Goal: Task Accomplishment & Management: Manage account settings

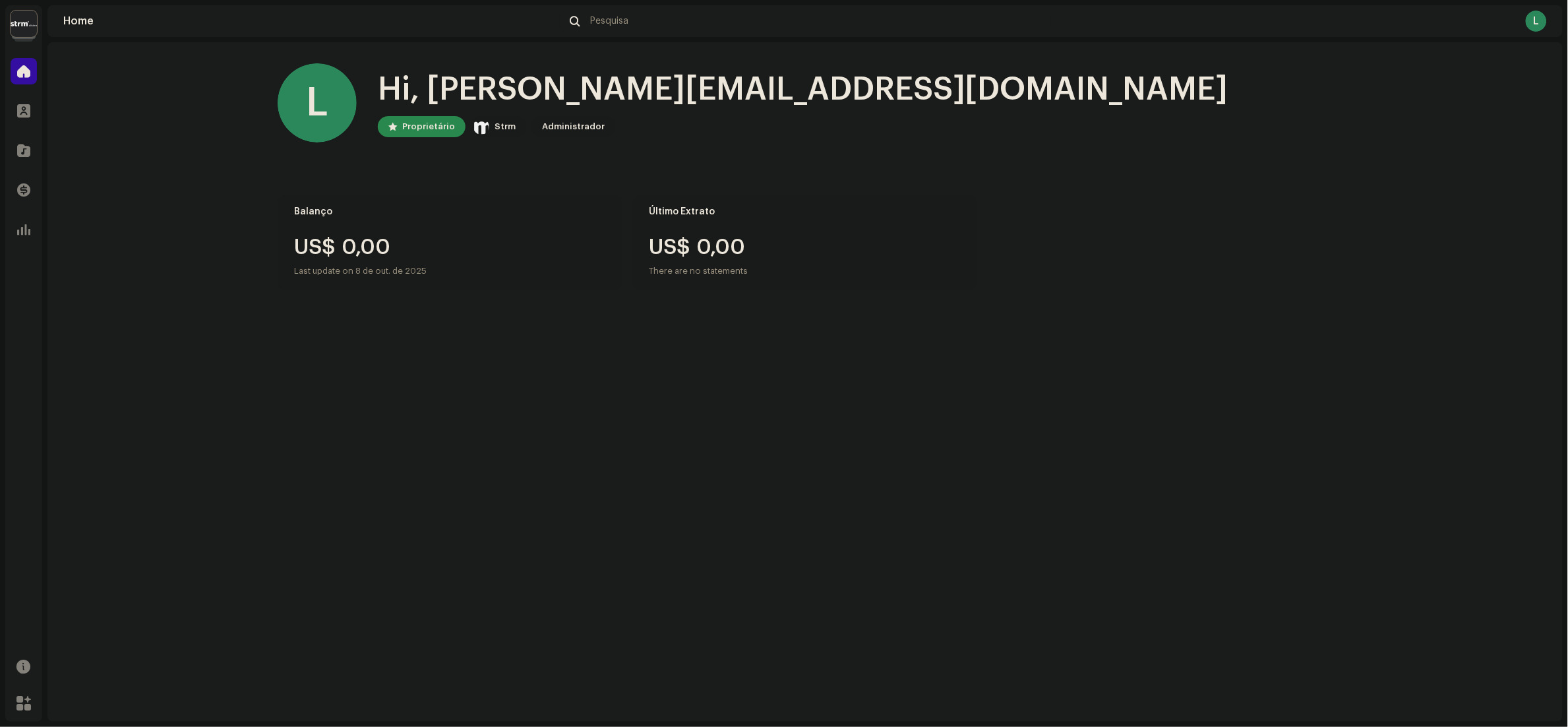
click at [25, 24] on img at bounding box center [23, 23] width 26 height 26
click at [175, 73] on li "Strm Organization" at bounding box center [167, 69] width 227 height 37
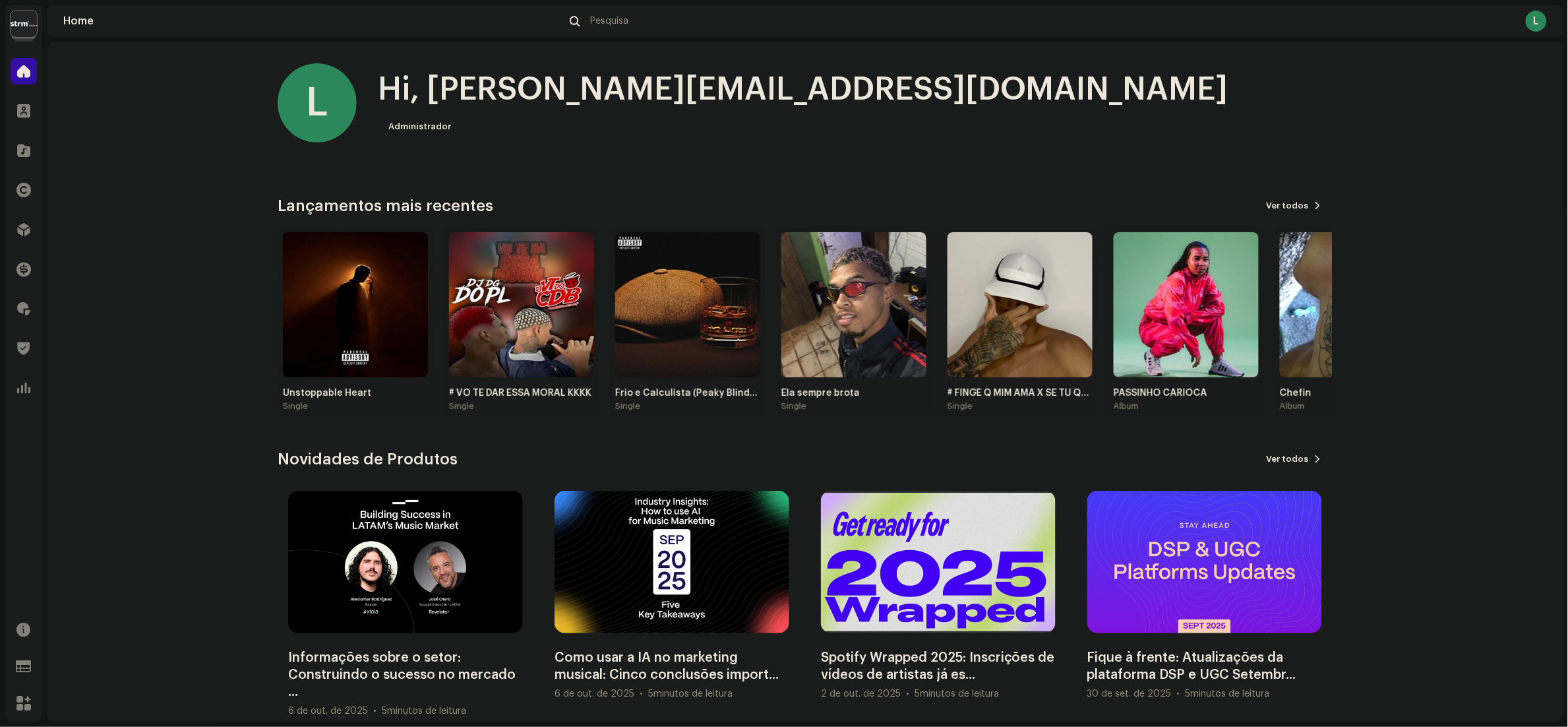
click at [73, 123] on home-home "L Hi, [PERSON_NAME][EMAIL_ADDRESS][DOMAIN_NAME] Administrador Check out the lat…" at bounding box center [805, 395] width 1515 height 706
click at [29, 162] on div at bounding box center [23, 150] width 26 height 26
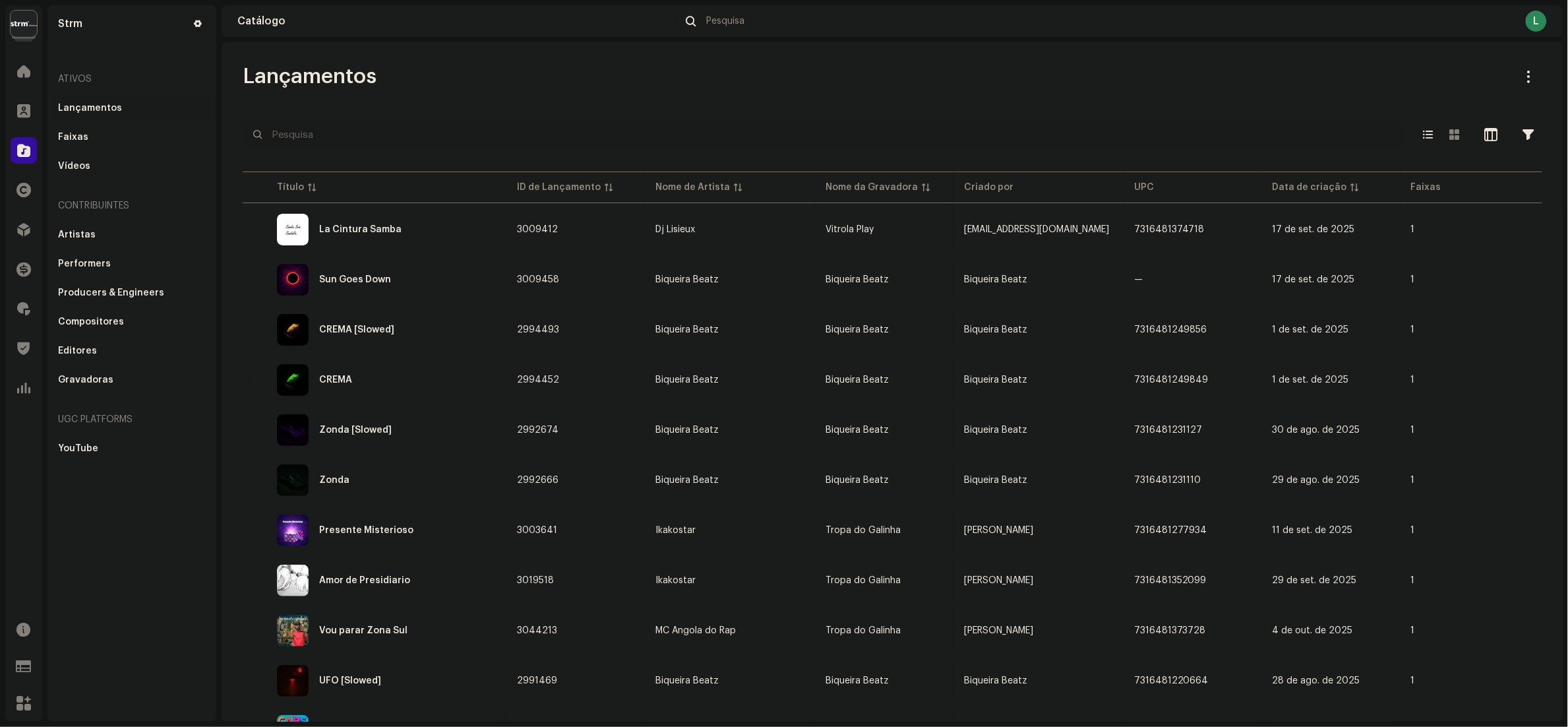
click at [340, 147] on input "text" at bounding box center [823, 134] width 1162 height 26
paste input "7316481290872"
type input "7316481290872"
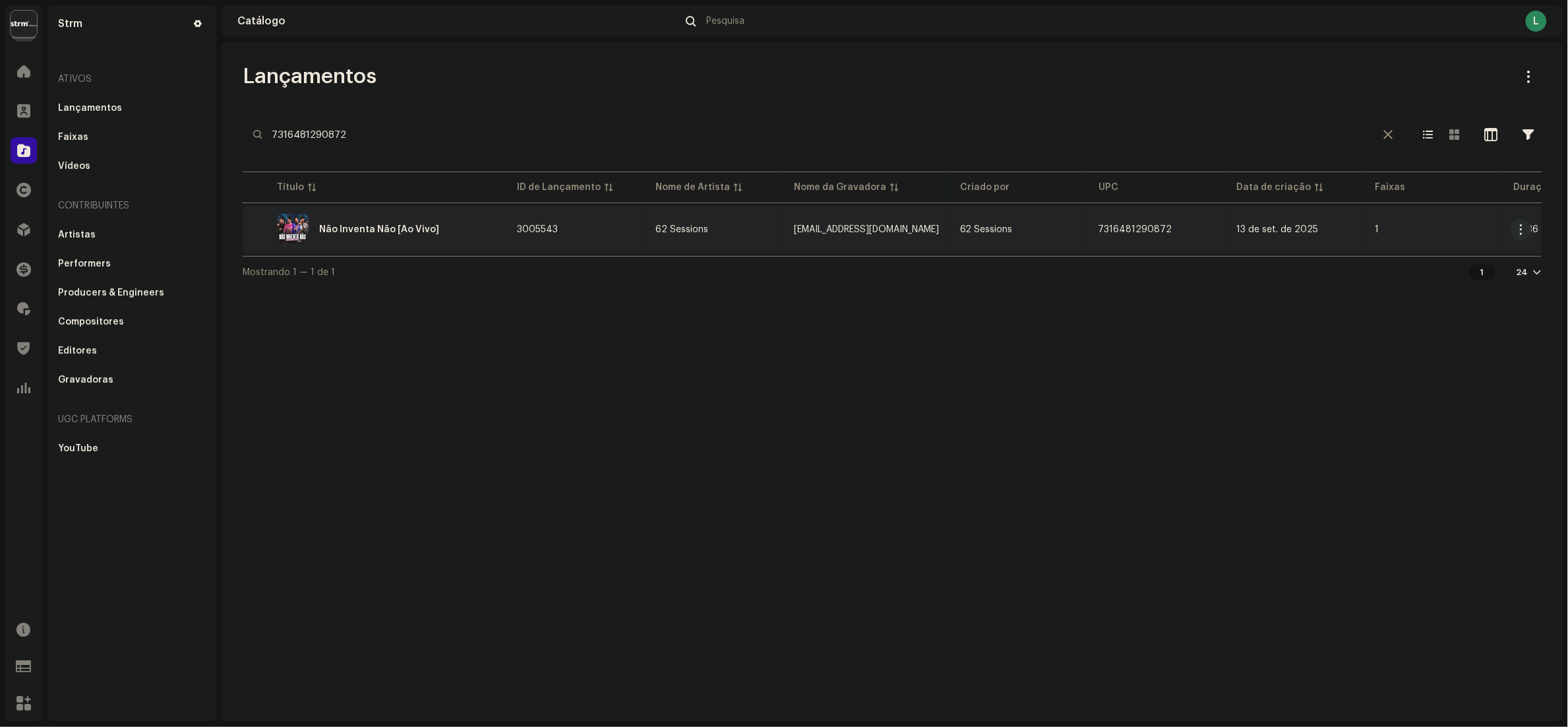
click at [426, 221] on div "Não Inventa Não [Ao Vivo]" at bounding box center [374, 229] width 243 height 32
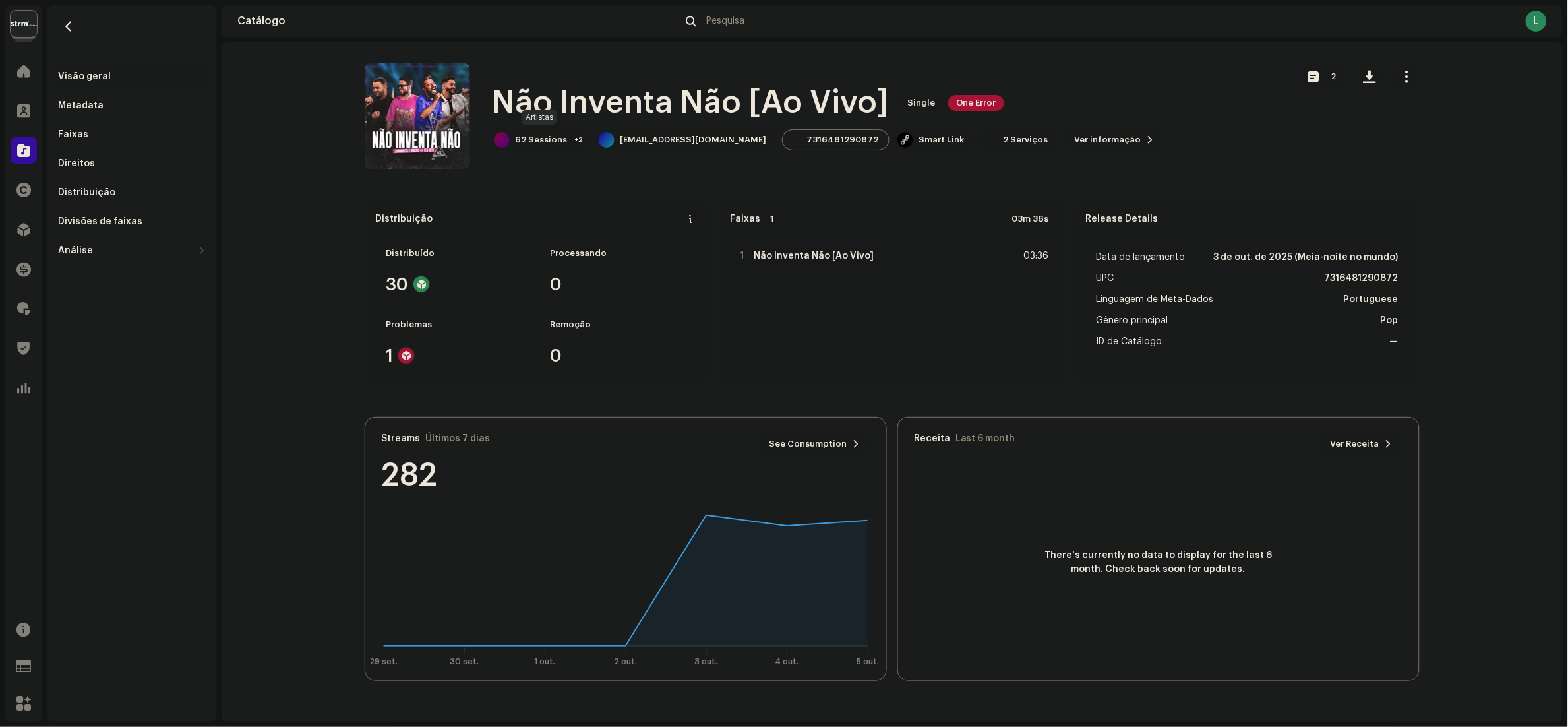
click at [541, 131] on div "62 Sessions +2" at bounding box center [541, 140] width 100 height 21
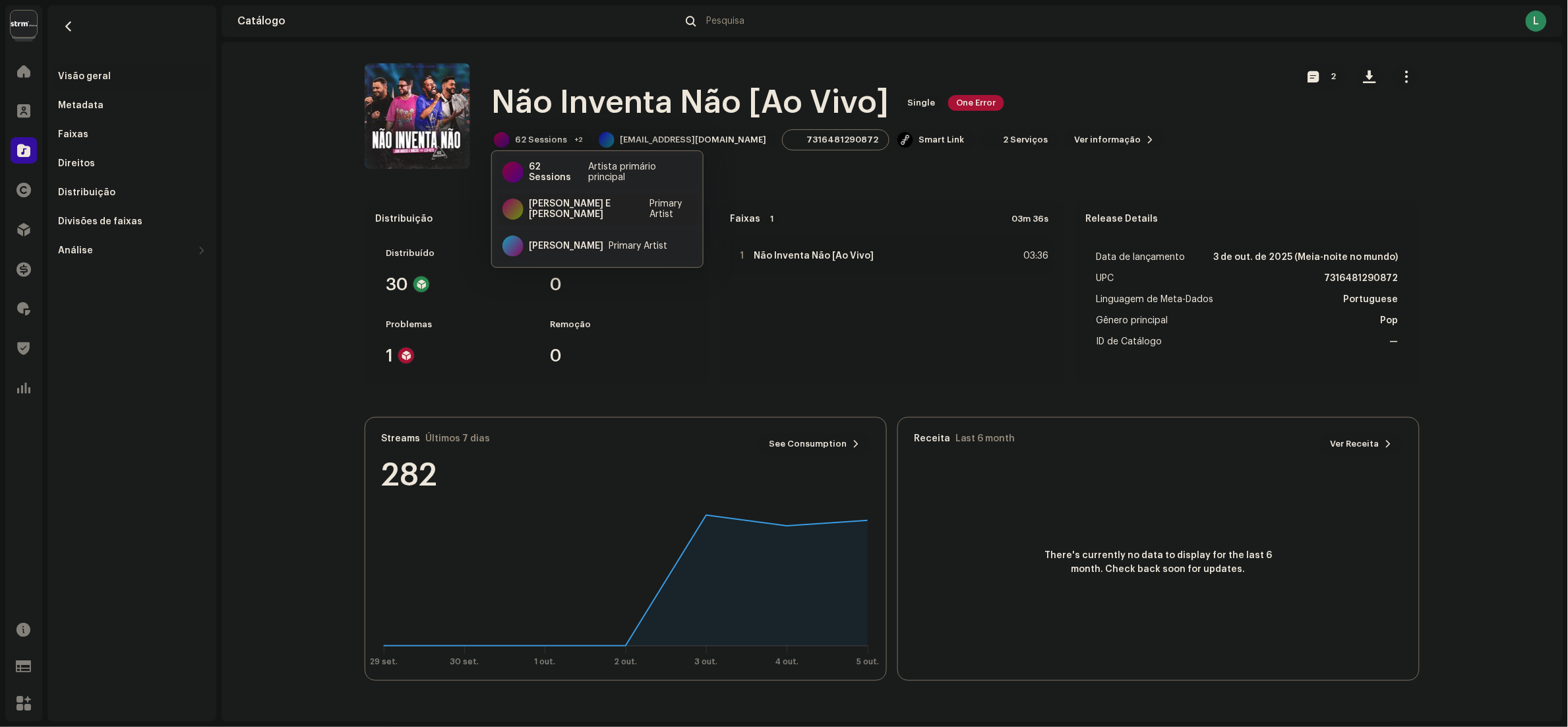
click at [619, 208] on div "Juan Marcus E Vinícius" at bounding box center [587, 209] width 116 height 21
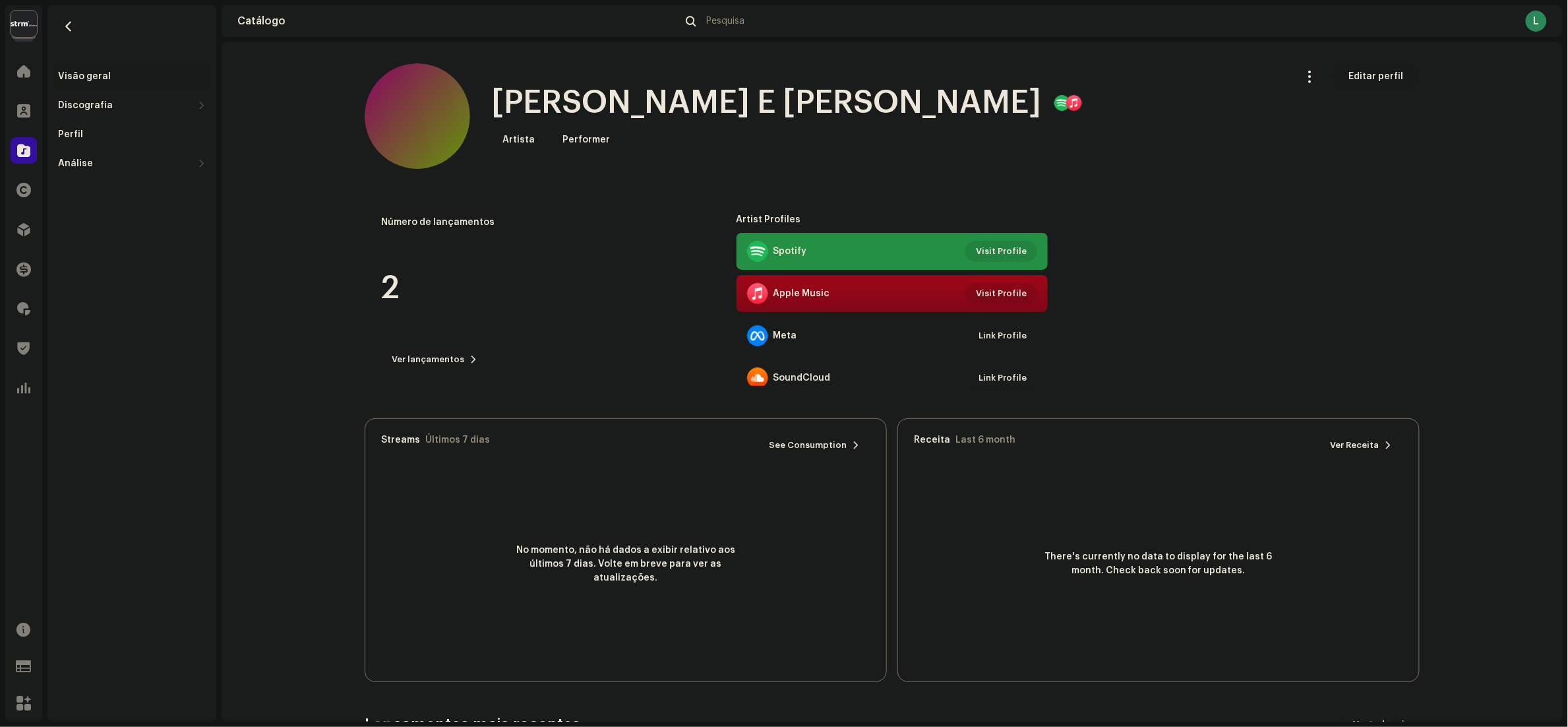
click at [1364, 81] on span "Editar perfil" at bounding box center [1376, 76] width 55 height 26
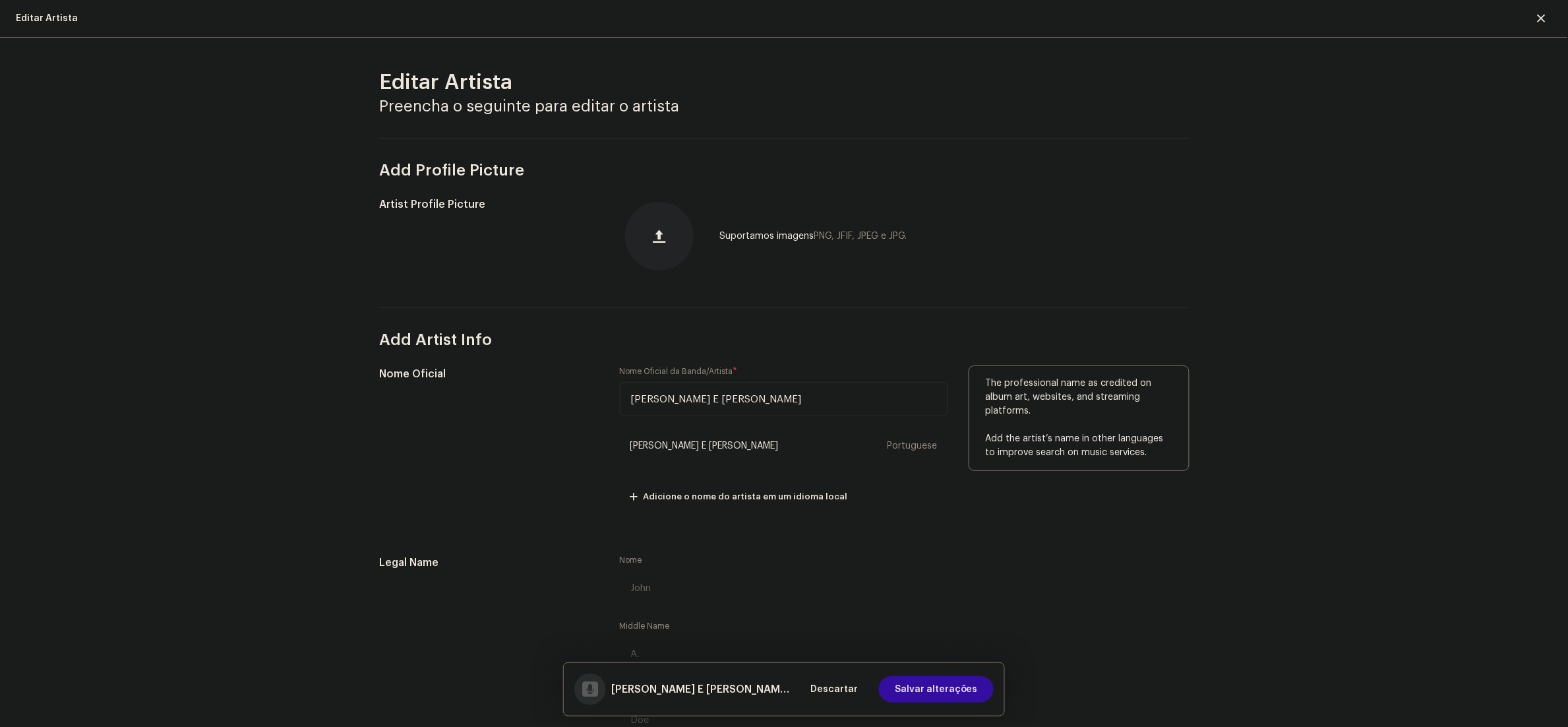
click at [684, 394] on input "Juan Marcus E Vinícius" at bounding box center [784, 399] width 328 height 35
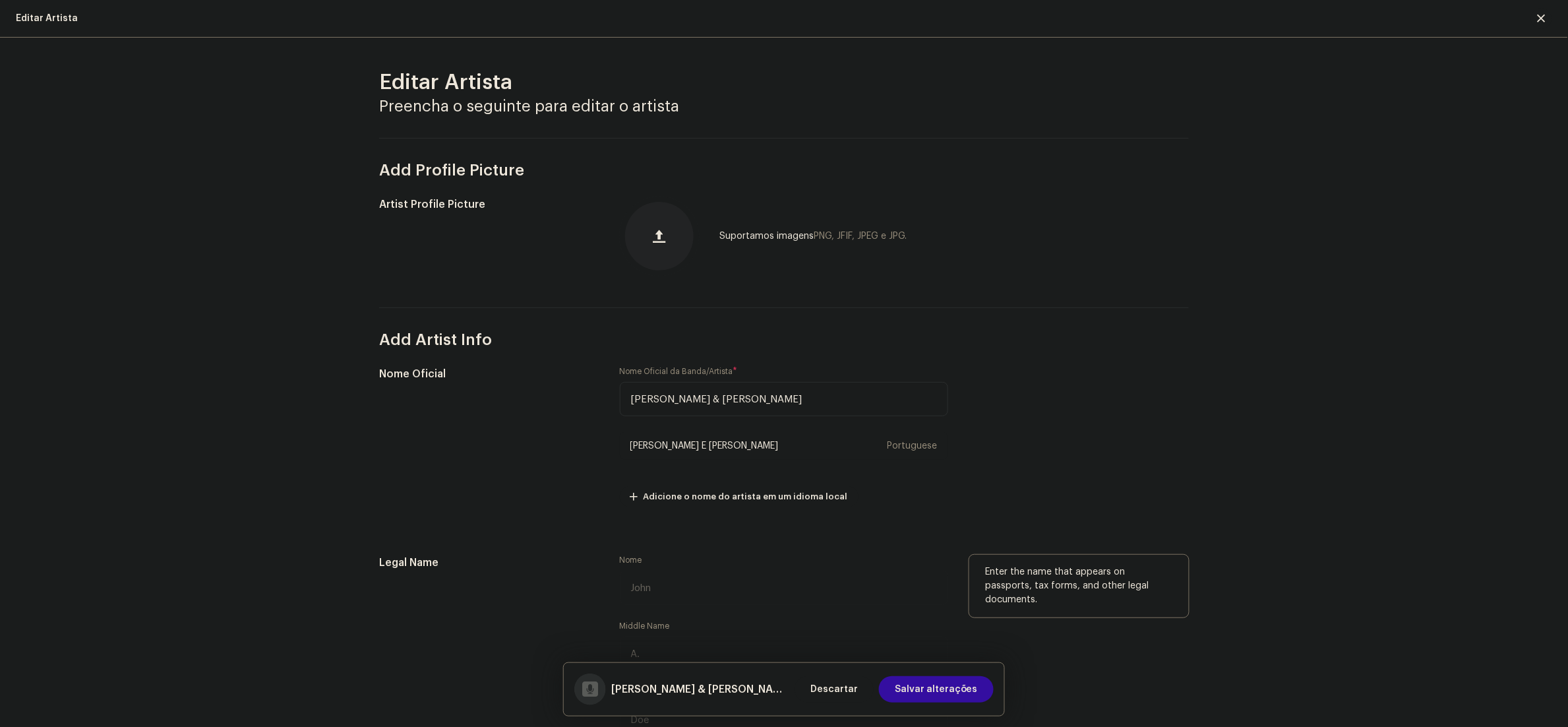
type input "Juan Marcus & Vinícius"
click at [949, 684] on span "Salvar alterações" at bounding box center [936, 689] width 83 height 26
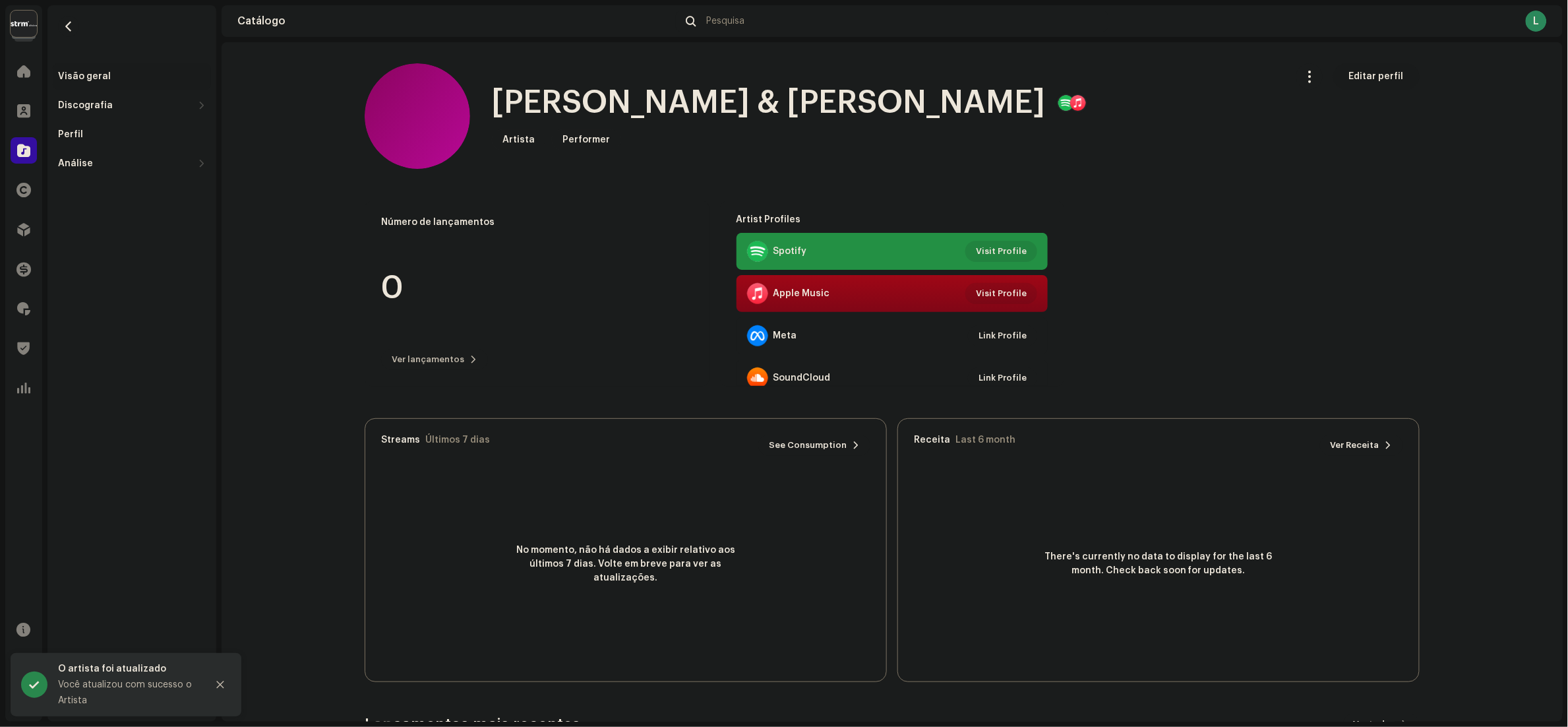
click at [1352, 78] on span "Editar perfil" at bounding box center [1376, 76] width 55 height 26
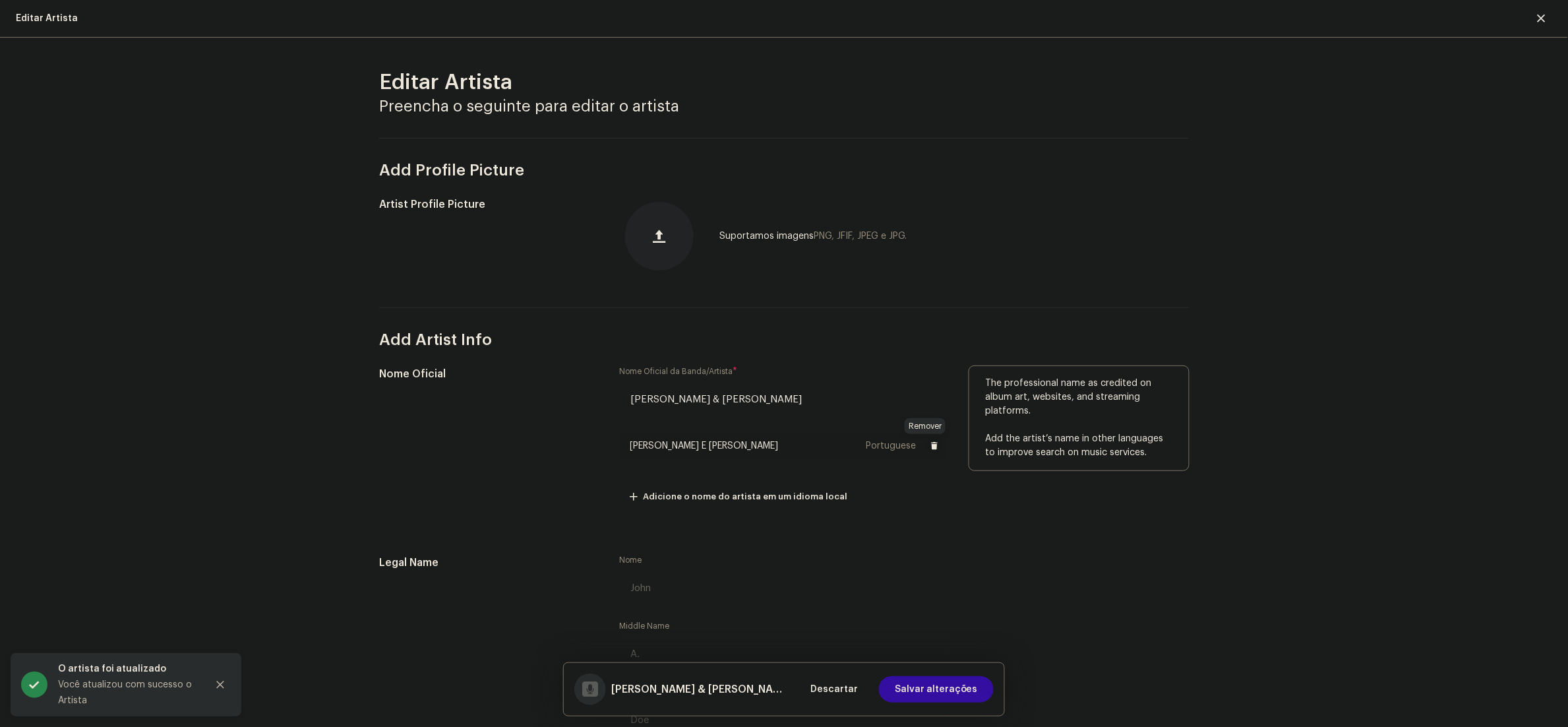
click at [931, 444] on span at bounding box center [935, 446] width 8 height 11
click at [956, 691] on span "Salvar alterações" at bounding box center [936, 689] width 83 height 26
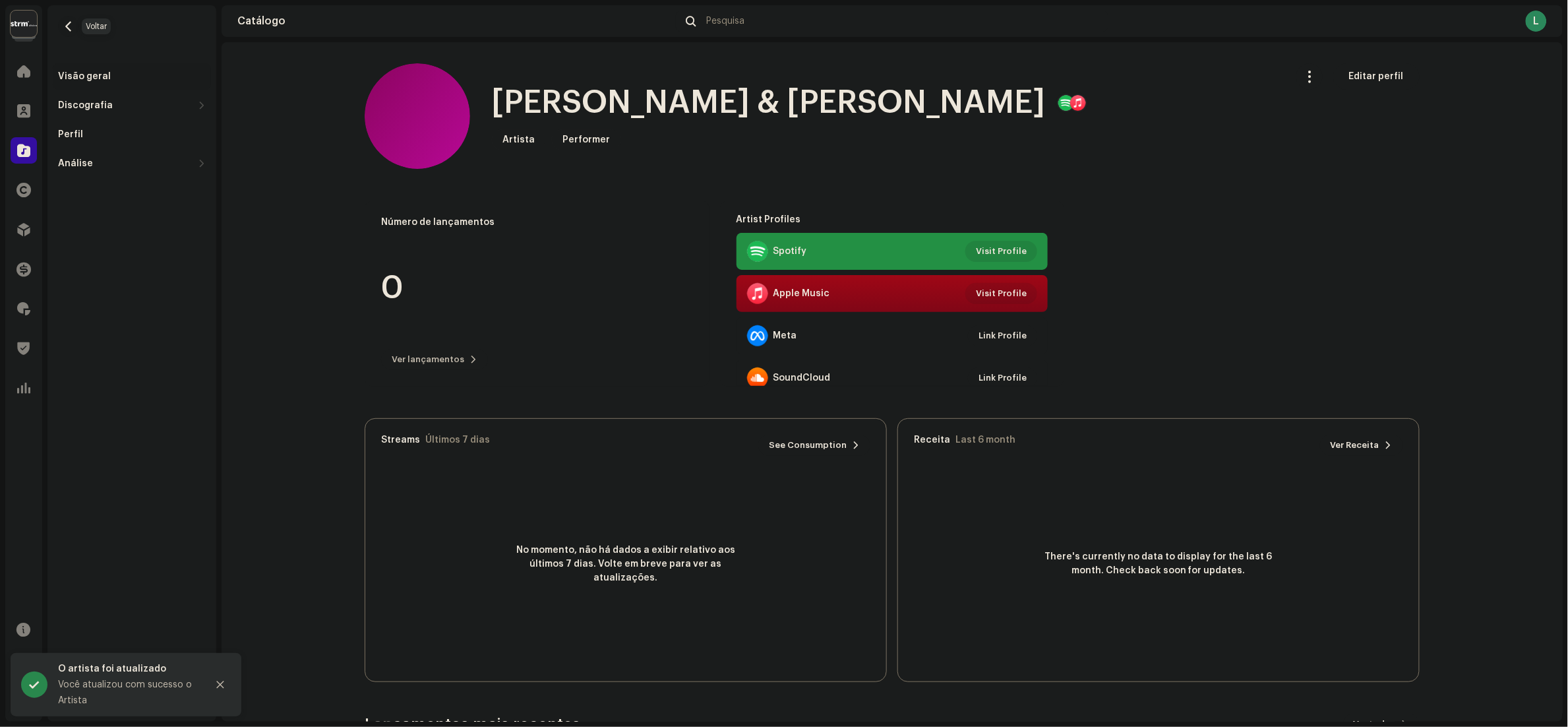
click at [74, 19] on button "button" at bounding box center [68, 26] width 21 height 21
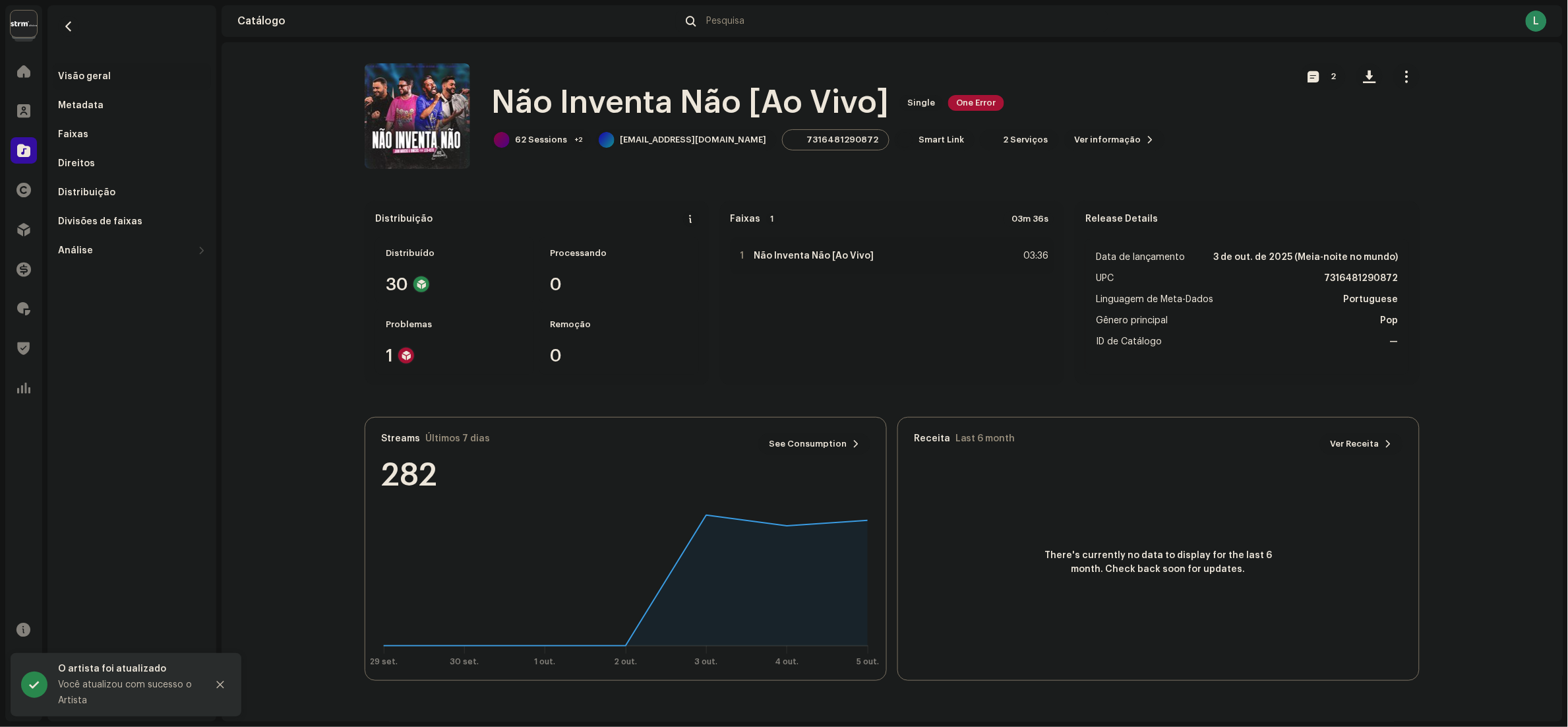
click at [1412, 86] on button "button" at bounding box center [1406, 76] width 26 height 26
click at [1414, 140] on span "Editar" at bounding box center [1418, 135] width 28 height 11
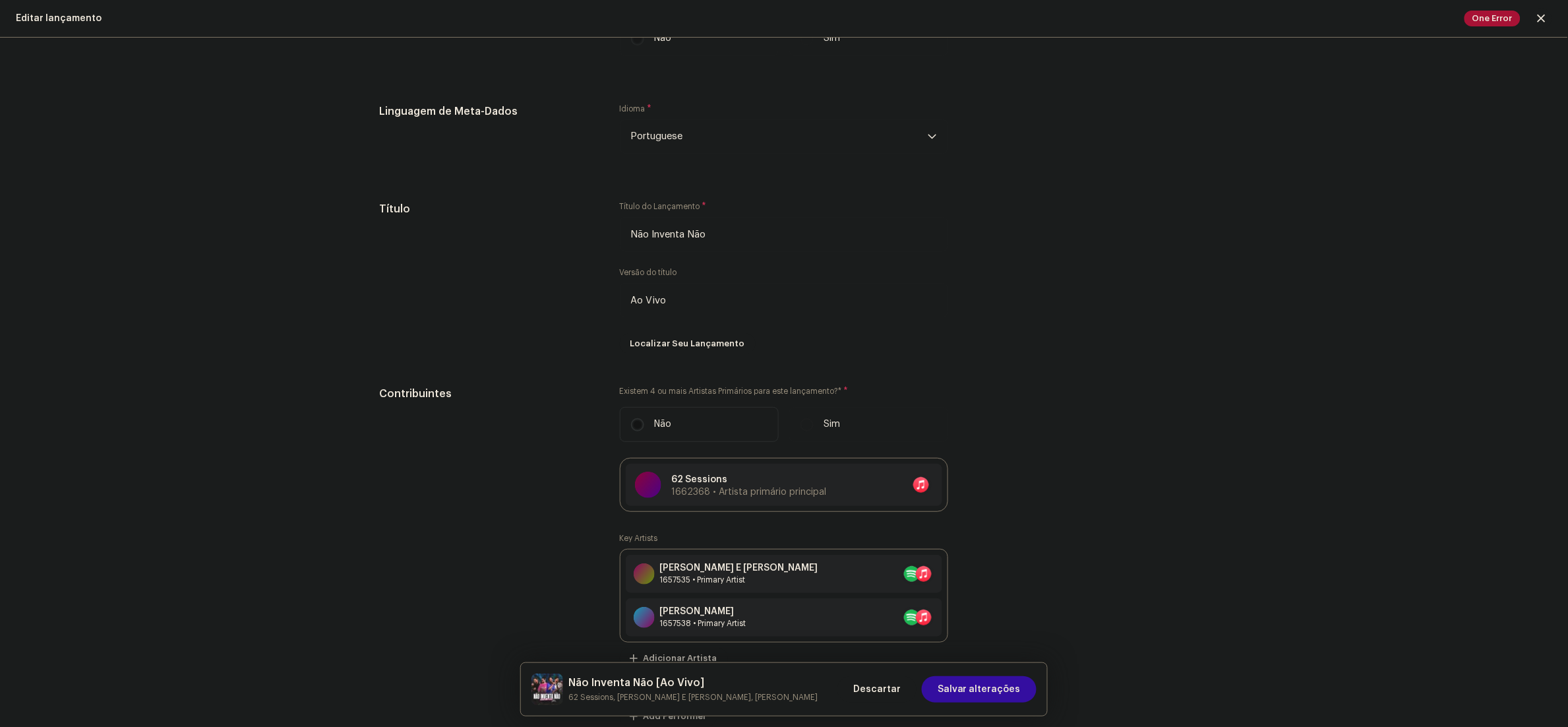
scroll to position [1056, 0]
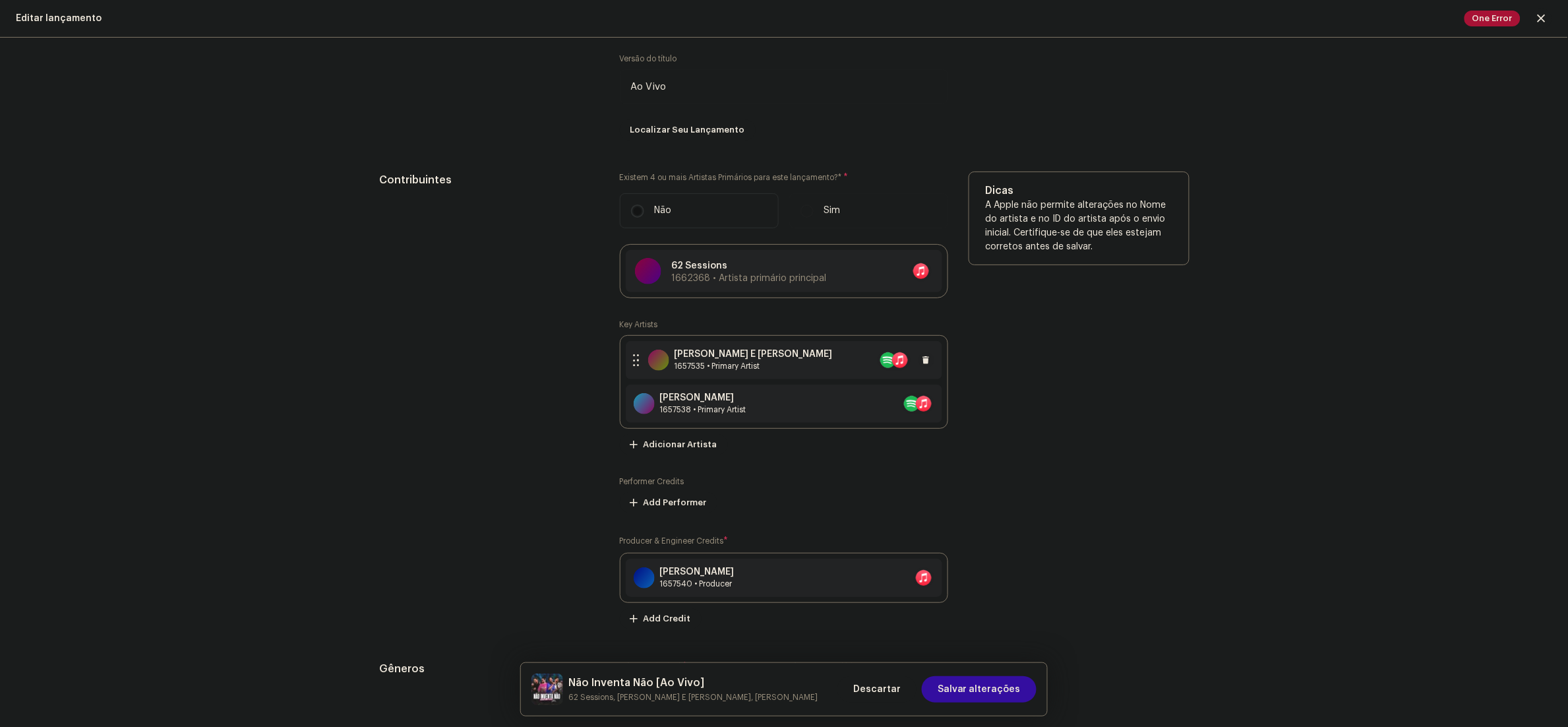
click at [794, 364] on div "Juan Marcus E Vinícius 1657535 • Primary Artist" at bounding box center [784, 360] width 316 height 38
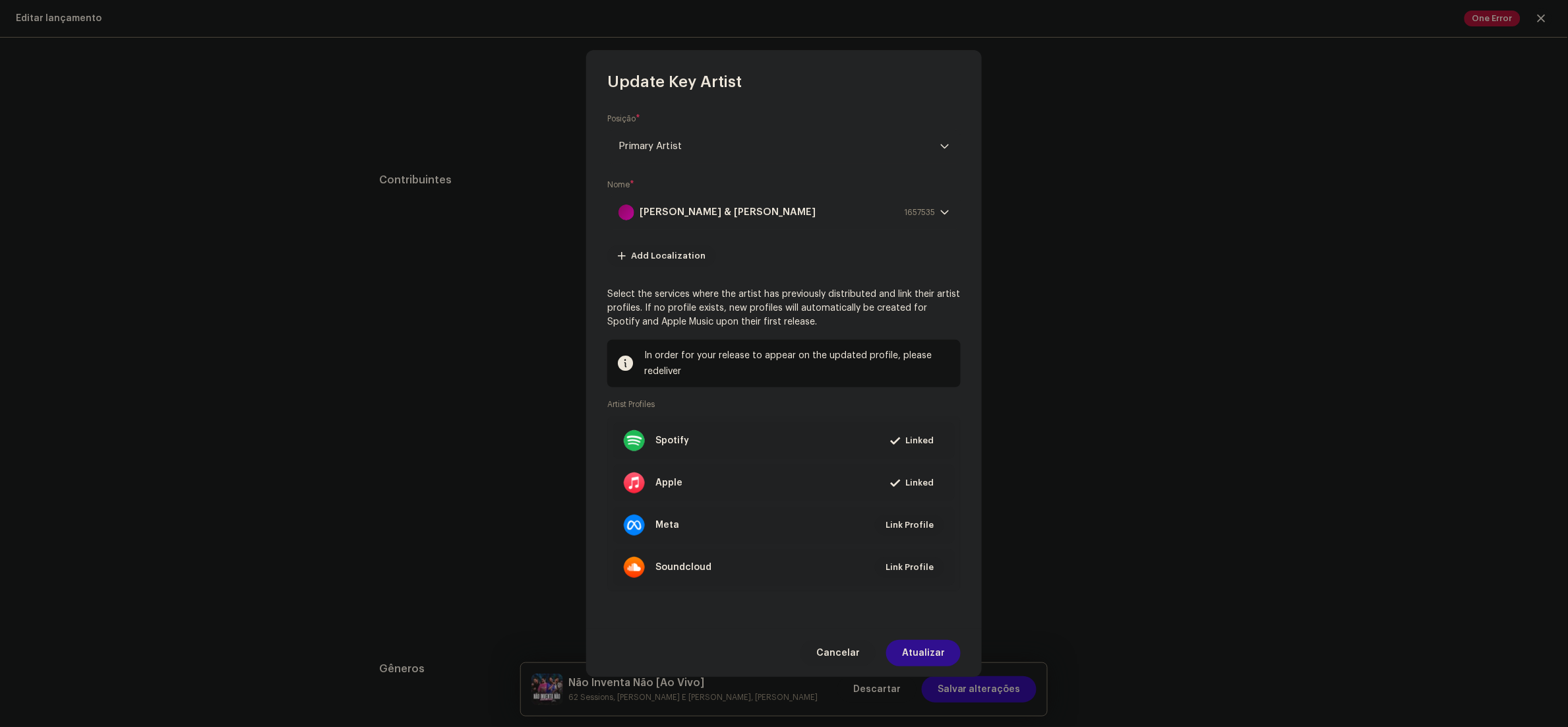
click at [927, 656] on span "Atualizar" at bounding box center [923, 653] width 43 height 26
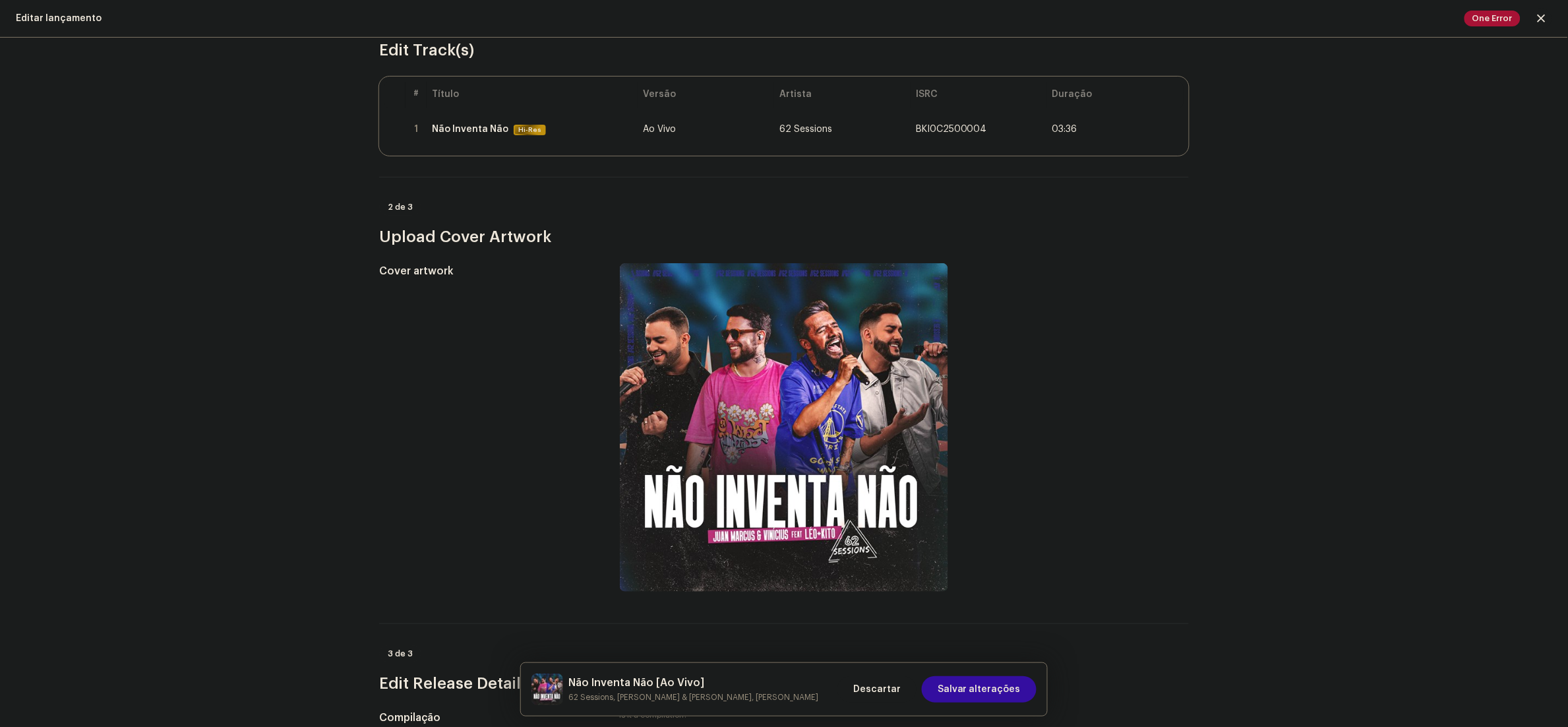
scroll to position [0, 0]
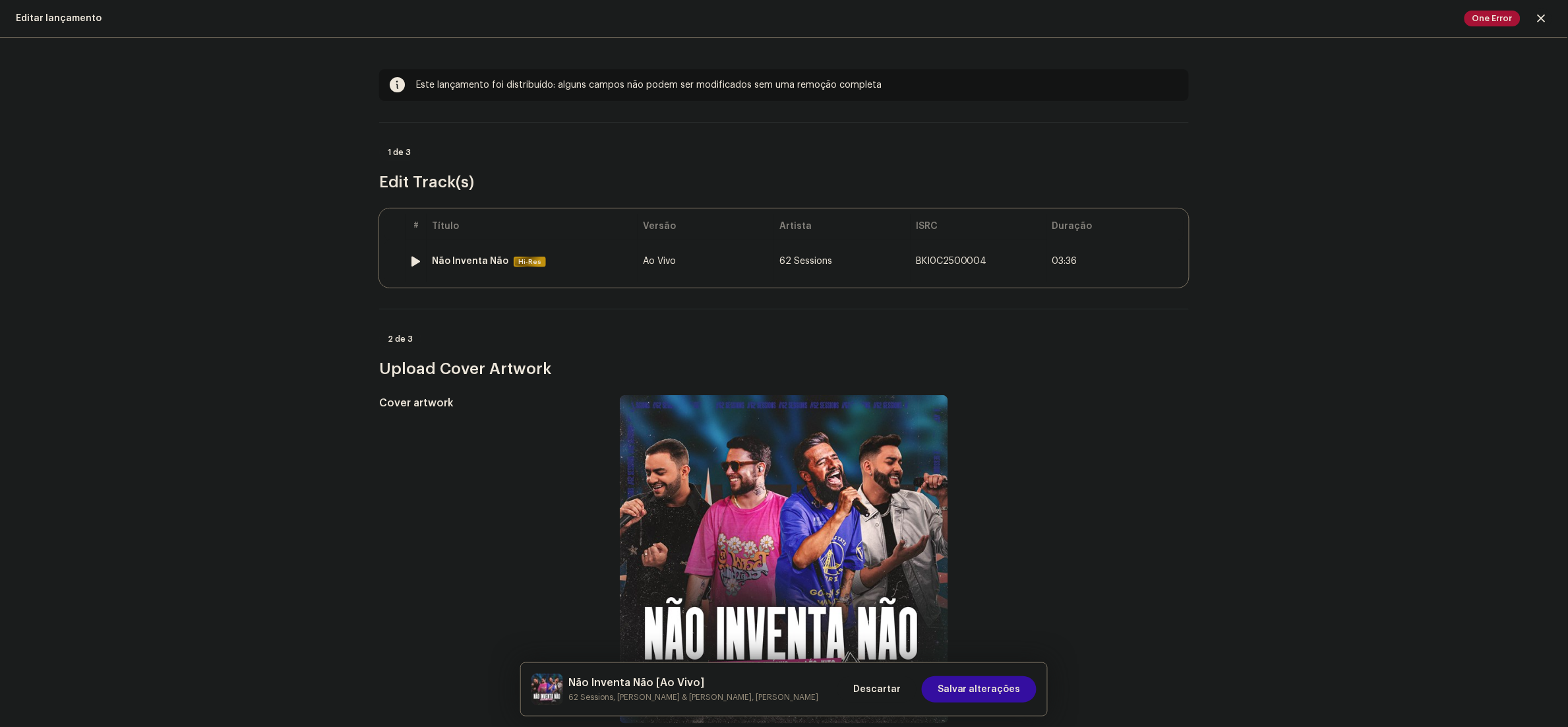
click at [553, 262] on div "Não Inventa Não Hi-Res" at bounding box center [532, 261] width 201 height 11
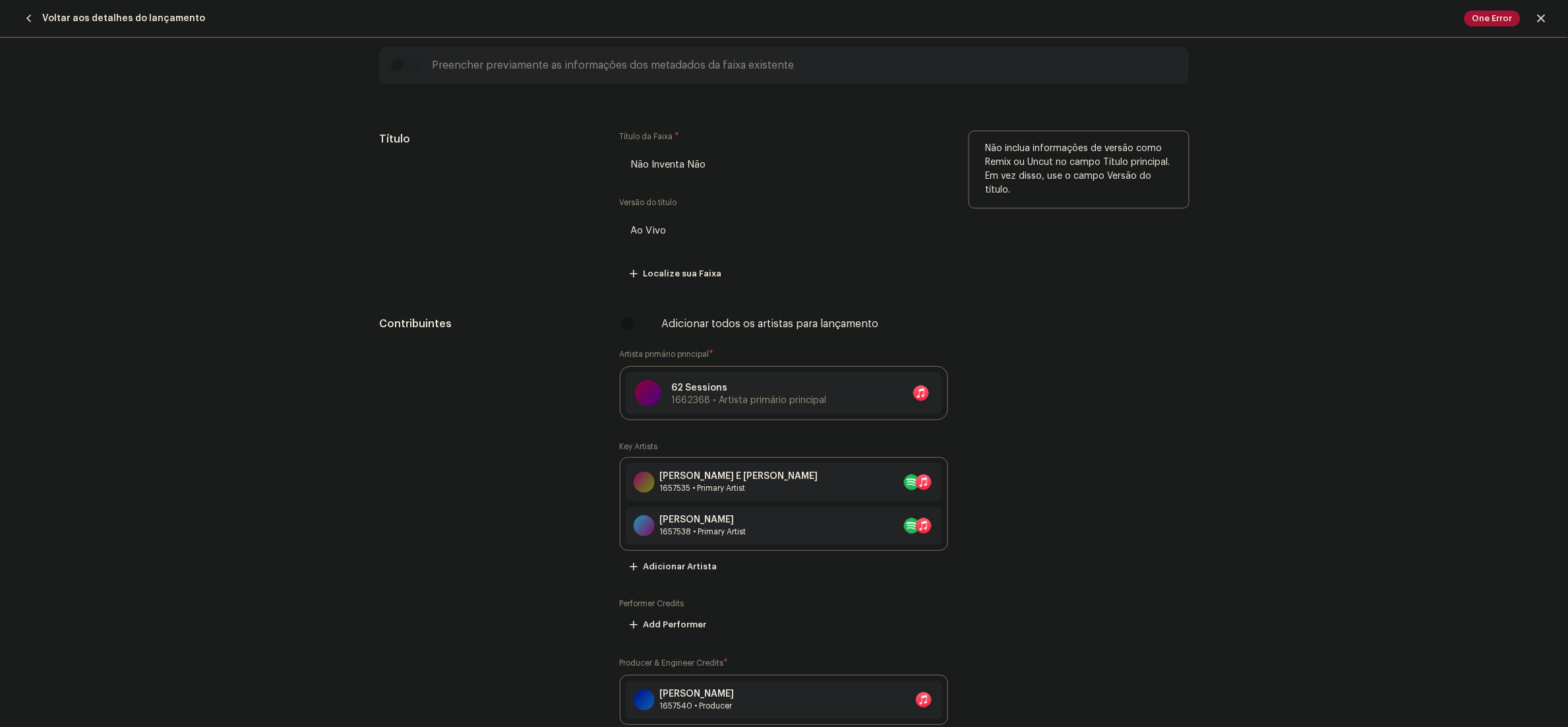
scroll to position [660, 0]
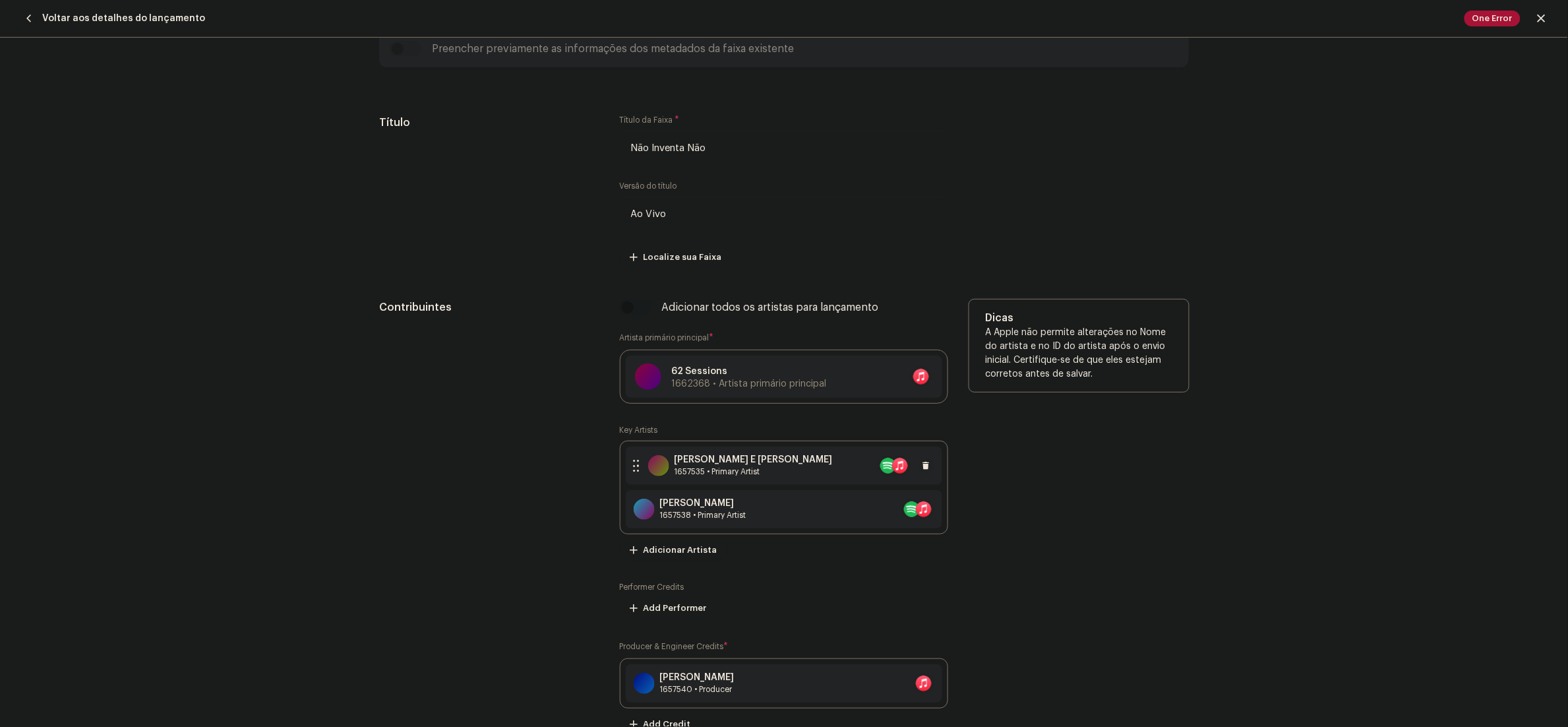
click at [792, 476] on div "Juan Marcus E Vinícius 1657535 • Primary Artist" at bounding box center [784, 465] width 316 height 38
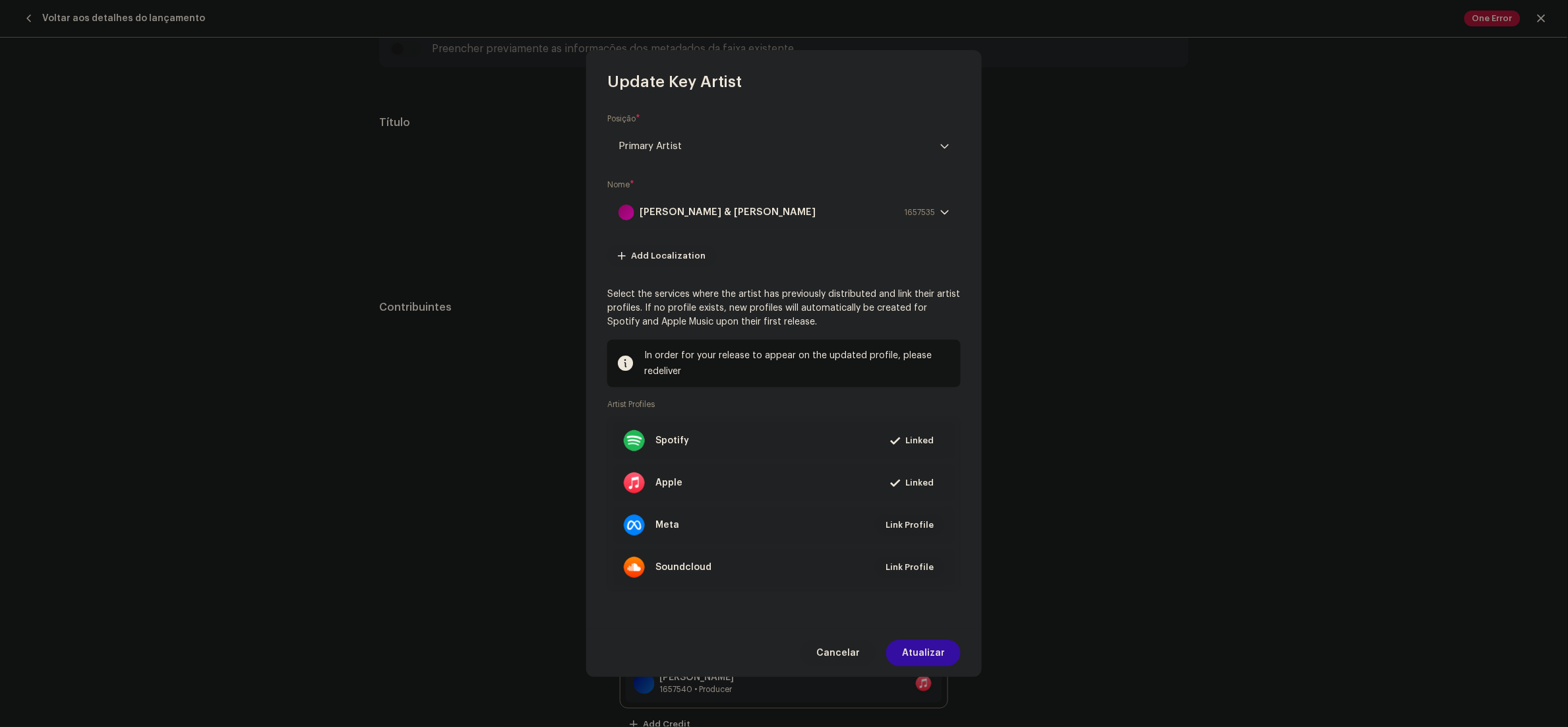
click at [936, 635] on div "Cancelar Atualizar" at bounding box center [784, 653] width 396 height 48
click at [933, 647] on span "Atualizar" at bounding box center [923, 653] width 43 height 26
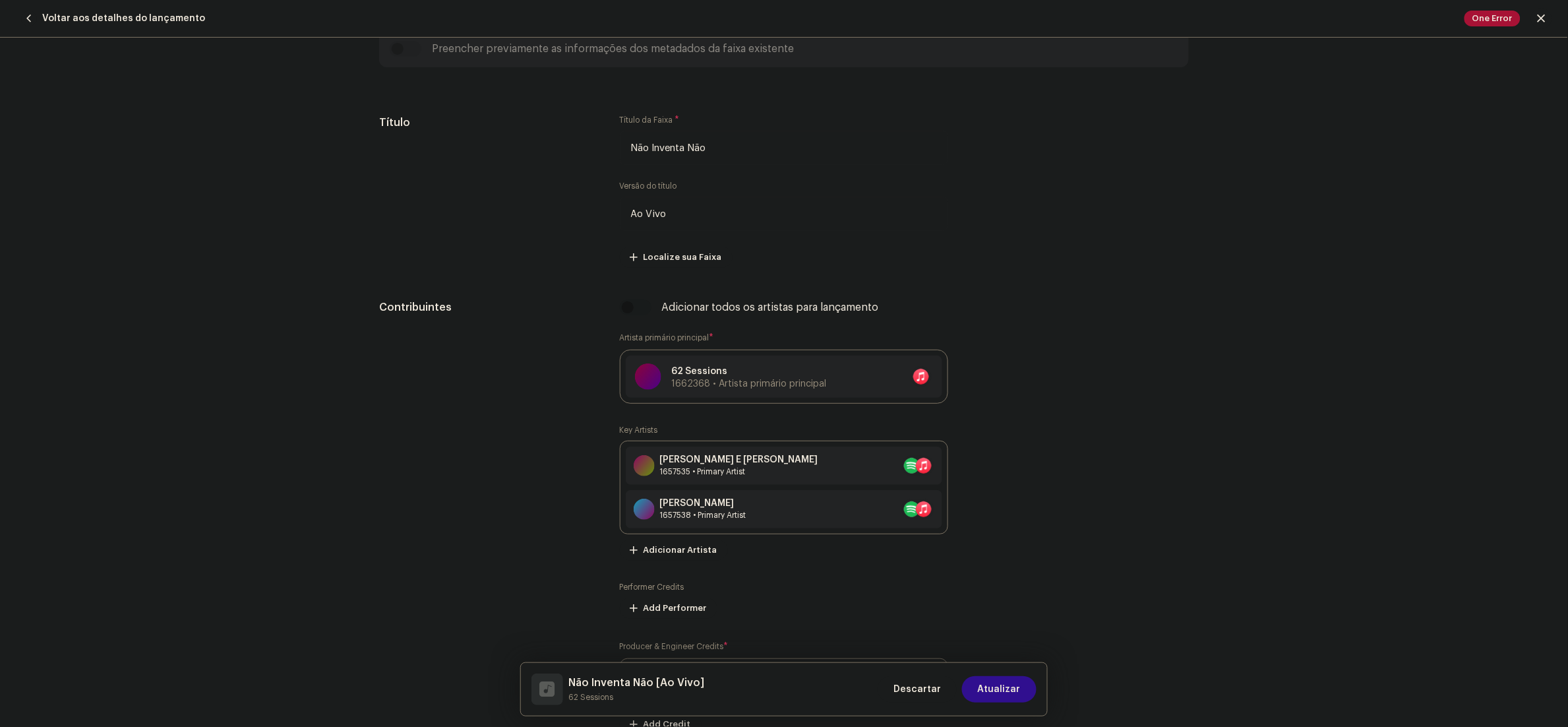
click at [1024, 685] on button "Atualizar" at bounding box center [999, 689] width 74 height 26
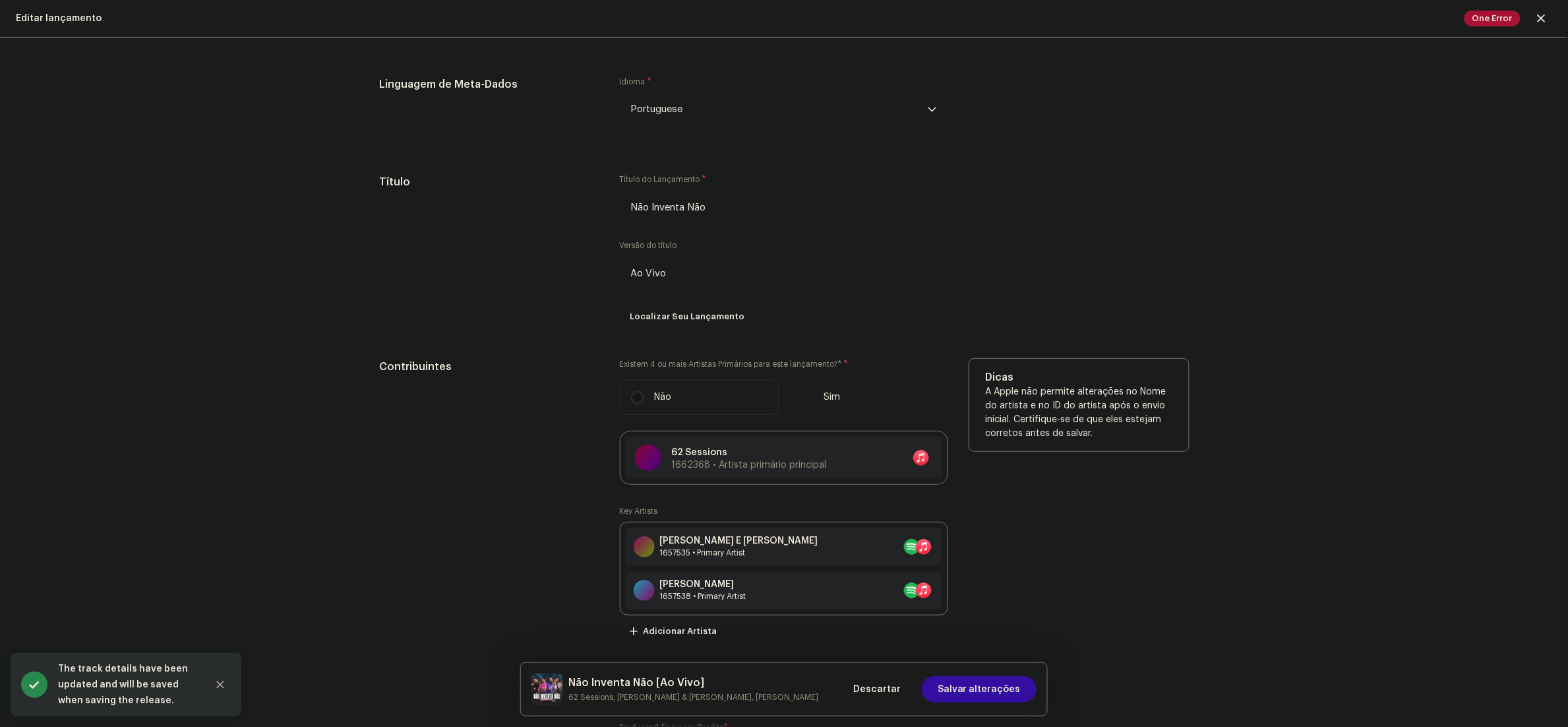
scroll to position [924, 0]
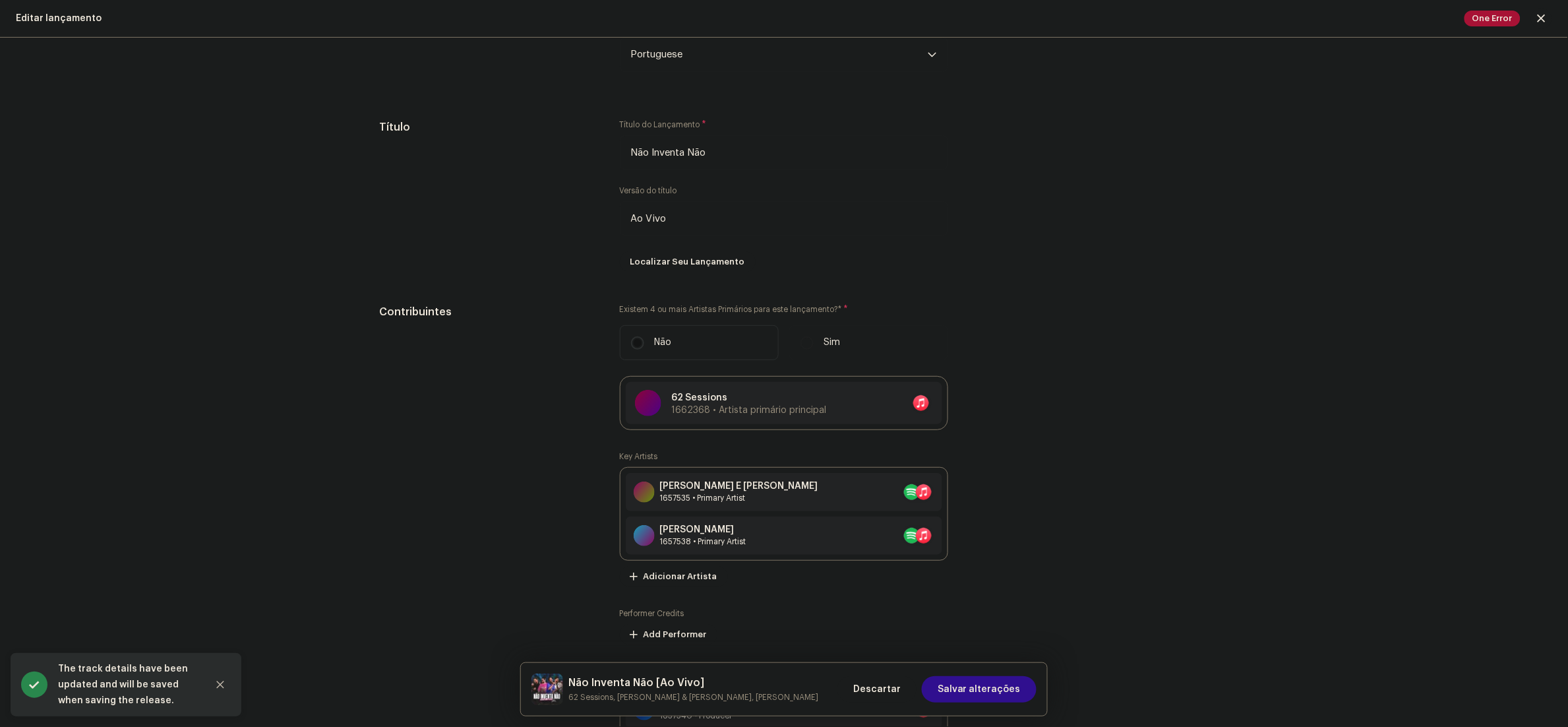
click at [987, 689] on span "Salvar alterações" at bounding box center [979, 689] width 83 height 26
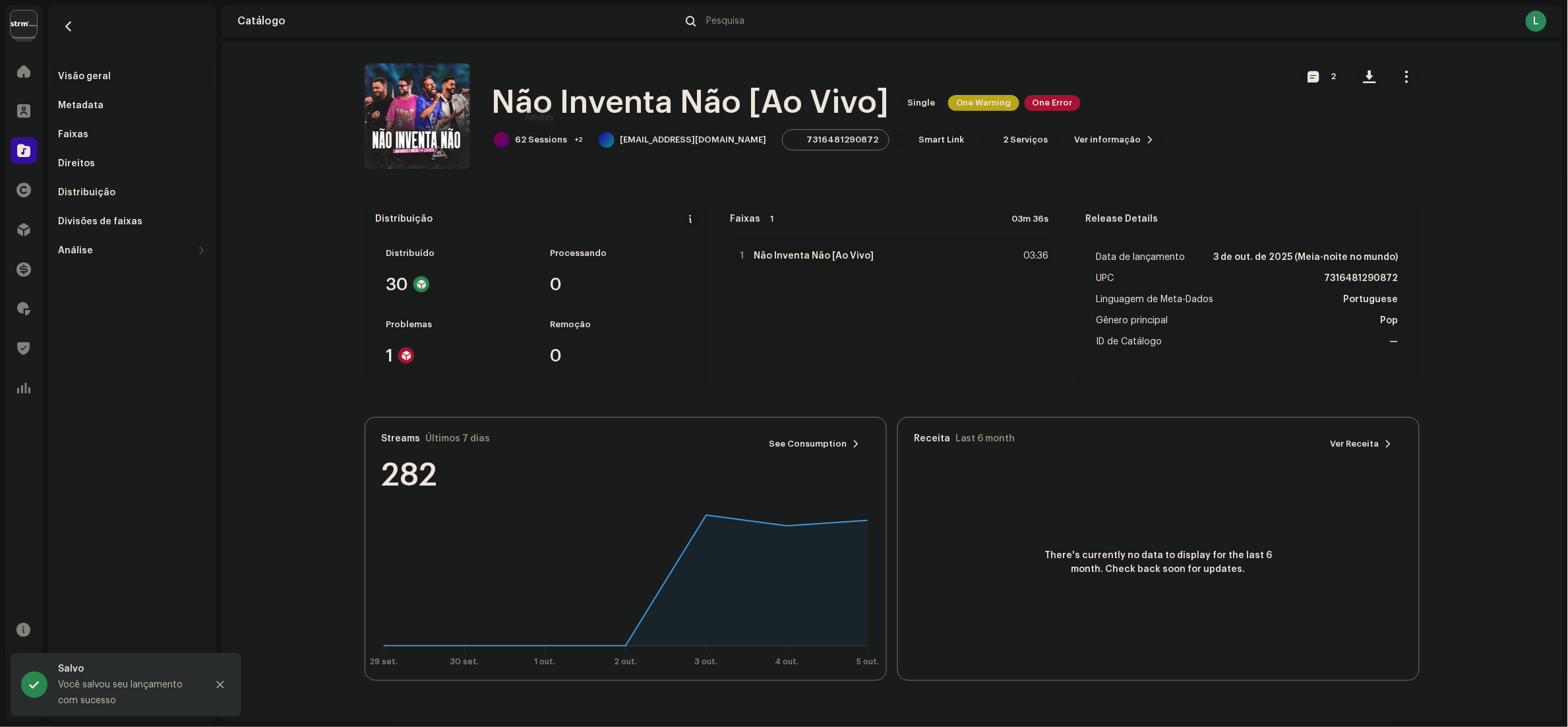
click at [563, 131] on div "62 Sessions +2" at bounding box center [541, 140] width 100 height 21
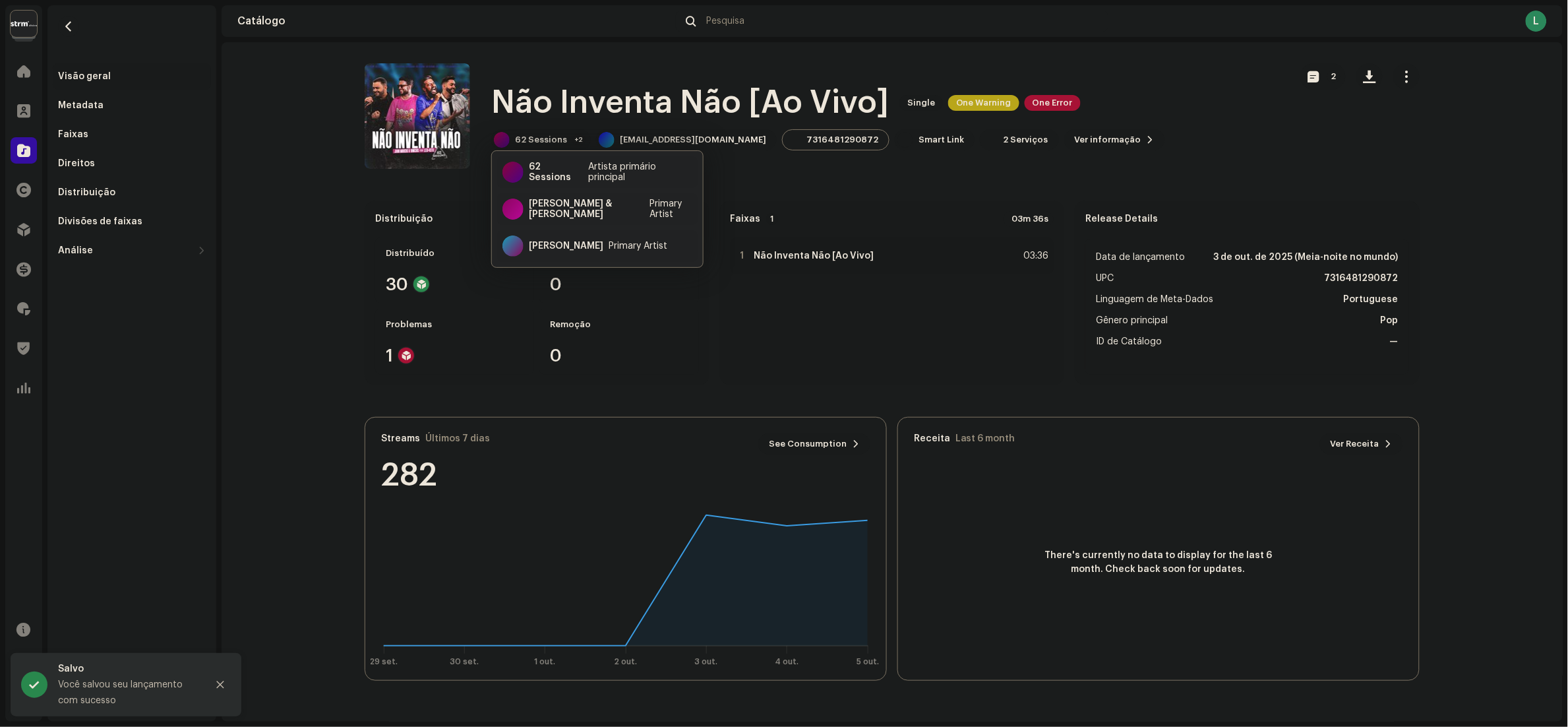
click at [851, 365] on div "1 Não Inventa Não [Ao Vivo] 03:36" at bounding box center [892, 306] width 324 height 138
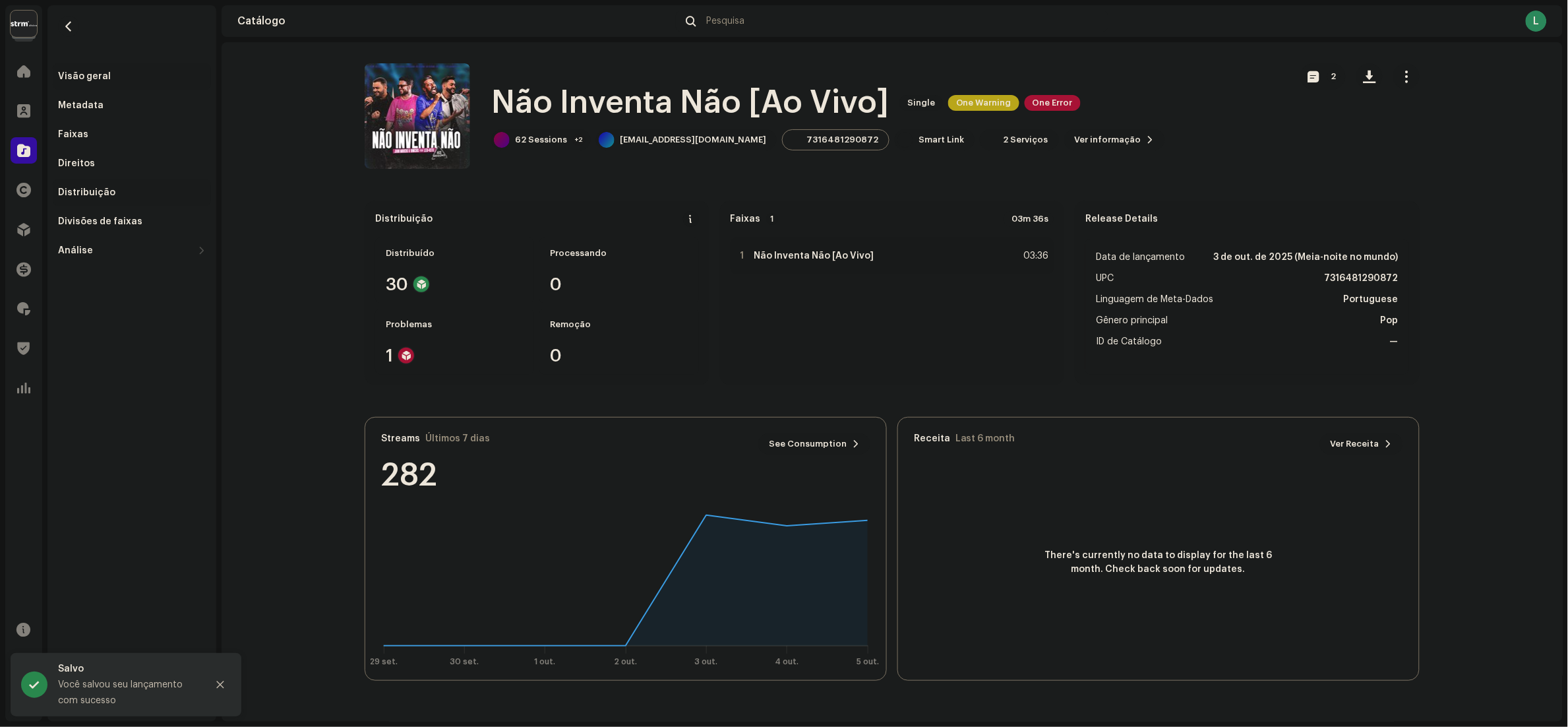
click at [103, 190] on div "Distribuição" at bounding box center [86, 192] width 57 height 11
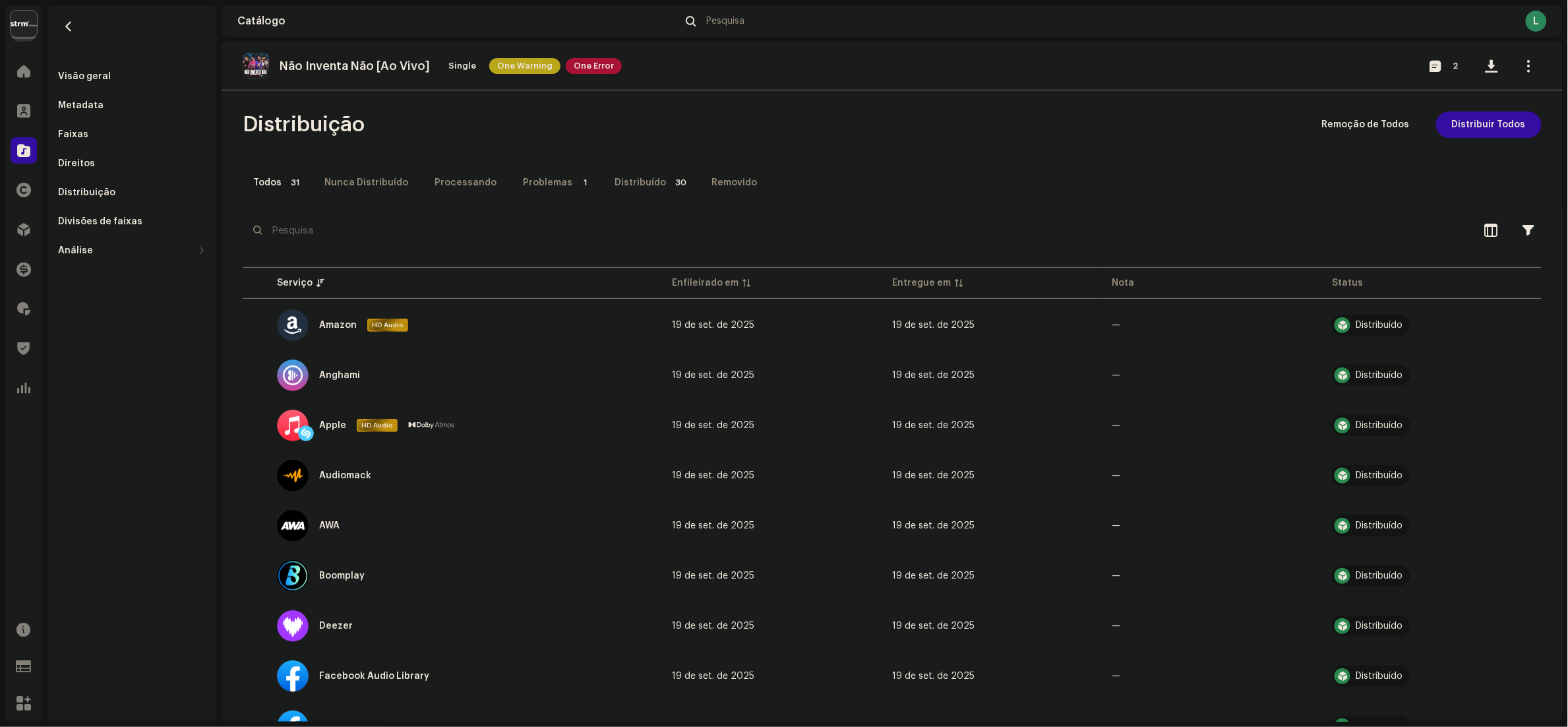
click at [574, 75] on div "Não Inventa Não [Ao Vivo] Single One Warning One Error" at bounding box center [432, 65] width 379 height 26
click at [594, 67] on span "One Error" at bounding box center [594, 65] width 56 height 16
click at [1062, 202] on div "Erros de distribuição Encontramos os erros abaixo ao inspecionar seu lançamento…" at bounding box center [784, 363] width 1568 height 727
click at [1494, 126] on span "Distribuir Todos" at bounding box center [1488, 124] width 74 height 26
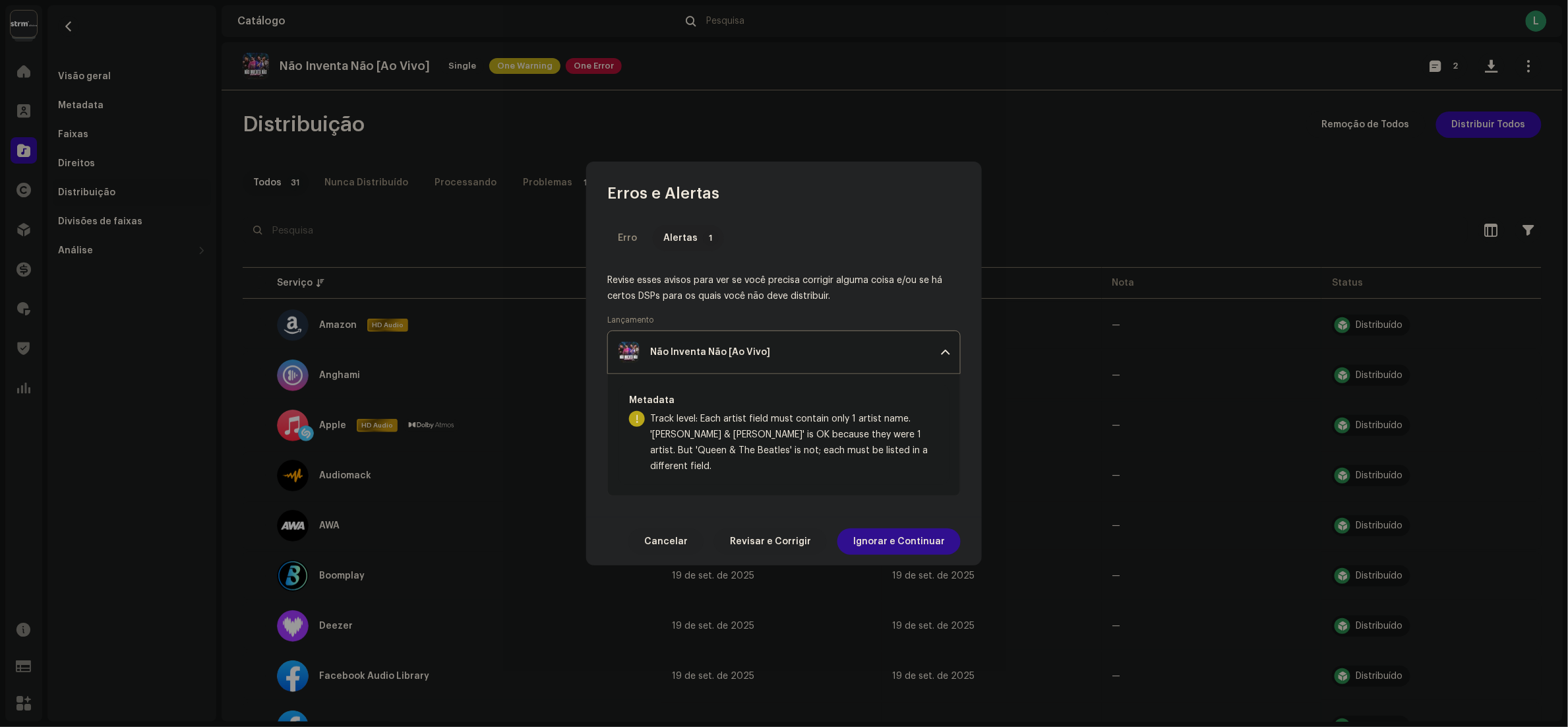
click at [923, 529] on span "Ignorar e Continuar" at bounding box center [899, 541] width 92 height 26
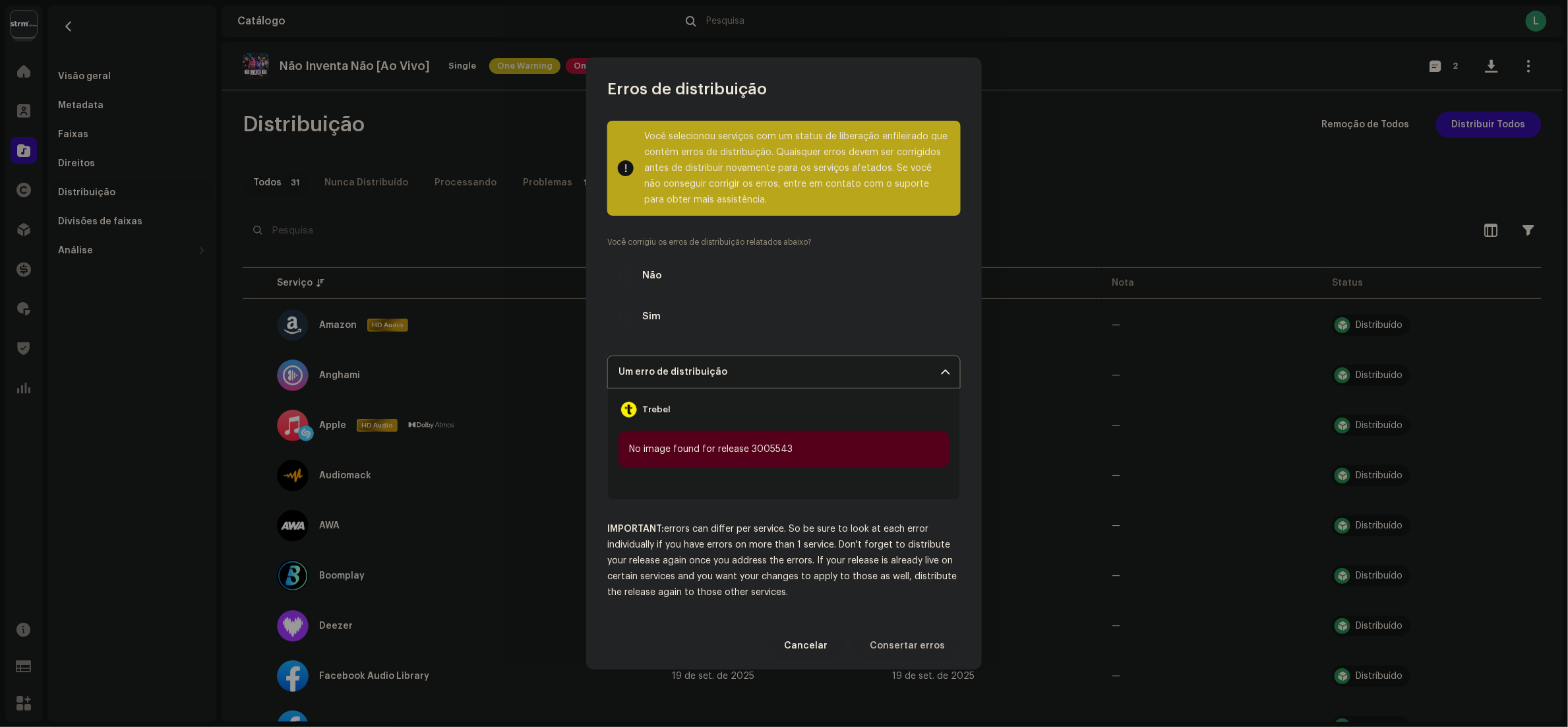
click at [654, 314] on span "Sim" at bounding box center [651, 317] width 19 height 14
click at [632, 314] on input "Sim" at bounding box center [625, 317] width 14 height 14
radio input "true"
click at [944, 643] on span "Distribuir" at bounding box center [923, 646] width 44 height 26
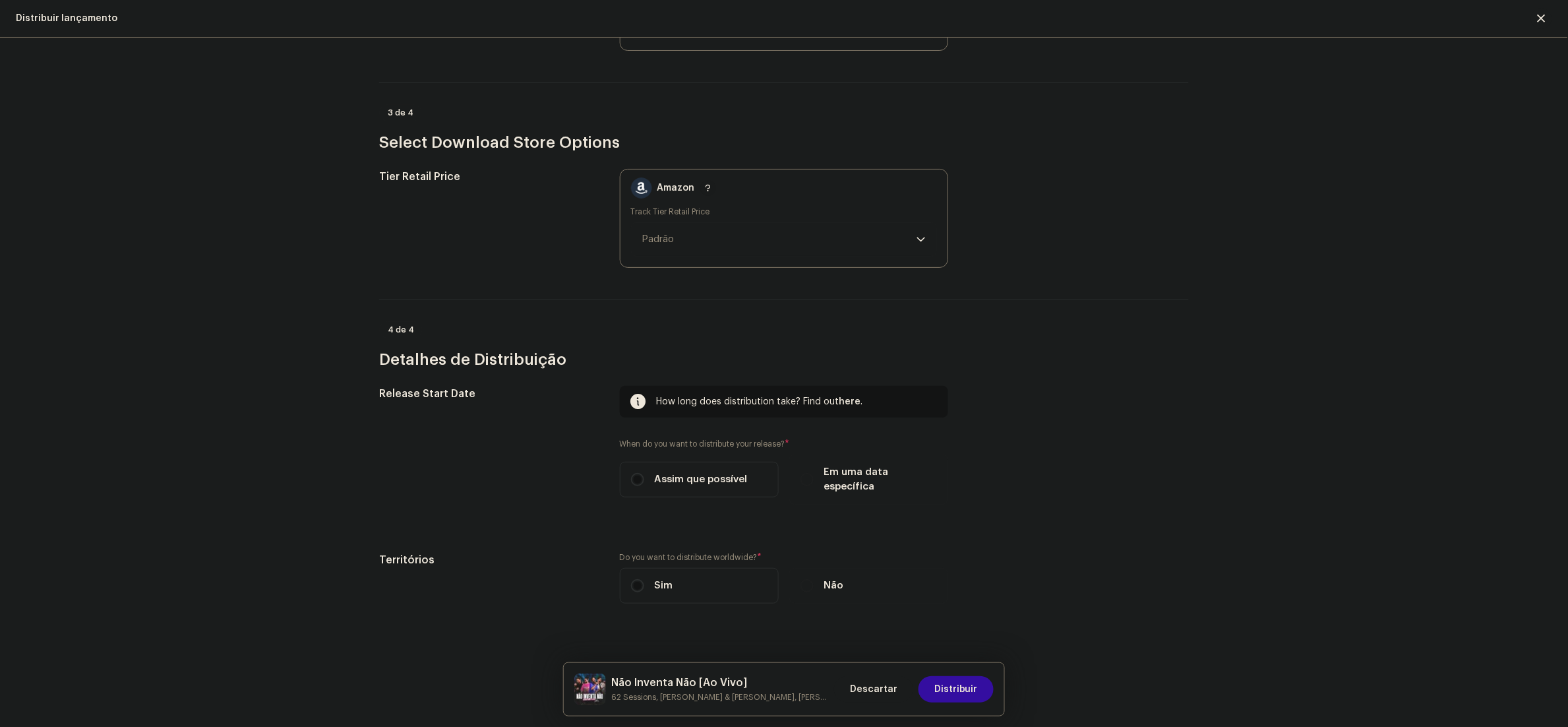
scroll to position [1856, 0]
click at [971, 683] on span "Distribuir" at bounding box center [956, 689] width 44 height 26
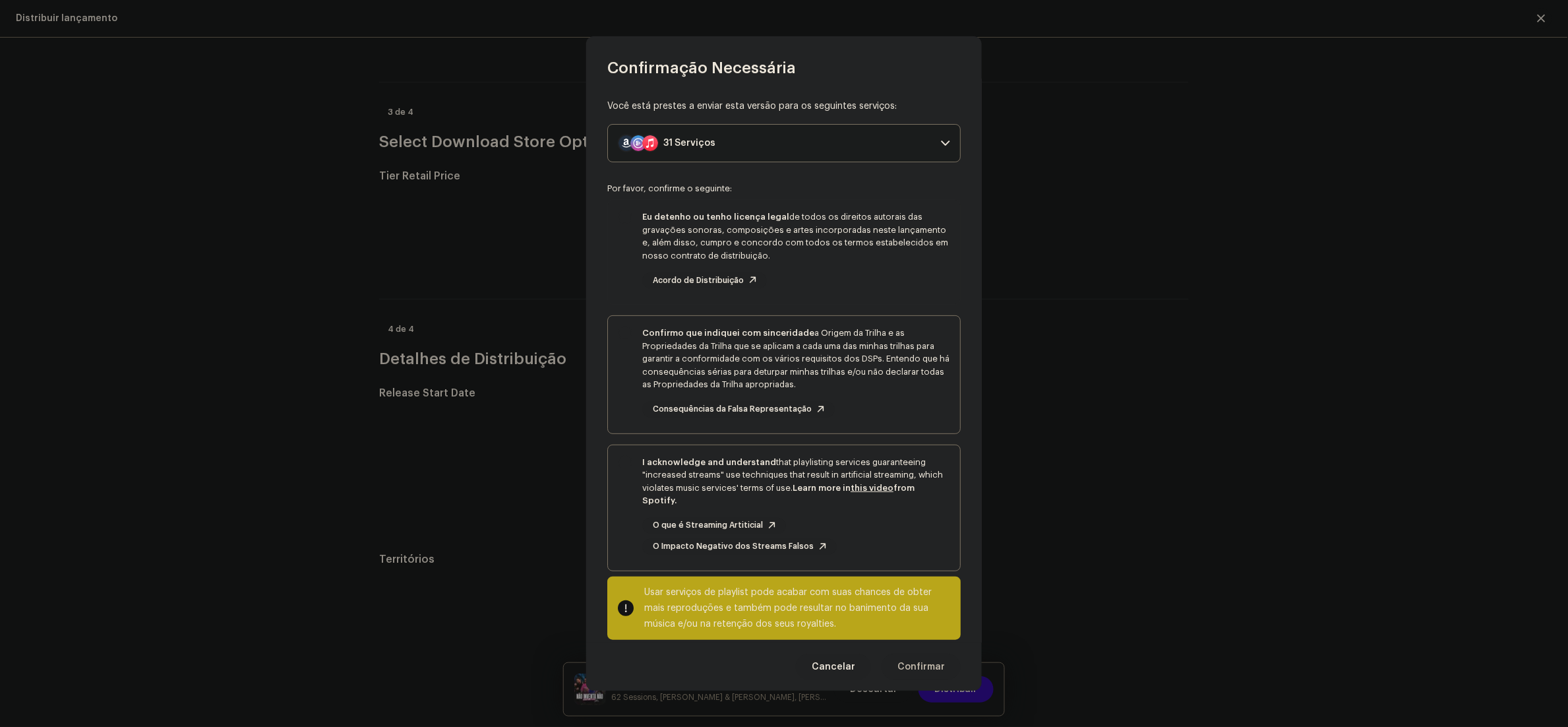
click at [607, 235] on div "Você está prestes a enviar esta versão para os seguintes serviços: 31 Serviços …" at bounding box center [784, 360] width 396 height 564
click at [621, 250] on div "Eu detenho ou tenho licença legal de todos os direitos autorais das gravações s…" at bounding box center [784, 250] width 352 height 99
checkbox input "true"
click at [628, 391] on div "Confirmo que indiquei com sinceridade a Origem da Trilha e as Propriedades da T…" at bounding box center [784, 371] width 352 height 112
checkbox input "true"
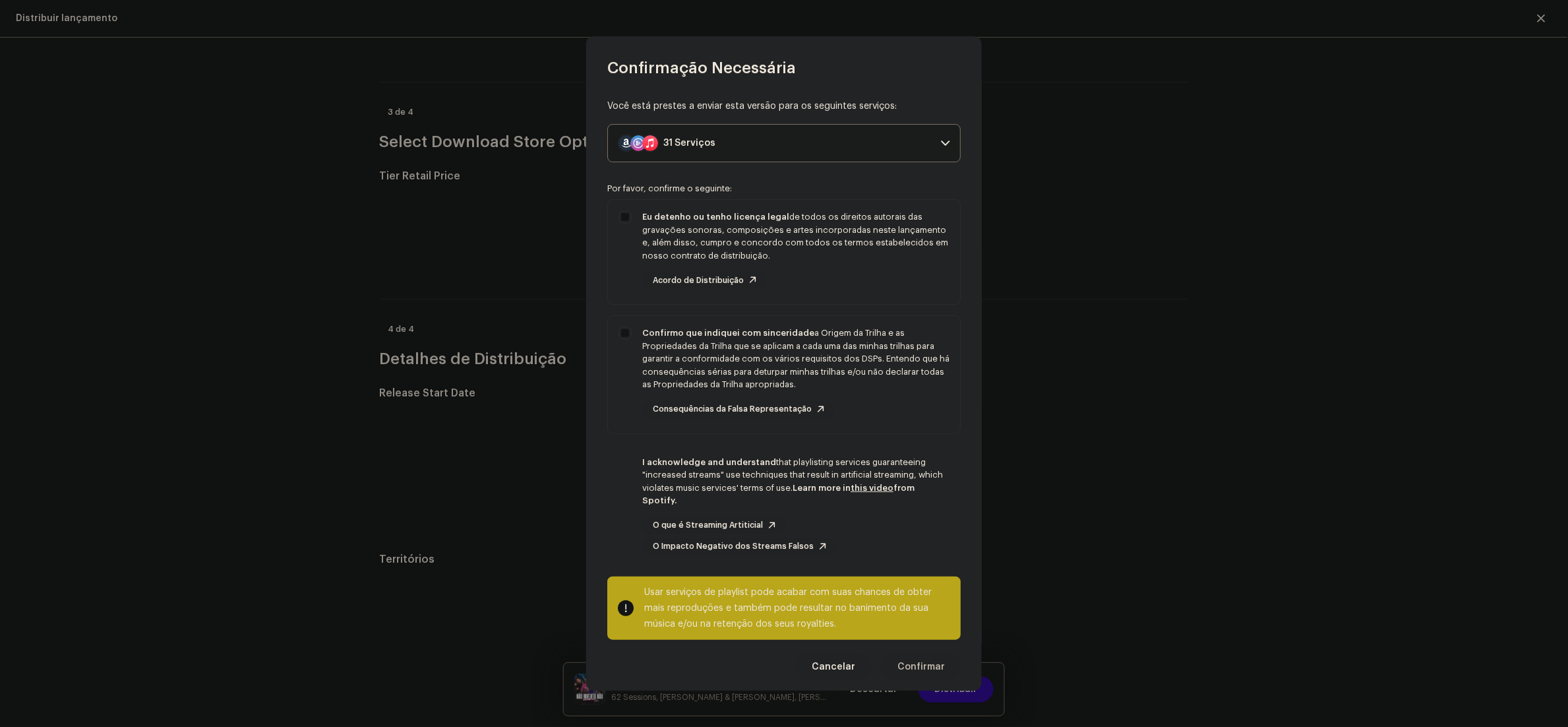
click at [630, 489] on div "I acknowledge and understand that playlisting services guaranteeing "increased …" at bounding box center [784, 505] width 352 height 120
checkbox input "true"
click at [937, 681] on div "Cancelar Confirmar" at bounding box center [784, 667] width 396 height 48
click at [940, 663] on span "Confirmar" at bounding box center [920, 667] width 47 height 26
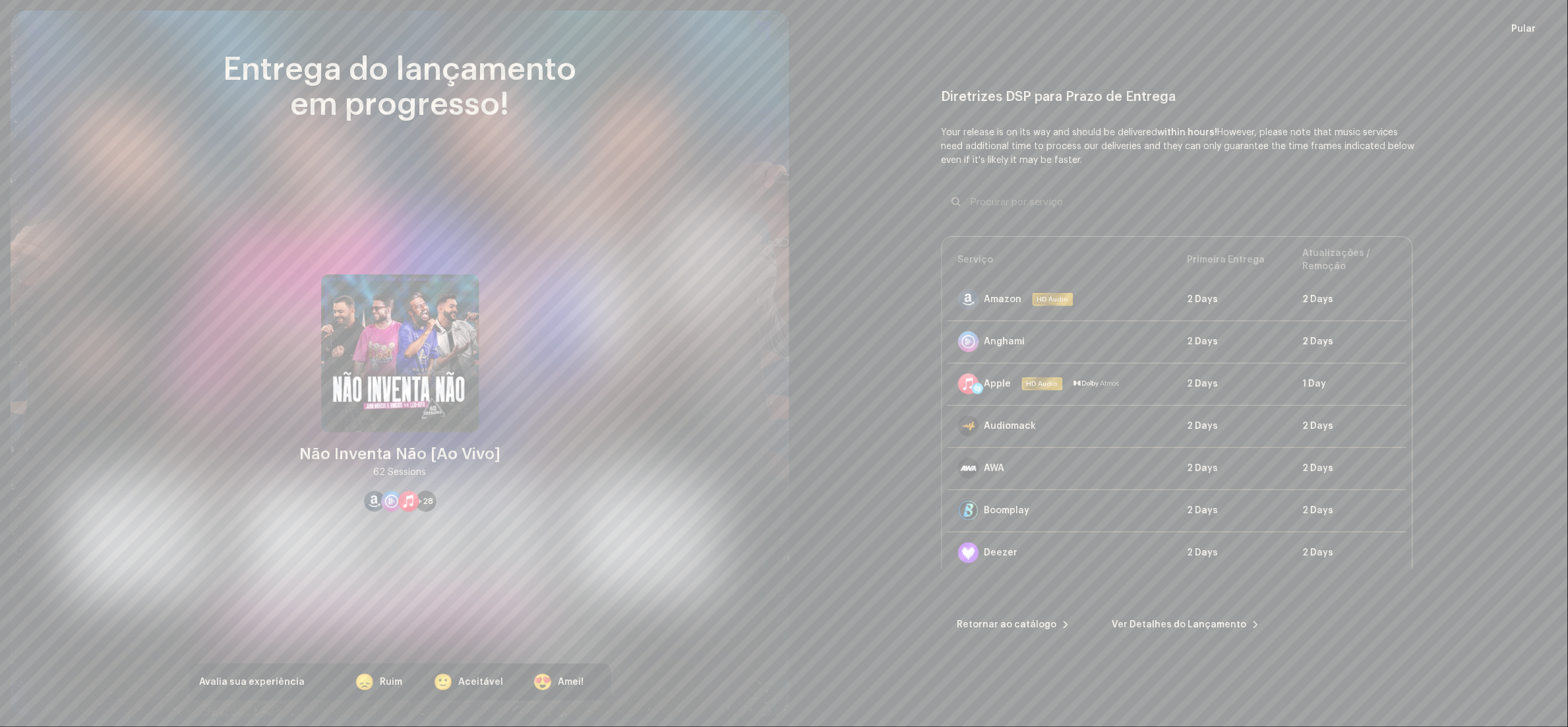
click at [1528, 20] on span "Pular" at bounding box center [1524, 29] width 24 height 26
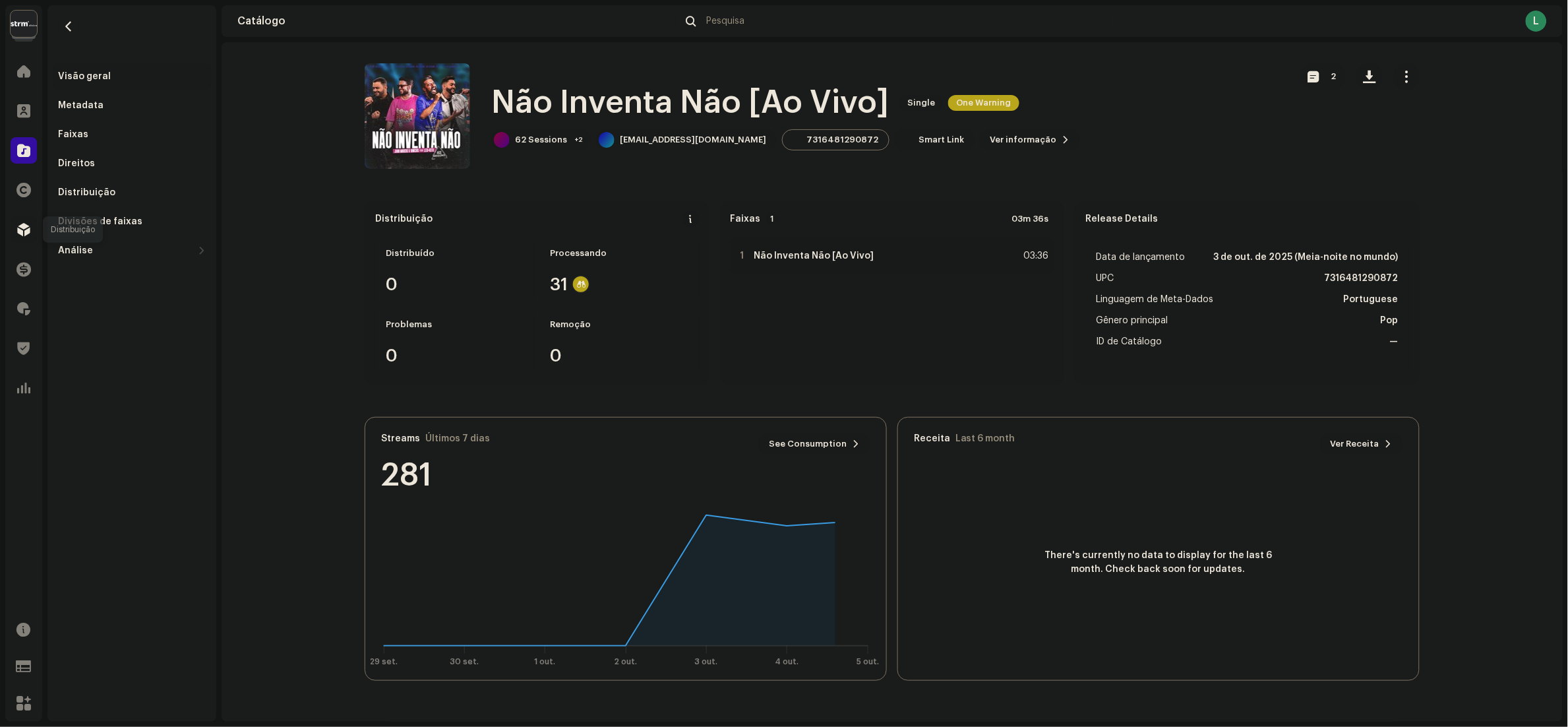
click at [20, 230] on span at bounding box center [24, 229] width 14 height 11
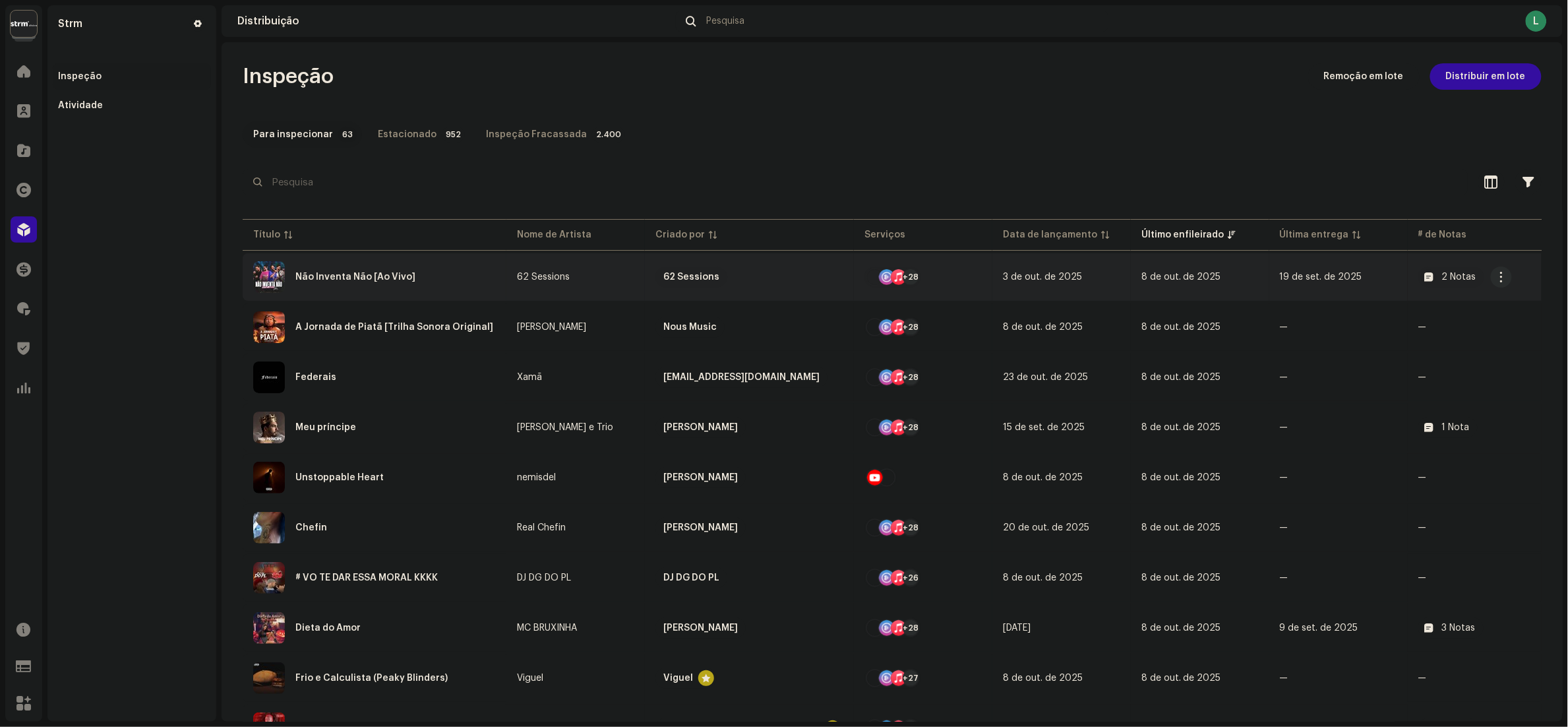
click at [446, 262] on div "Não Inventa Não [Ao Vivo]" at bounding box center [374, 277] width 243 height 32
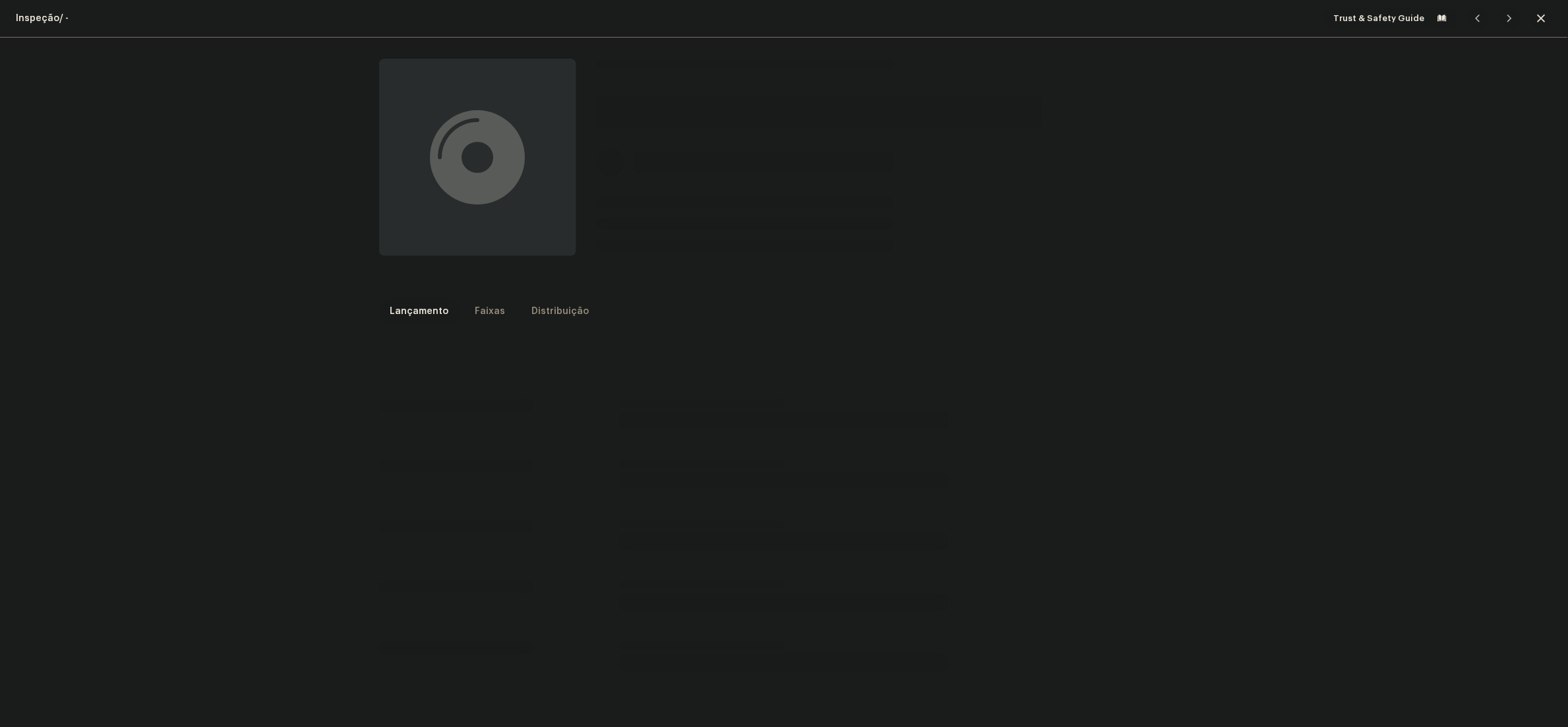
click at [1537, 18] on span "button" at bounding box center [1541, 19] width 8 height 11
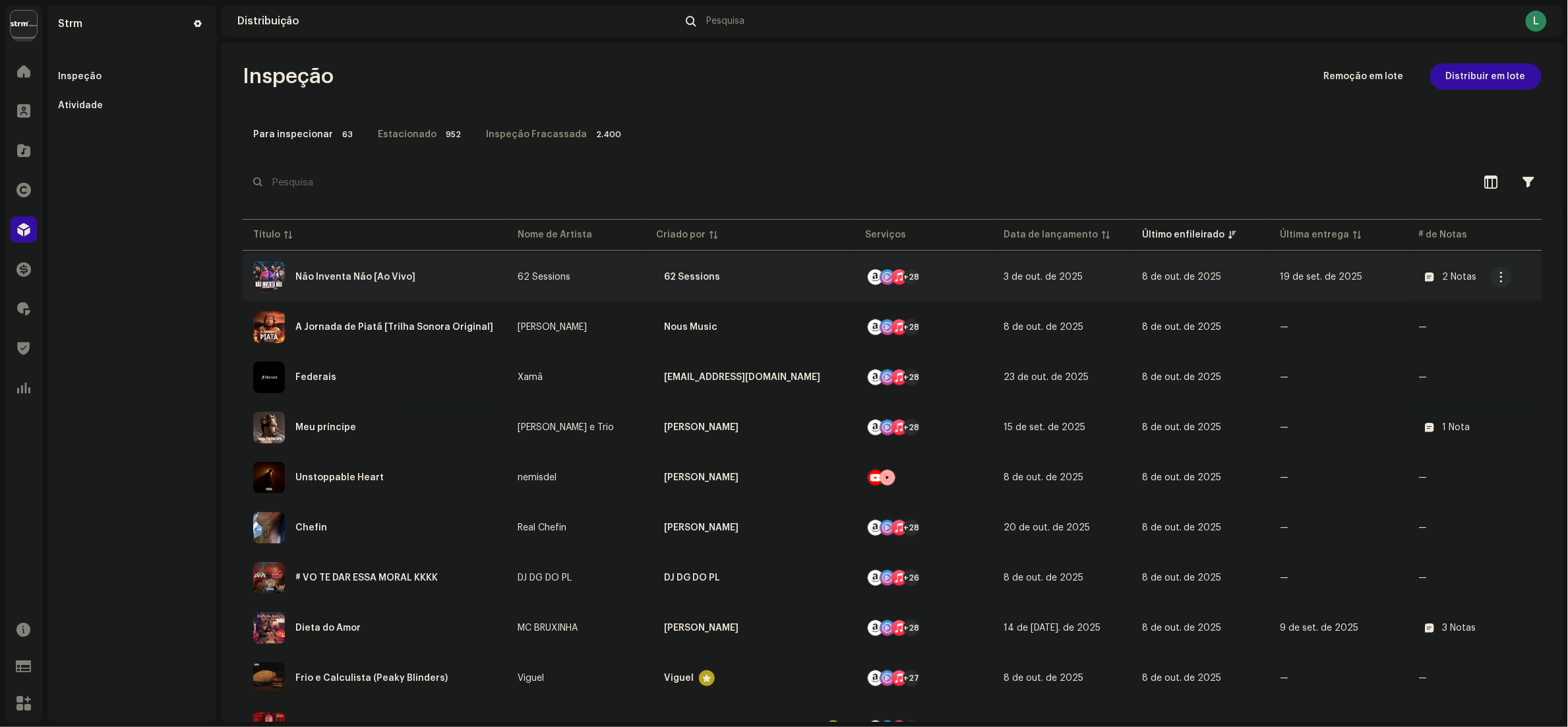
click at [457, 271] on div "Não Inventa Não [Ao Vivo]" at bounding box center [375, 277] width 243 height 32
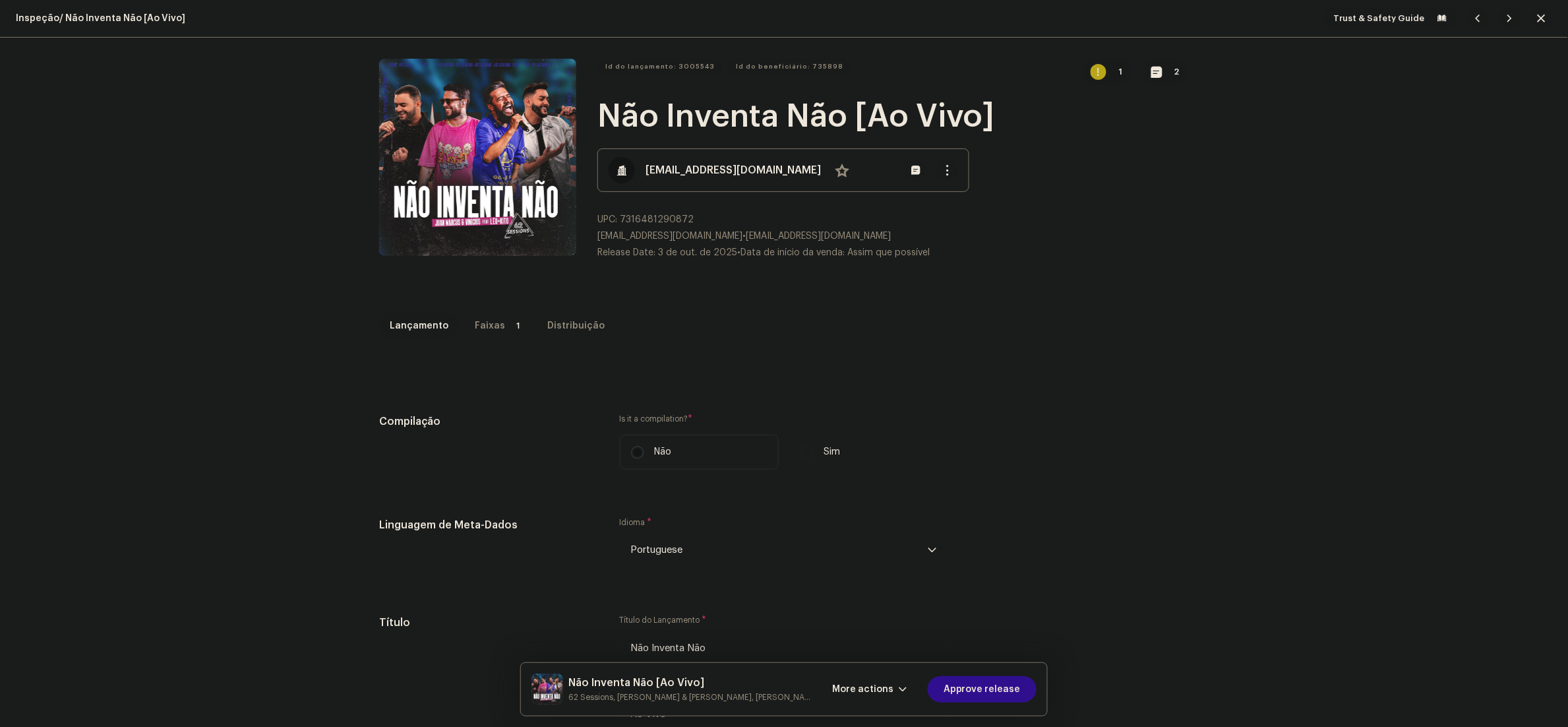
click at [784, 363] on span "Approve release" at bounding box center [982, 689] width 77 height 26
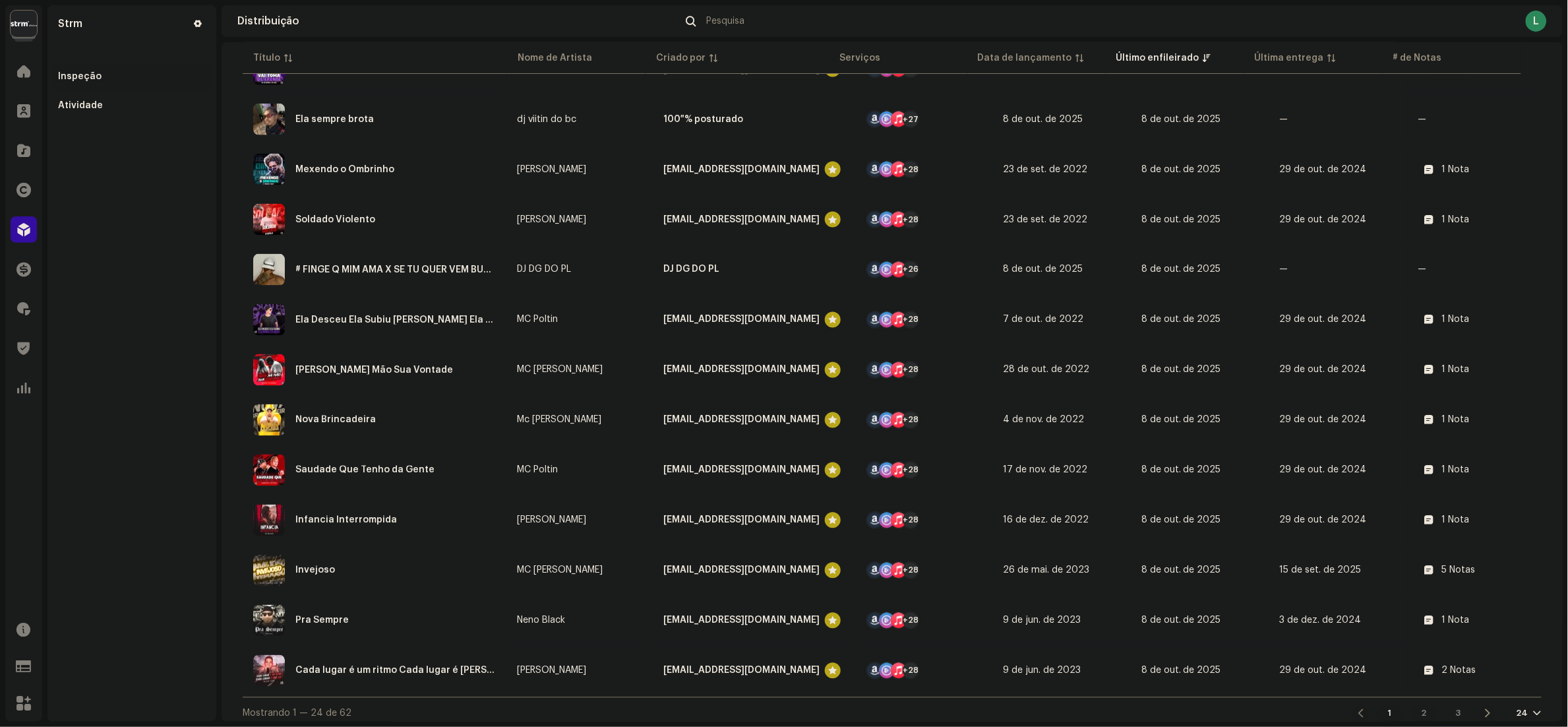
scroll to position [763, 0]
click at [784, 363] on div at bounding box center [1537, 713] width 8 height 11
click at [784, 363] on div "72" at bounding box center [1532, 683] width 54 height 26
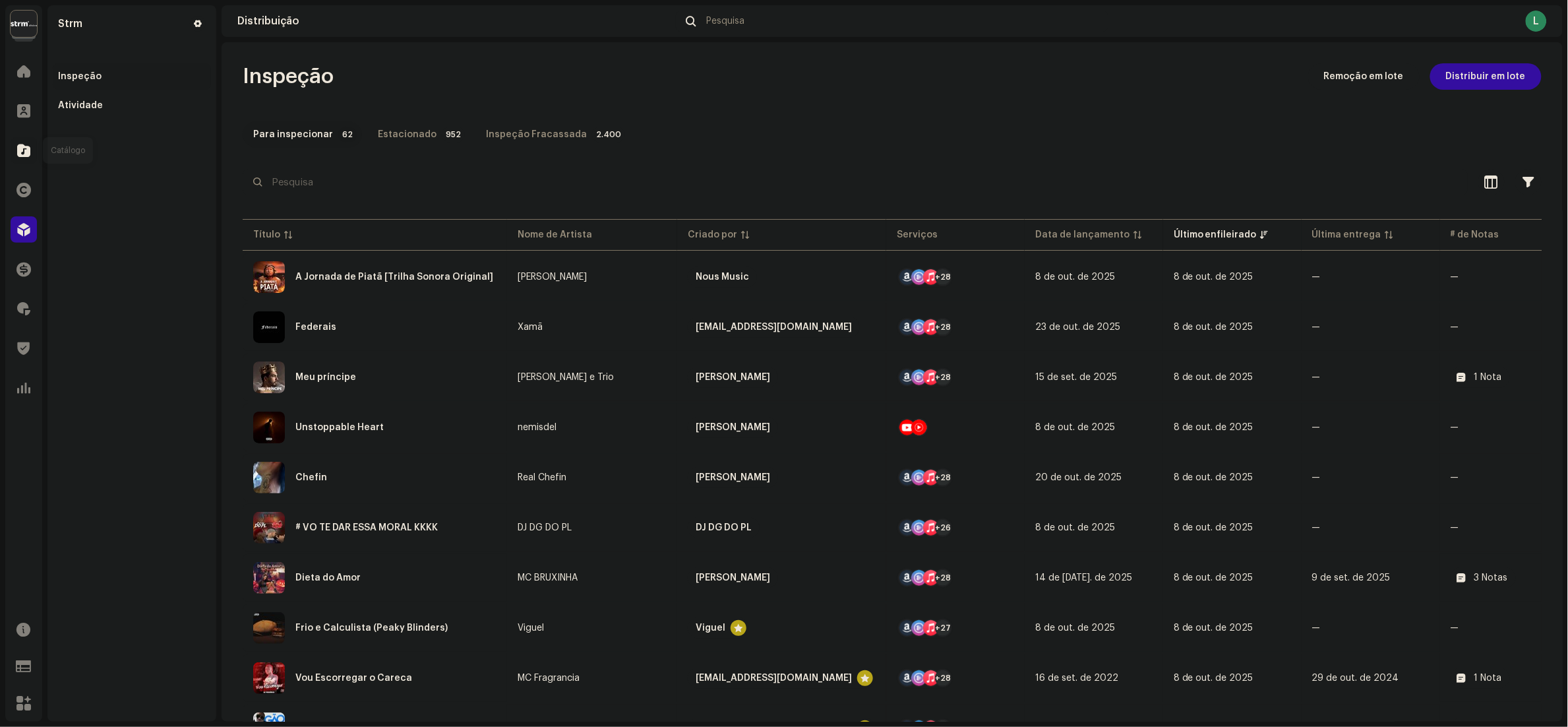
click at [25, 138] on div at bounding box center [23, 150] width 26 height 26
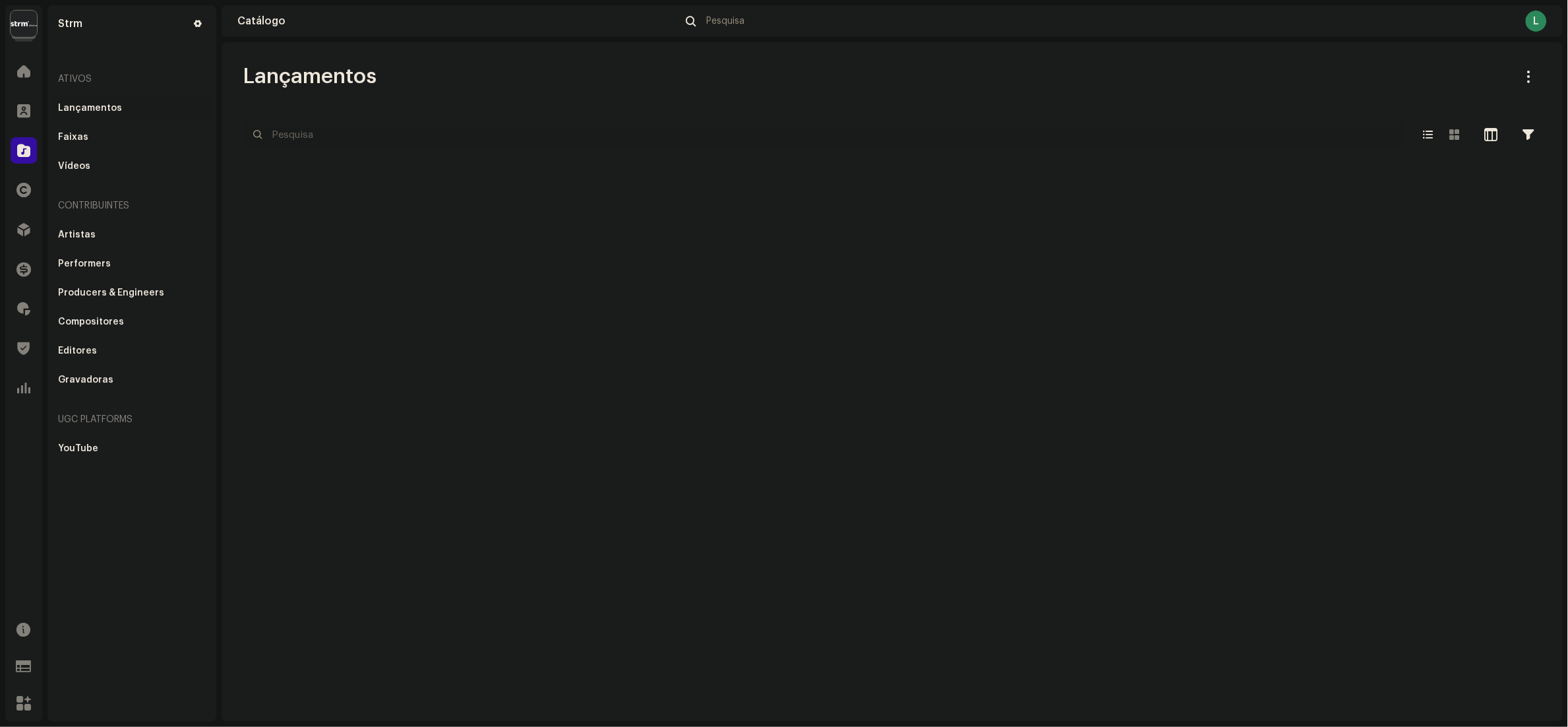
click at [399, 132] on input "text" at bounding box center [823, 134] width 1162 height 26
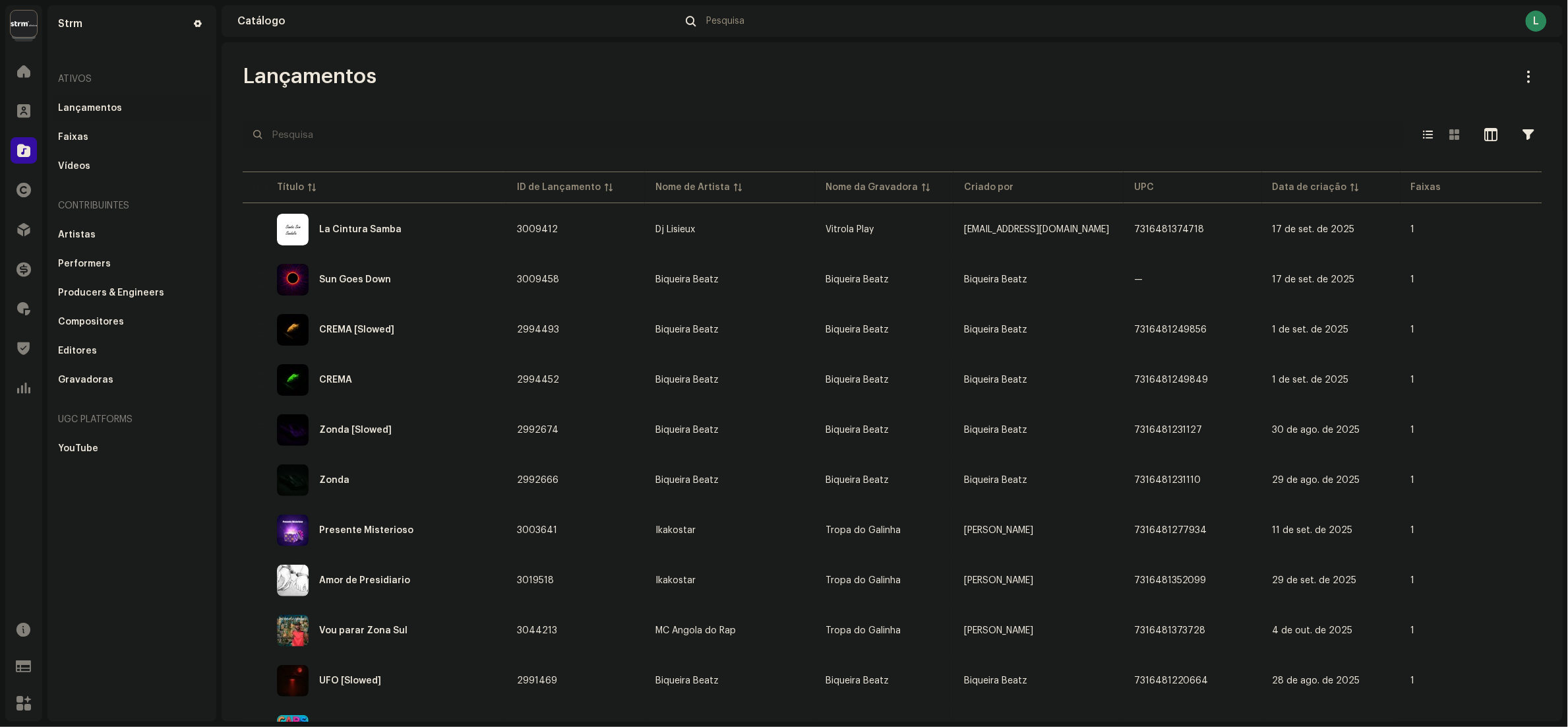
paste input "7316481373469"
type input "7316481373469"
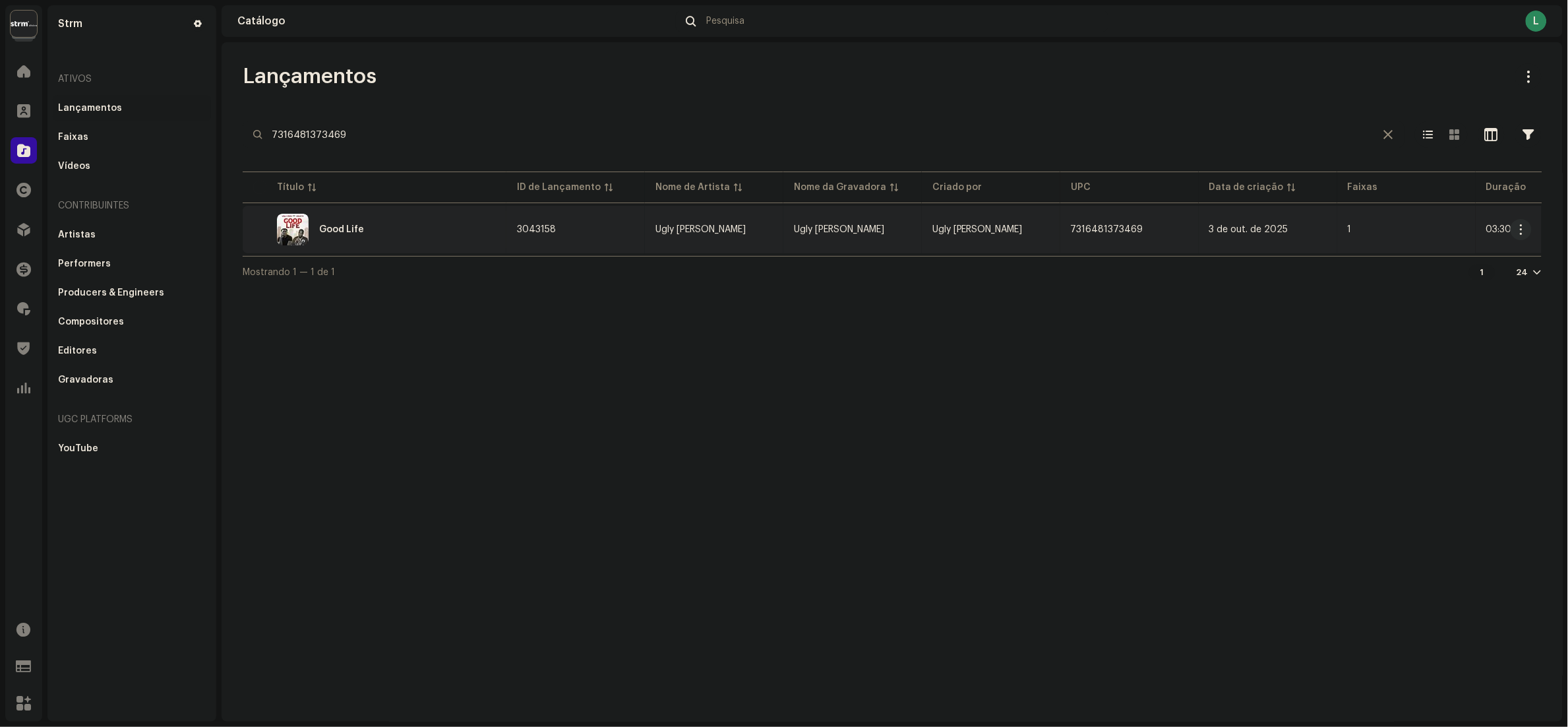
click at [467, 234] on div "Good Life" at bounding box center [374, 229] width 243 height 32
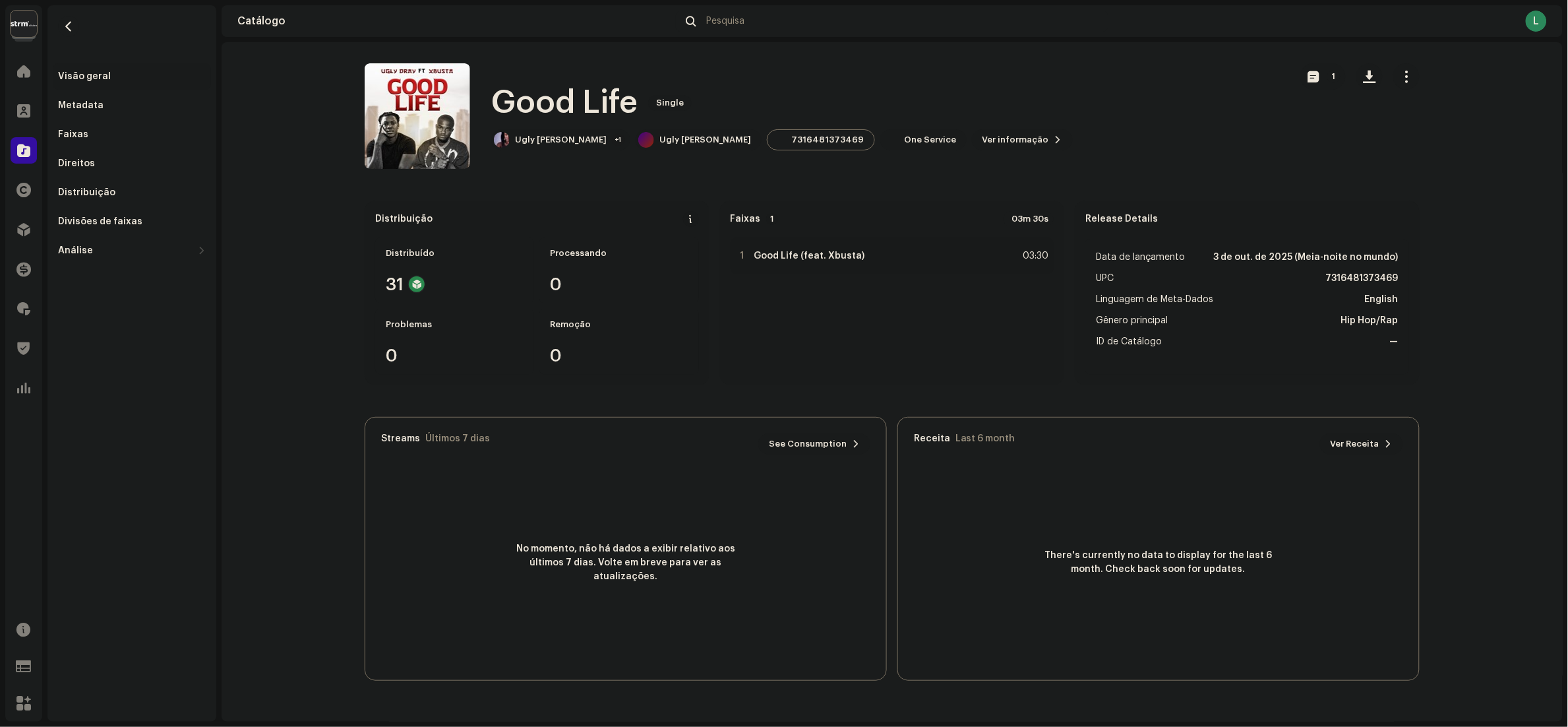
click at [784, 77] on span "button" at bounding box center [1406, 77] width 13 height 11
click at [105, 194] on div "Distribuição" at bounding box center [86, 192] width 57 height 11
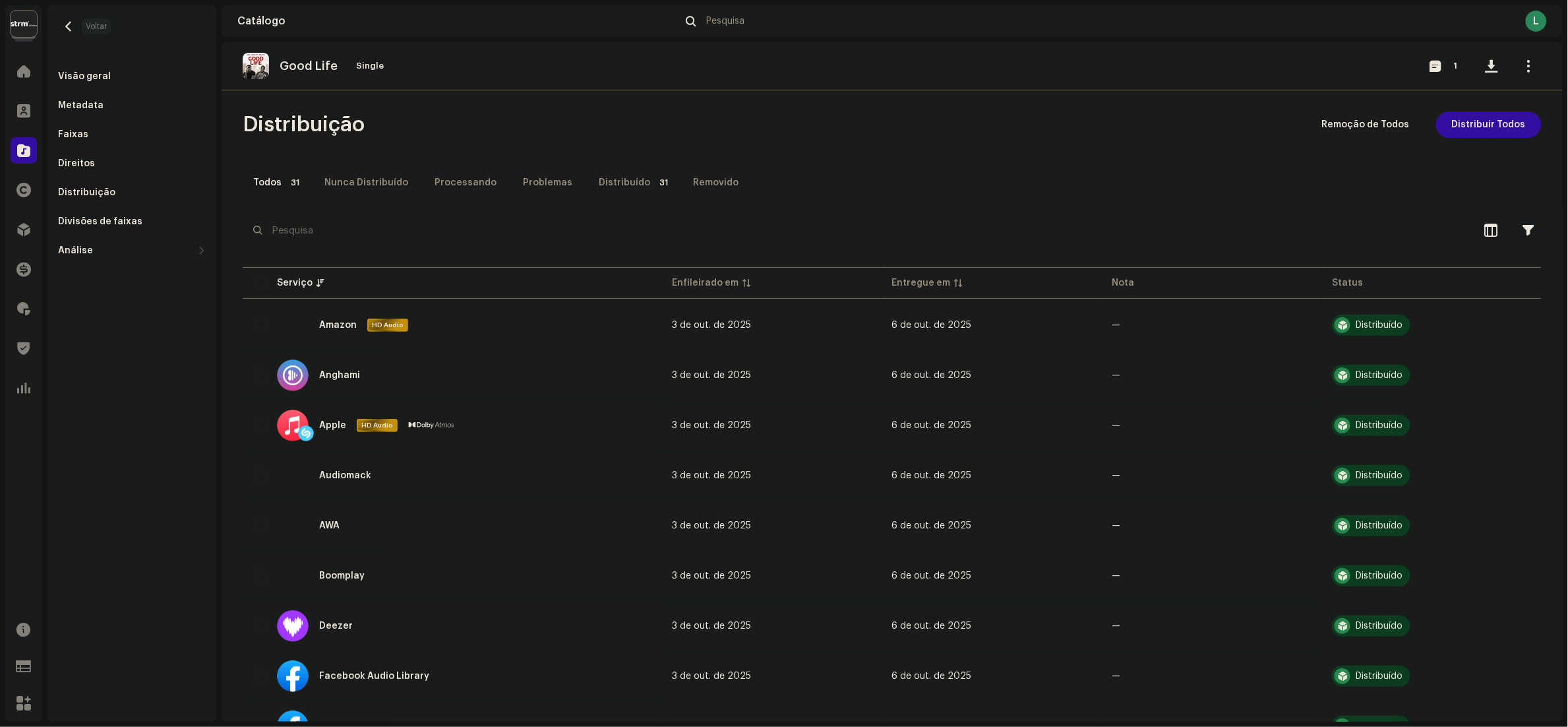
click at [73, 31] on button "button" at bounding box center [68, 26] width 21 height 21
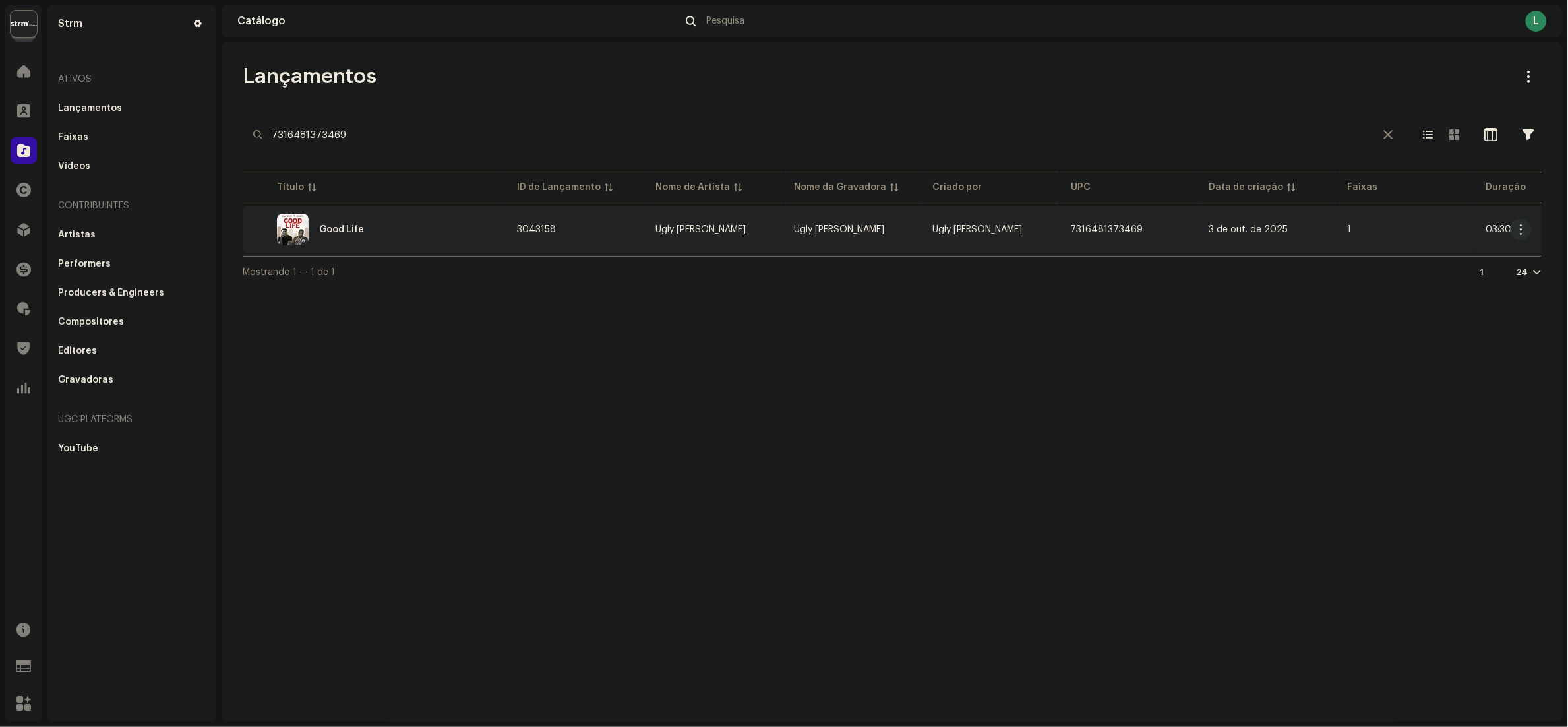
click at [397, 245] on td "Good Life" at bounding box center [374, 229] width 264 height 47
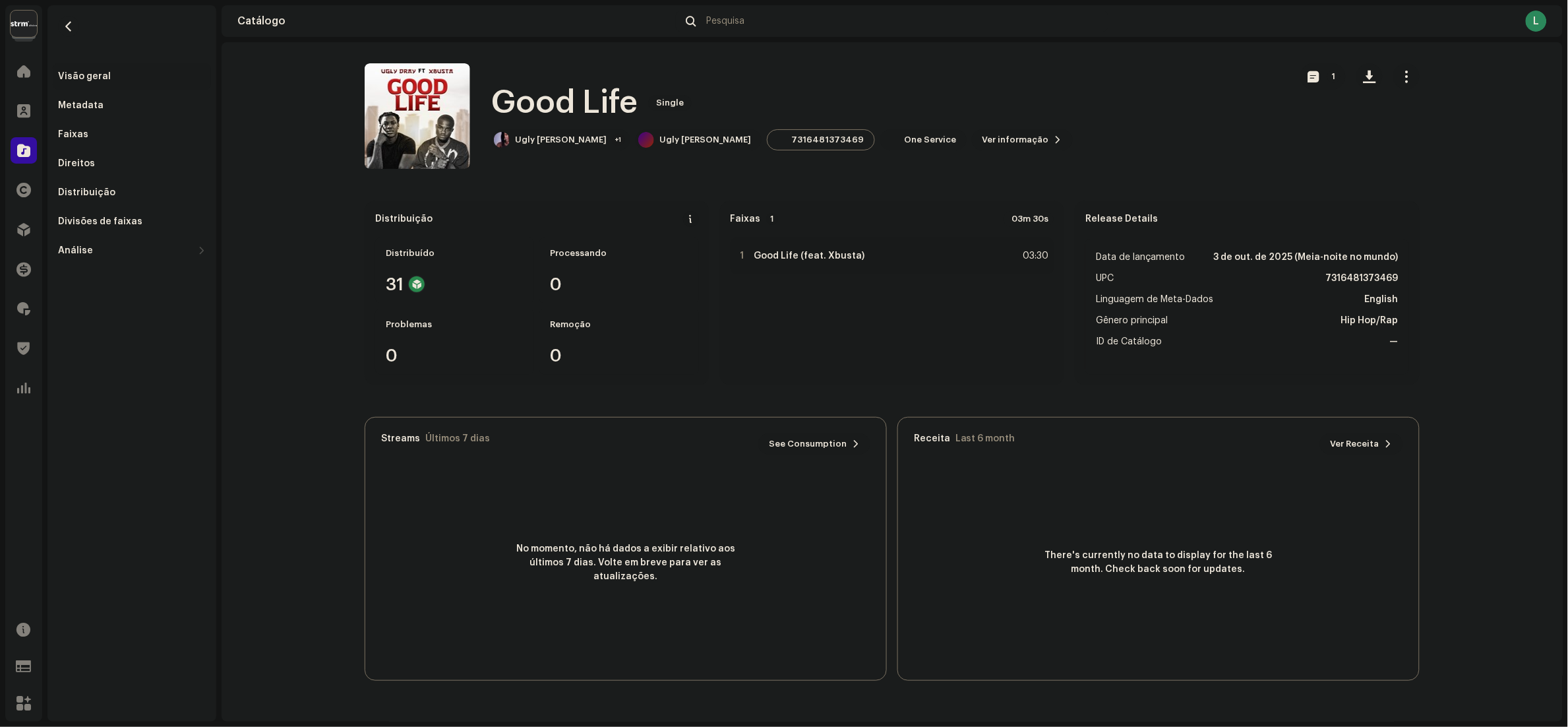
click at [784, 138] on button "Ver informação" at bounding box center [1023, 140] width 101 height 21
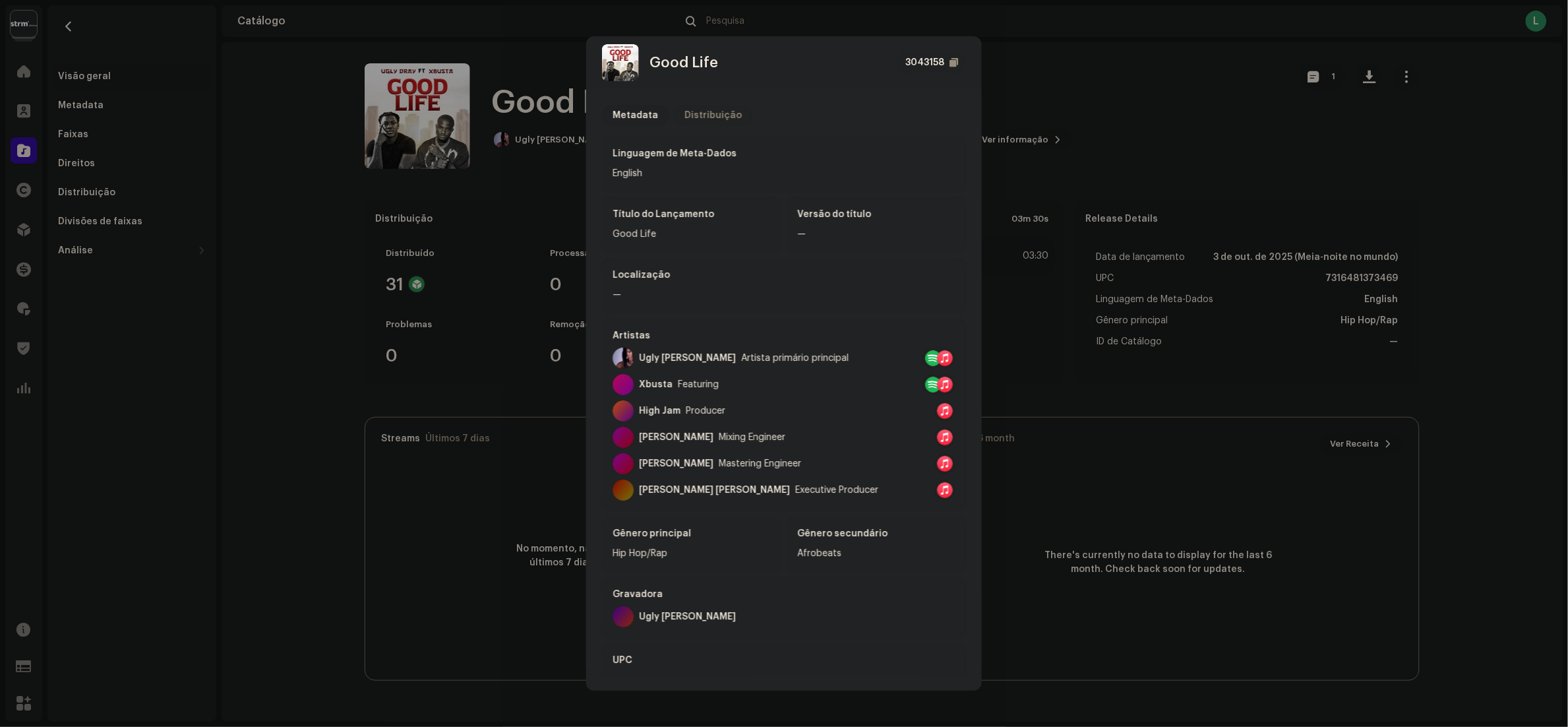
click at [688, 111] on div "Distribuição" at bounding box center [713, 116] width 57 height 21
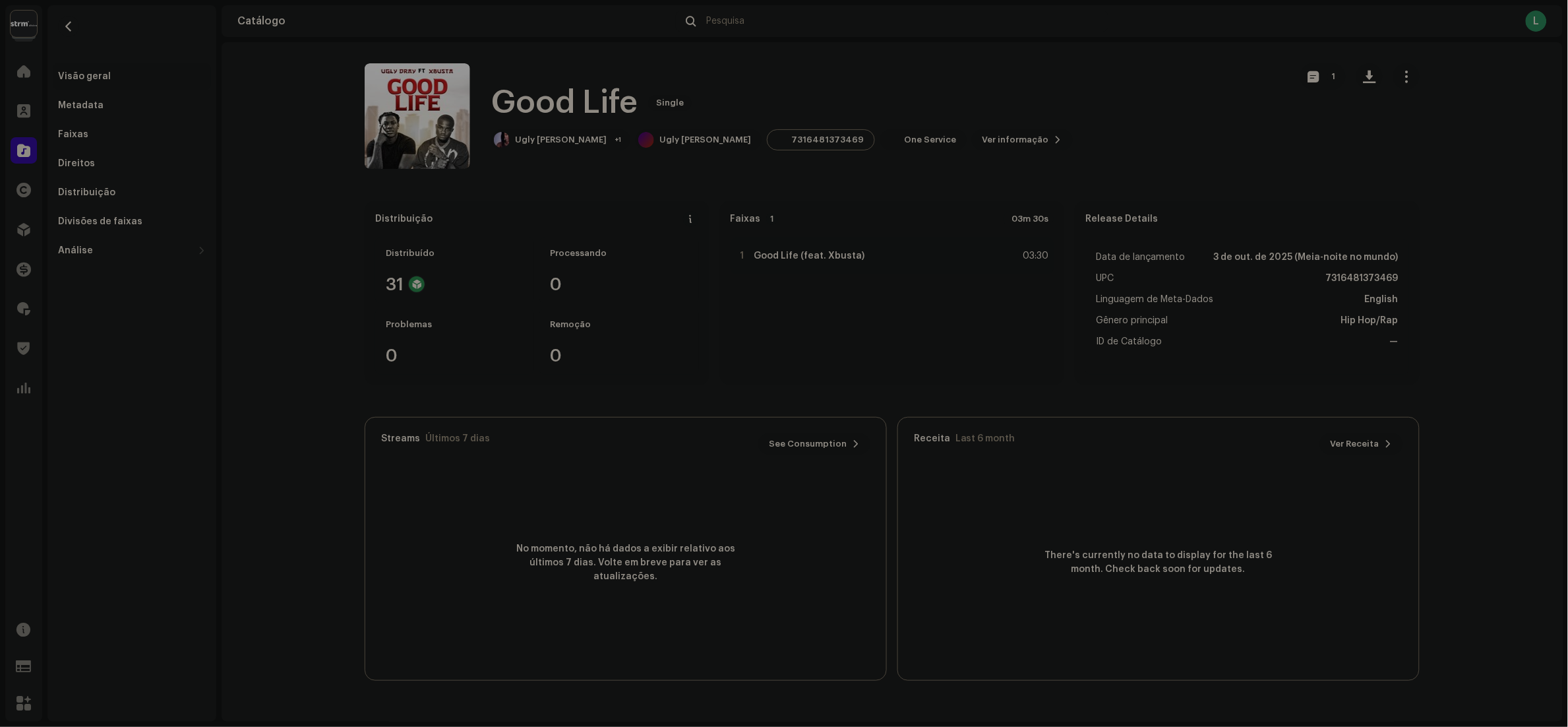
click at [784, 116] on div "Good Life 3043158 Metadata Distribuição Data de lançamento 3 de out. de 2025 (M…" at bounding box center [784, 363] width 1568 height 727
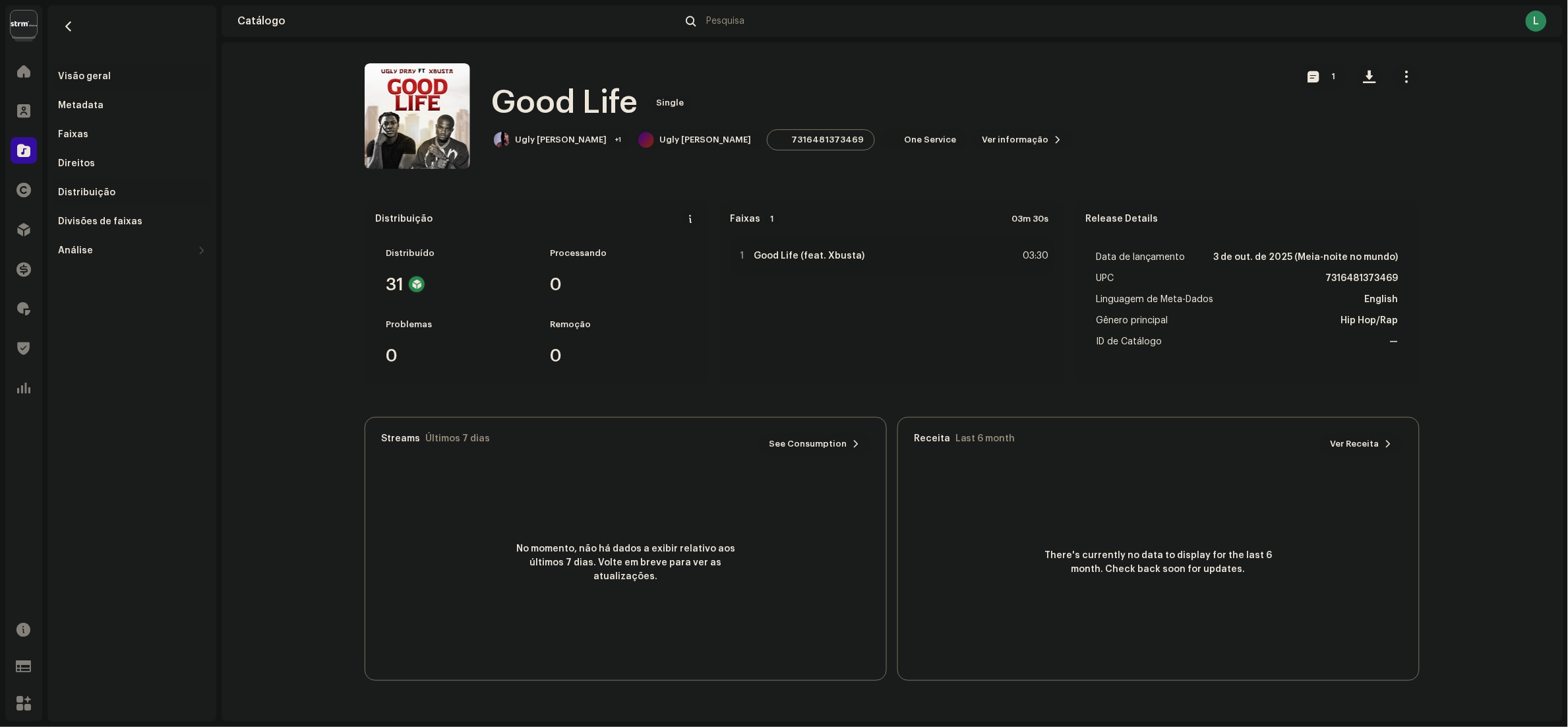
click at [97, 187] on div "Distribuição" at bounding box center [86, 192] width 57 height 11
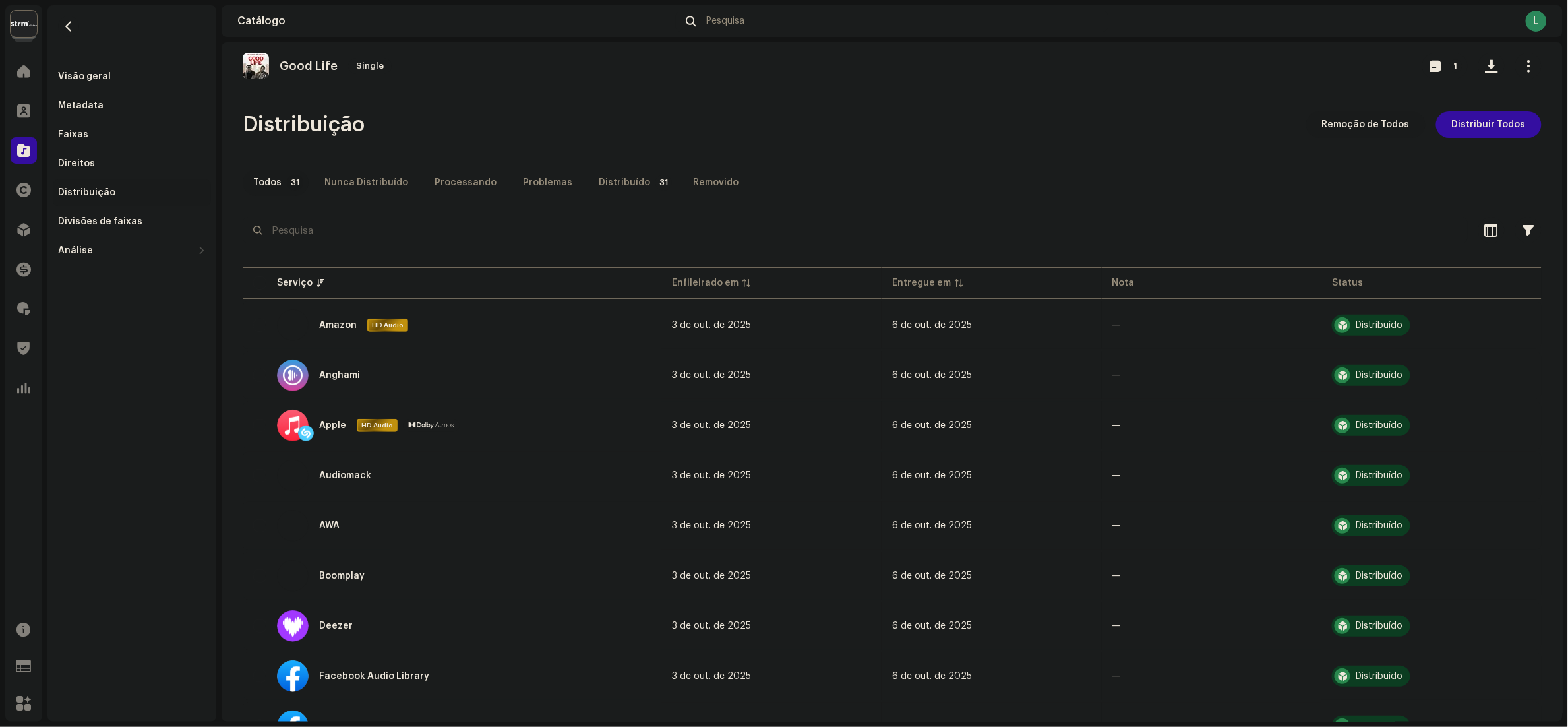
click at [784, 130] on span "Remoção de Todos" at bounding box center [1366, 124] width 88 height 26
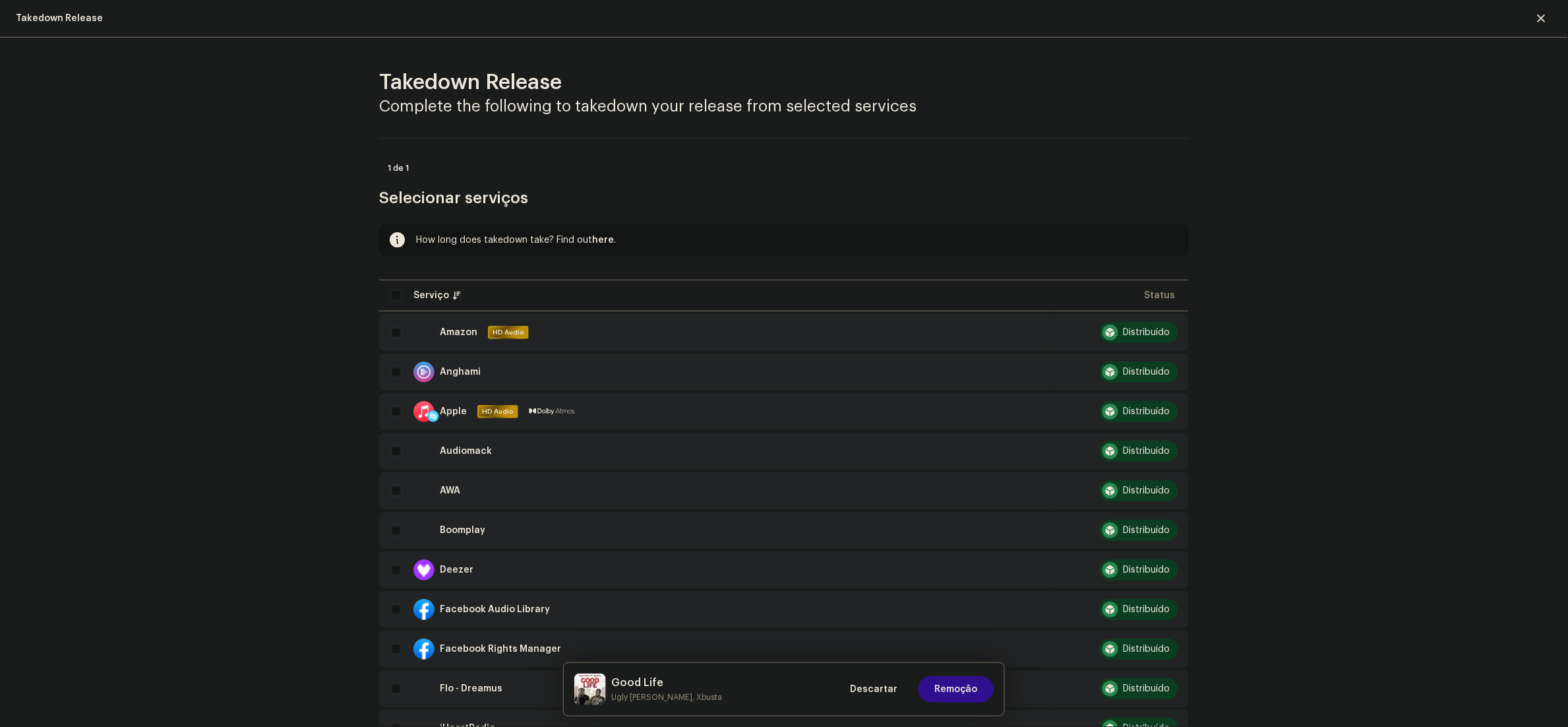
click at [784, 363] on span "Remoção" at bounding box center [956, 689] width 44 height 26
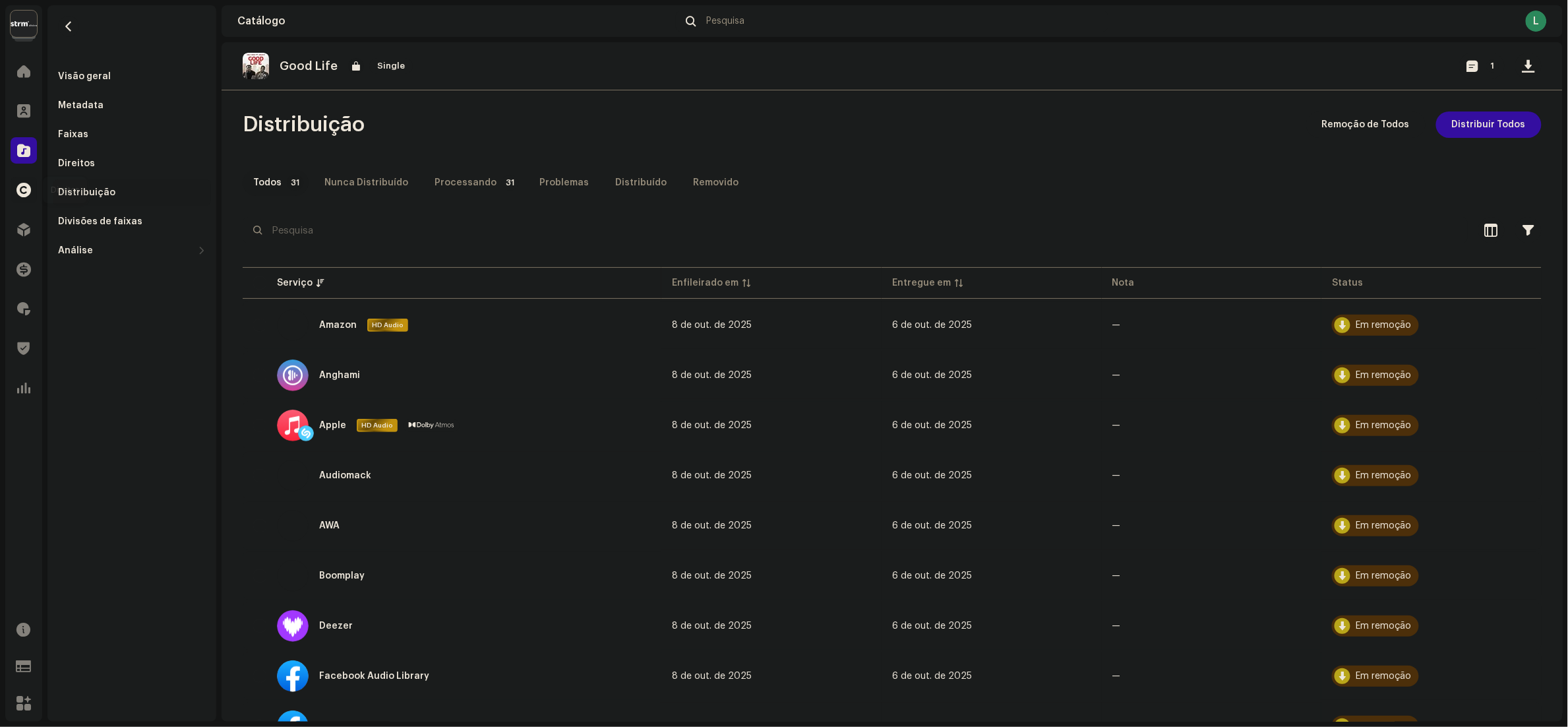
click at [25, 186] on span at bounding box center [23, 190] width 14 height 11
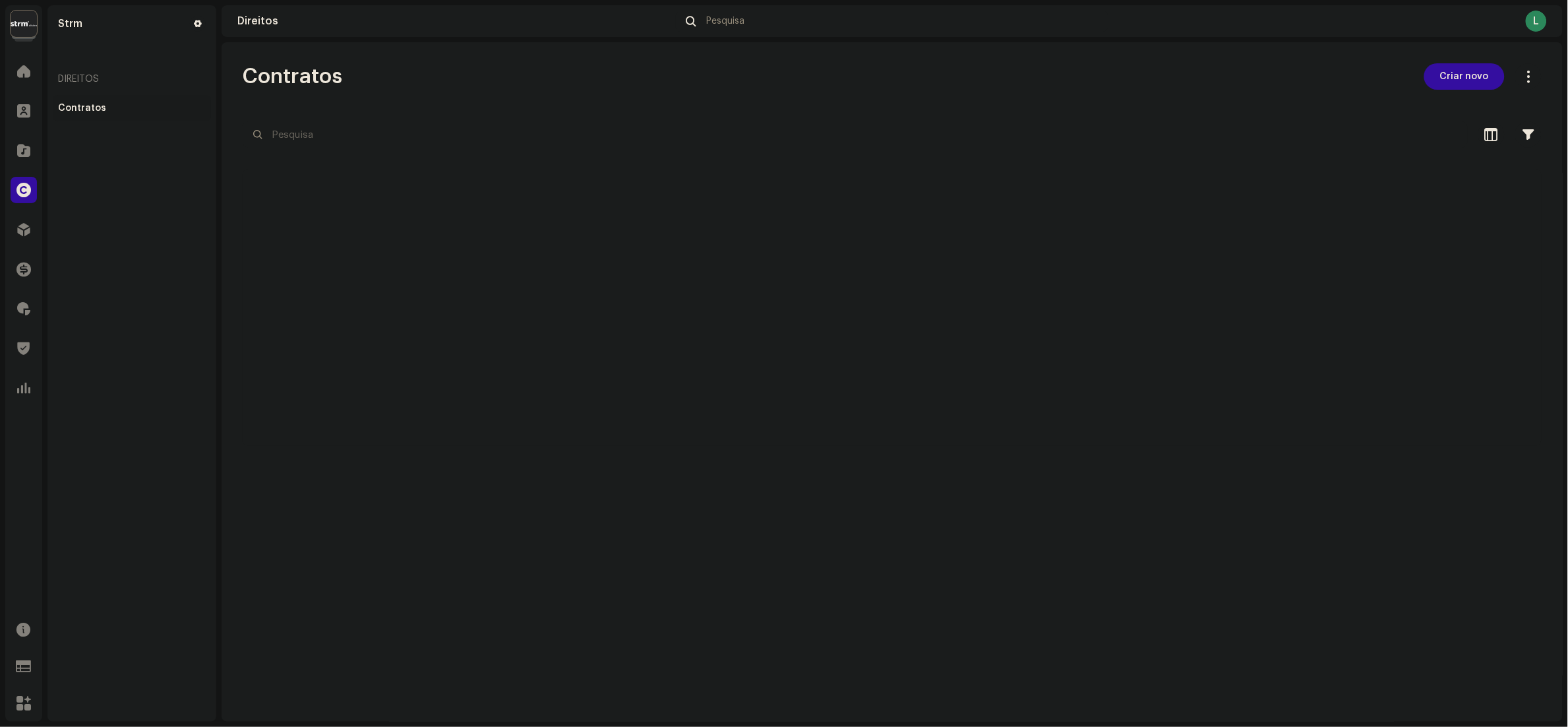
click at [44, 138] on navigation-secondary "Strm Direitos Contratos" at bounding box center [129, 363] width 174 height 716
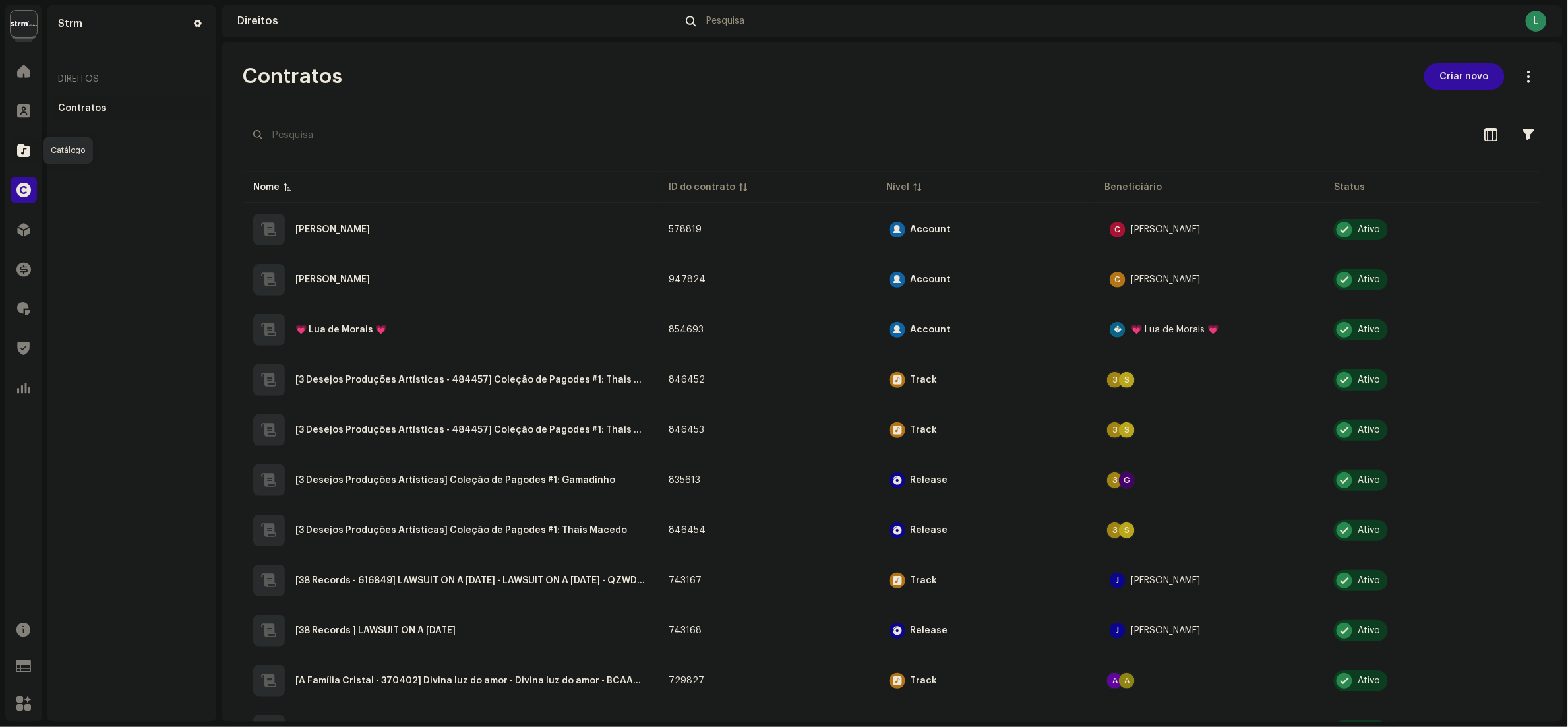
click at [25, 145] on span at bounding box center [24, 150] width 14 height 11
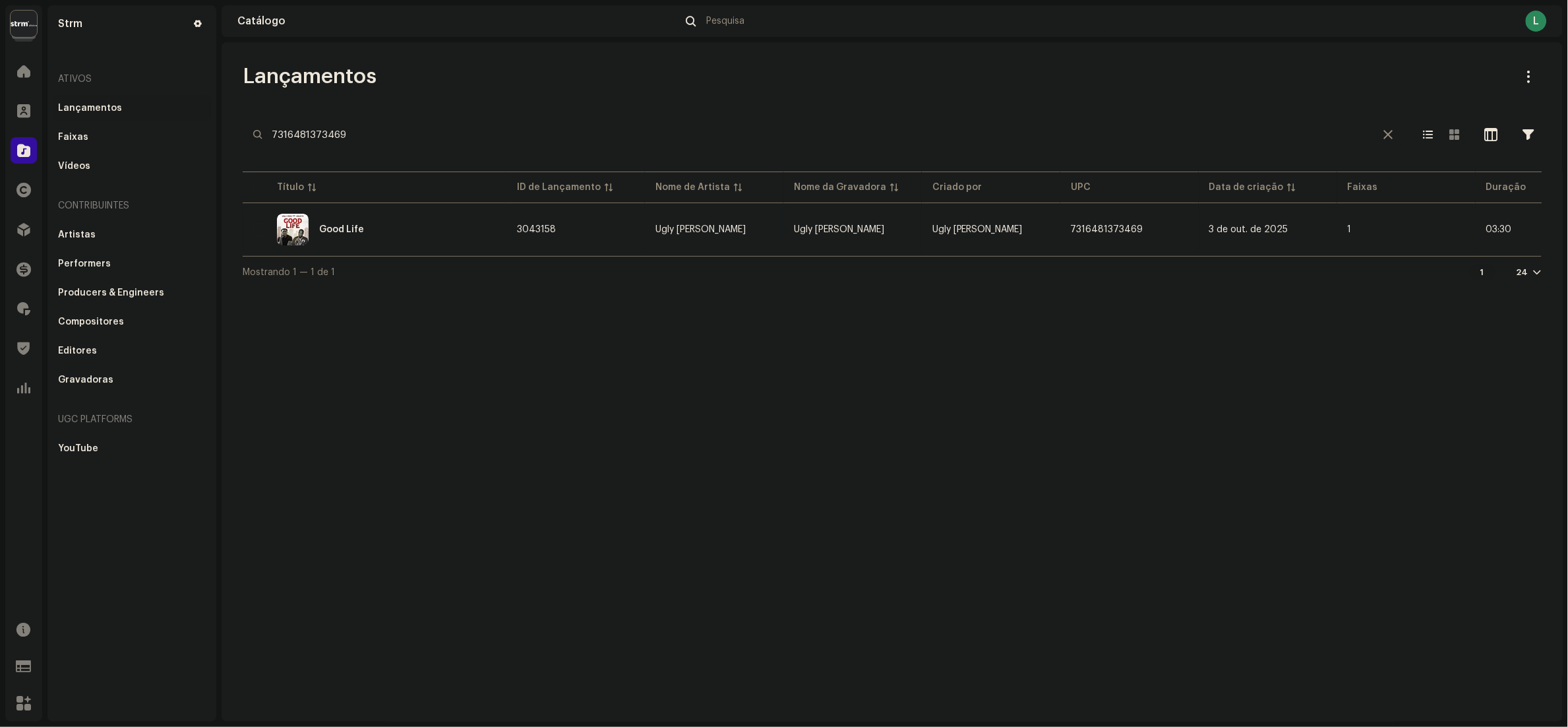
click at [447, 150] on div at bounding box center [892, 159] width 1299 height 21
drag, startPoint x: 469, startPoint y: 138, endPoint x: 0, endPoint y: 73, distance: 473.5
click at [0, 73] on html "Strm Home Clientes Catálogo Direitos Distribuição Finanças Royalties Trust & Sa…" at bounding box center [784, 363] width 1568 height 727
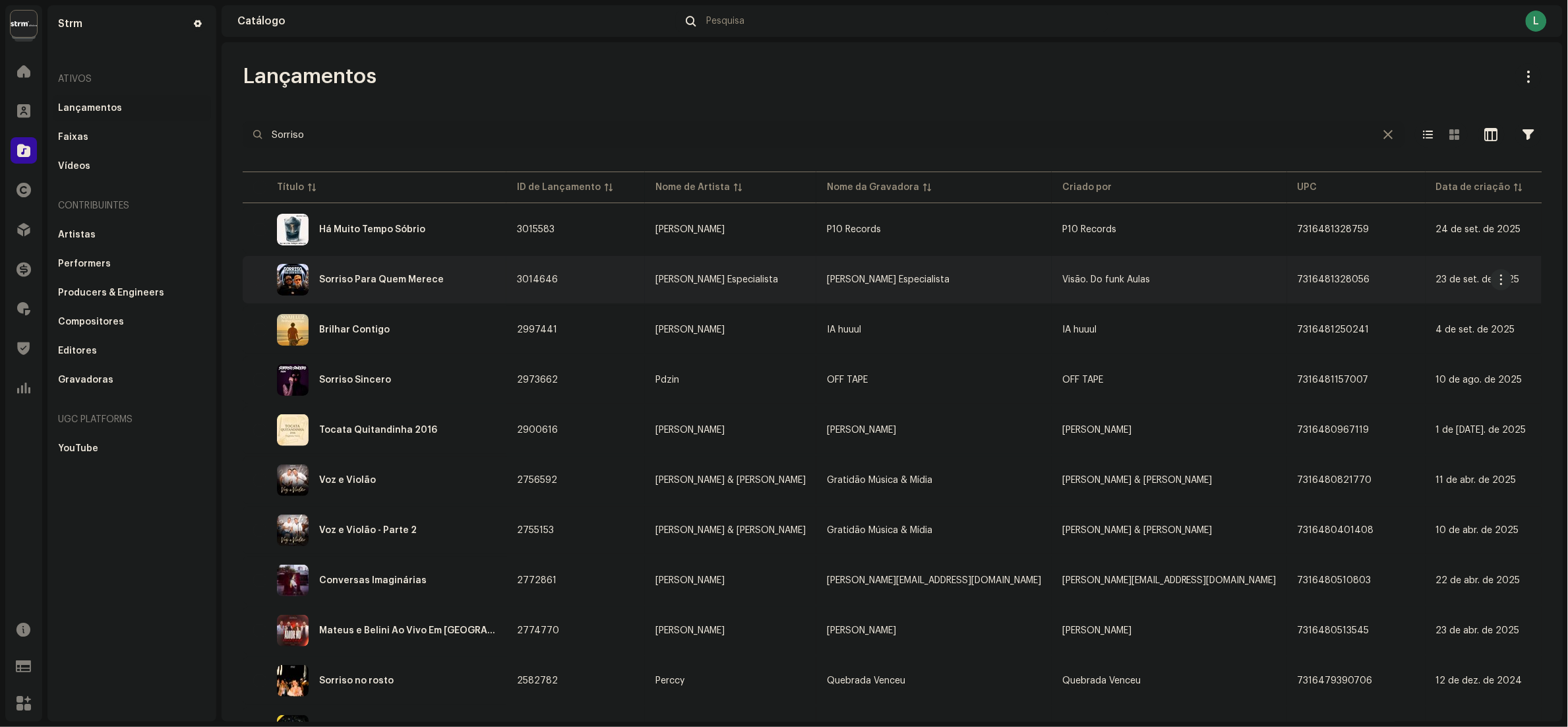
type input "Sorriso"
click at [474, 285] on div "Sorriso Para Quem Merece" at bounding box center [374, 280] width 243 height 32
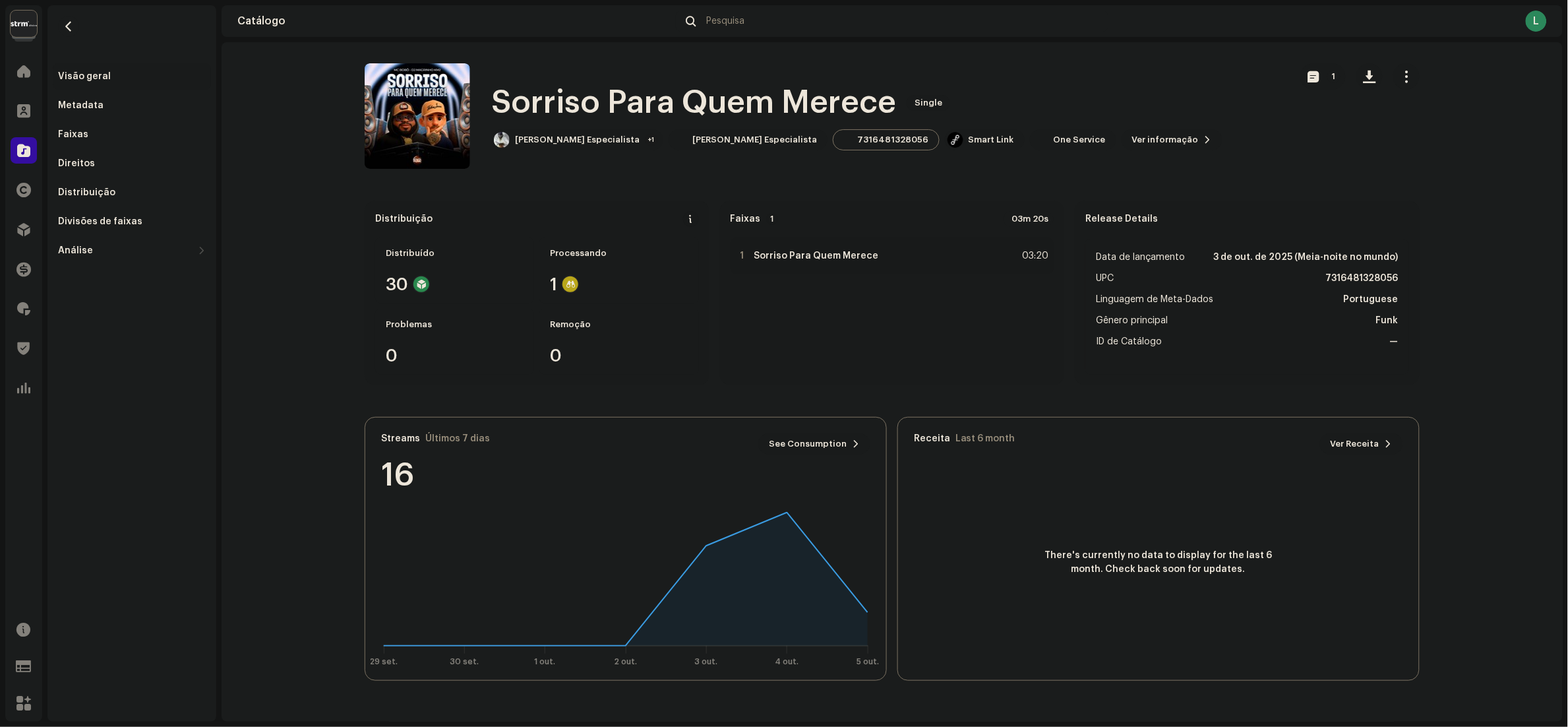
click at [1407, 71] on span "button" at bounding box center [1406, 77] width 13 height 11
click at [1415, 135] on span "Editar" at bounding box center [1418, 135] width 28 height 11
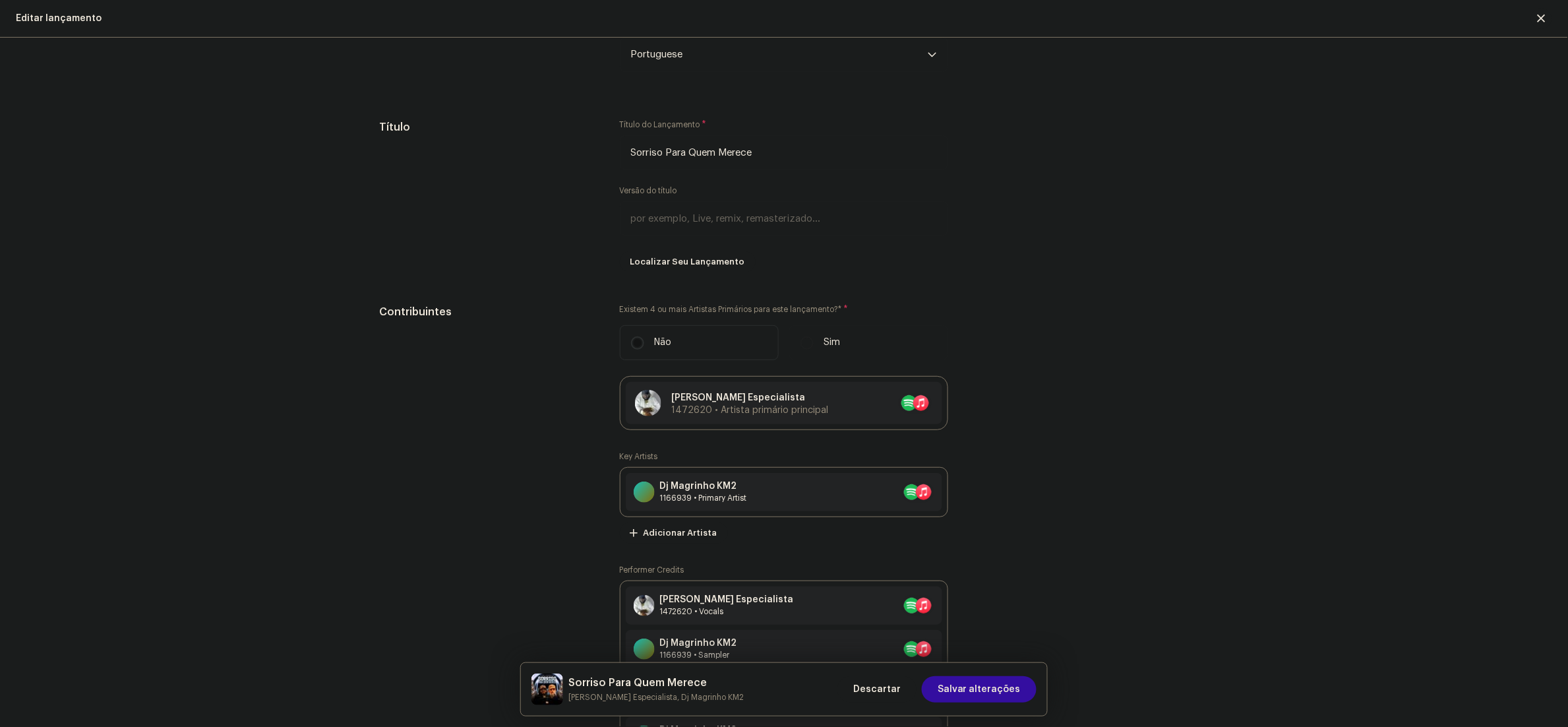
scroll to position [1056, 0]
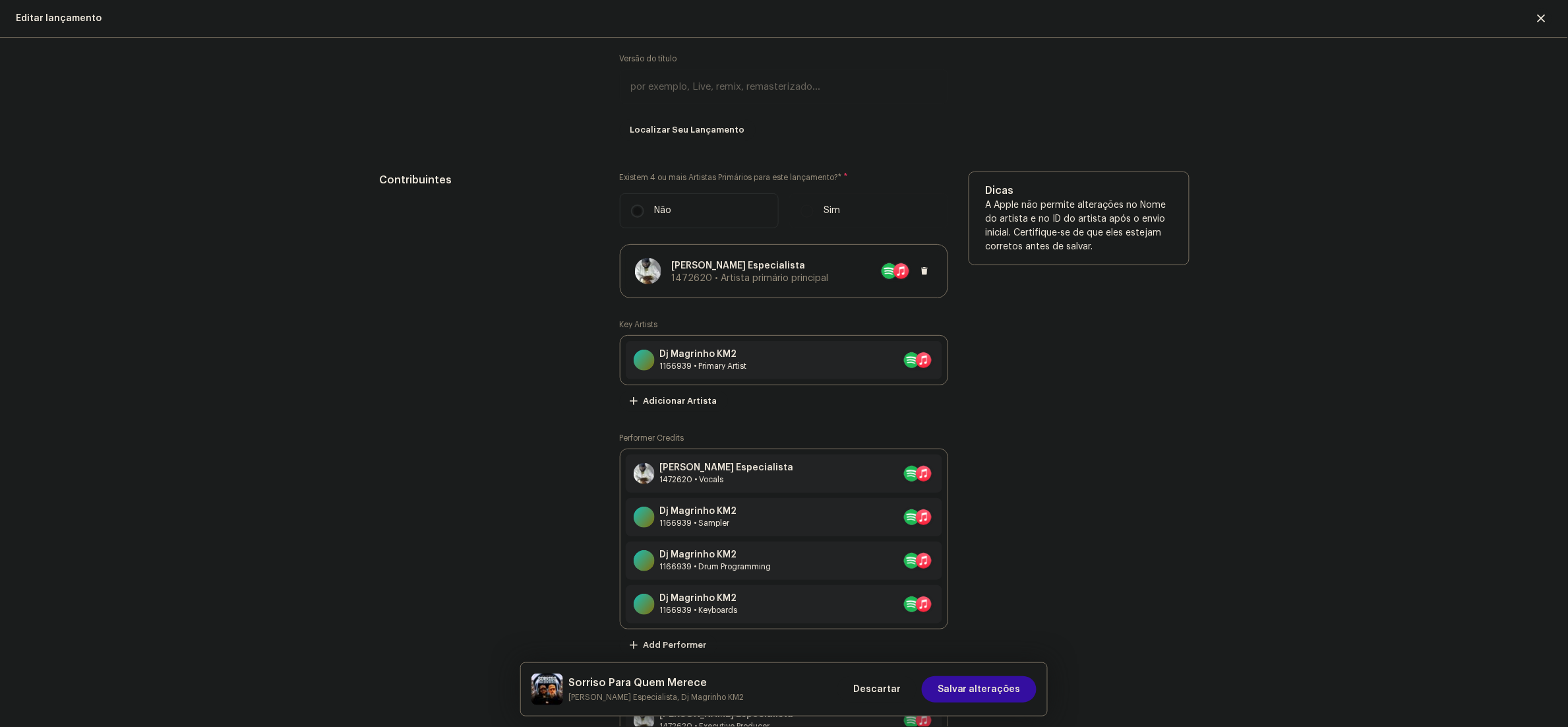
click at [802, 272] on p "Mc Bobô Especialista" at bounding box center [750, 266] width 157 height 14
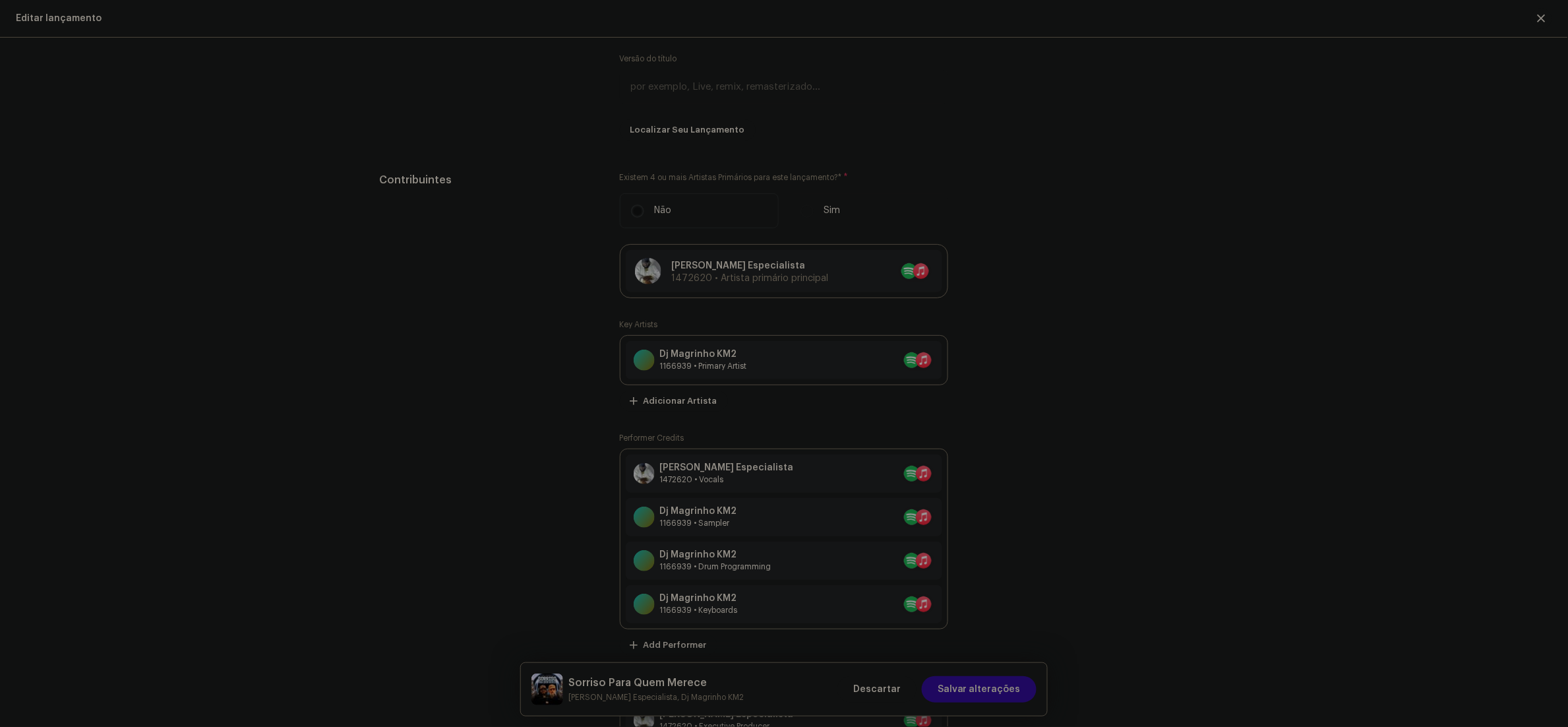
click at [1128, 332] on div "Atualizar Artista Primário Principal Nome do Artista * Mc Bobô Especialista 147…" at bounding box center [784, 363] width 1568 height 727
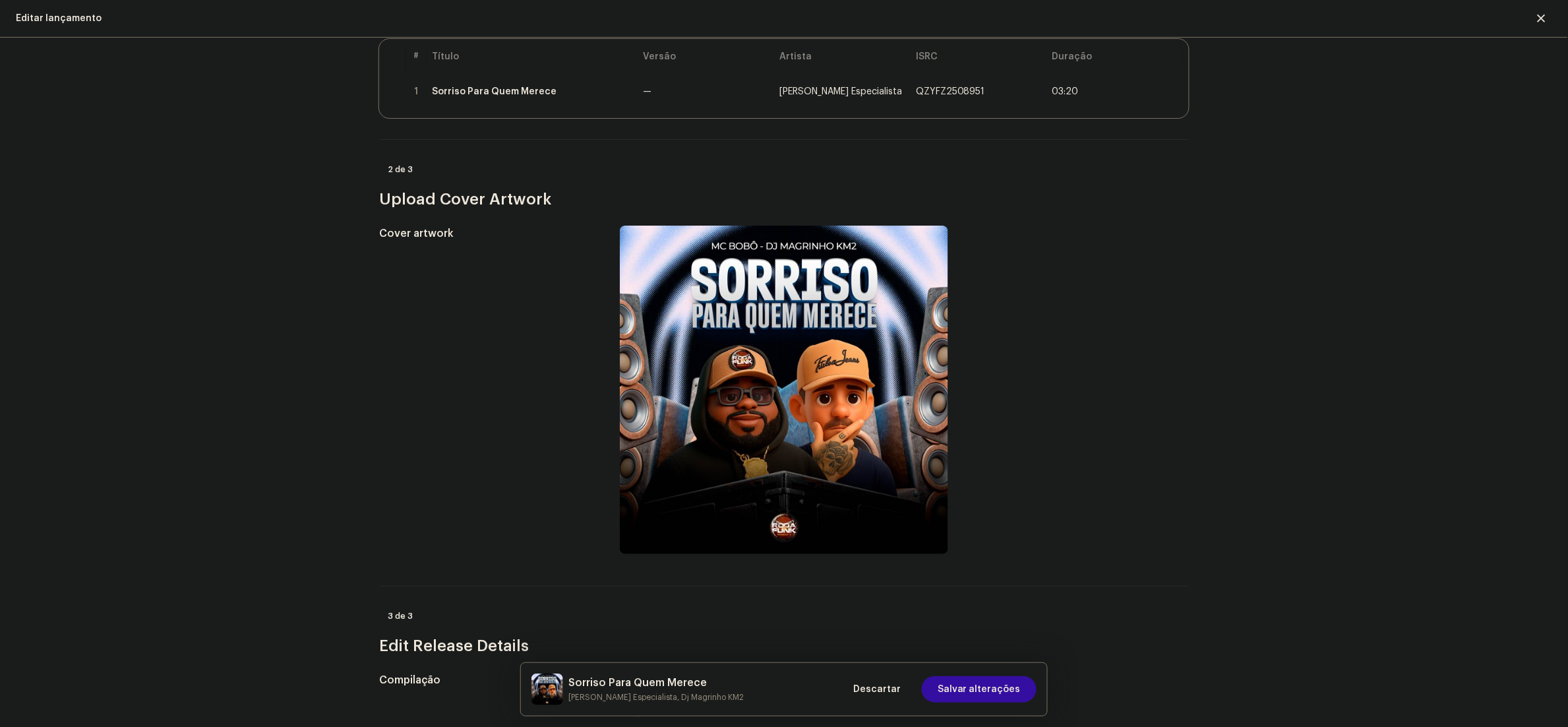
scroll to position [0, 0]
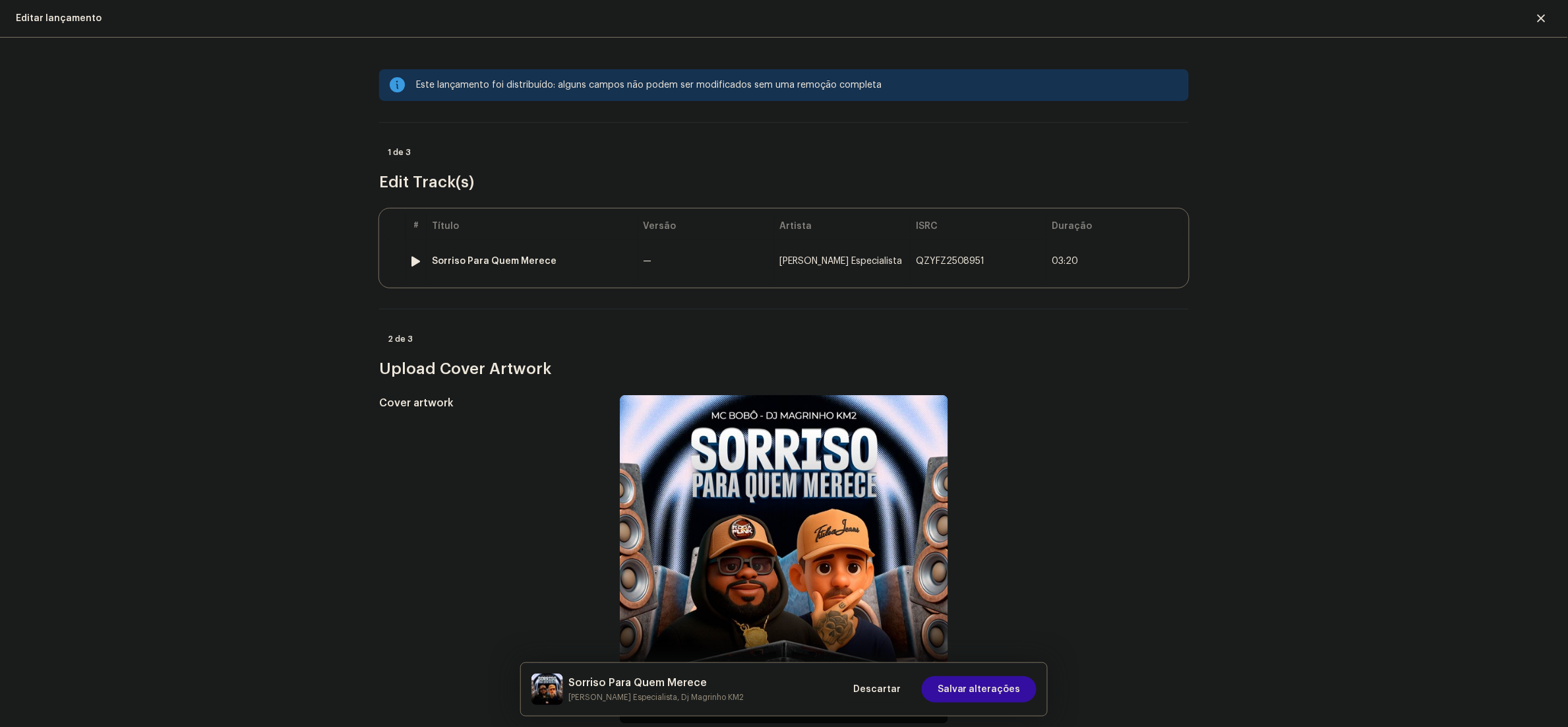
click at [585, 261] on div "Sorriso Para Quem Merece" at bounding box center [532, 261] width 201 height 11
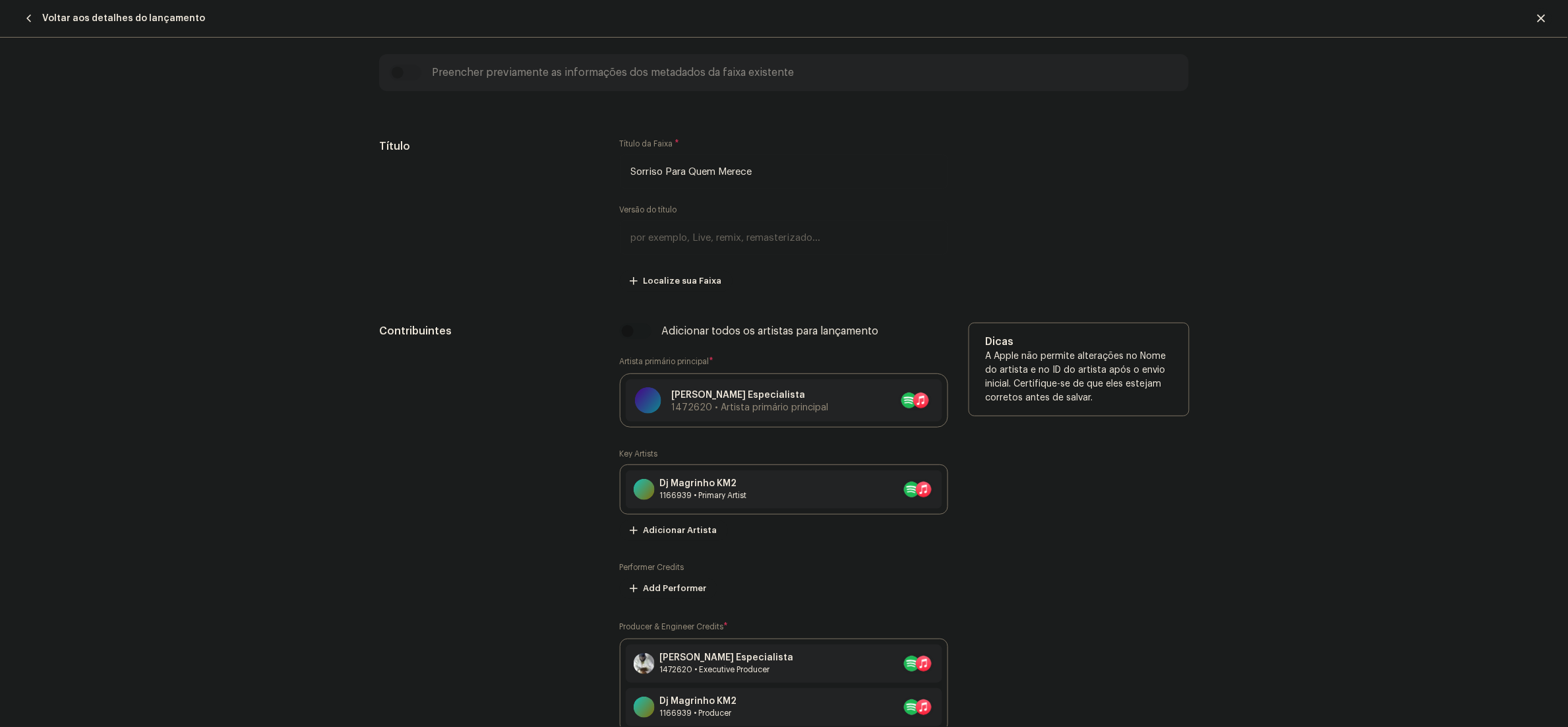
scroll to position [660, 0]
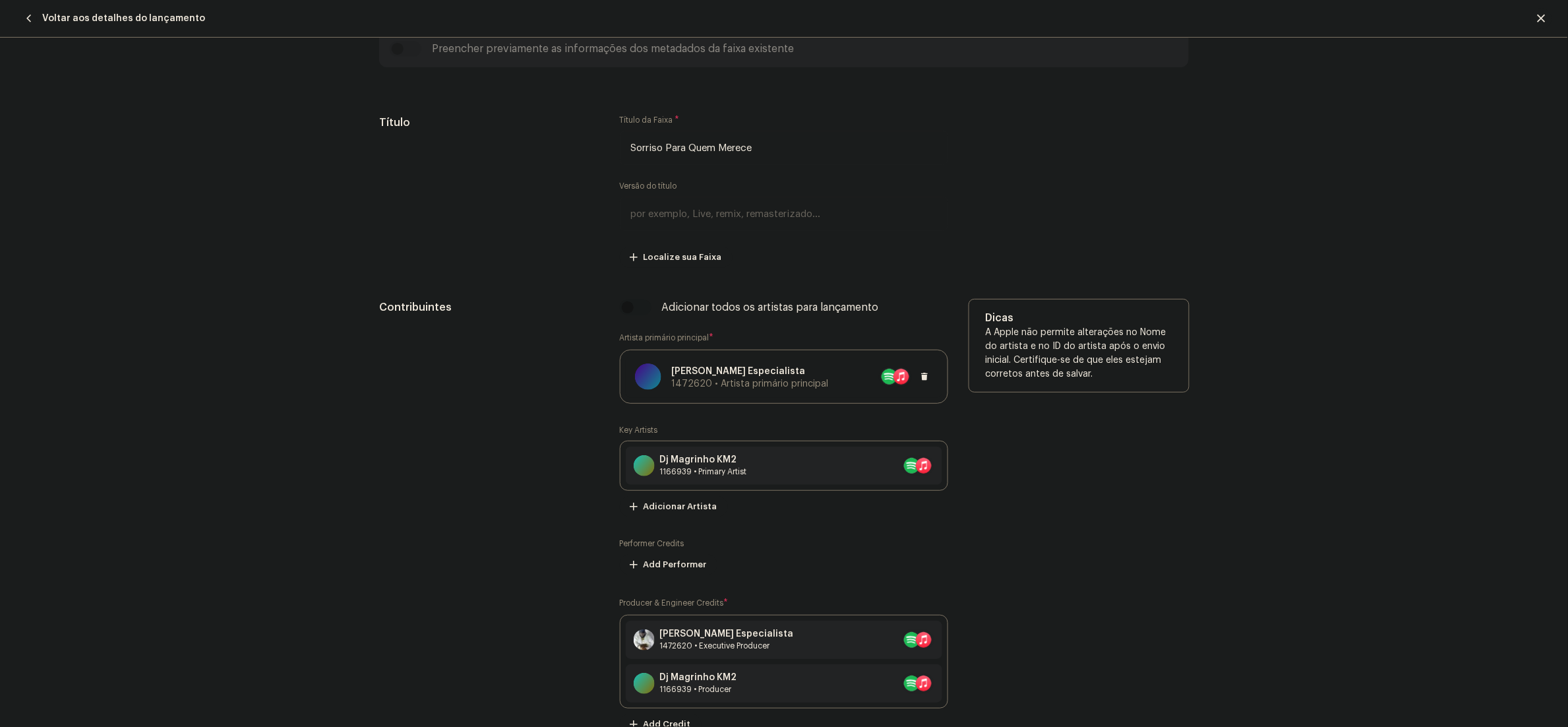
click at [829, 377] on div at bounding box center [881, 377] width 104 height 21
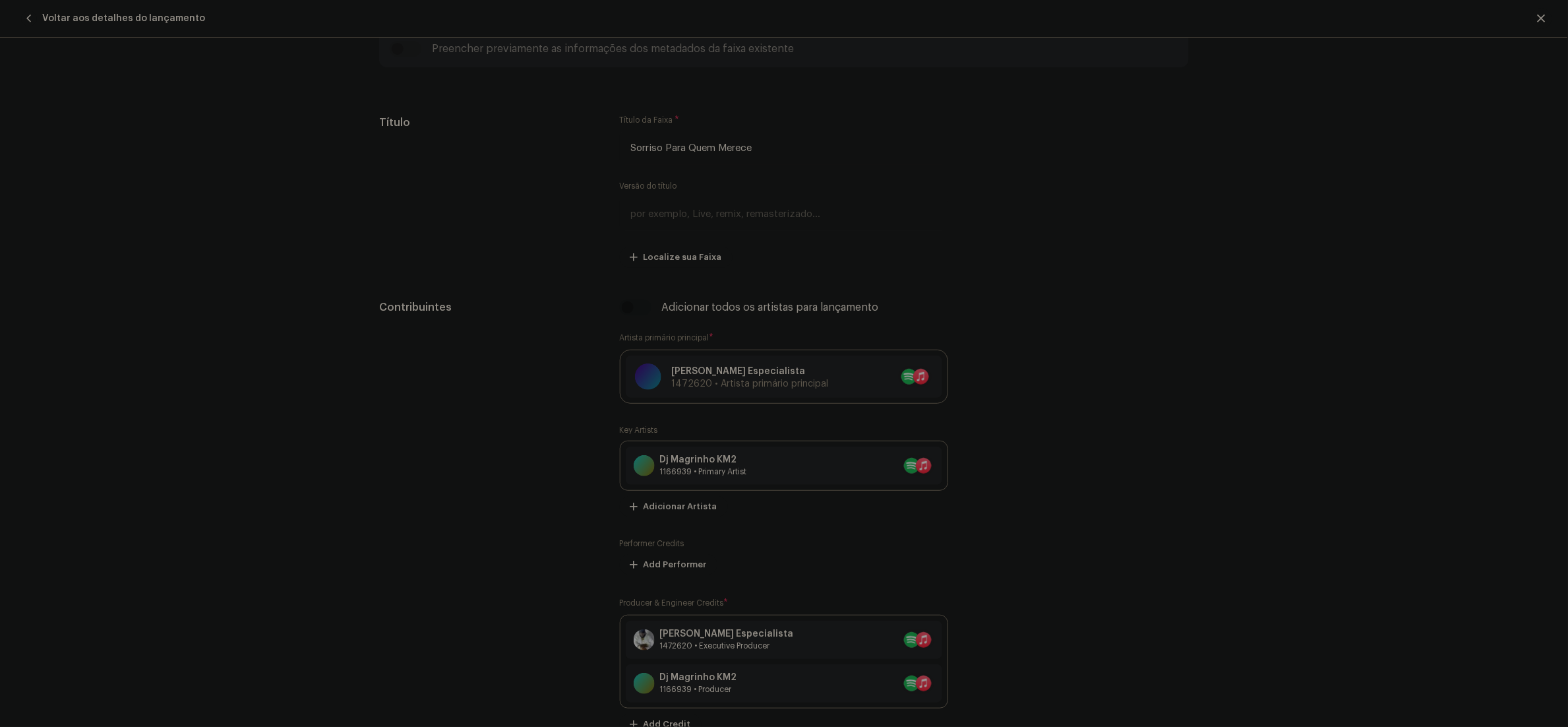
click at [1214, 392] on div "Atualizar Artista Primário Principal Nome do Artista * Mc Bobô Especialista 147…" at bounding box center [784, 363] width 1568 height 727
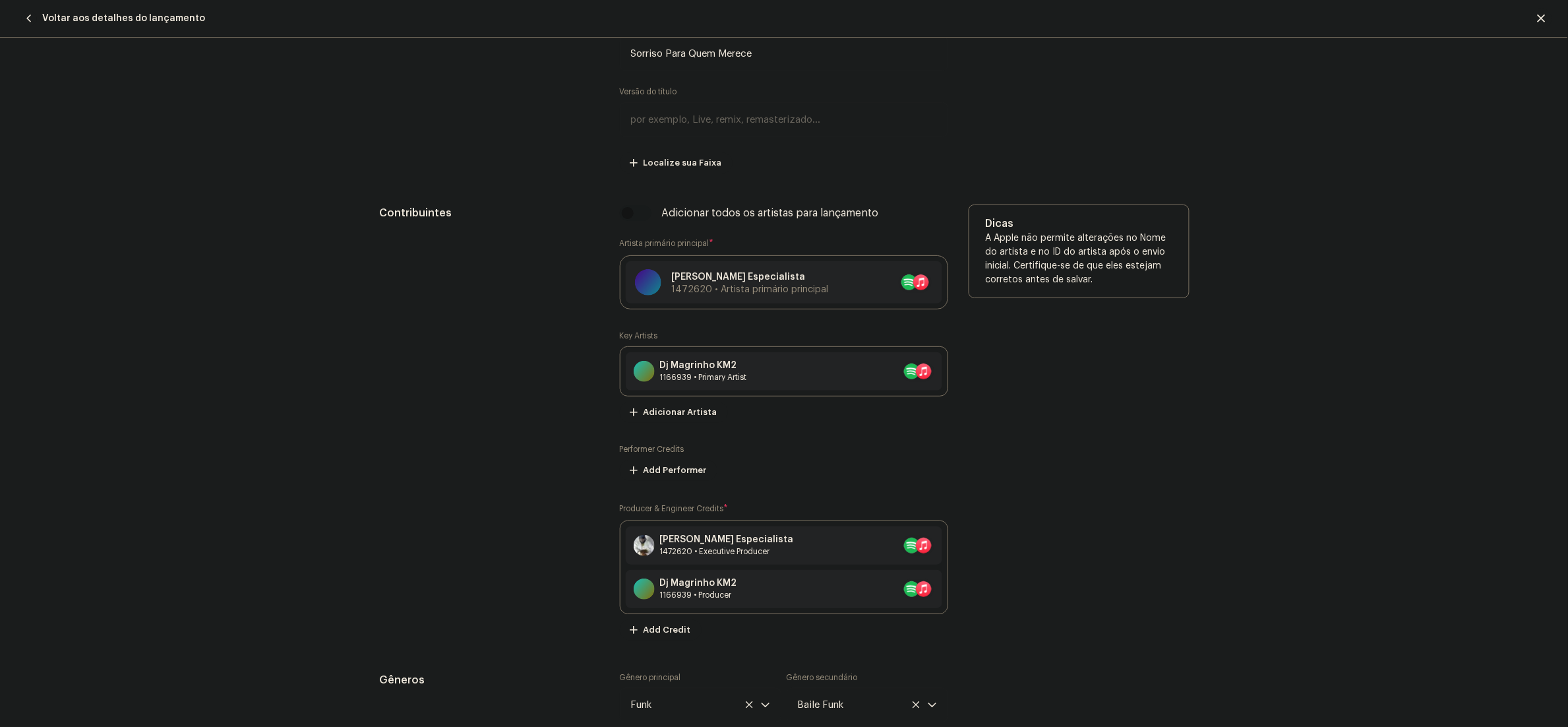
scroll to position [924, 0]
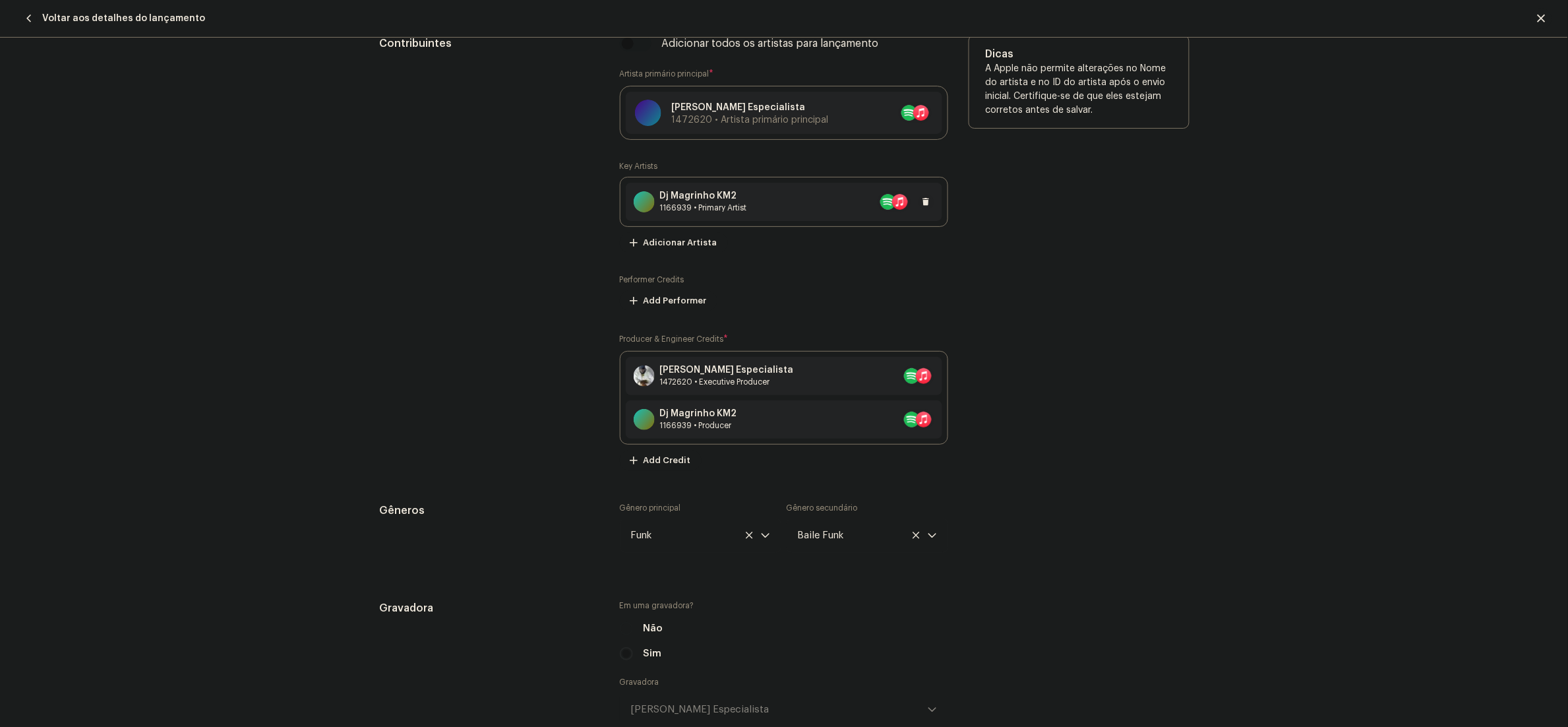
click at [767, 195] on div "Dj Magrinho KM2 1166939 • Primary Artist" at bounding box center [784, 201] width 316 height 38
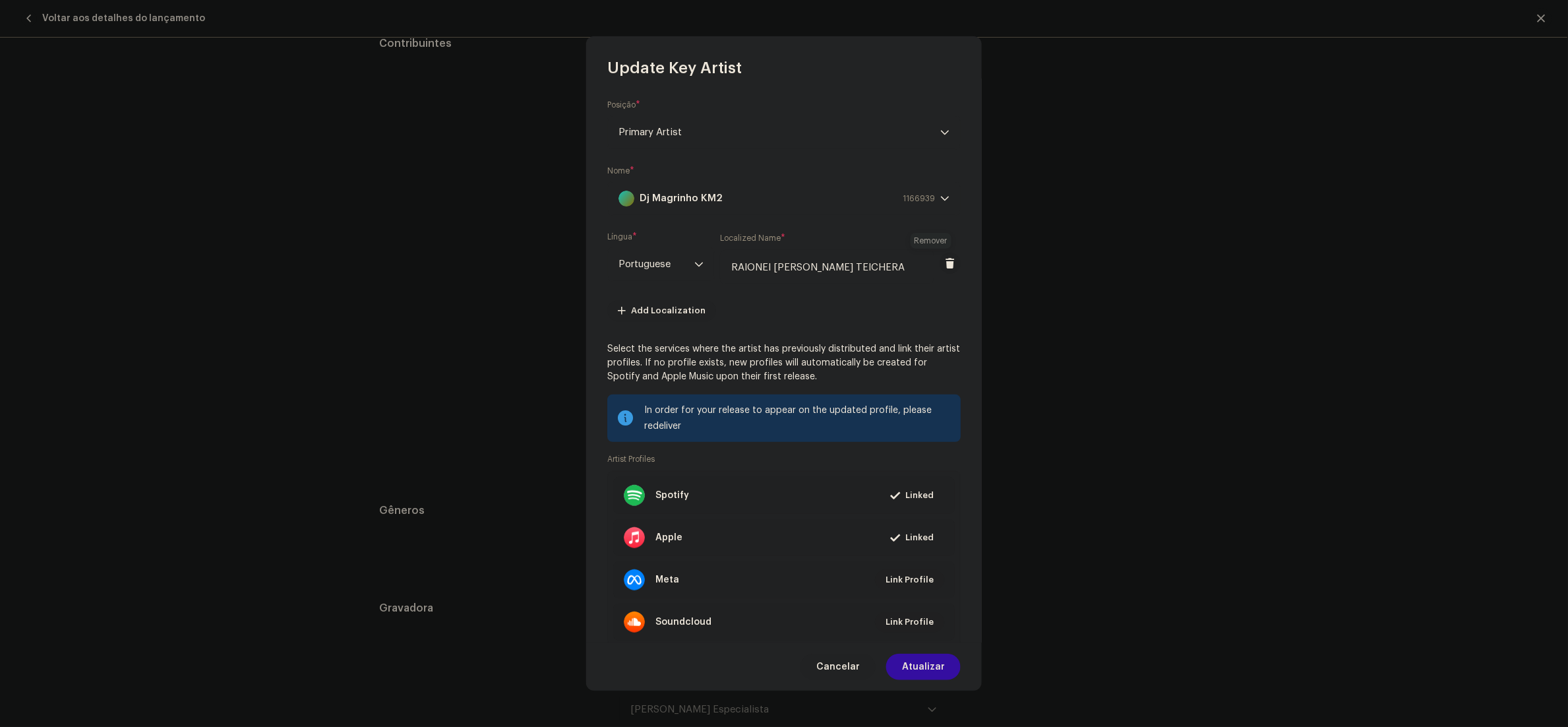
click at [945, 265] on span at bounding box center [950, 263] width 10 height 11
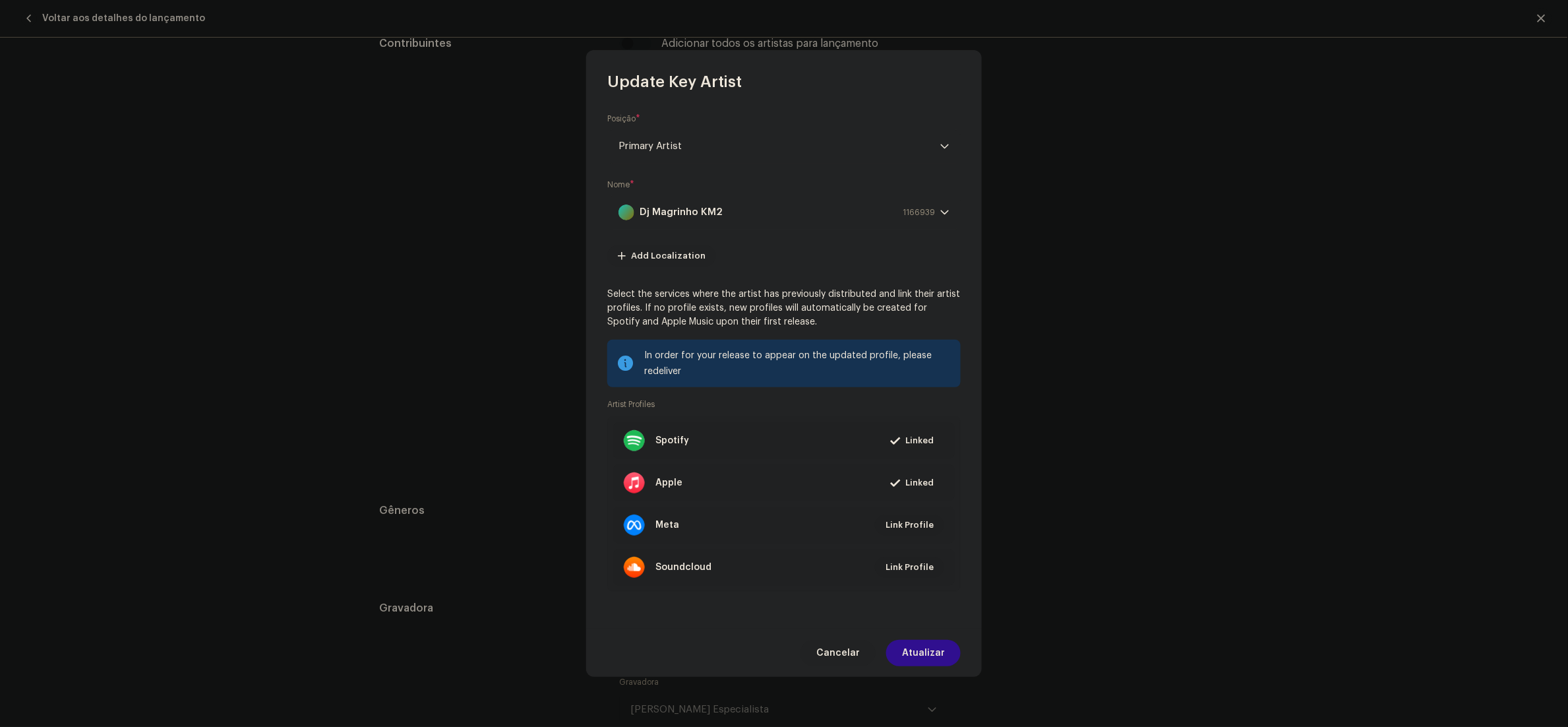
click at [941, 652] on span "Atualizar" at bounding box center [923, 653] width 43 height 26
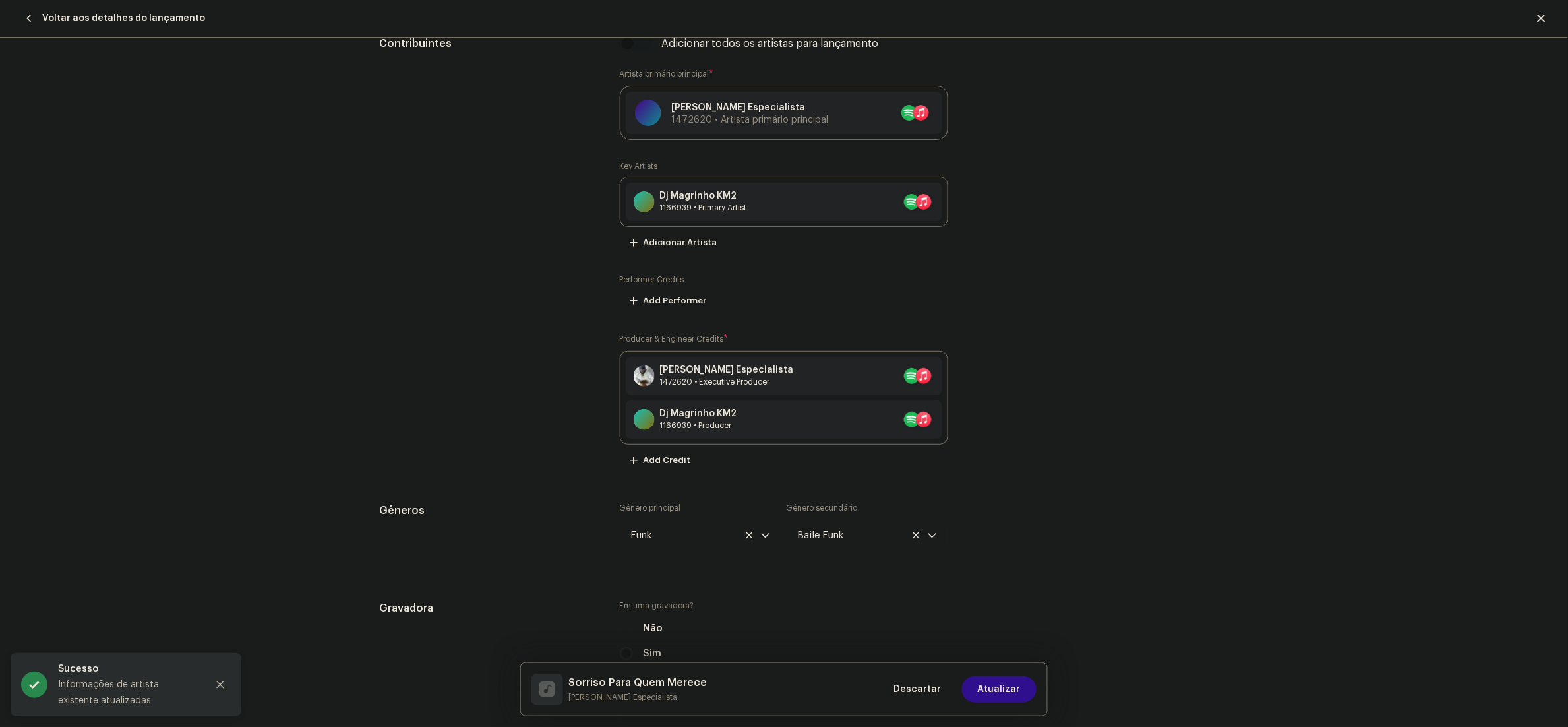
click at [1002, 686] on span "Atualizar" at bounding box center [999, 689] width 43 height 26
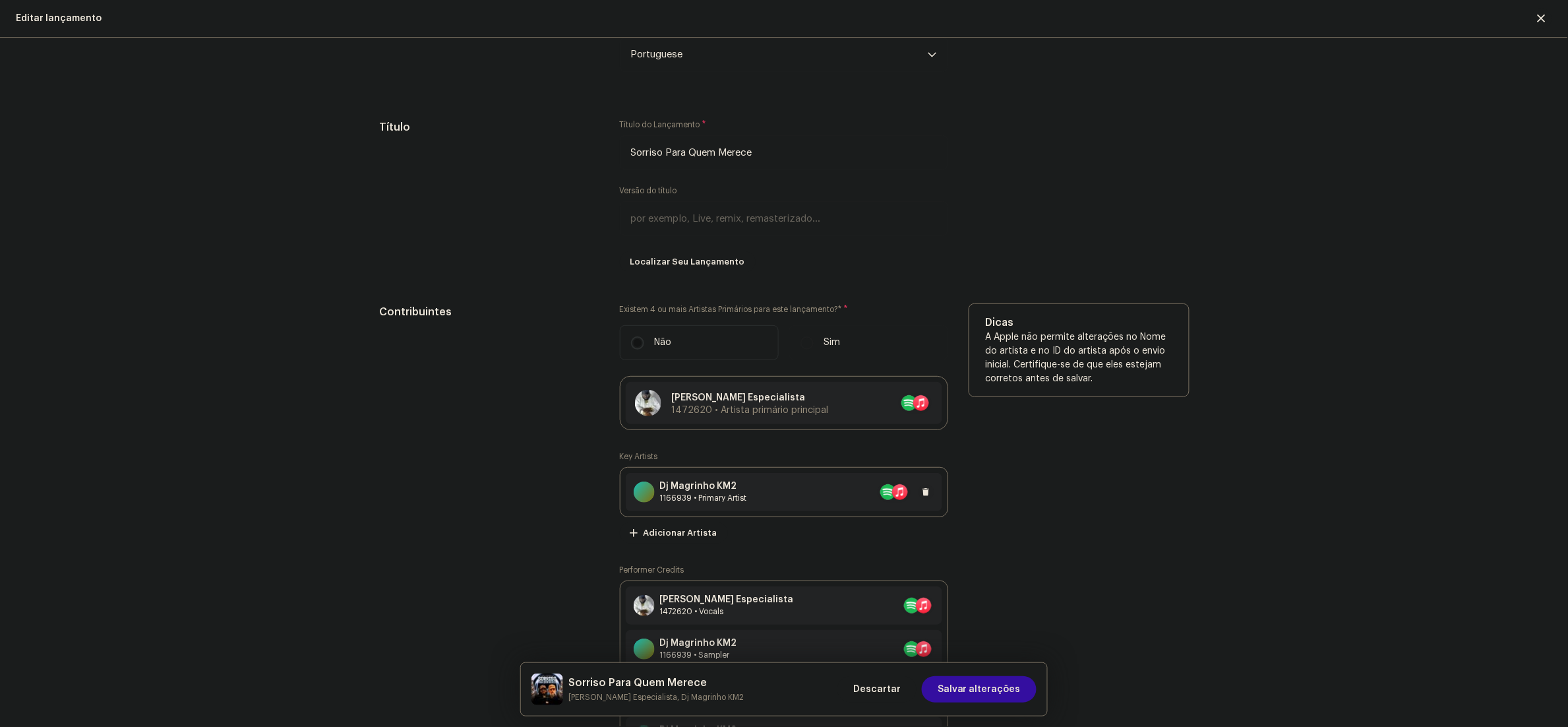
drag, startPoint x: 745, startPoint y: 514, endPoint x: 758, endPoint y: 489, distance: 28.2
click at [758, 489] on div "Dj Magrinho KM2 1166939 • Primary Artist" at bounding box center [784, 492] width 316 height 38
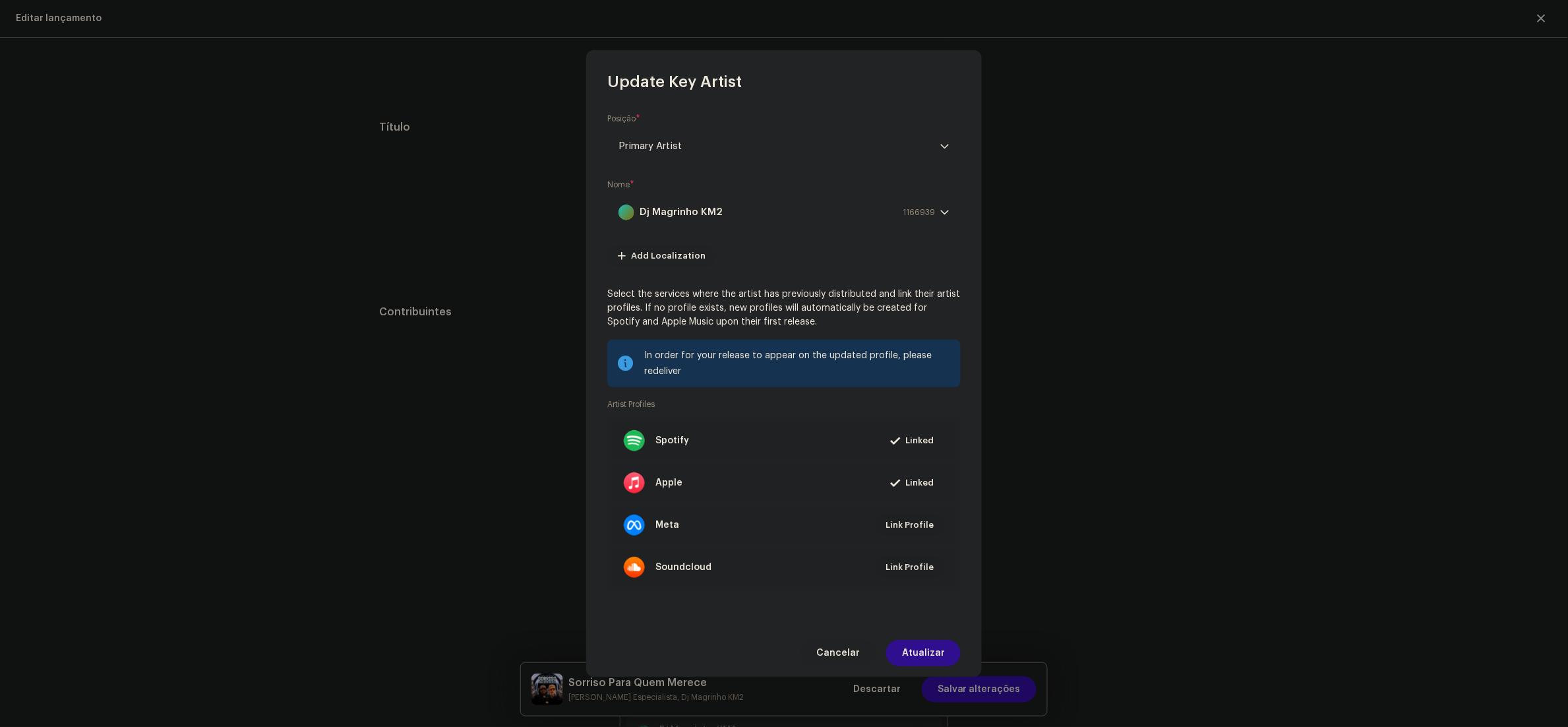
click at [937, 653] on span "Atualizar" at bounding box center [923, 653] width 43 height 26
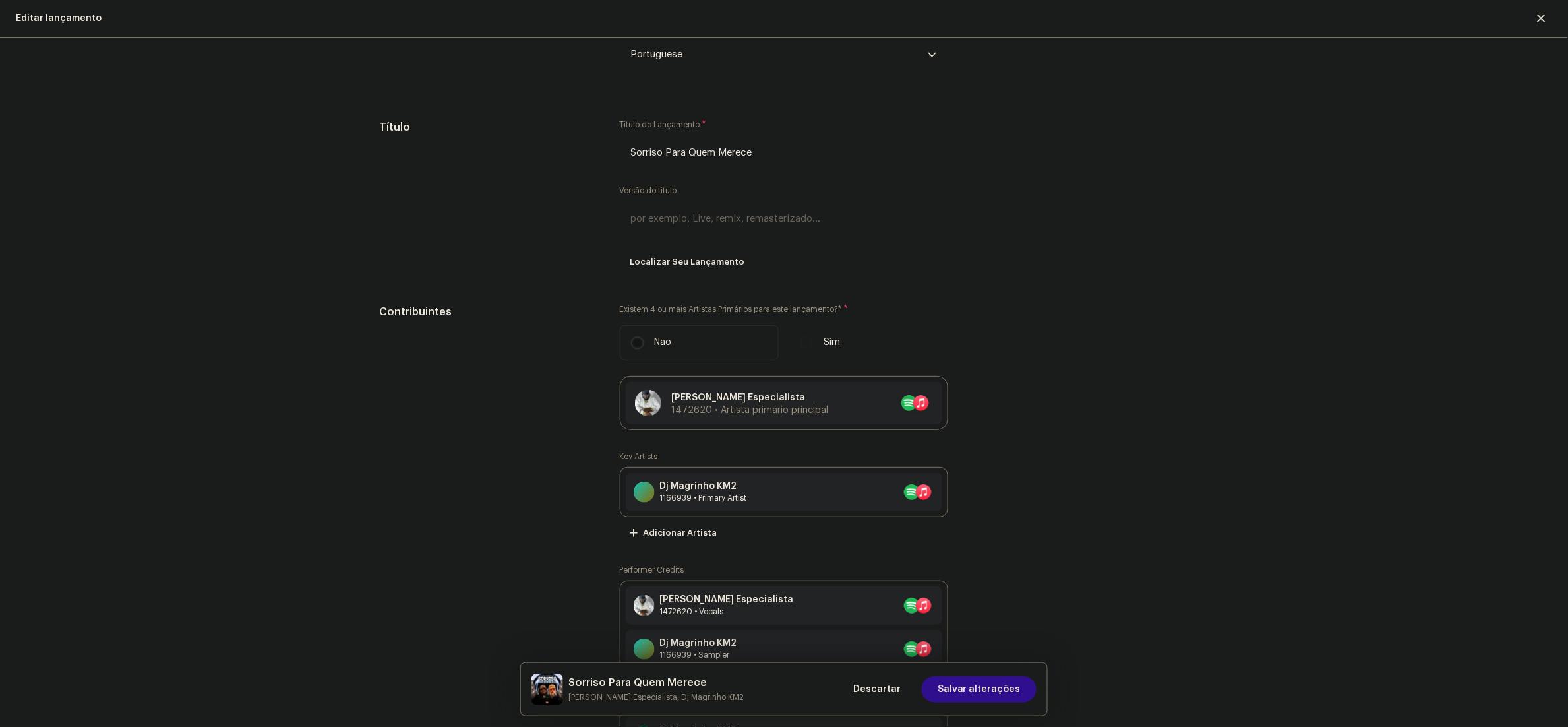
click at [991, 694] on span "Salvar alterações" at bounding box center [979, 689] width 83 height 26
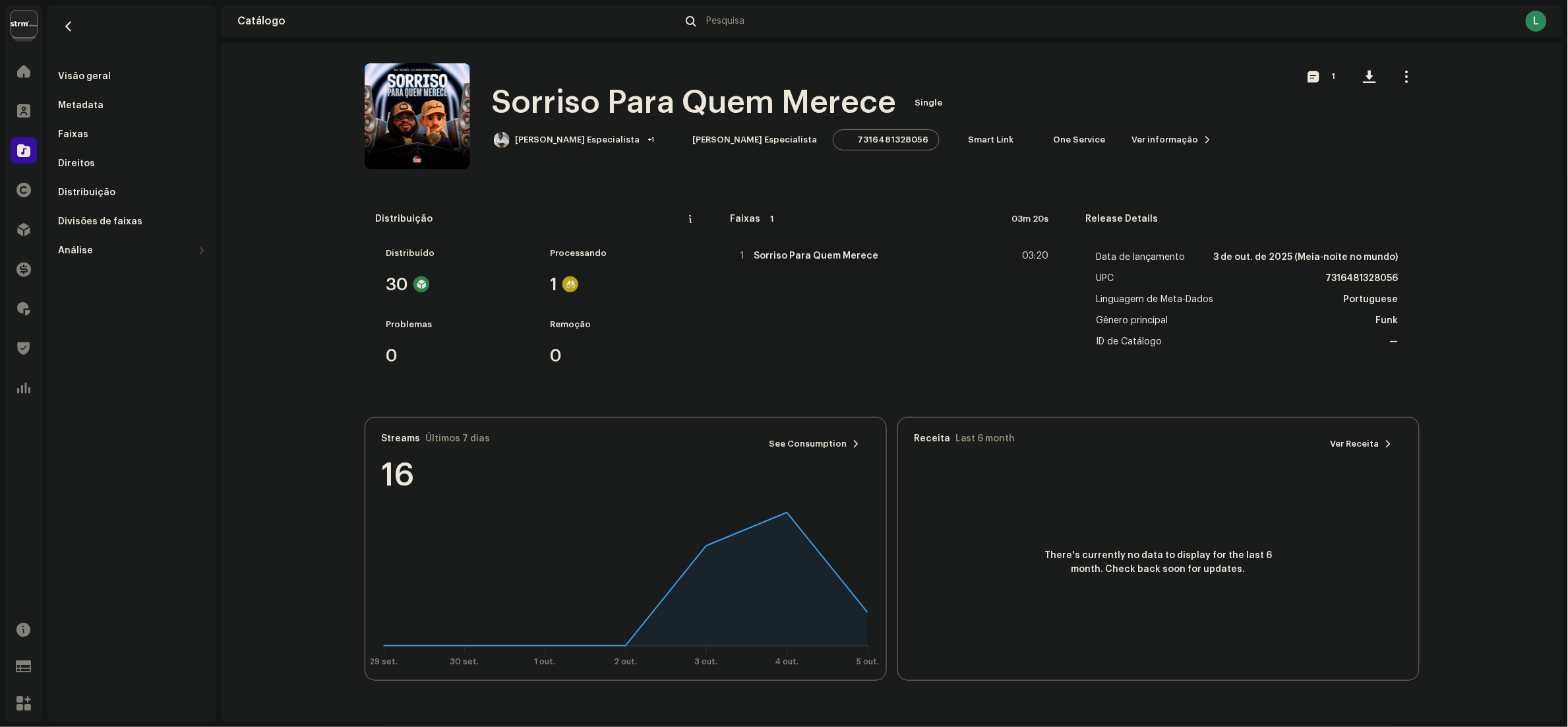
click at [446, 263] on div "Distribuído 30" at bounding box center [454, 271] width 159 height 66
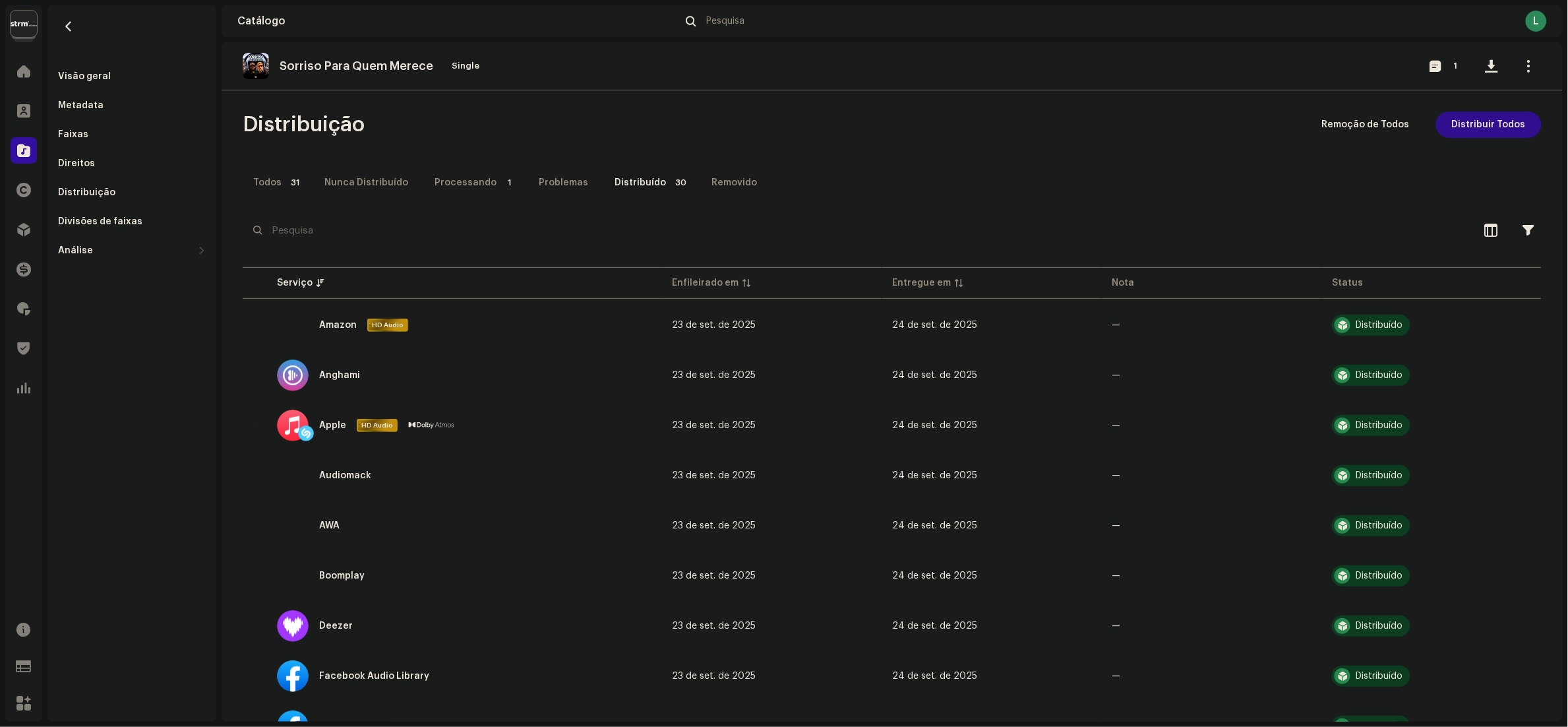
click at [1476, 132] on span "Distribuir Todos" at bounding box center [1488, 124] width 74 height 26
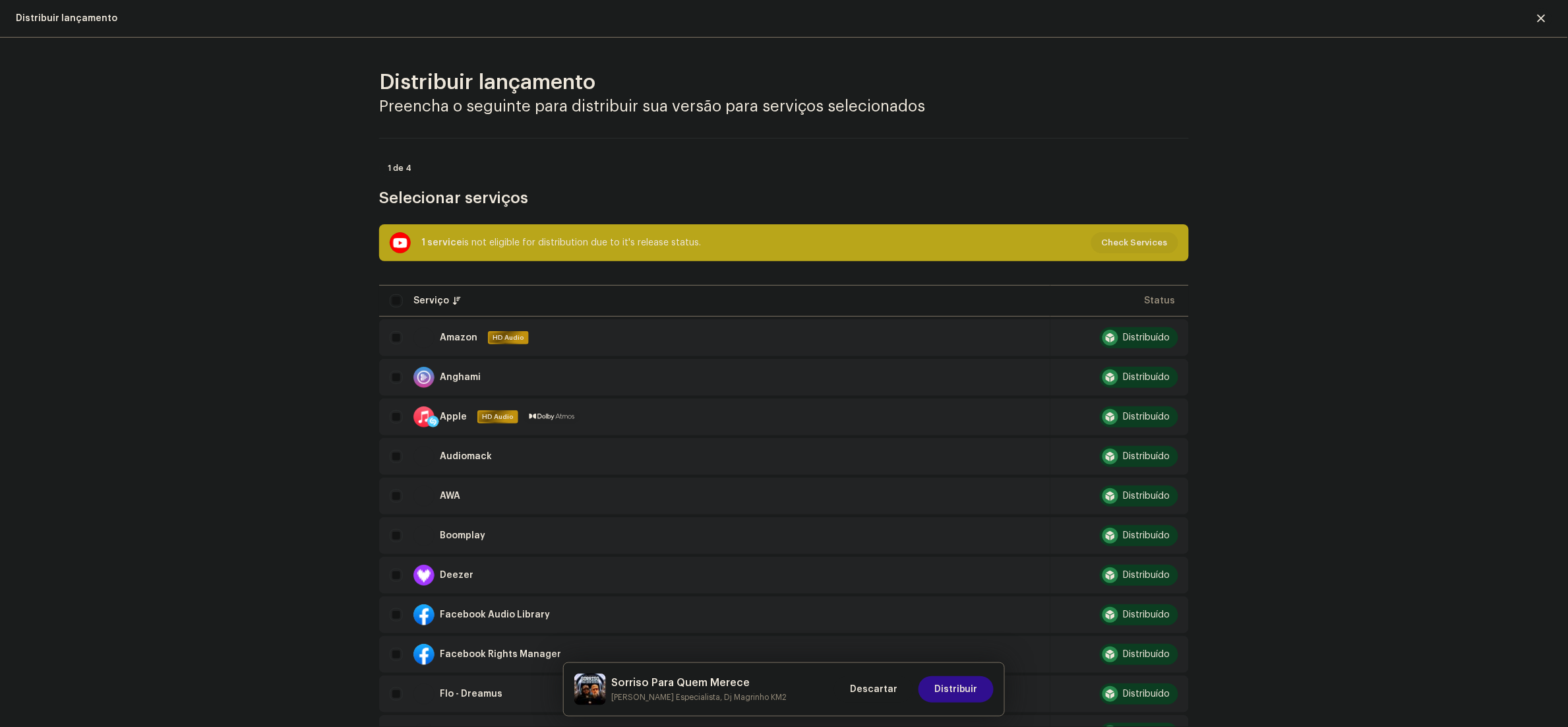
click at [963, 686] on span "Distribuir" at bounding box center [956, 689] width 44 height 26
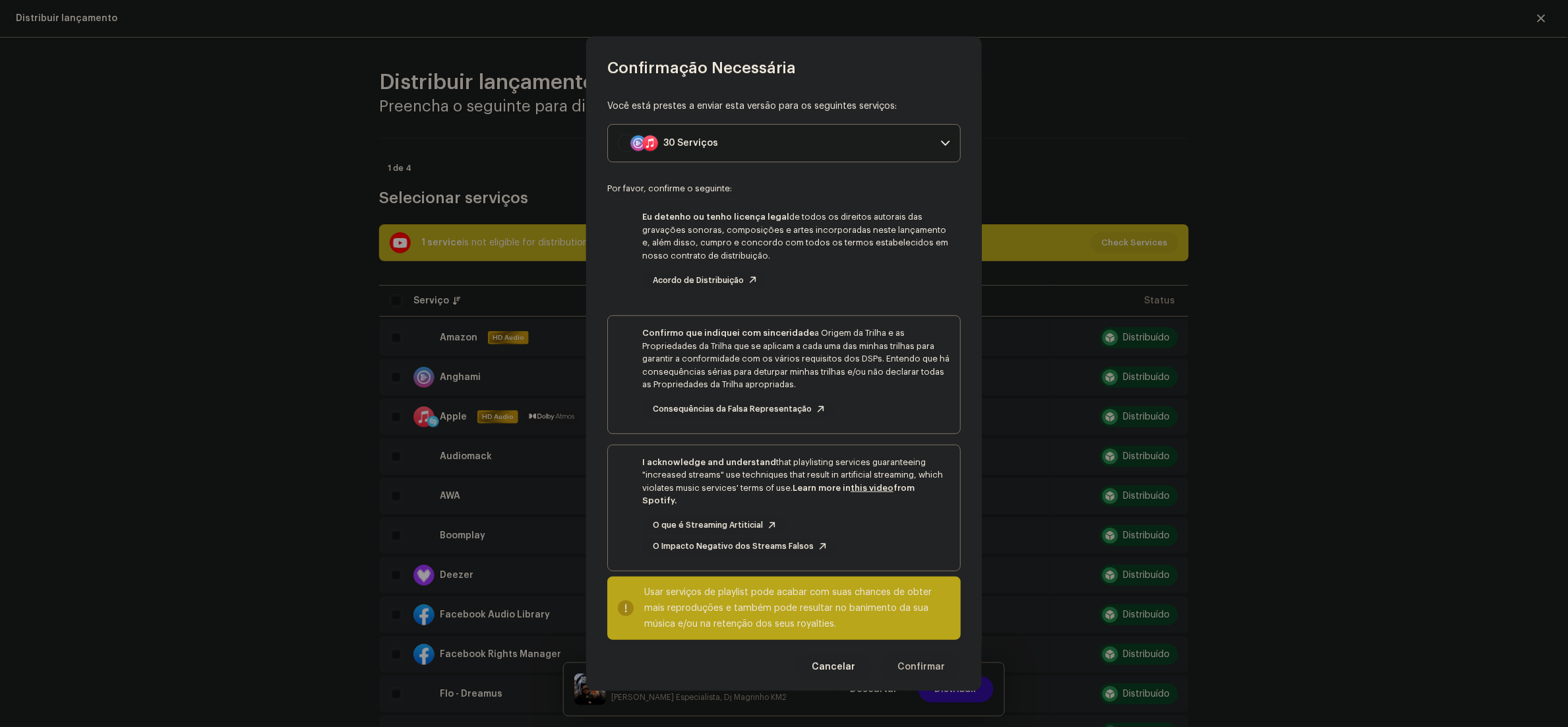
click at [637, 249] on div "Eu detenho ou tenho licença legal de todos os direitos autorais das gravações s…" at bounding box center [784, 250] width 352 height 99
checkbox input "true"
drag, startPoint x: 627, startPoint y: 378, endPoint x: 622, endPoint y: 409, distance: 31.4
click at [627, 380] on div "Confirmo que indiquei com sinceridade a Origem da Trilha e as Propriedades da T…" at bounding box center [784, 371] width 352 height 112
checkbox input "true"
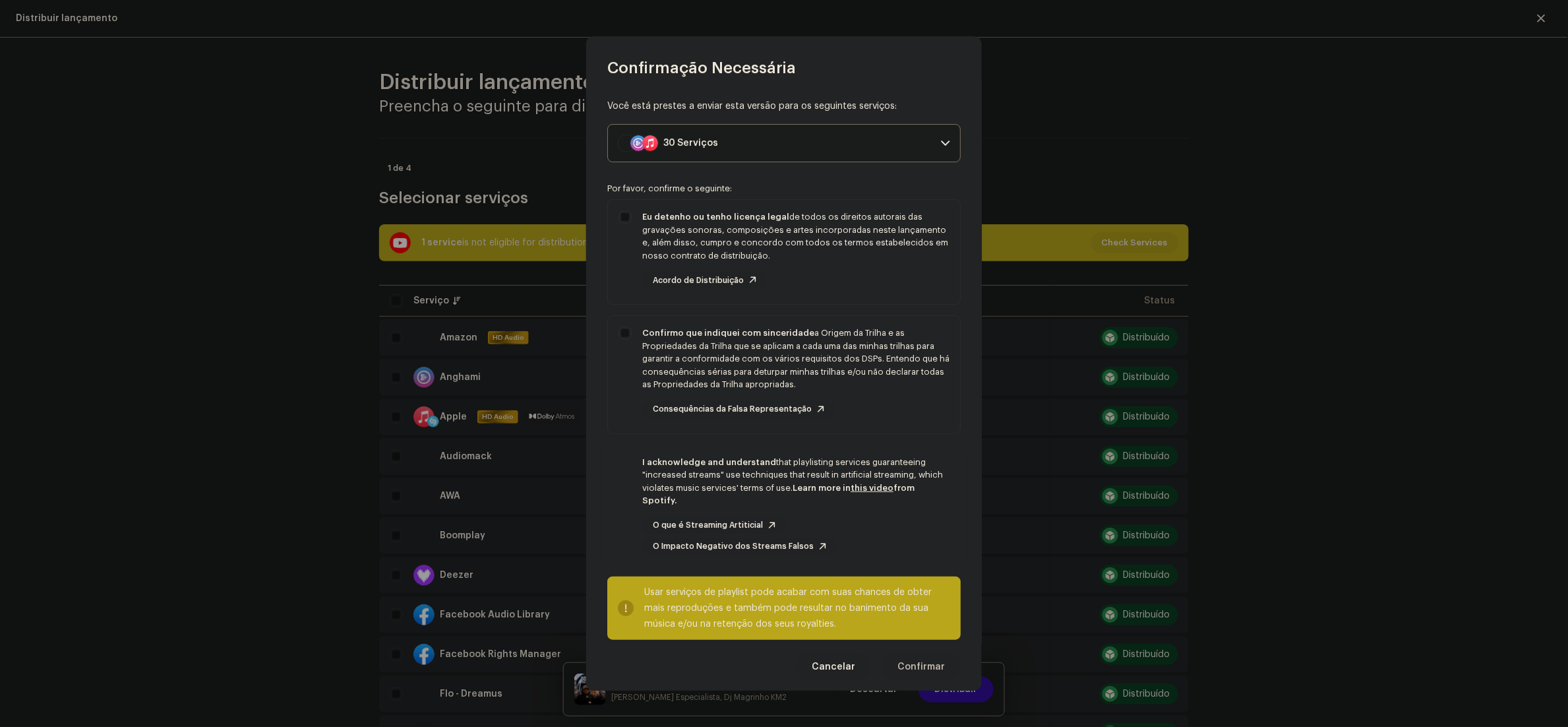
click at [624, 527] on div "I acknowledge and understand that playlisting services guaranteeing "increased …" at bounding box center [784, 505] width 352 height 120
checkbox input "true"
click at [926, 660] on span "Confirmar" at bounding box center [920, 667] width 47 height 26
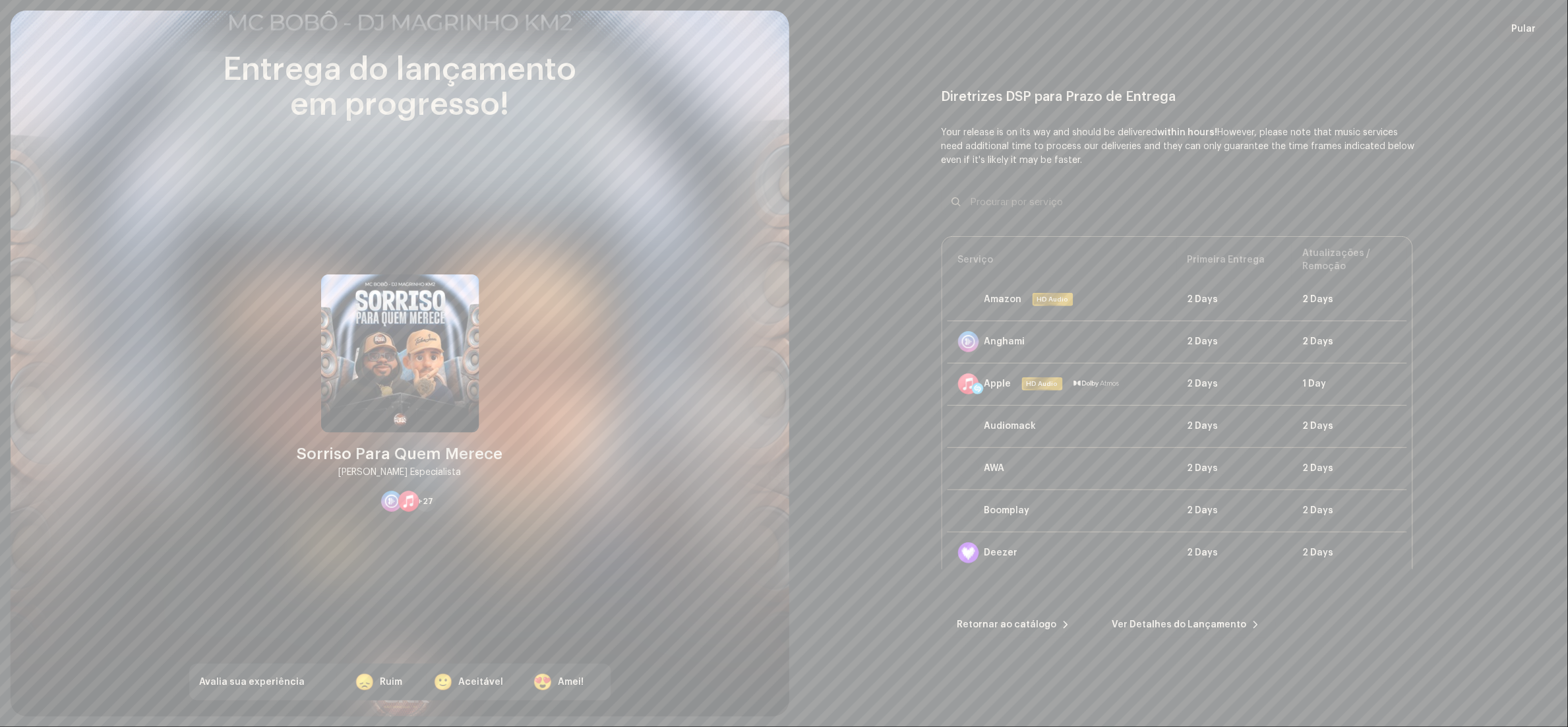
click at [1522, 27] on span "Pular" at bounding box center [1524, 29] width 24 height 26
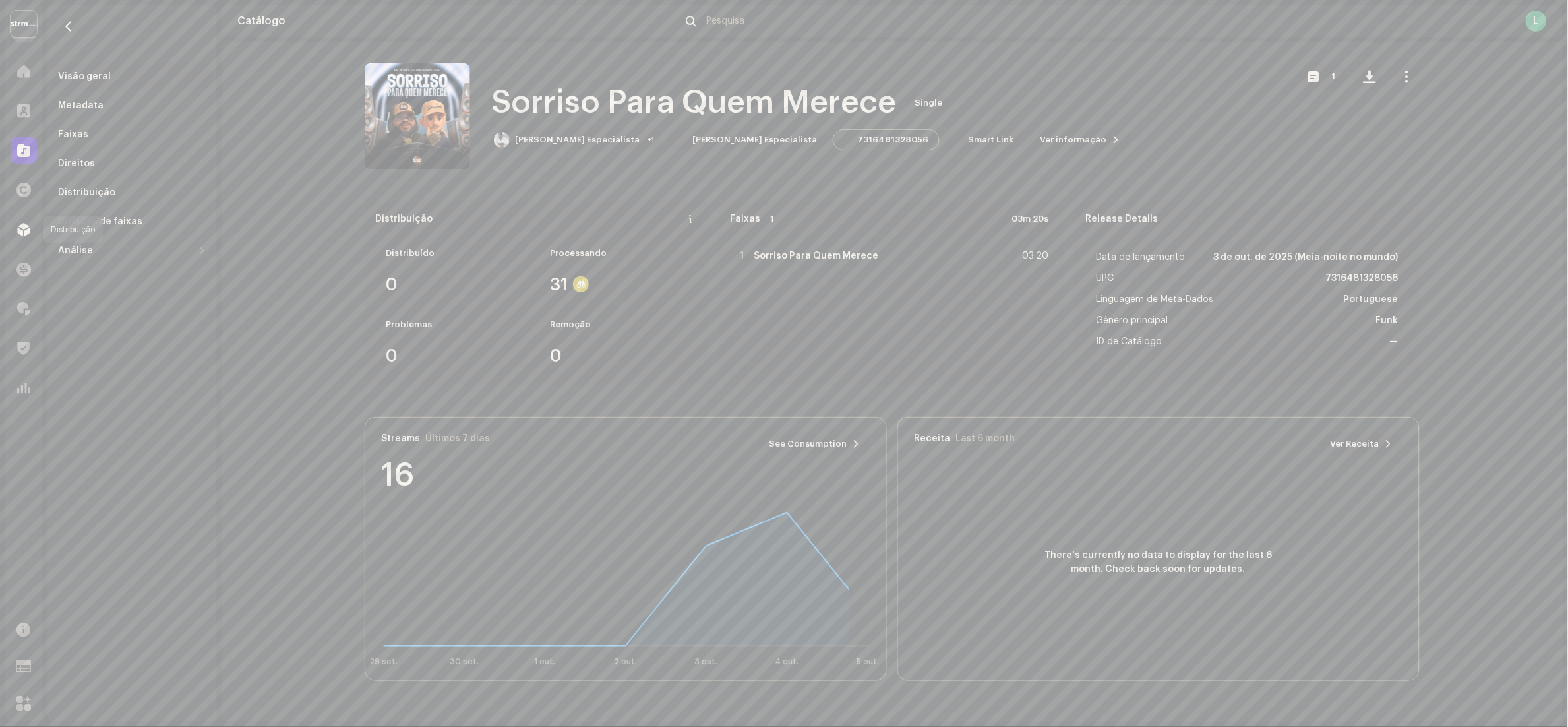
click at [20, 231] on span at bounding box center [24, 229] width 14 height 11
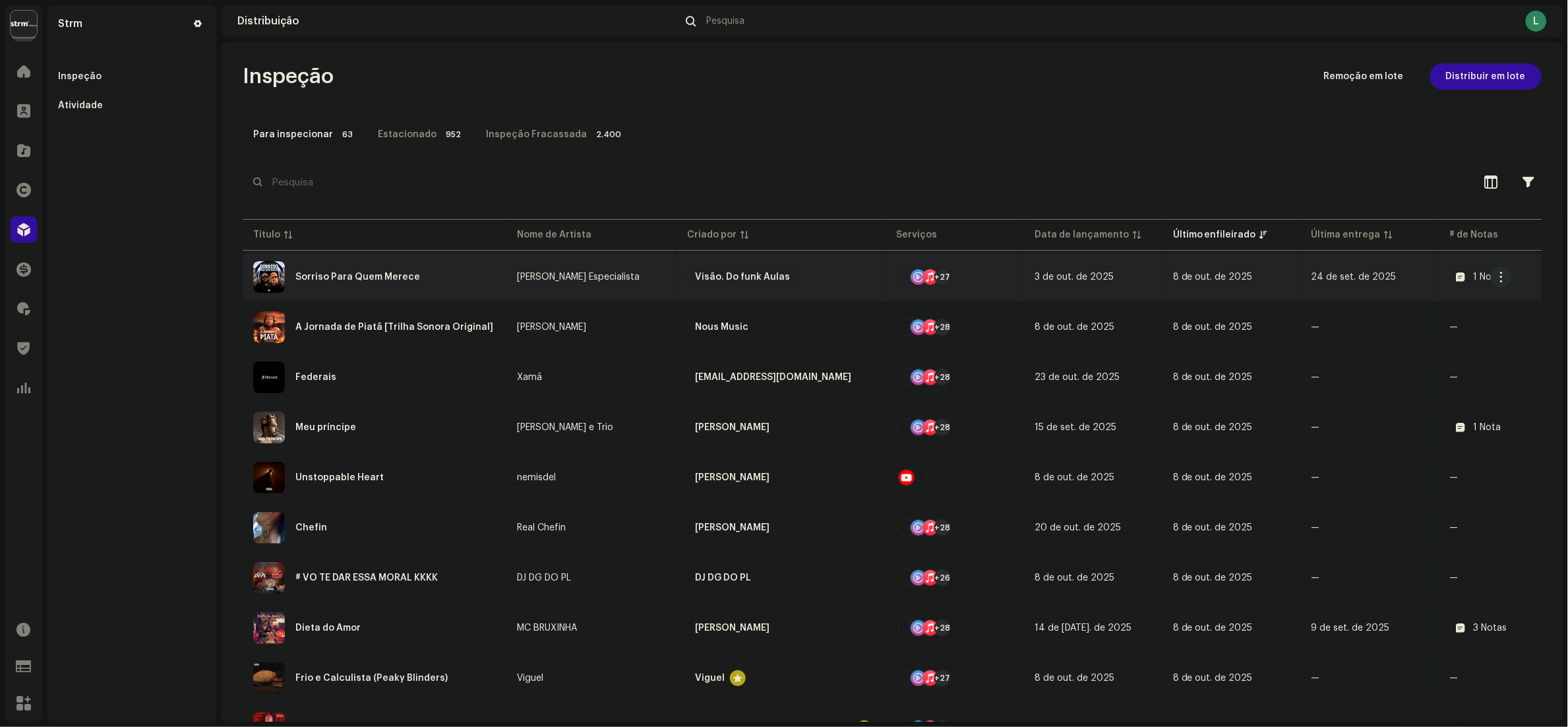
click at [423, 286] on div "Sorriso Para Quem Merece" at bounding box center [374, 277] width 243 height 32
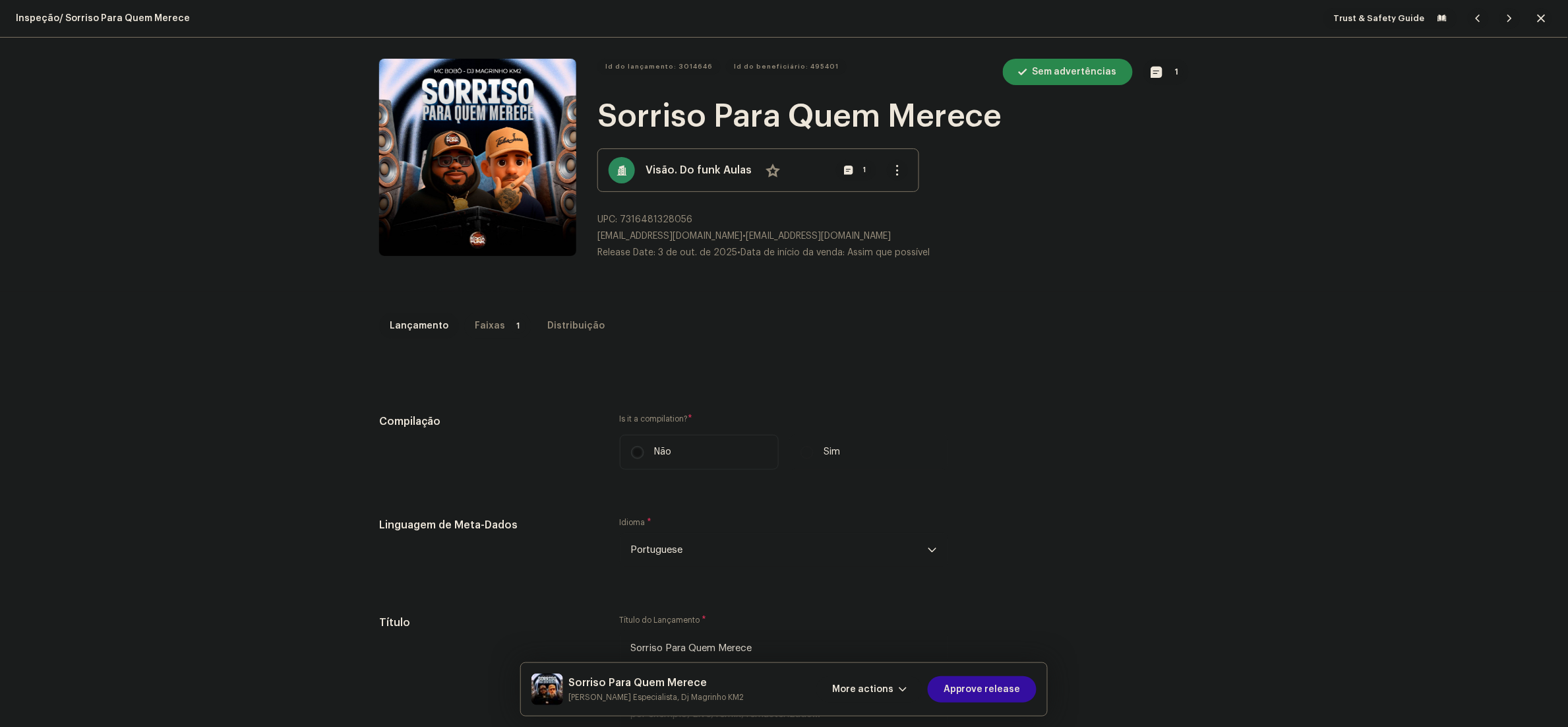
click at [510, 322] on p-badge "1" at bounding box center [518, 326] width 16 height 16
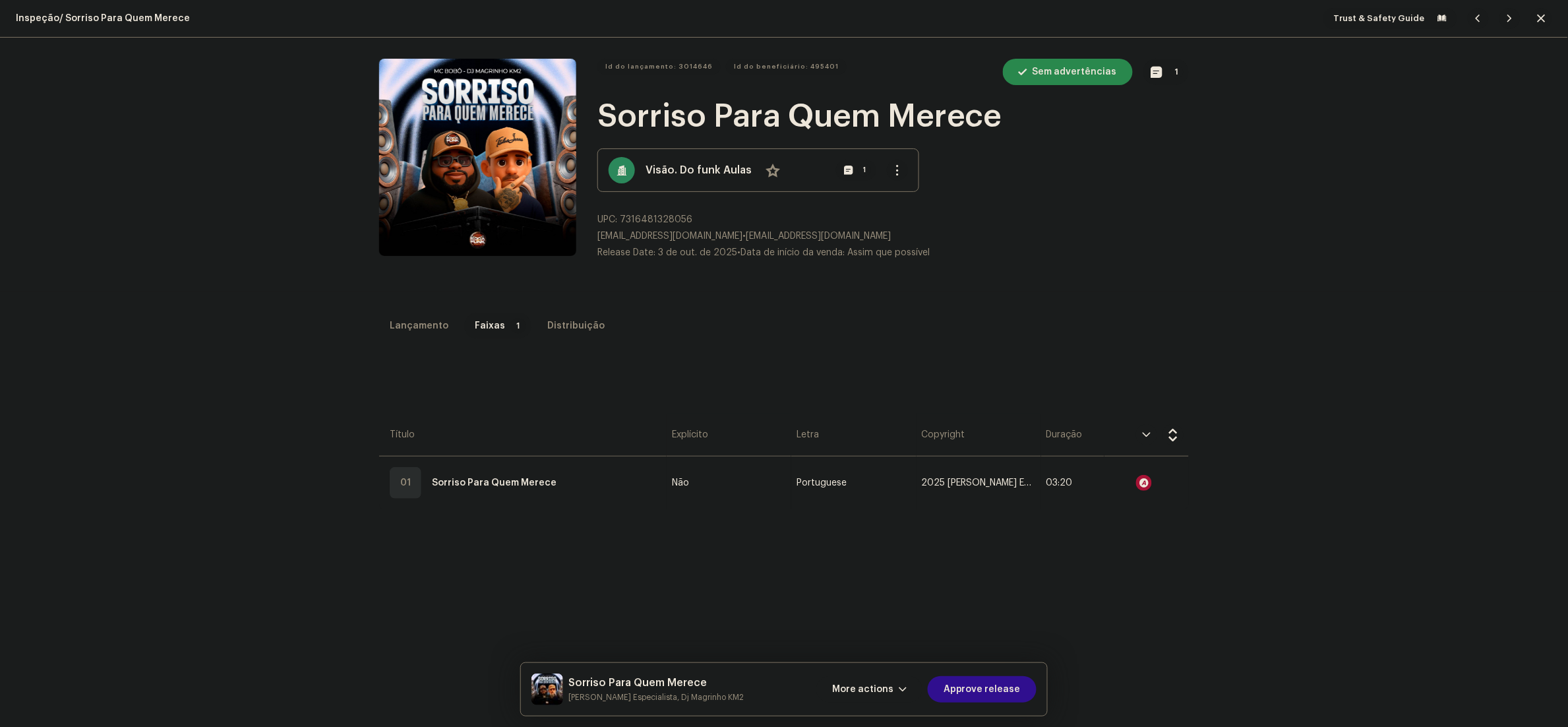
click at [1014, 688] on span "Approve release" at bounding box center [982, 689] width 77 height 26
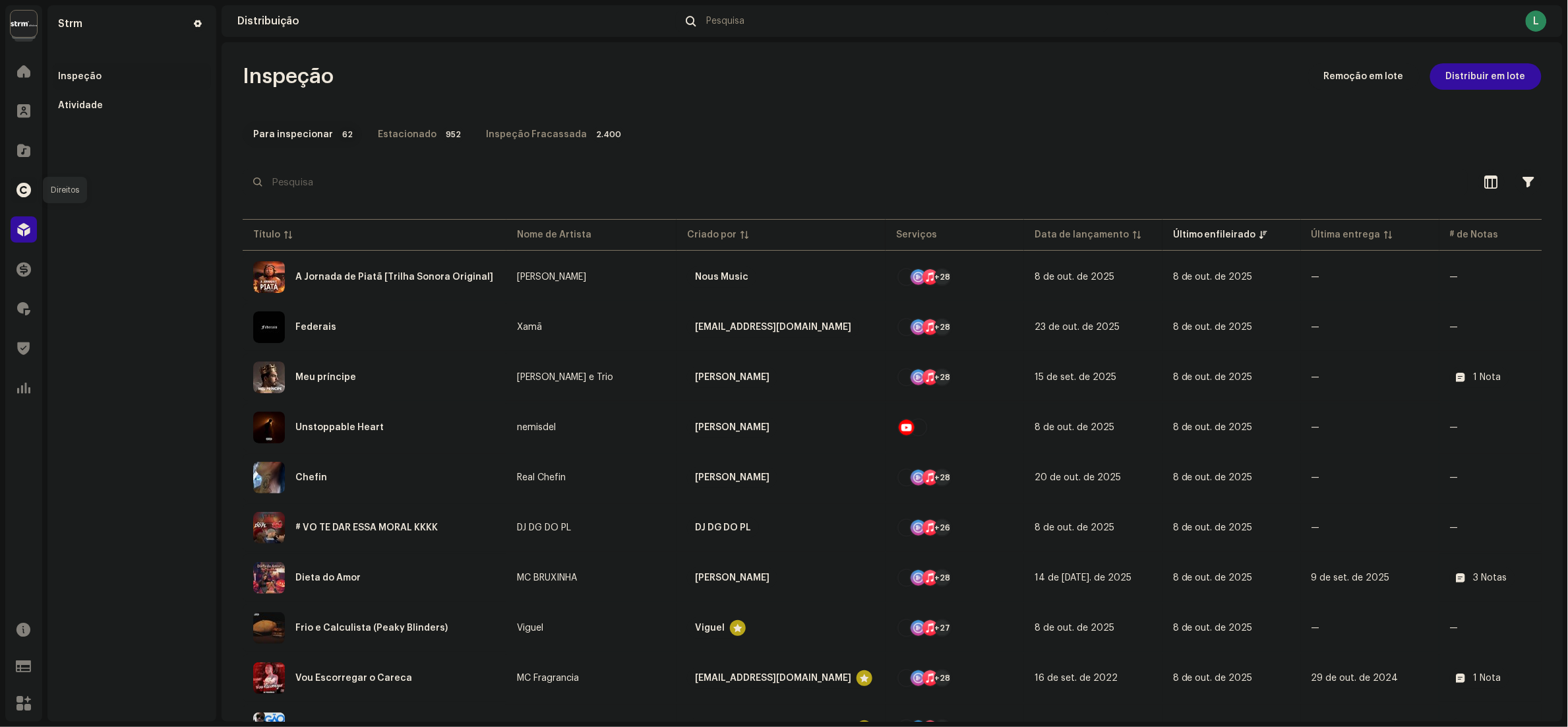
click at [22, 186] on span at bounding box center [23, 190] width 14 height 11
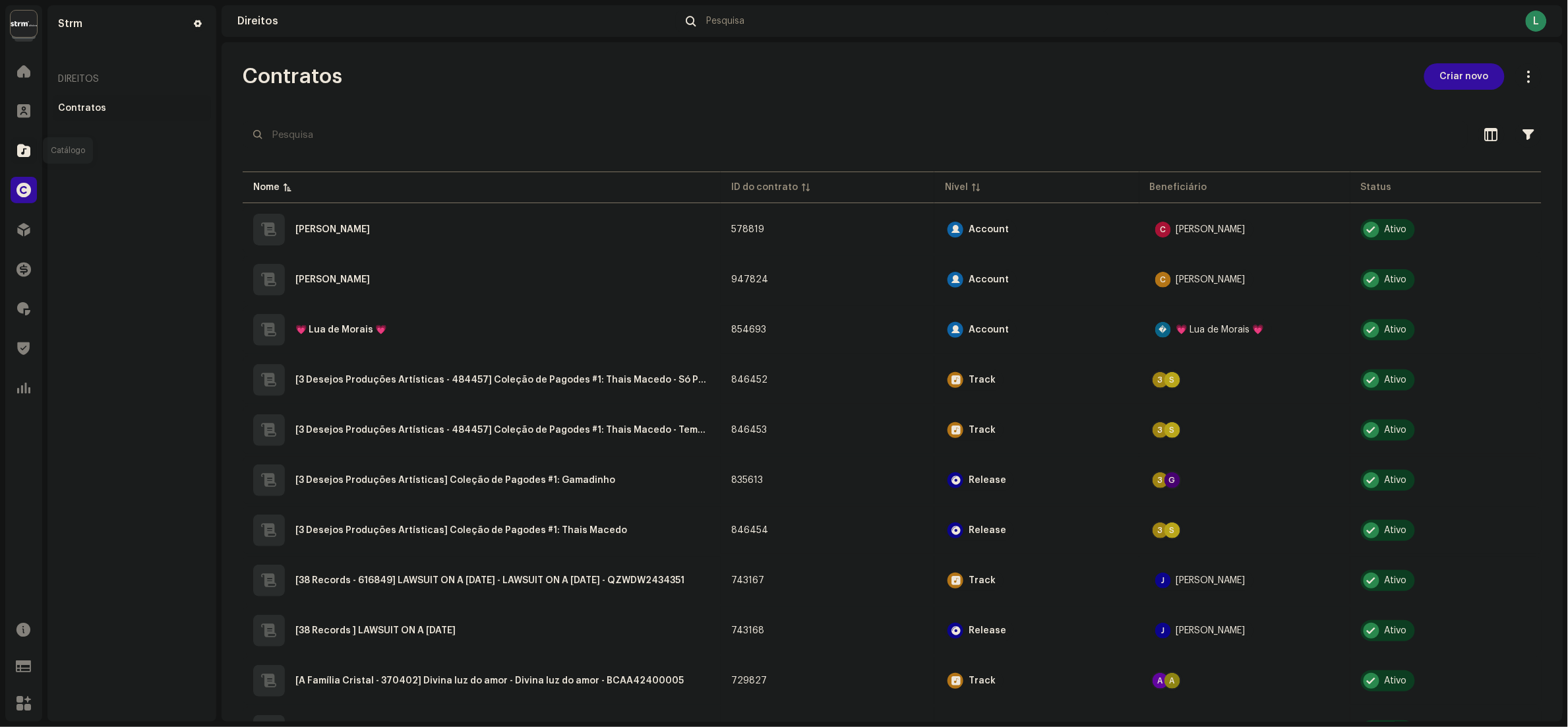
click at [22, 150] on span at bounding box center [24, 150] width 14 height 11
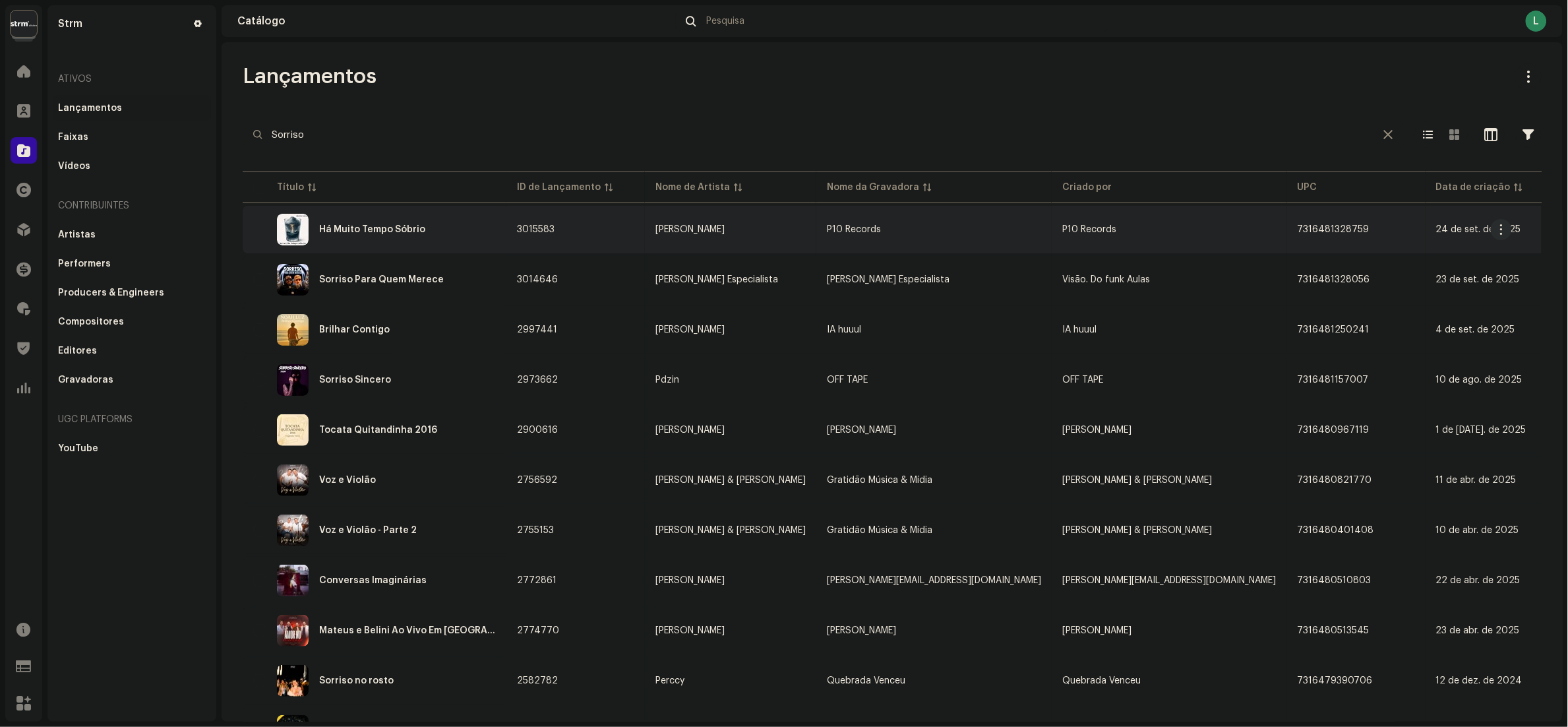
click at [462, 238] on div "Há Muito Tempo Sóbrio" at bounding box center [374, 229] width 243 height 32
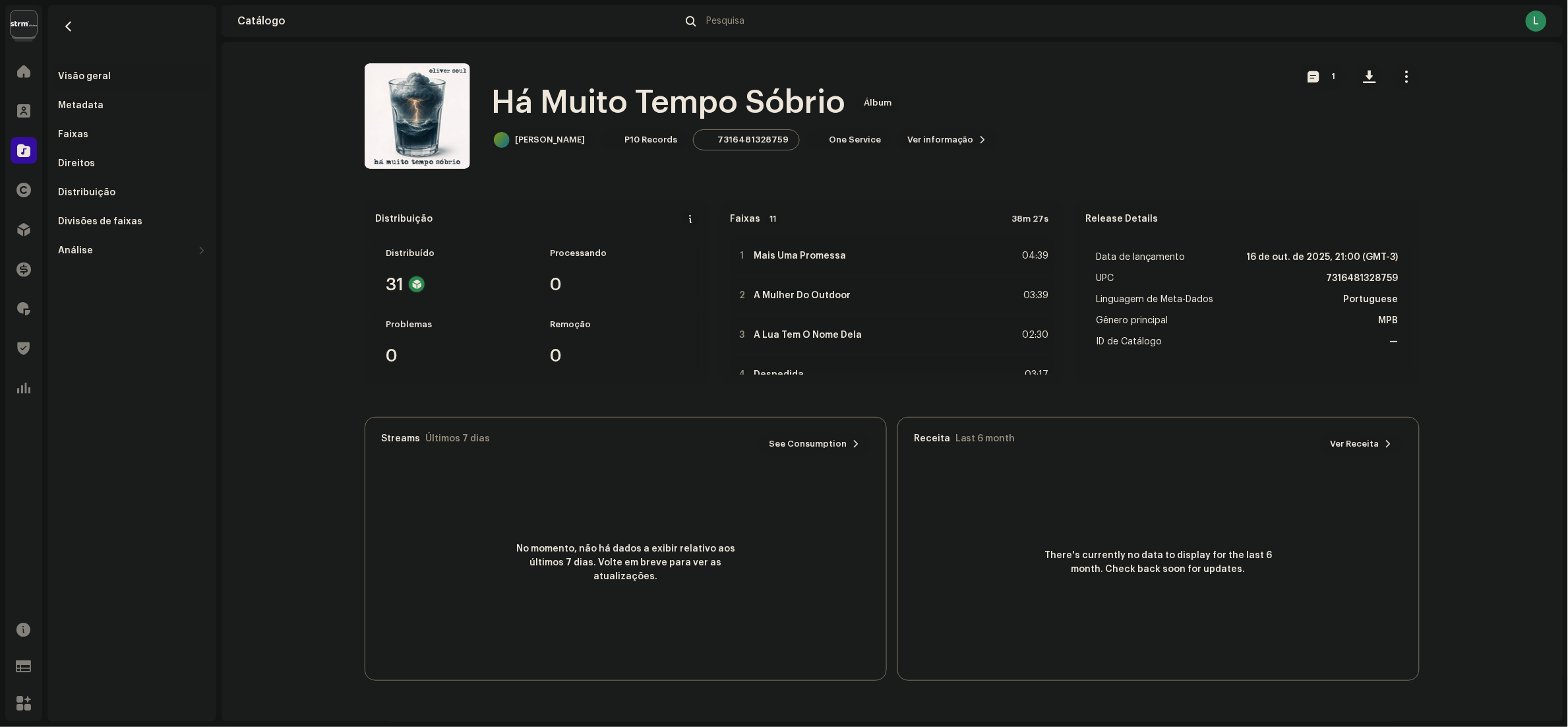
click at [1405, 71] on span "button" at bounding box center [1406, 77] width 13 height 11
click at [1422, 168] on div "Distribuir" at bounding box center [1465, 161] width 133 height 26
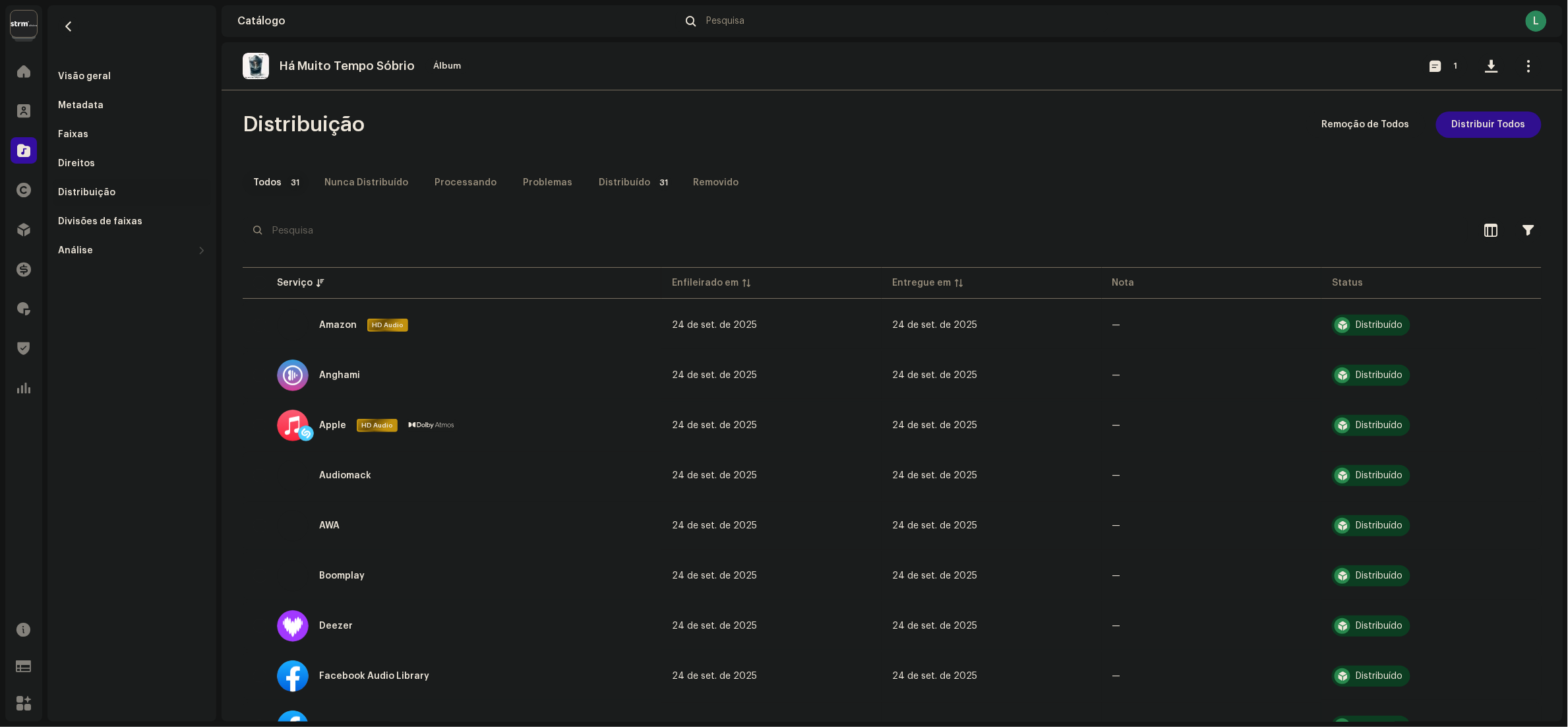
click at [1436, 126] on button "Distribuir Todos" at bounding box center [1488, 124] width 105 height 26
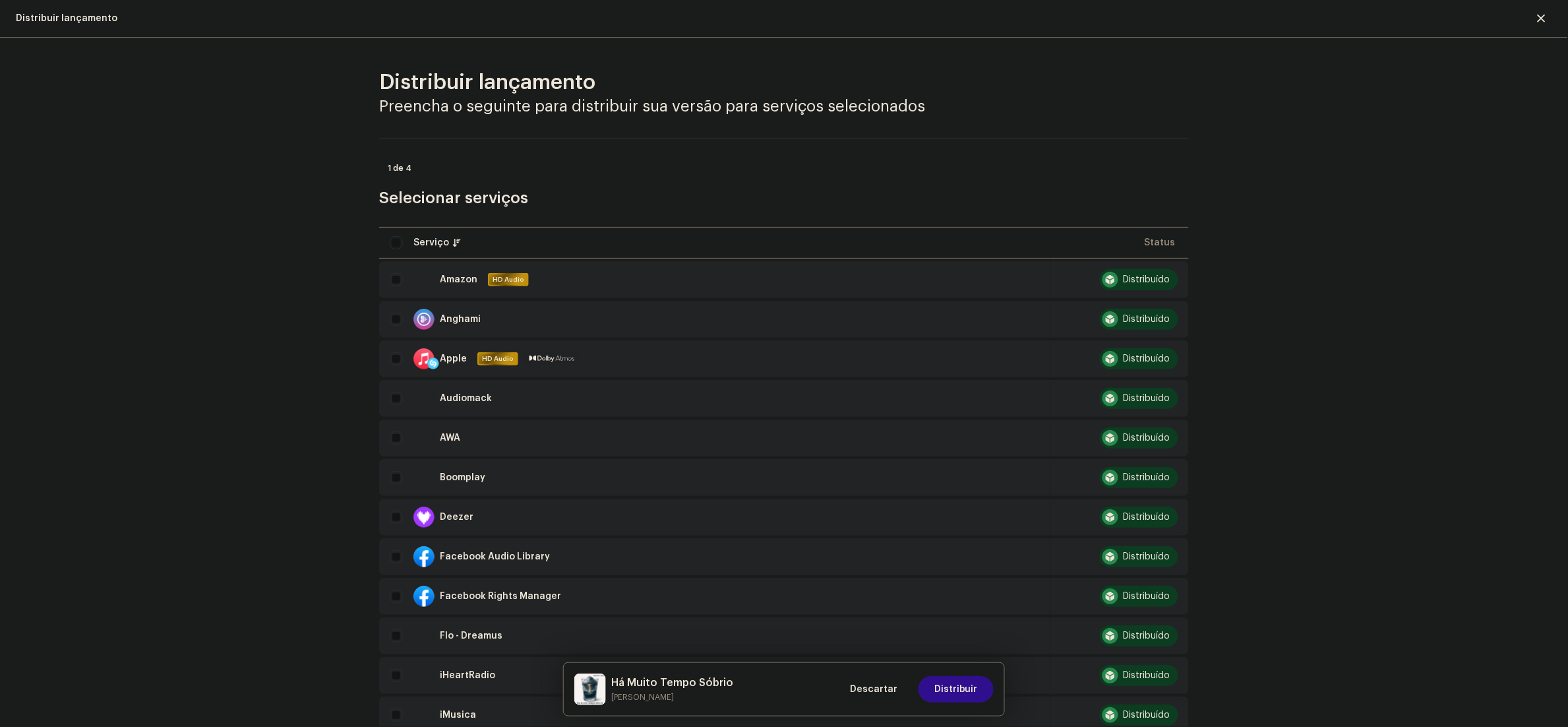
click at [978, 688] on button "Distribuir" at bounding box center [956, 689] width 75 height 26
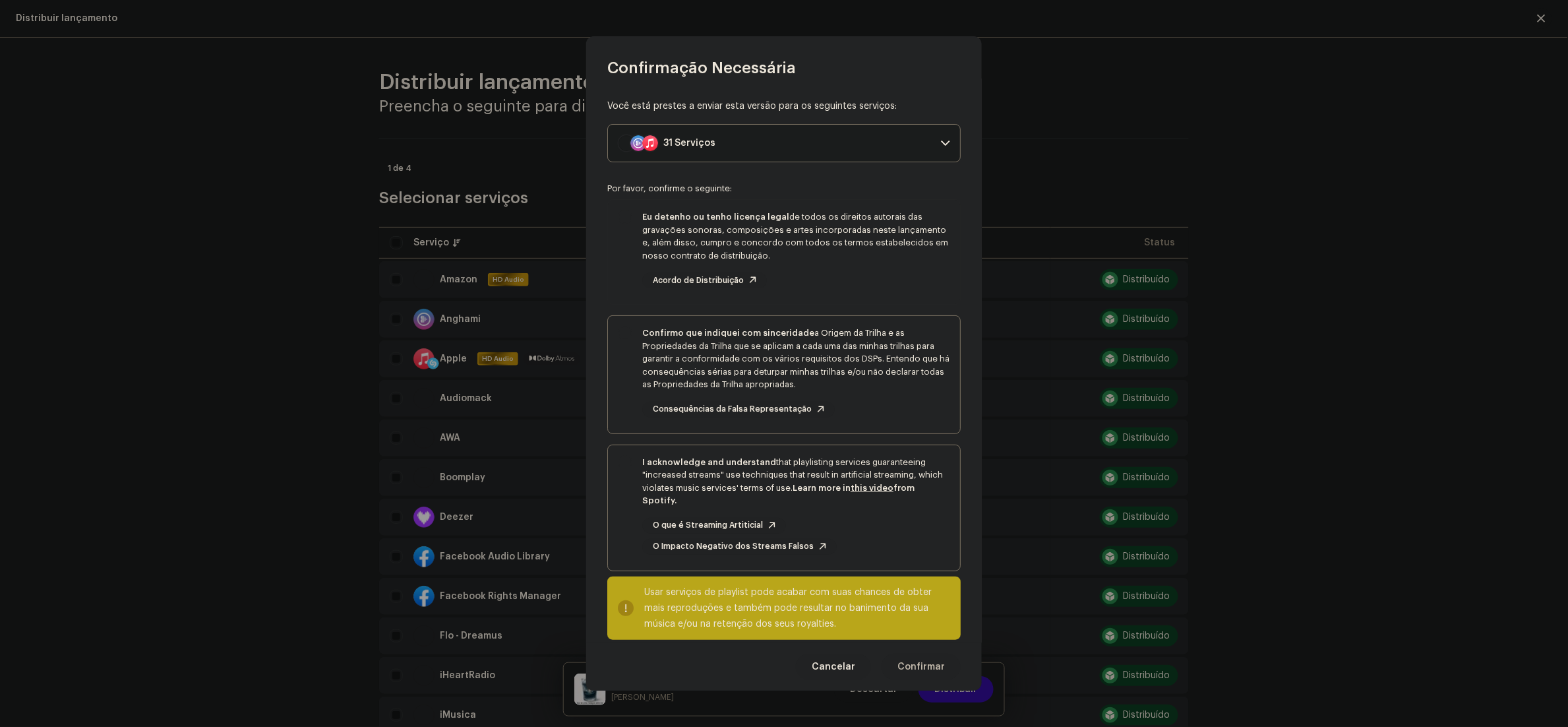
click at [724, 279] on span "Acordo de Distribuição" at bounding box center [698, 280] width 91 height 8
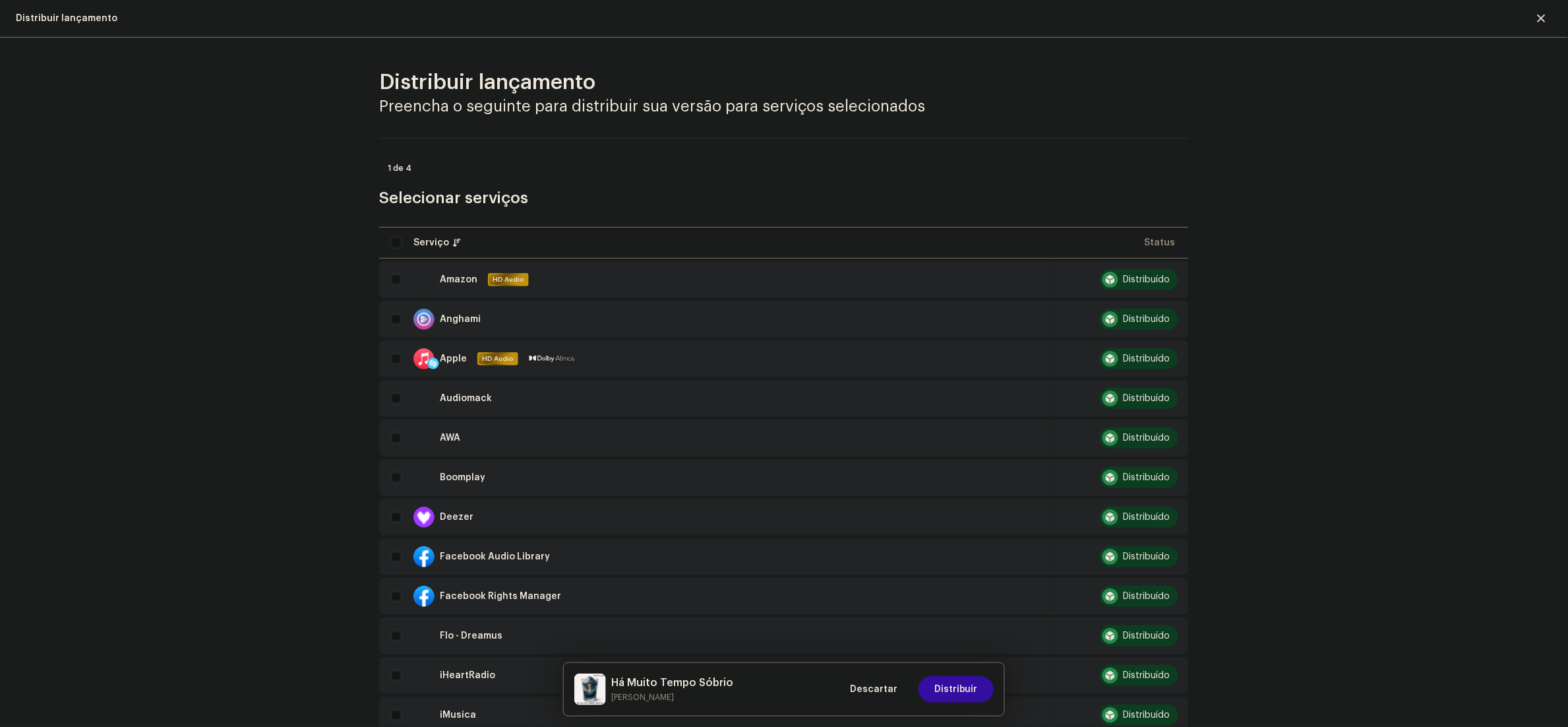
click at [1361, 353] on div "Confirmação Necessária Você está prestes a enviar esta versão para os seguintes…" at bounding box center [784, 363] width 1568 height 727
click at [875, 689] on span "Descartar" at bounding box center [873, 689] width 47 height 26
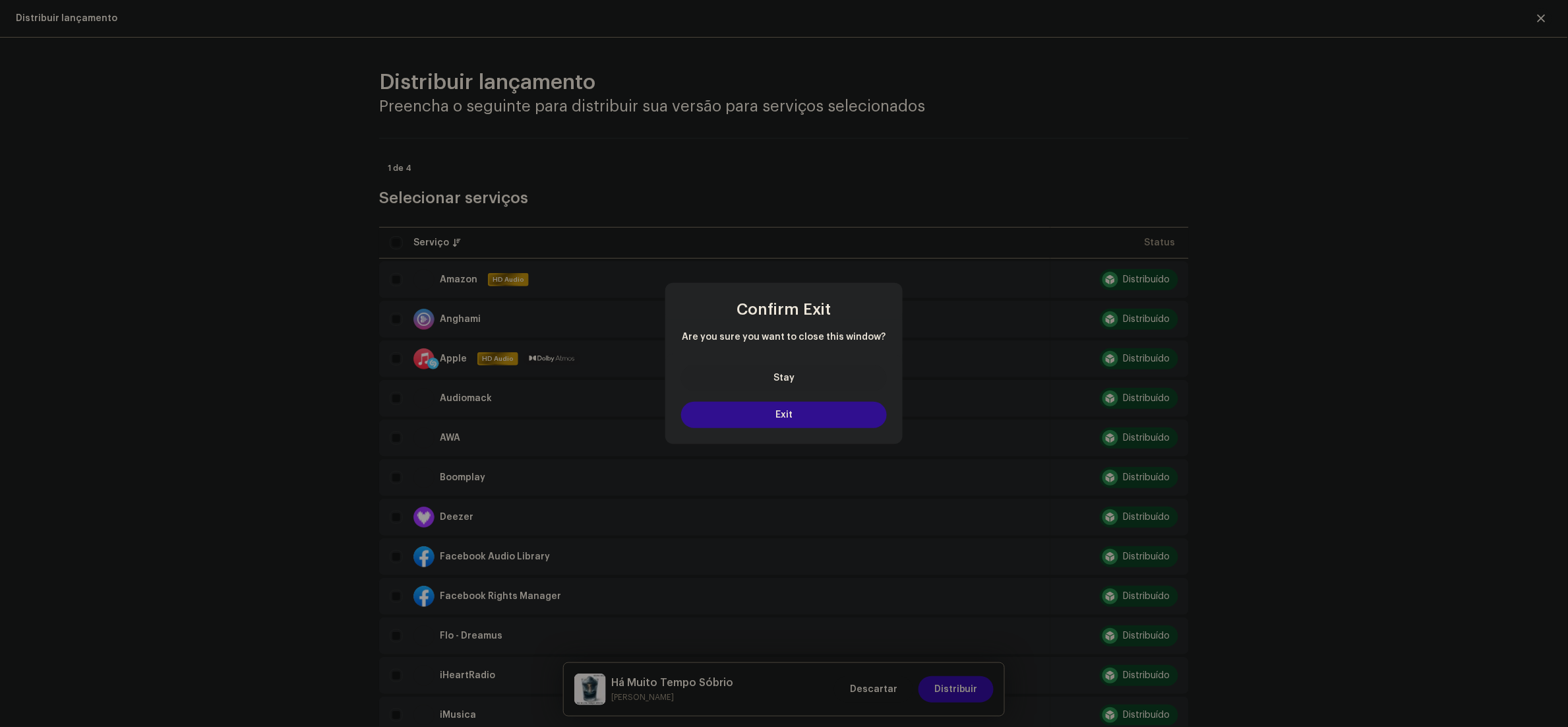
click at [787, 416] on span "Exit" at bounding box center [784, 415] width 17 height 9
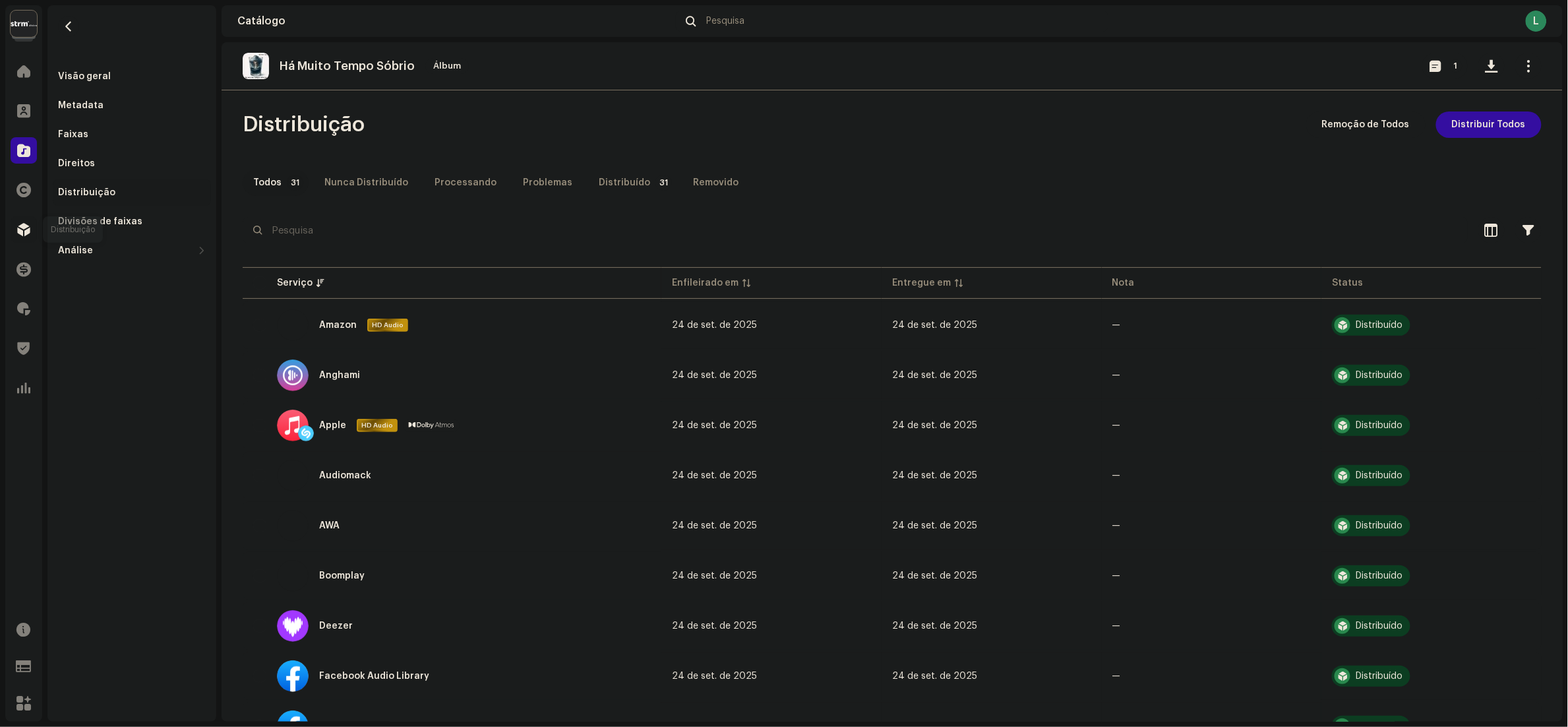
click at [27, 228] on span at bounding box center [24, 229] width 14 height 11
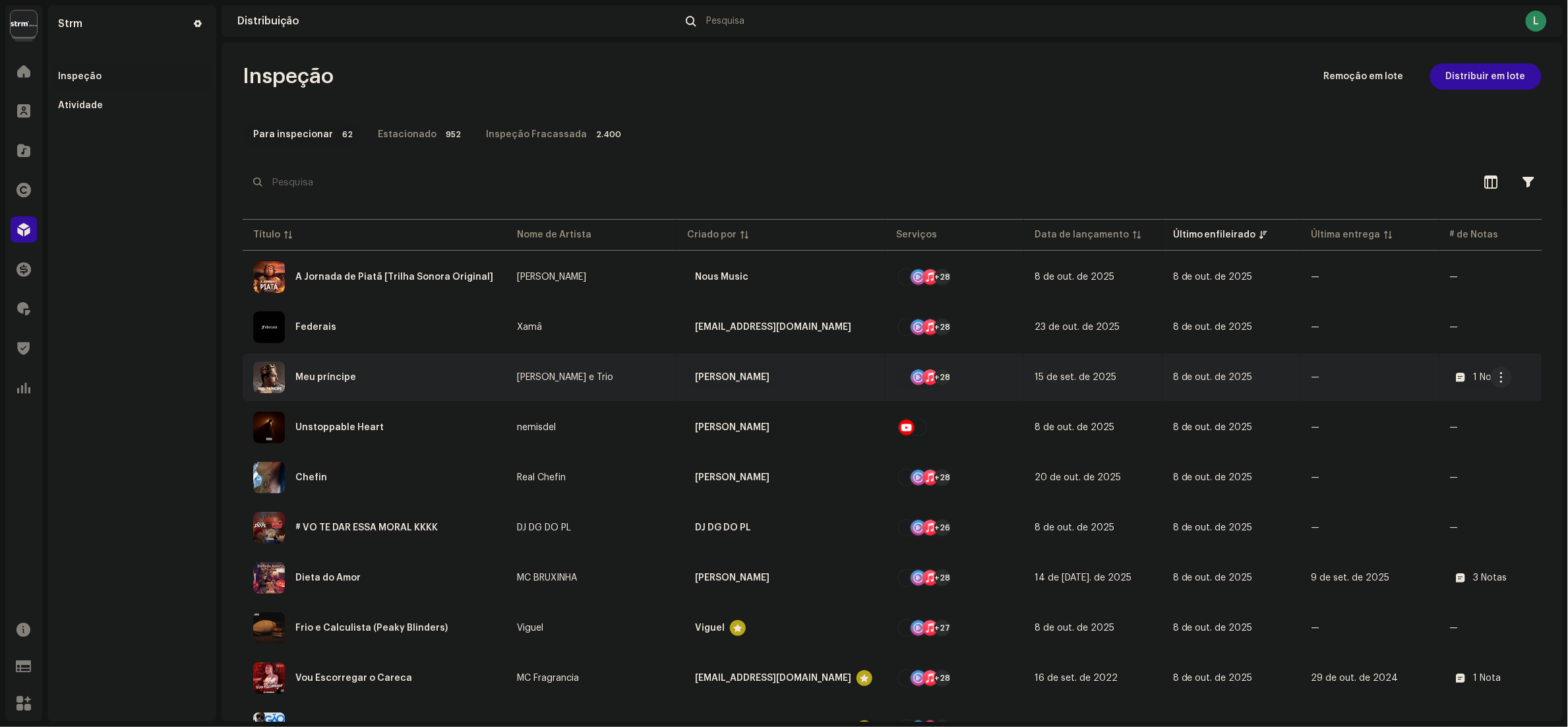
click at [397, 374] on div "Meu príncipe" at bounding box center [374, 377] width 243 height 32
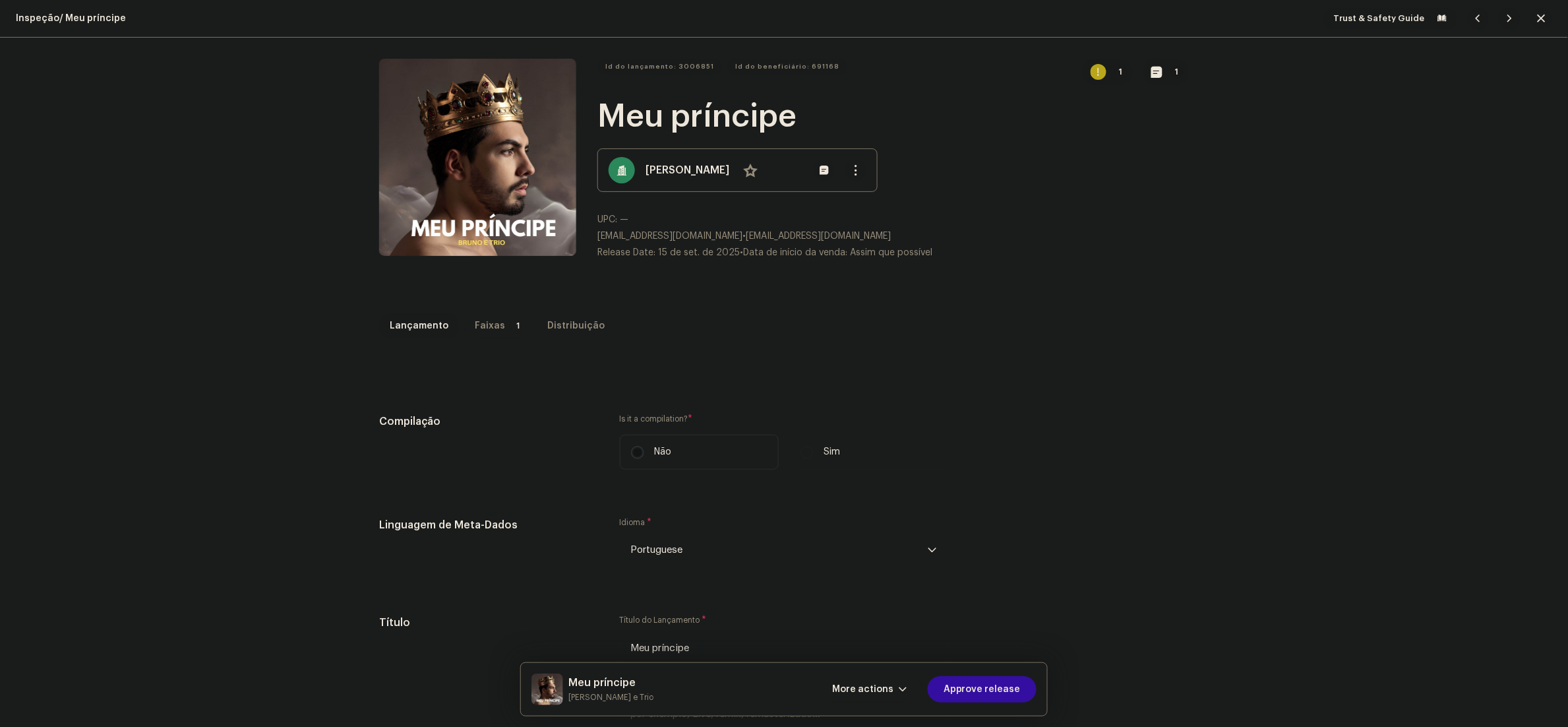
click at [475, 328] on div "Faixas" at bounding box center [490, 326] width 30 height 26
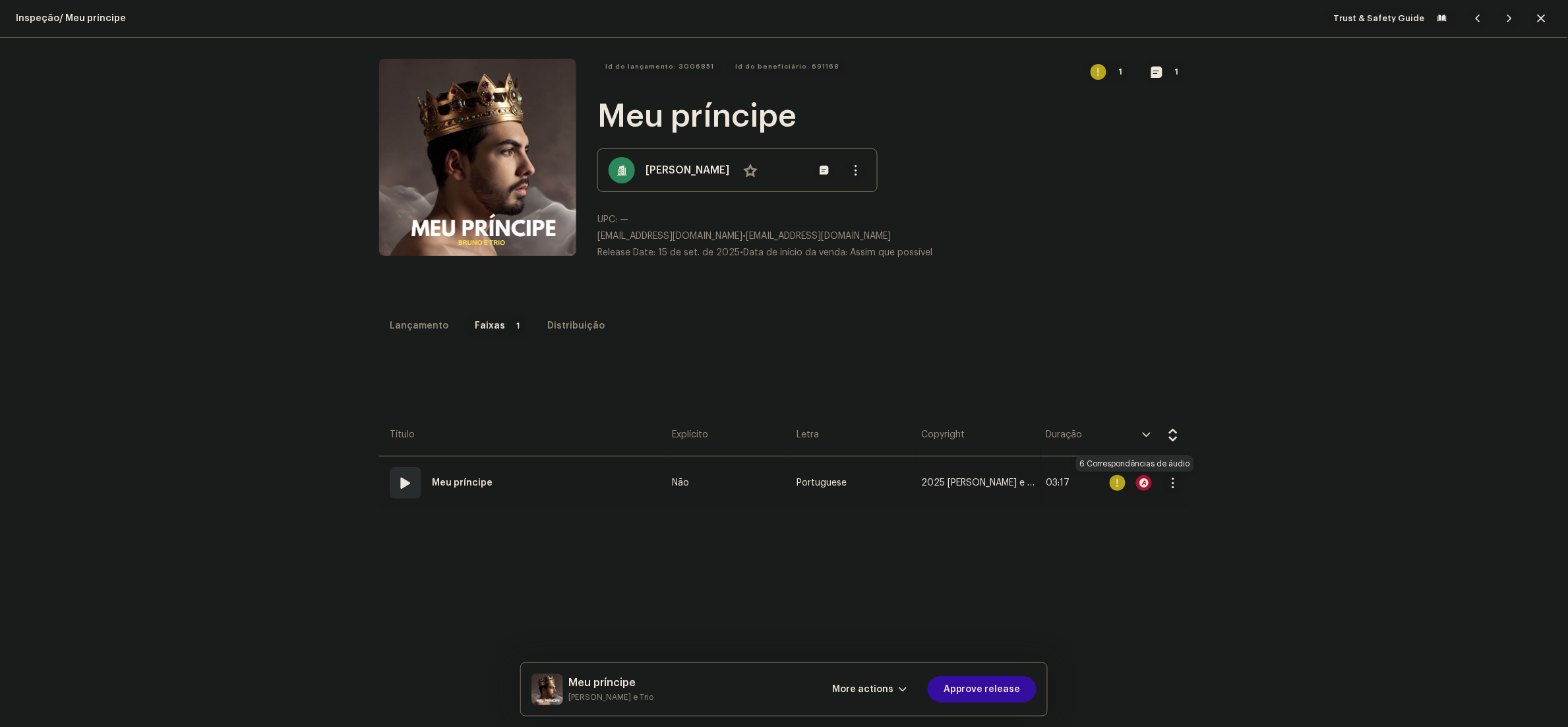
click at [1136, 483] on div at bounding box center [1144, 483] width 16 height 16
click at [1132, 191] on div "Audio Recognition by Cover 6 All results require review/listening to avoid infr…" at bounding box center [784, 363] width 1568 height 727
click at [1537, 20] on span "button" at bounding box center [1541, 19] width 8 height 11
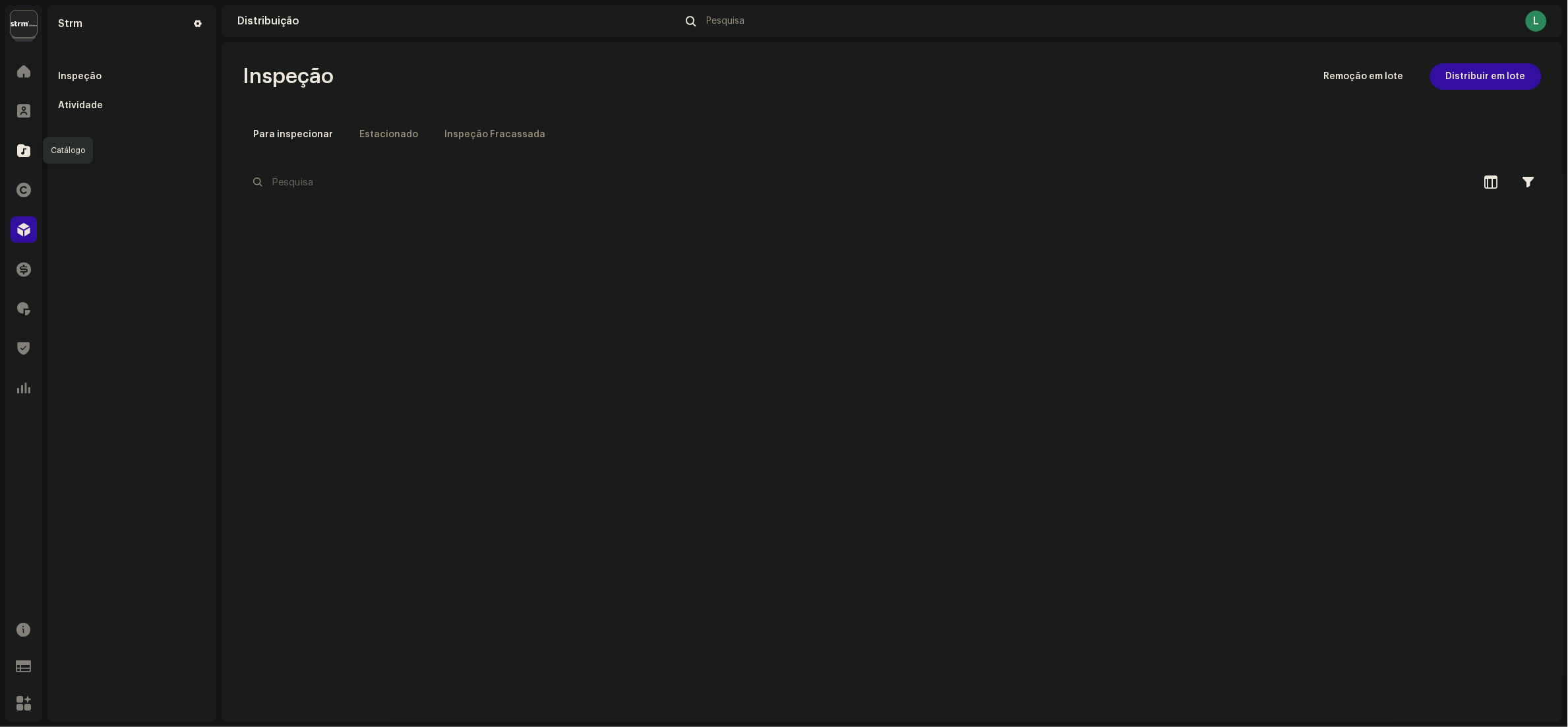
click at [20, 145] on span at bounding box center [24, 150] width 14 height 11
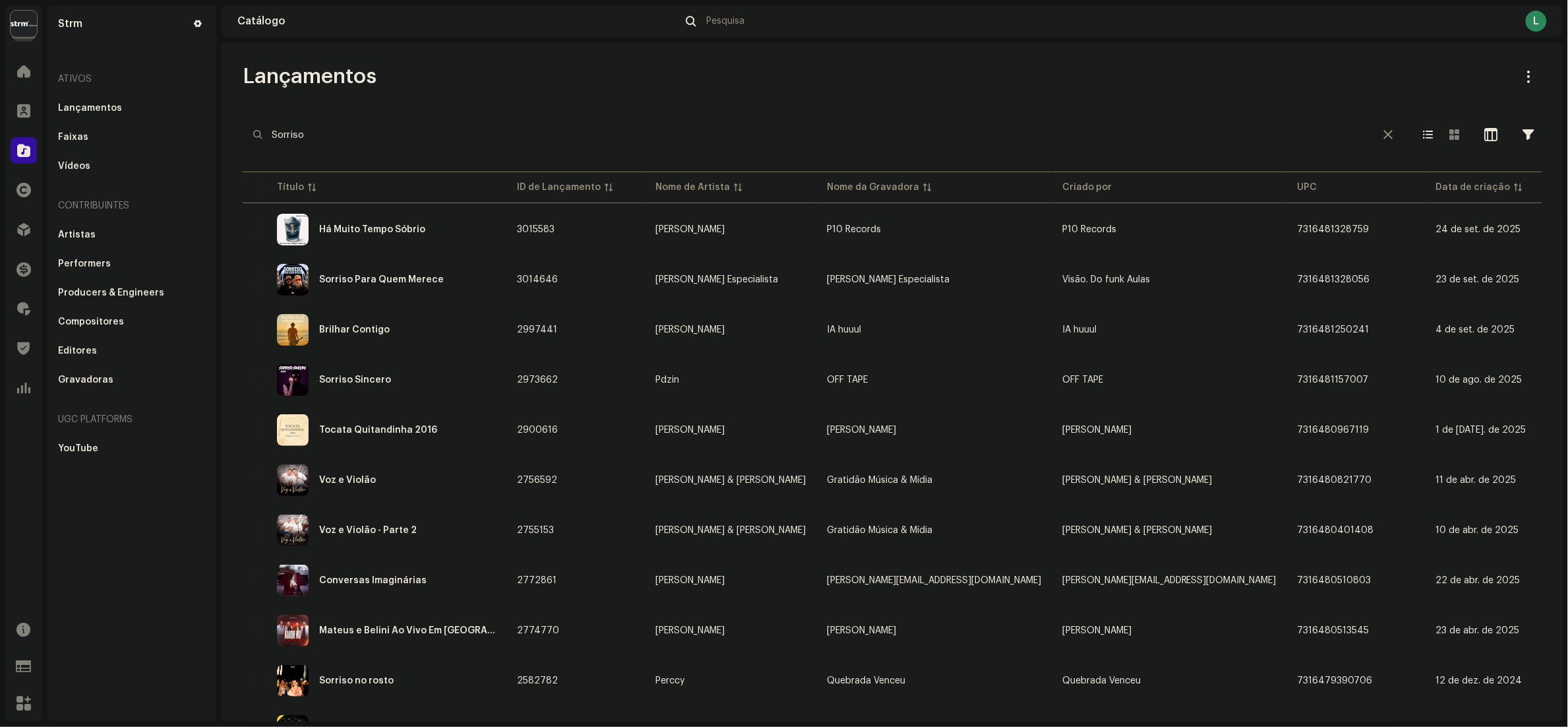
drag, startPoint x: 359, startPoint y: 142, endPoint x: 30, endPoint y: 137, distance: 329.0
click at [30, 137] on div "Strm Home Clientes Catálogo Direitos Distribuição Finanças Royalties Trust & Sa…" at bounding box center [784, 363] width 1568 height 727
paste input "3042926"
type input "3042926"
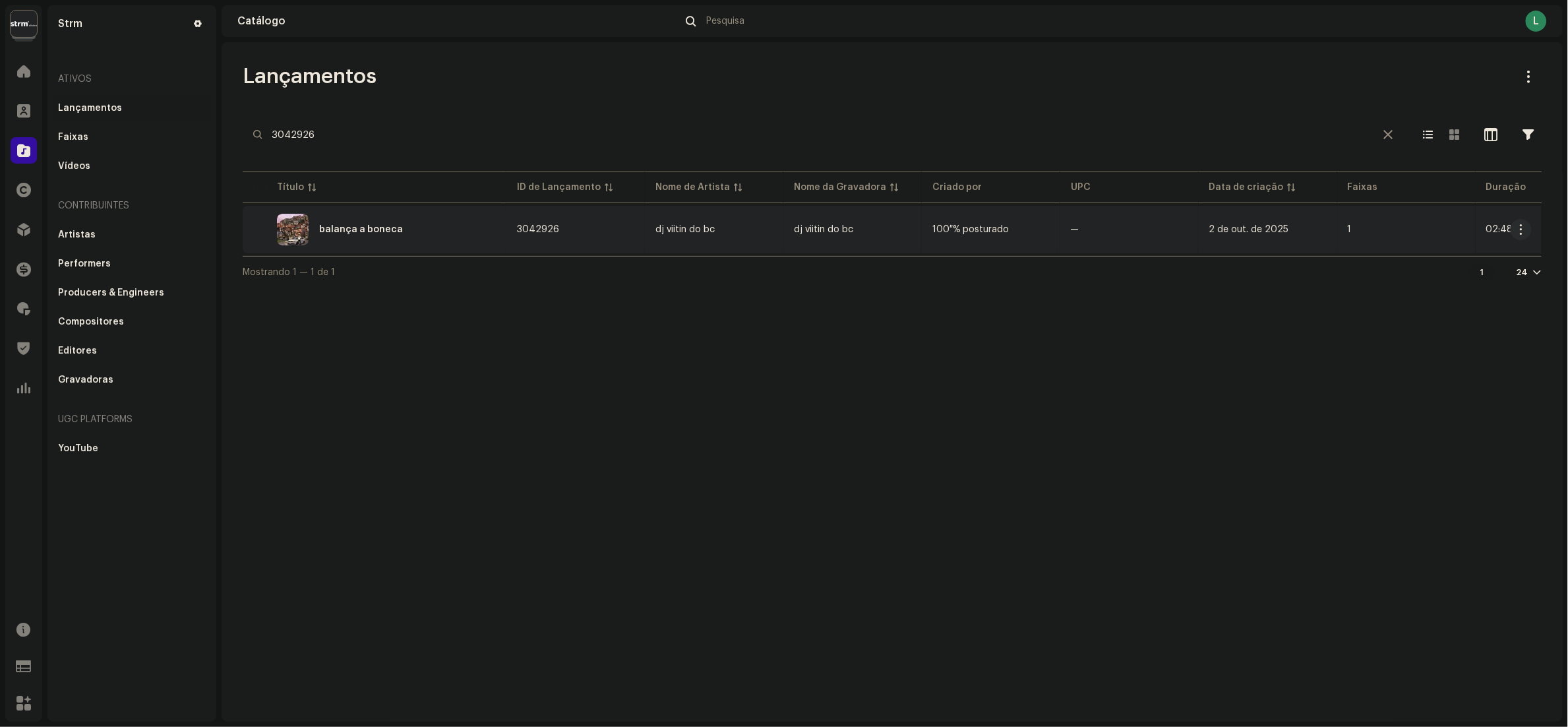
click at [437, 223] on div "balança a boneca" at bounding box center [374, 229] width 243 height 32
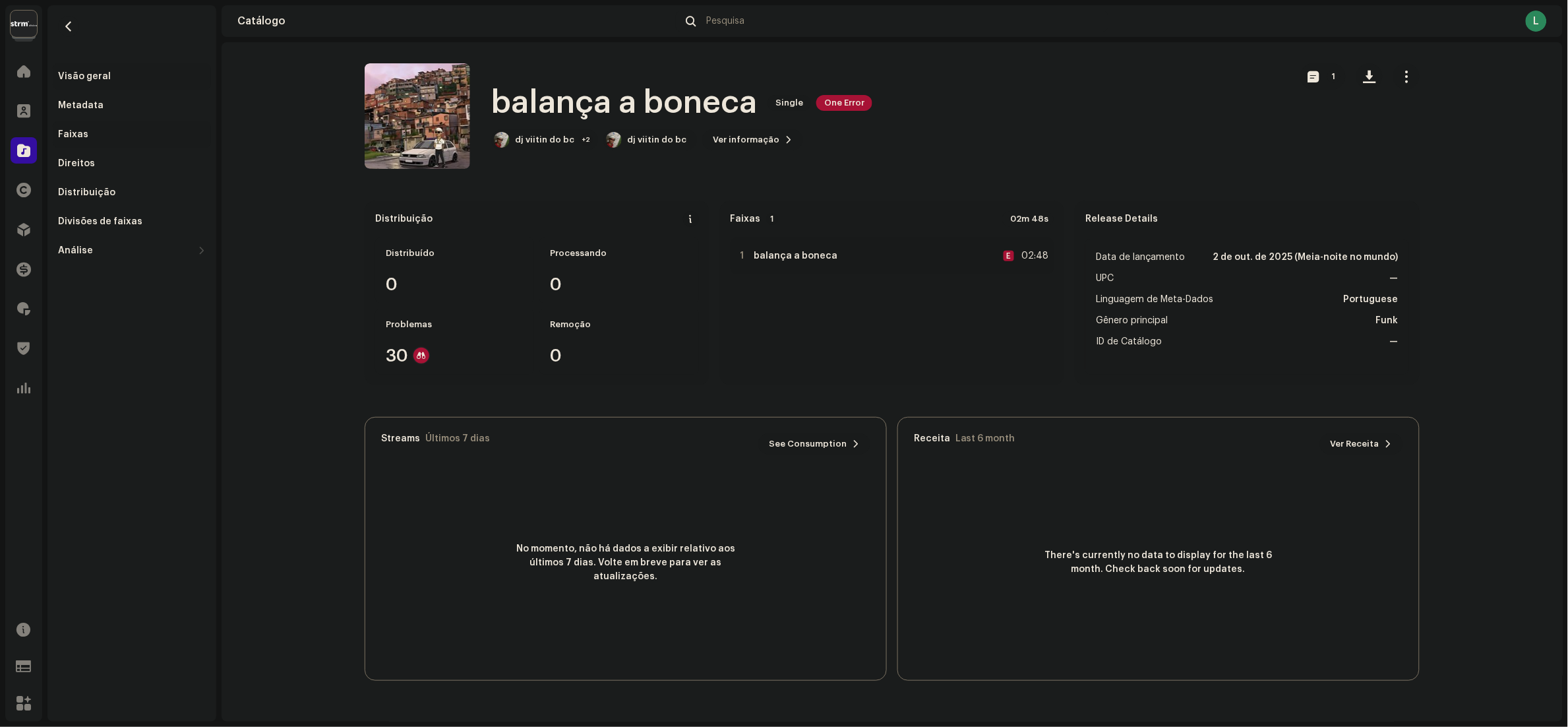
click at [103, 142] on div "Faixas" at bounding box center [131, 134] width 159 height 26
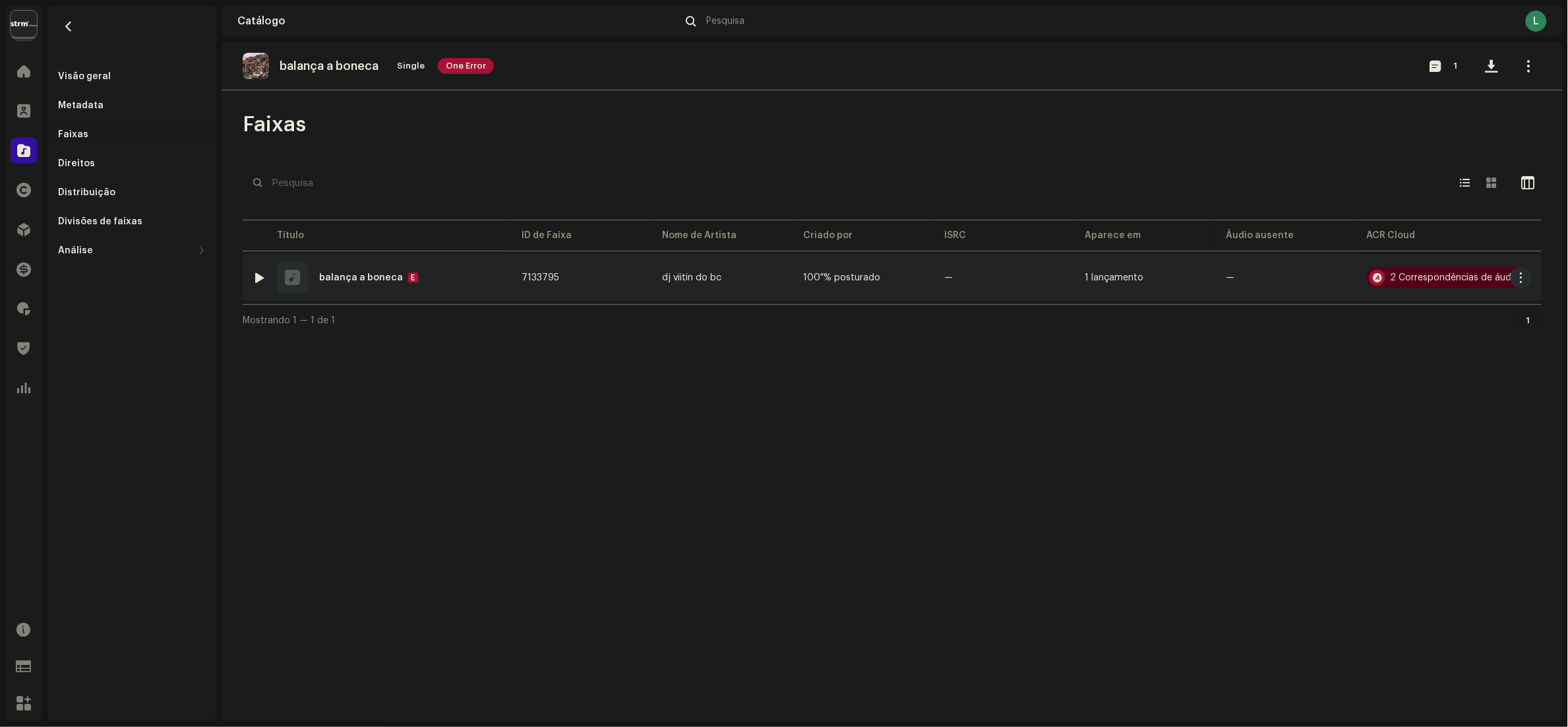
click at [261, 276] on div at bounding box center [260, 277] width 10 height 11
drag, startPoint x: 461, startPoint y: 697, endPoint x: 474, endPoint y: 696, distance: 13.0
click at [474, 696] on div "00:04 02:48" at bounding box center [944, 695] width 1066 height 11
drag, startPoint x: 467, startPoint y: 692, endPoint x: 470, endPoint y: 698, distance: 6.7
click at [467, 692] on div "00:05 02:48" at bounding box center [944, 695] width 1066 height 11
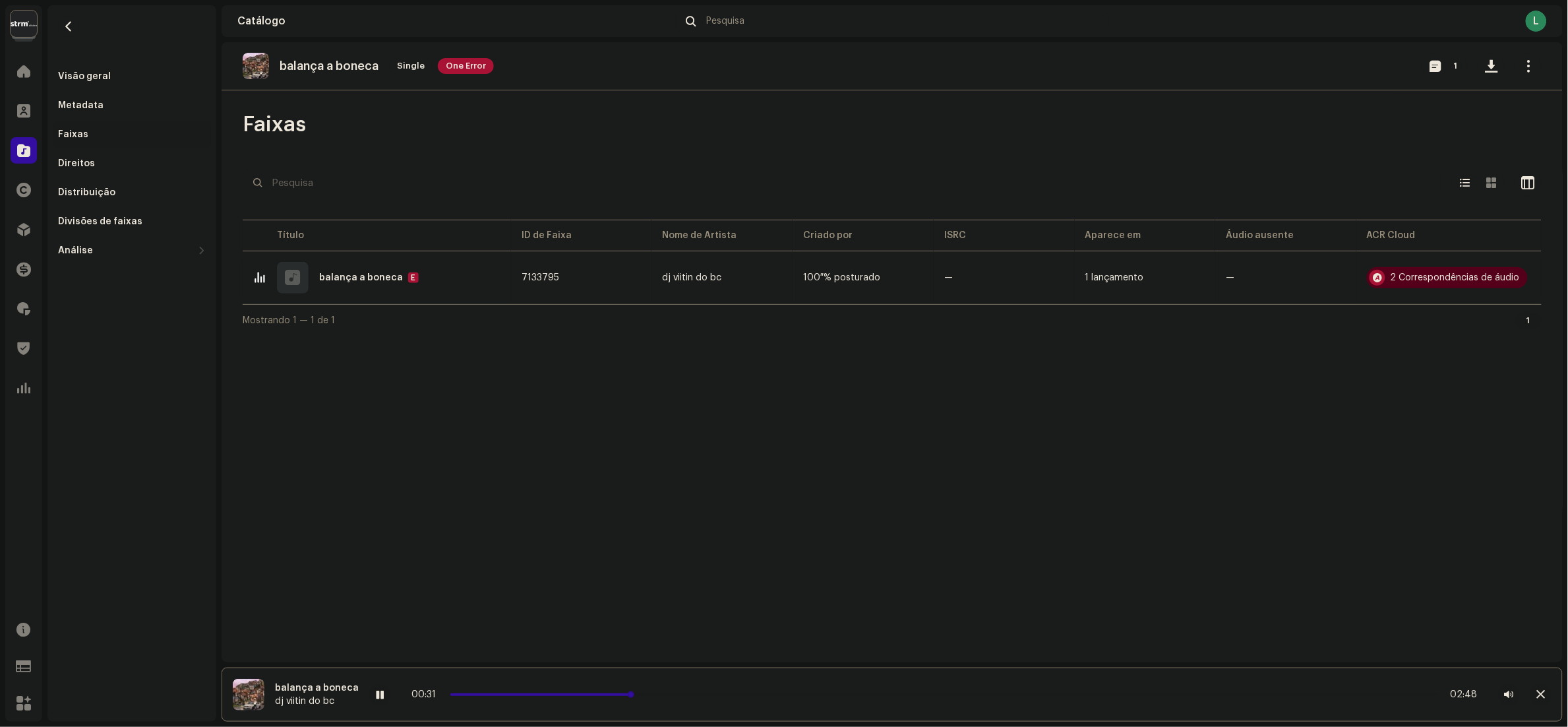
drag, startPoint x: 487, startPoint y: 692, endPoint x: 627, endPoint y: 694, distance: 140.0
click at [627, 694] on span at bounding box center [630, 695] width 7 height 7
drag, startPoint x: 643, startPoint y: 692, endPoint x: 887, endPoint y: 700, distance: 244.1
click at [887, 700] on div "00:42 02:48" at bounding box center [944, 695] width 1150 height 21
click at [376, 697] on span at bounding box center [379, 695] width 8 height 11
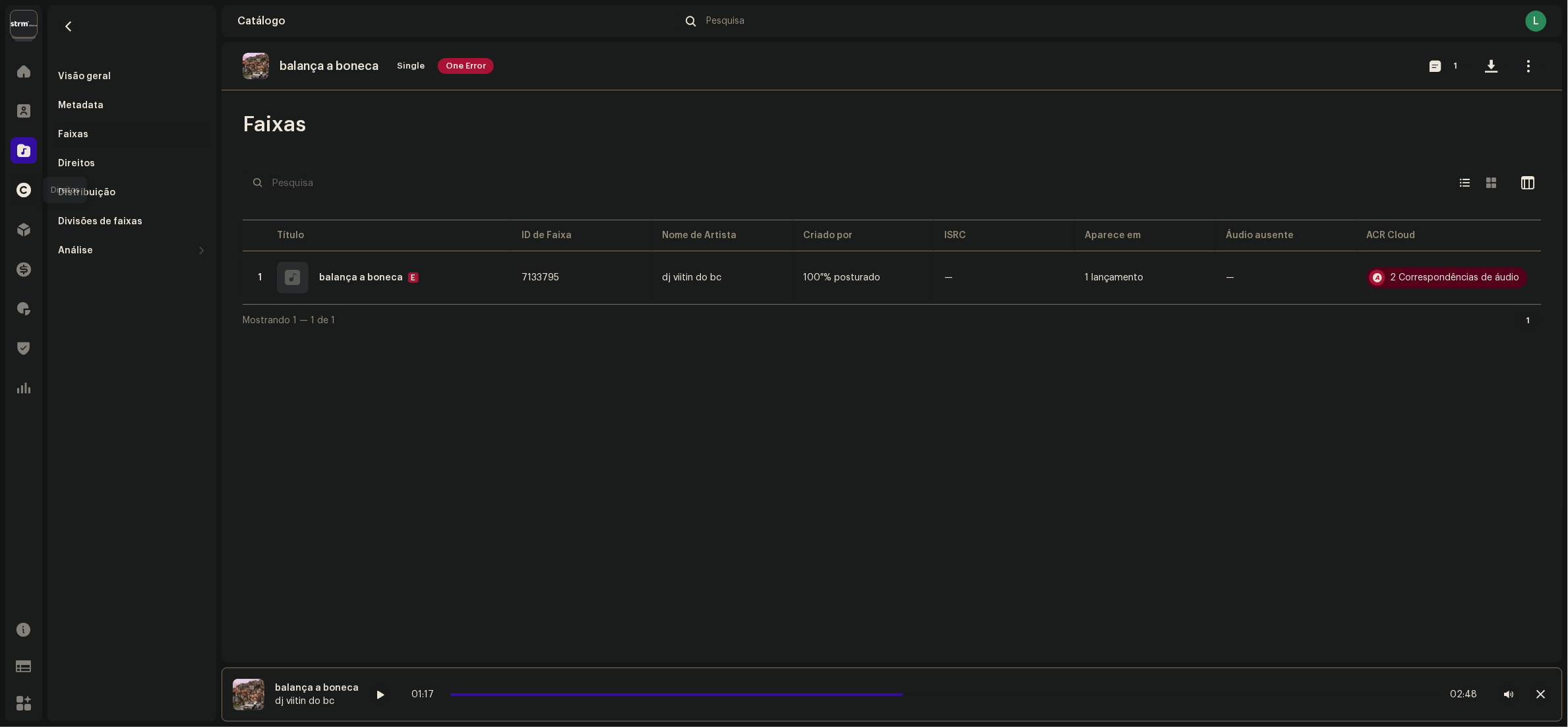
click at [15, 180] on div at bounding box center [23, 189] width 26 height 26
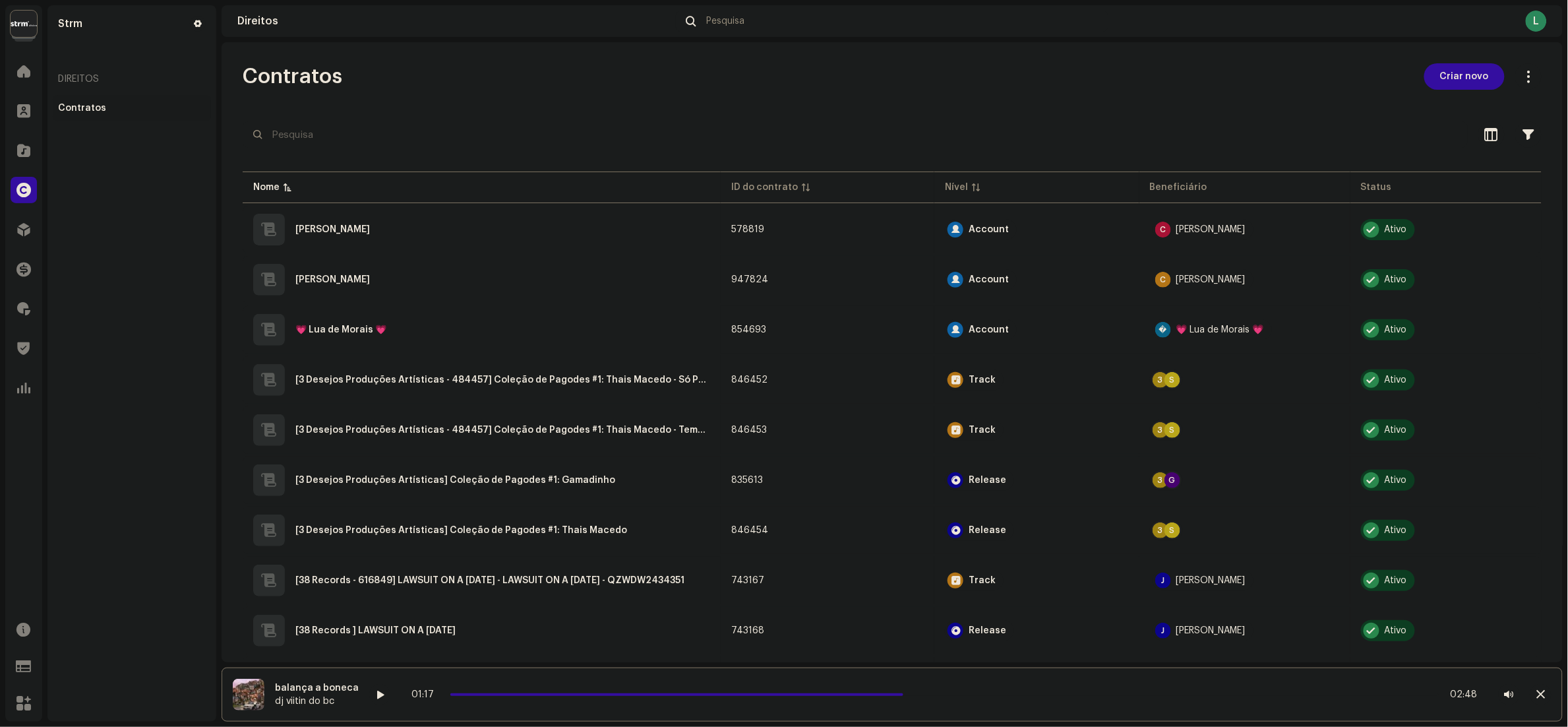
click at [17, 177] on div at bounding box center [23, 189] width 26 height 26
click at [17, 185] on span at bounding box center [23, 190] width 14 height 11
click at [17, 140] on div at bounding box center [23, 150] width 26 height 26
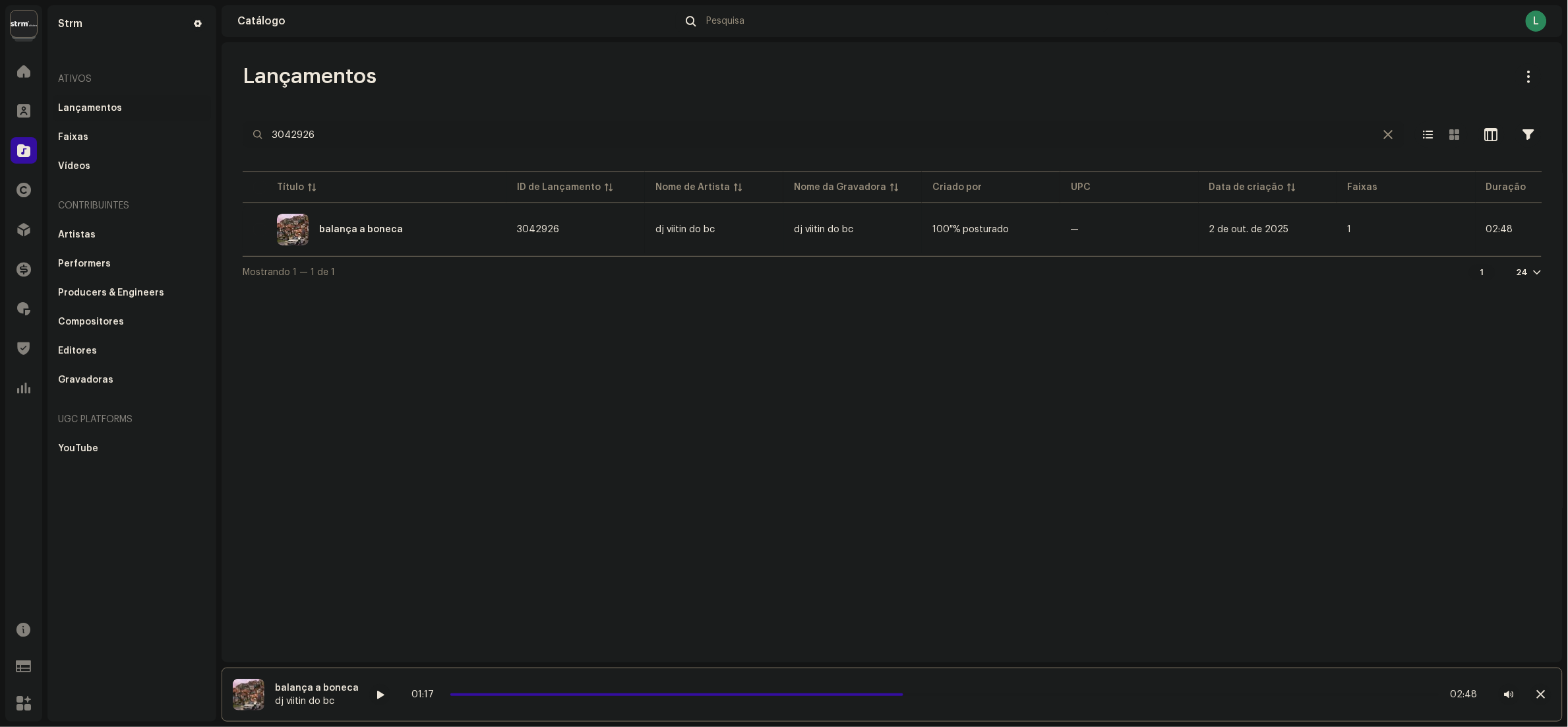
drag, startPoint x: 437, startPoint y: 141, endPoint x: 0, endPoint y: 135, distance: 437.0
click at [0, 137] on html "Strm Home Clientes Catálogo Direitos Distribuição Finanças Royalties Trust & Sa…" at bounding box center [784, 363] width 1568 height 727
paste input "3009412"
type input "3009412"
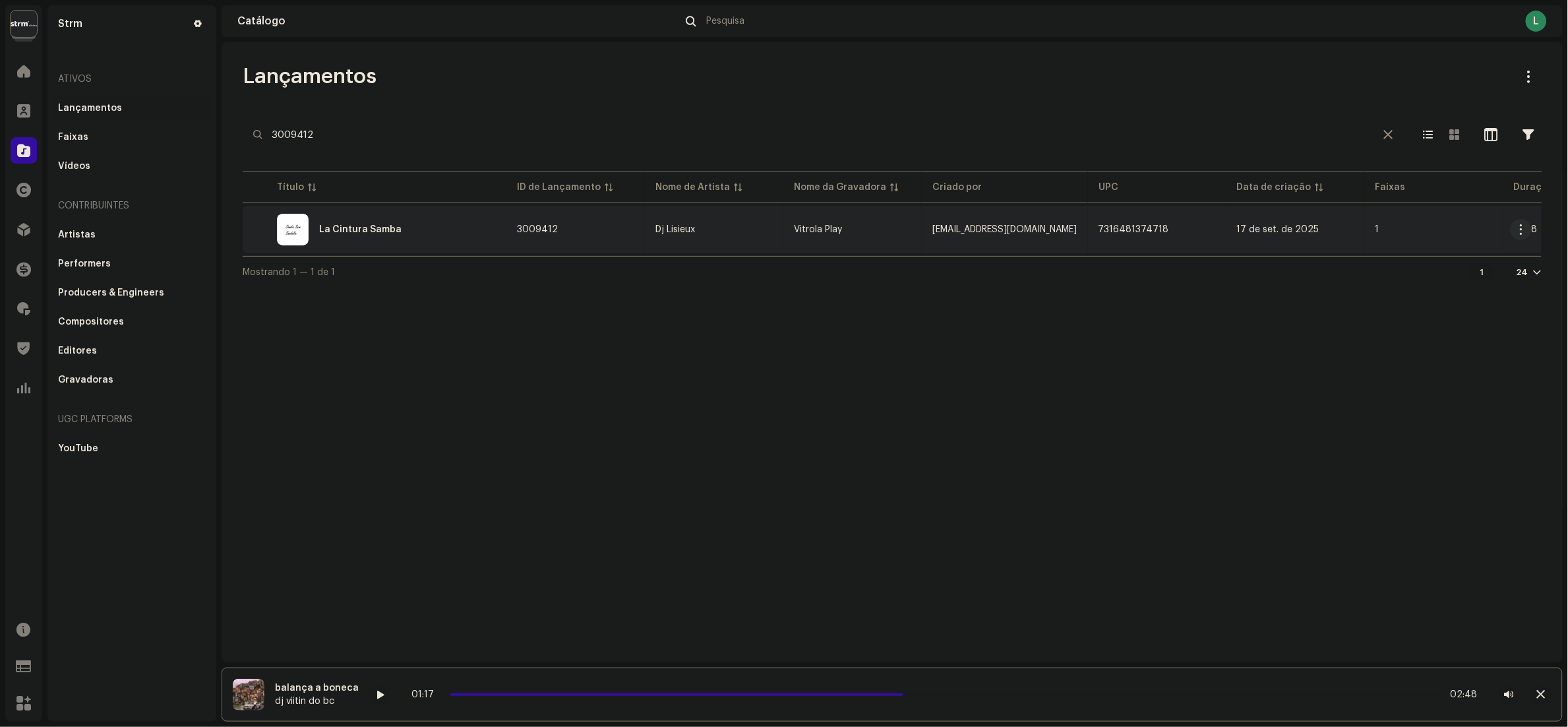
click at [440, 222] on div "La Cintura Samba" at bounding box center [374, 229] width 243 height 32
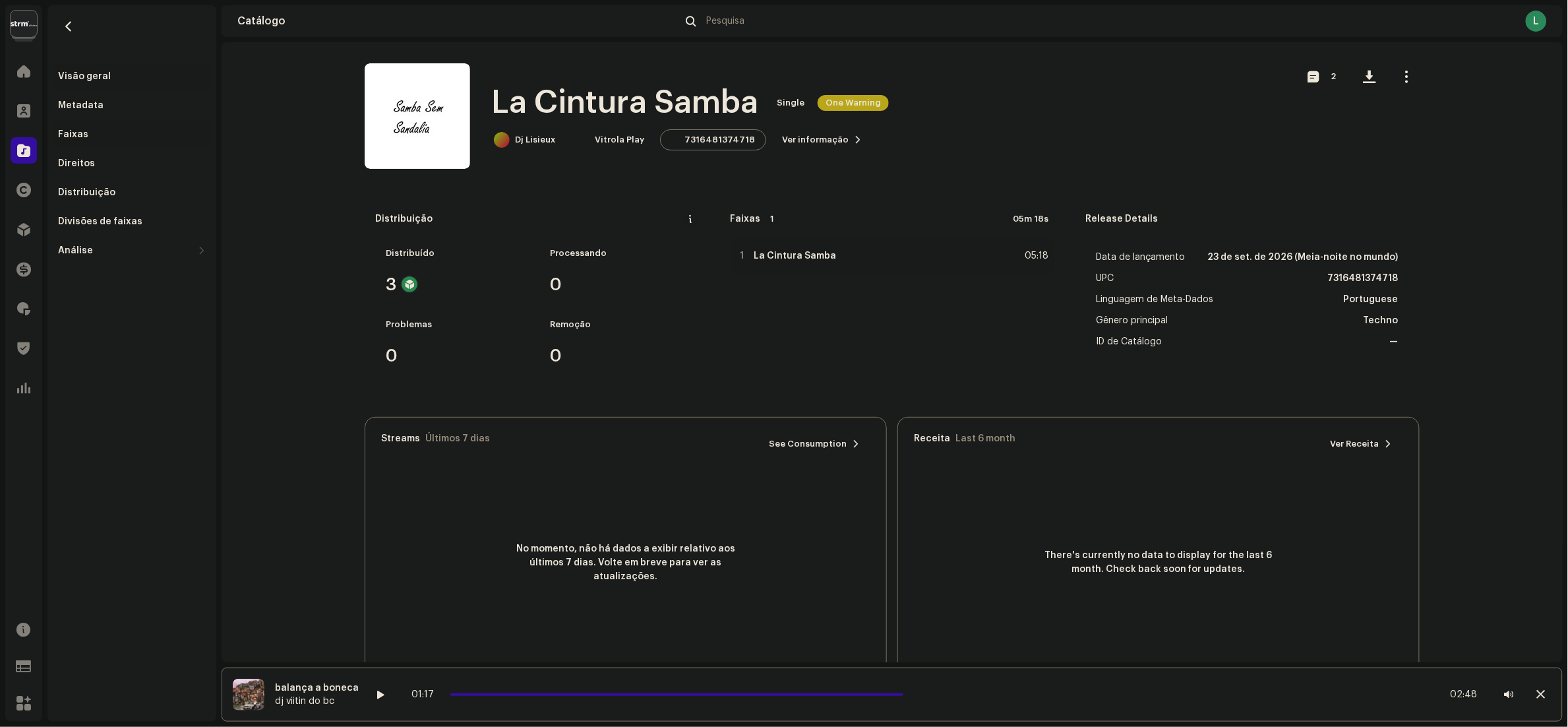
click at [93, 140] on div "Faixas" at bounding box center [131, 134] width 159 height 26
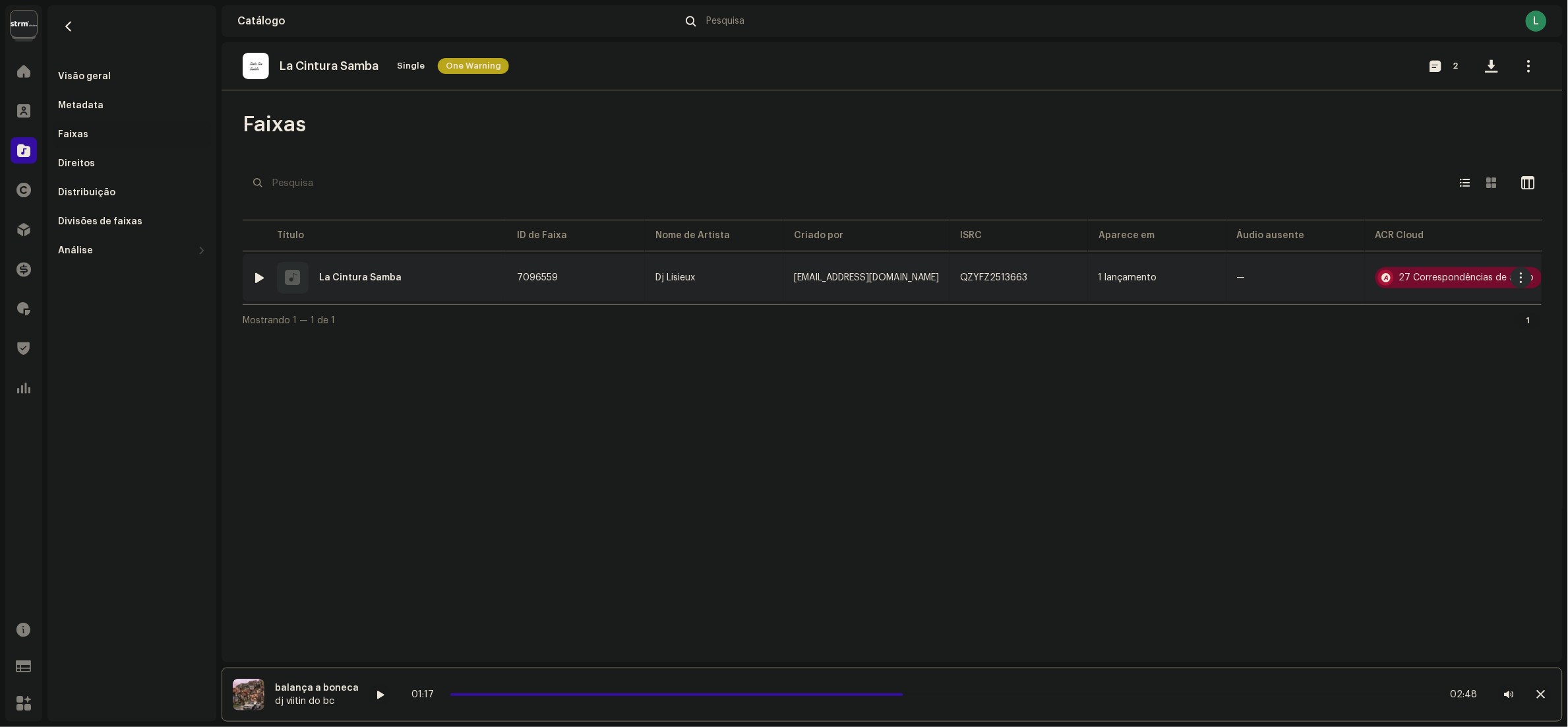
click at [1438, 283] on div "27 Correspondências de áudio" at bounding box center [1459, 277] width 167 height 21
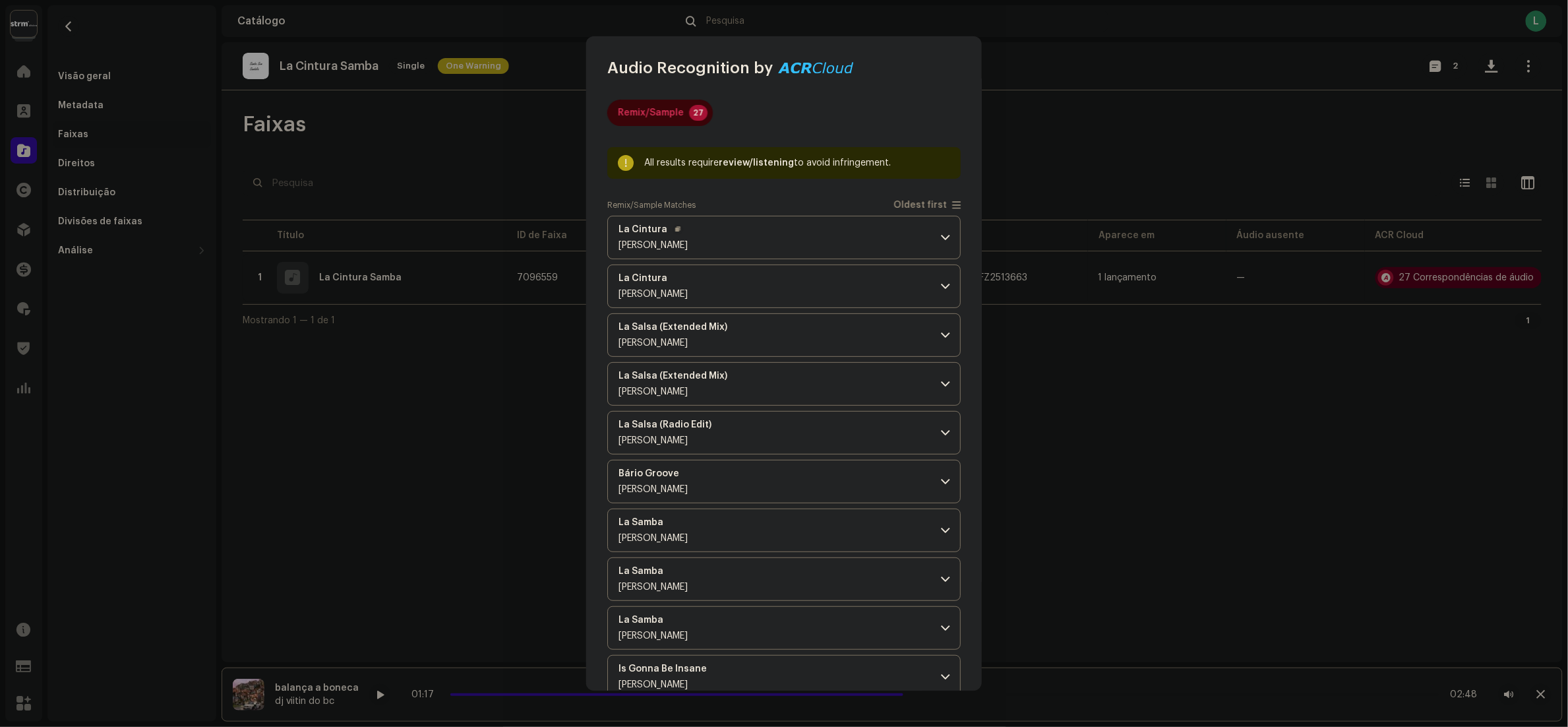
click at [740, 231] on p-accordion-header "La Cintura Mimmo Errico" at bounding box center [784, 238] width 353 height 44
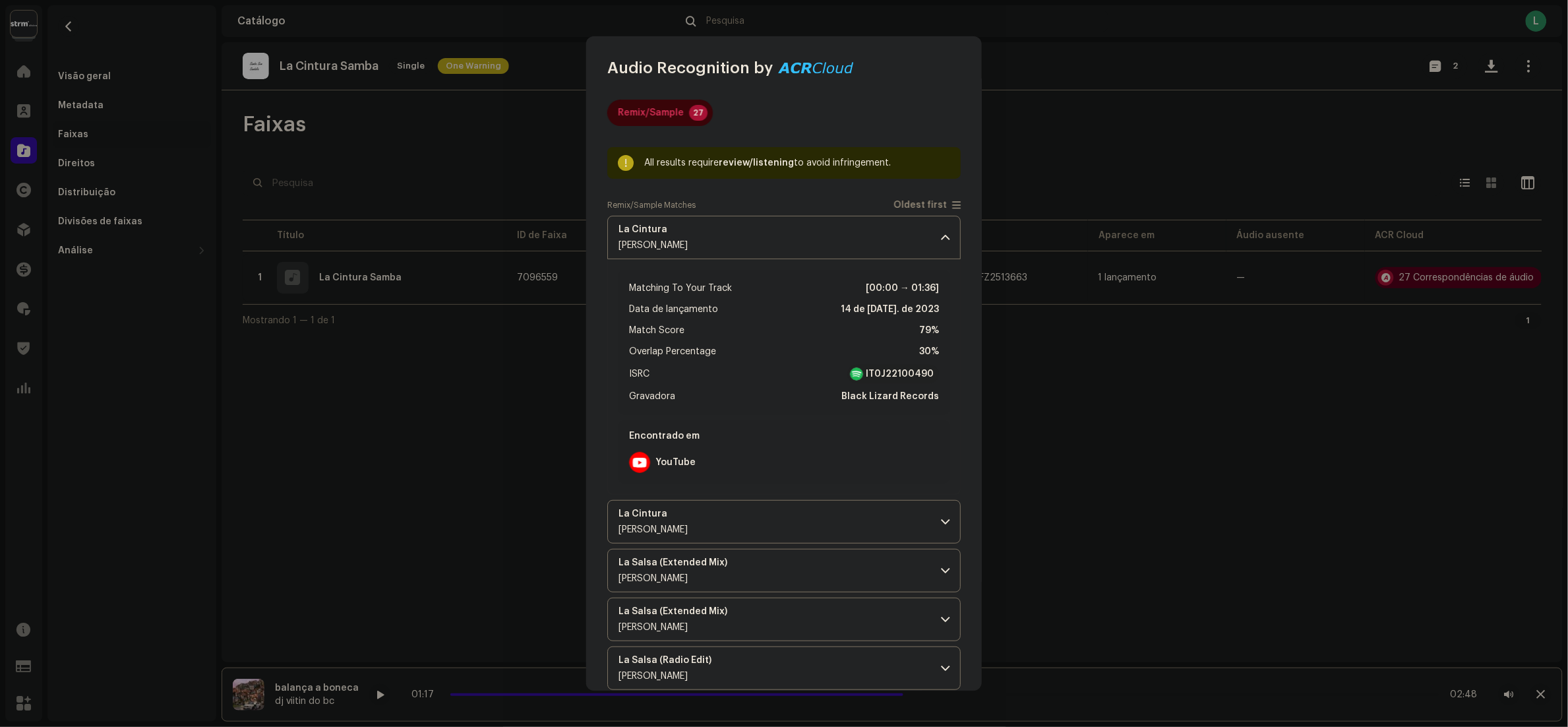
click at [896, 377] on strong "IT0J22100490" at bounding box center [899, 374] width 68 height 14
click at [883, 510] on p-accordion-header "La Cintura Mimmo Errico" at bounding box center [784, 522] width 353 height 44
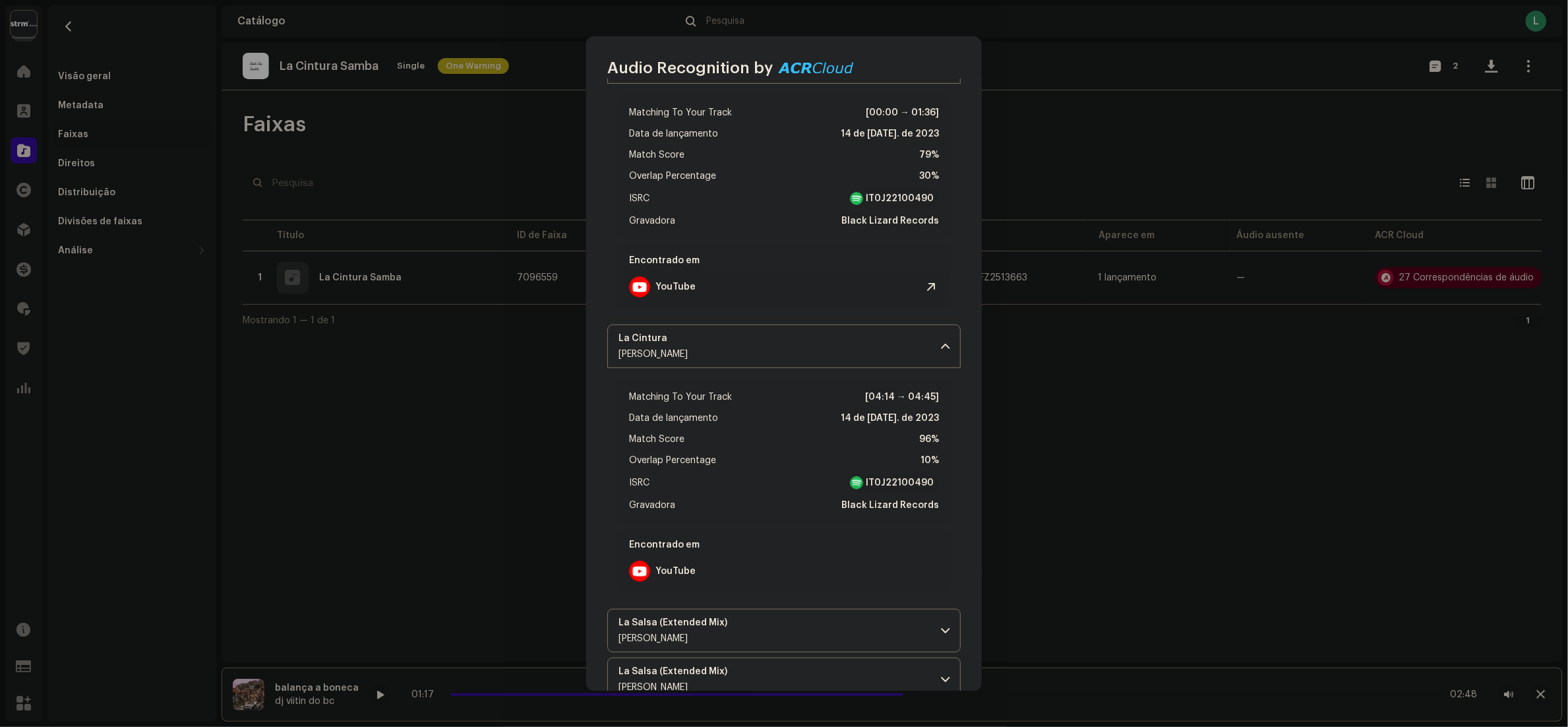
scroll to position [264, 0]
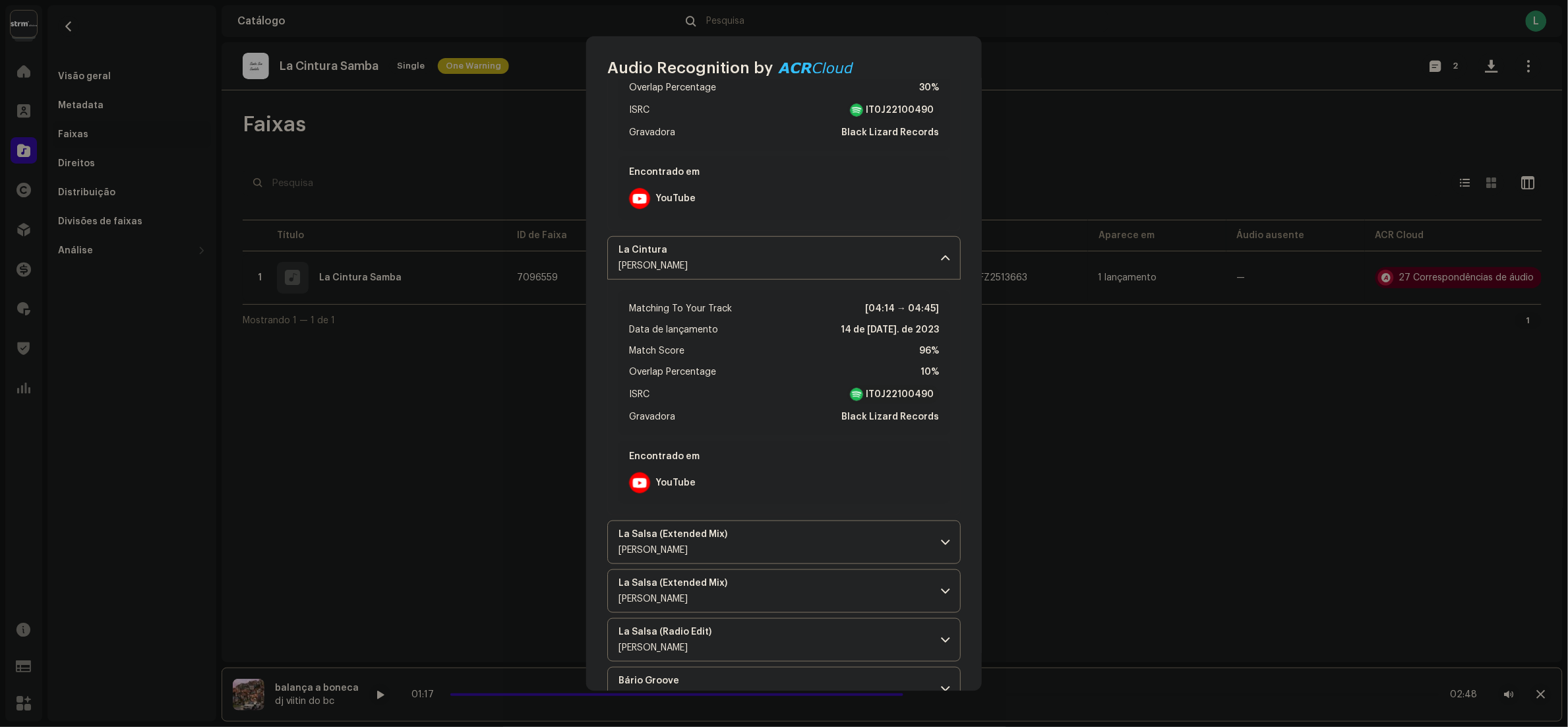
click at [898, 397] on strong "IT0J22100490" at bounding box center [899, 395] width 68 height 14
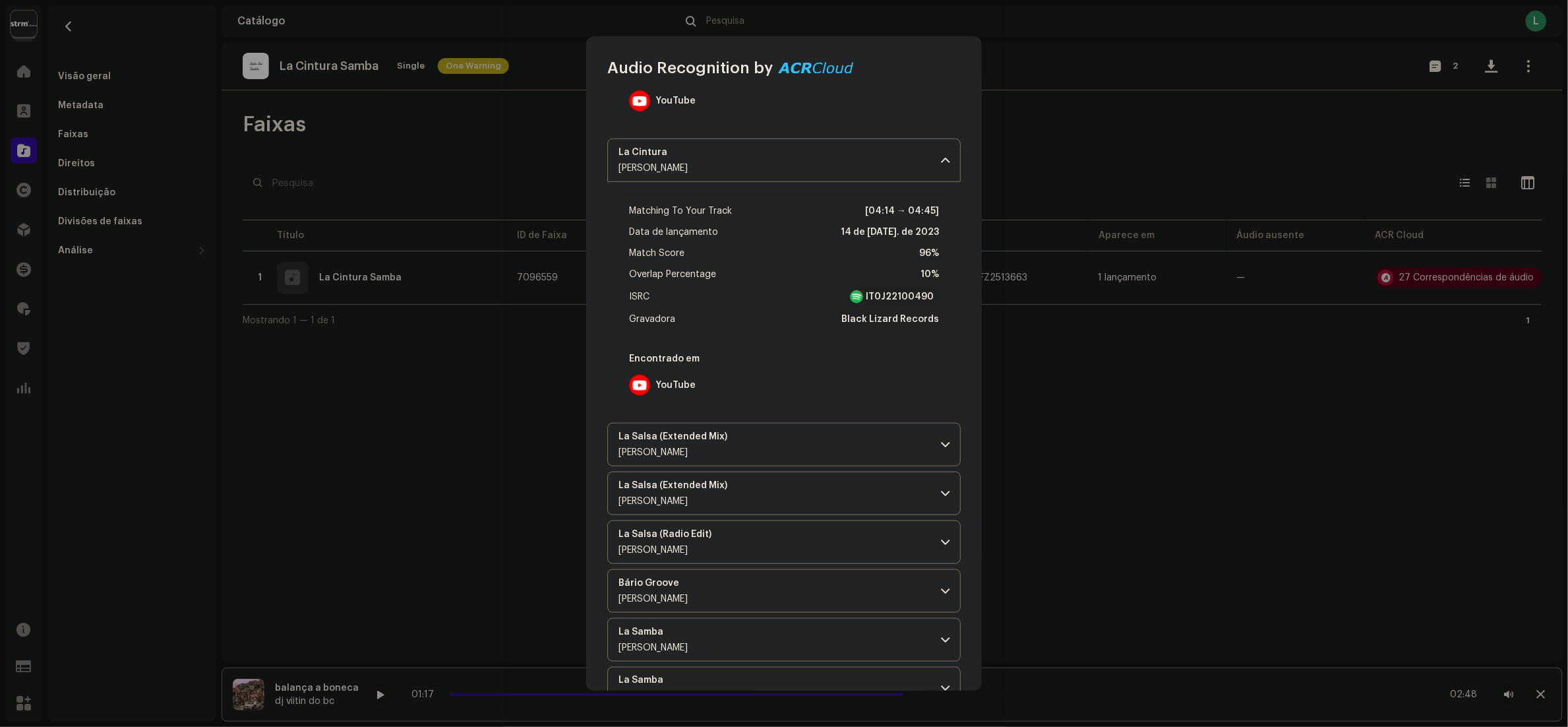
scroll to position [396, 0]
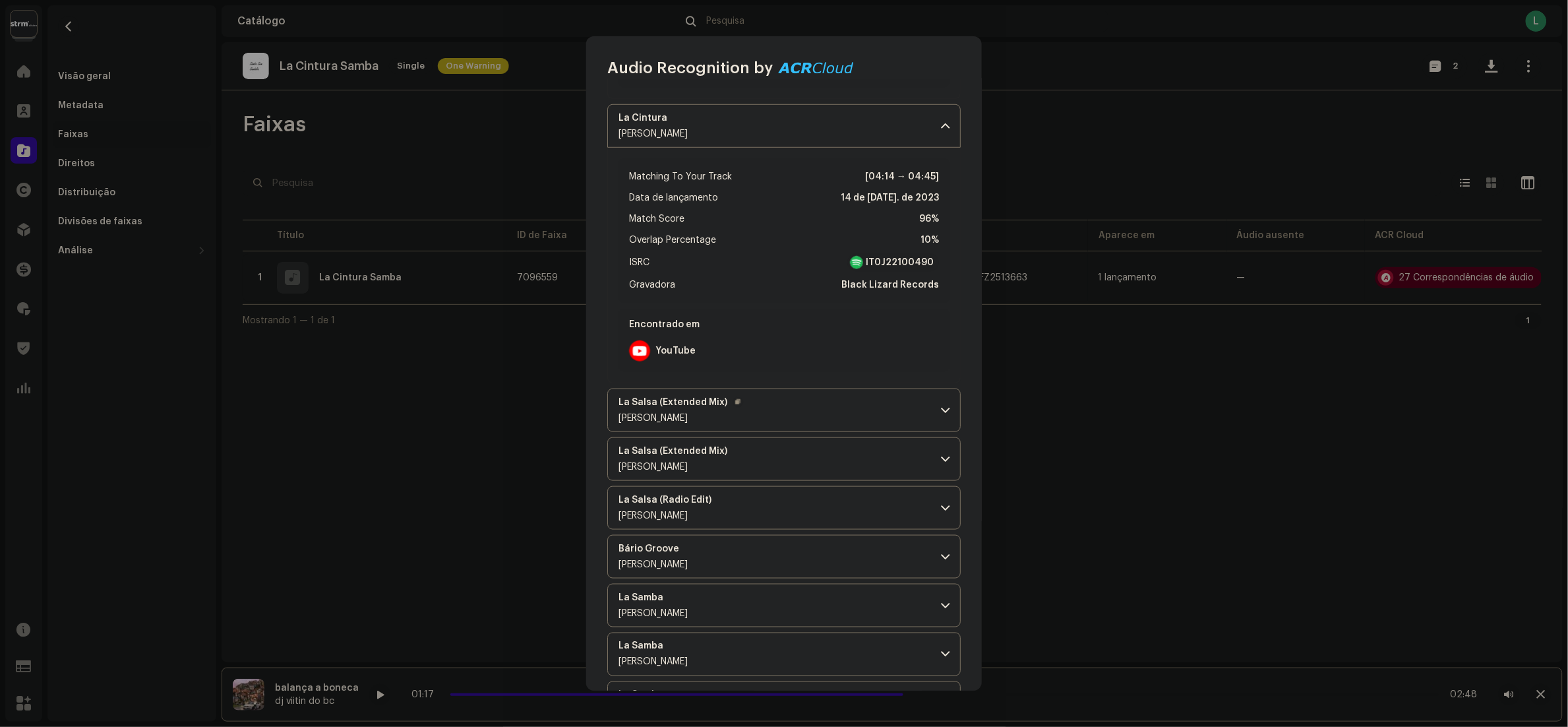
click at [815, 410] on p-accordion-header "La Salsa (Extended Mix) Marco Corvino" at bounding box center [784, 410] width 353 height 44
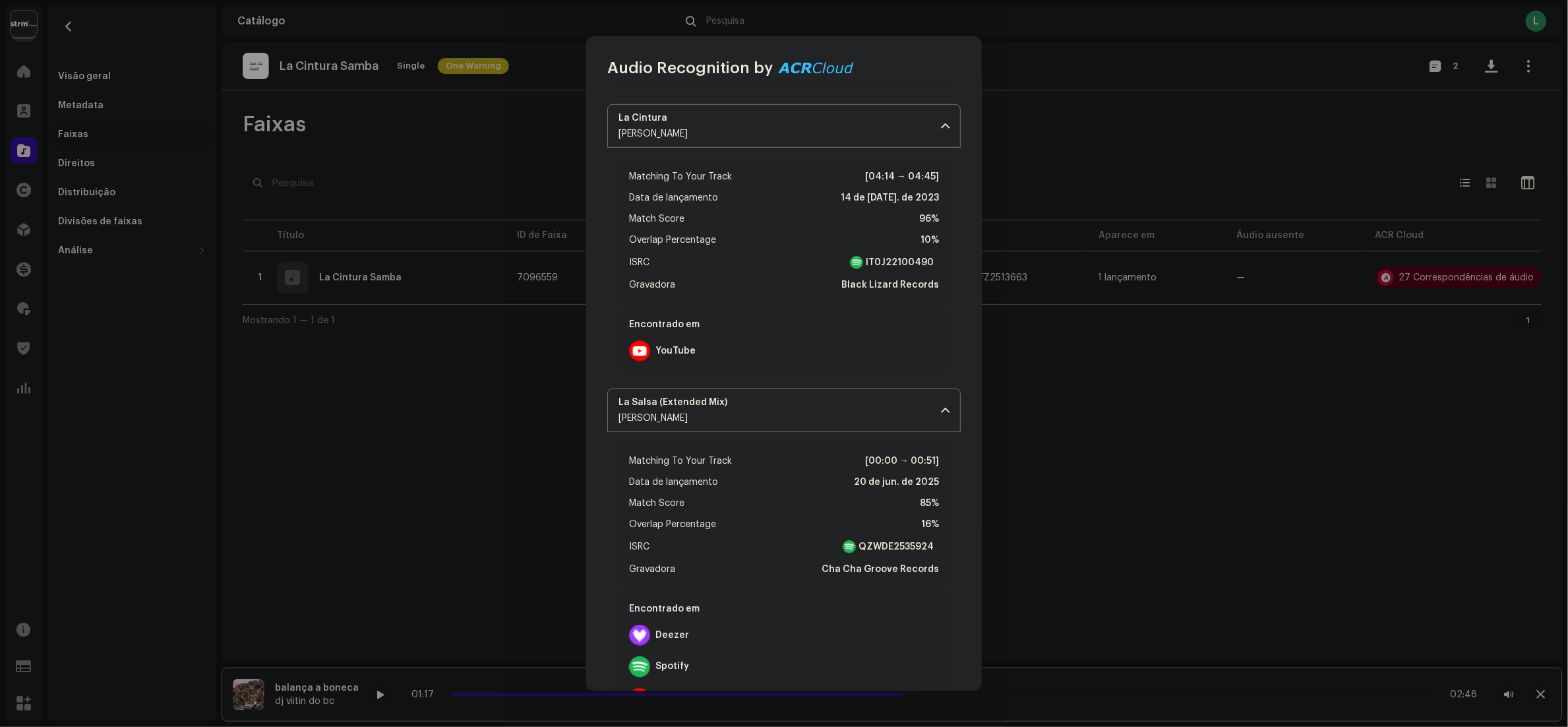
click at [886, 544] on strong "QZWDE2535924" at bounding box center [896, 547] width 75 height 14
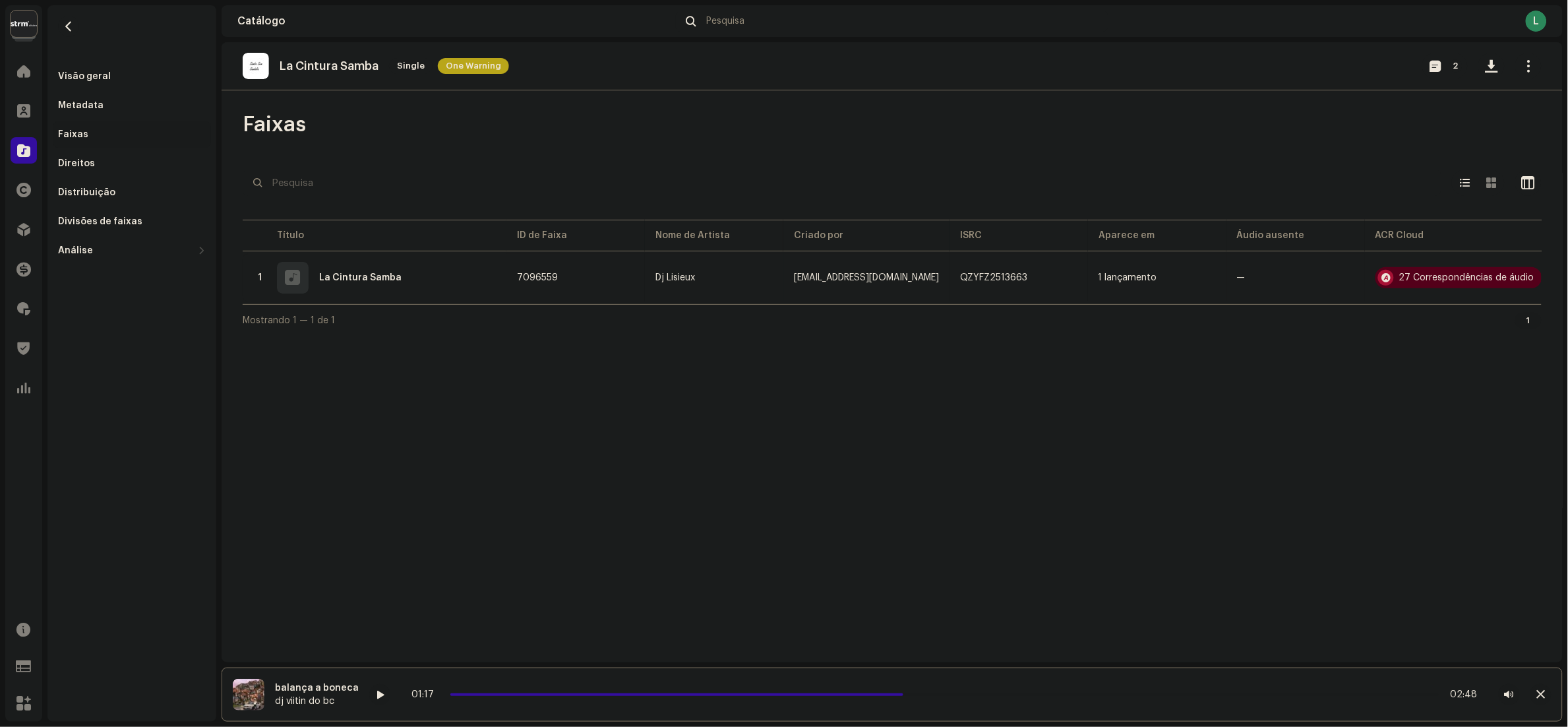
click at [497, 412] on div "Audio Recognition by Remix/Sample 27 All results require review/listening to av…" at bounding box center [784, 363] width 1568 height 727
click at [376, 695] on span at bounding box center [379, 695] width 8 height 11
click at [257, 274] on div at bounding box center [260, 277] width 10 height 11
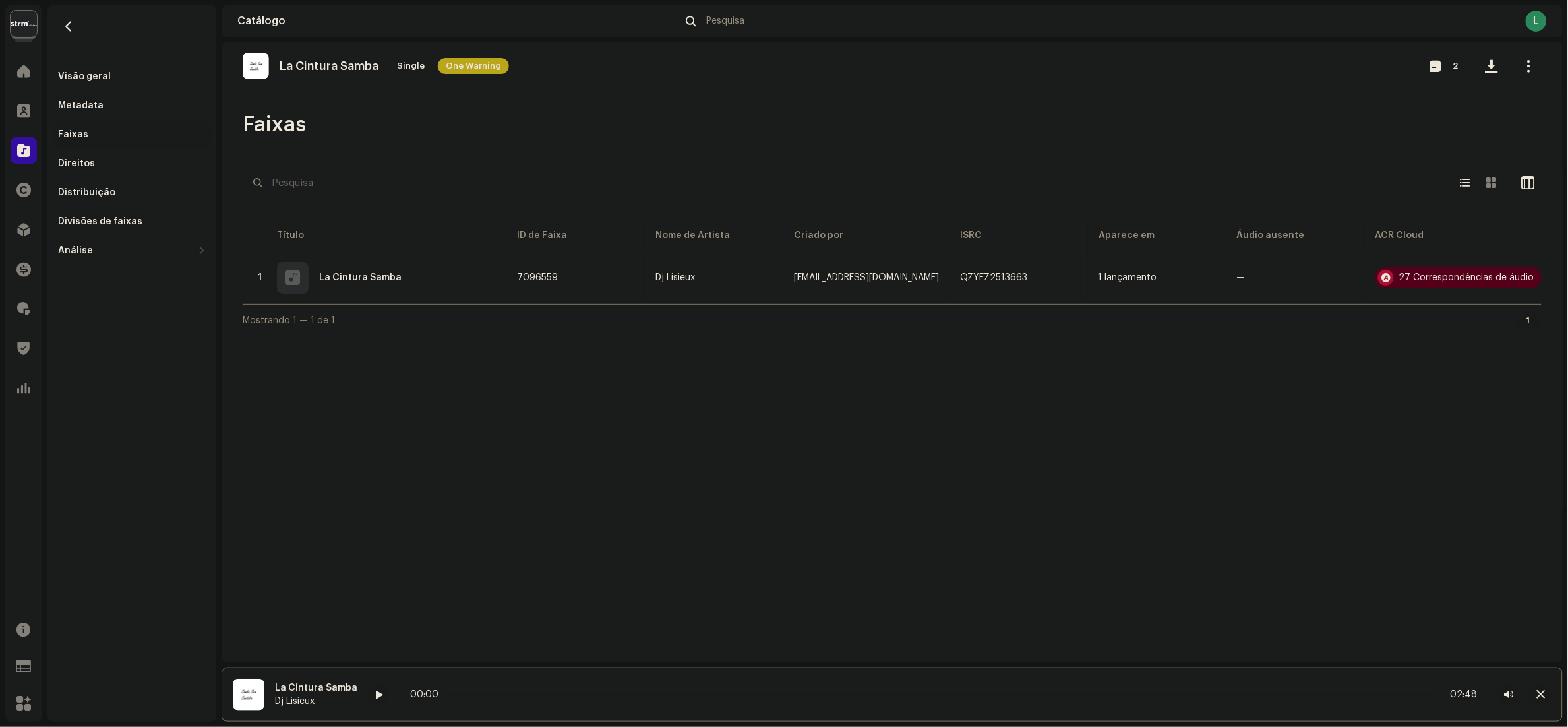
click at [374, 687] on div at bounding box center [379, 695] width 21 height 21
click at [376, 694] on span at bounding box center [378, 695] width 8 height 11
click at [14, 223] on div at bounding box center [23, 229] width 26 height 26
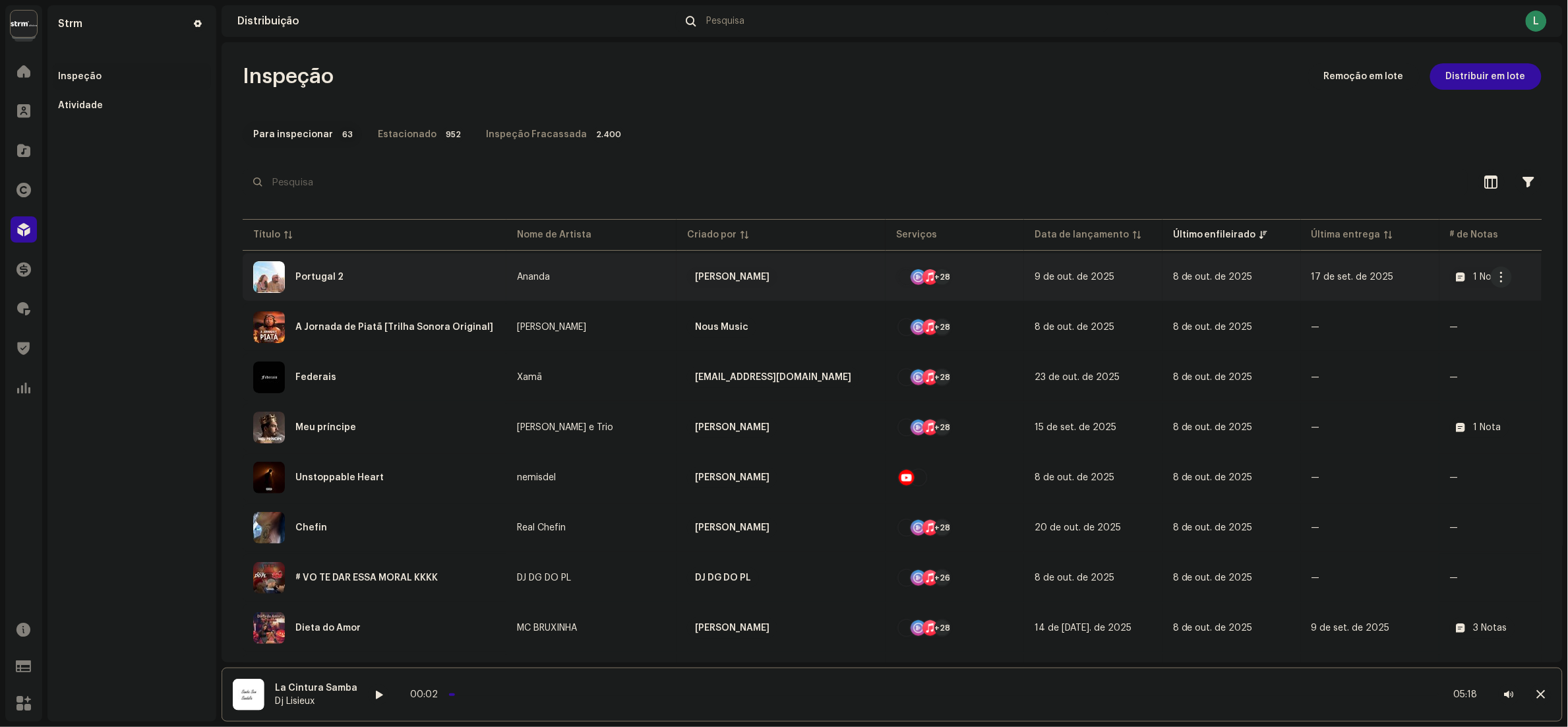
click at [382, 284] on div "Portugal 2" at bounding box center [374, 277] width 243 height 32
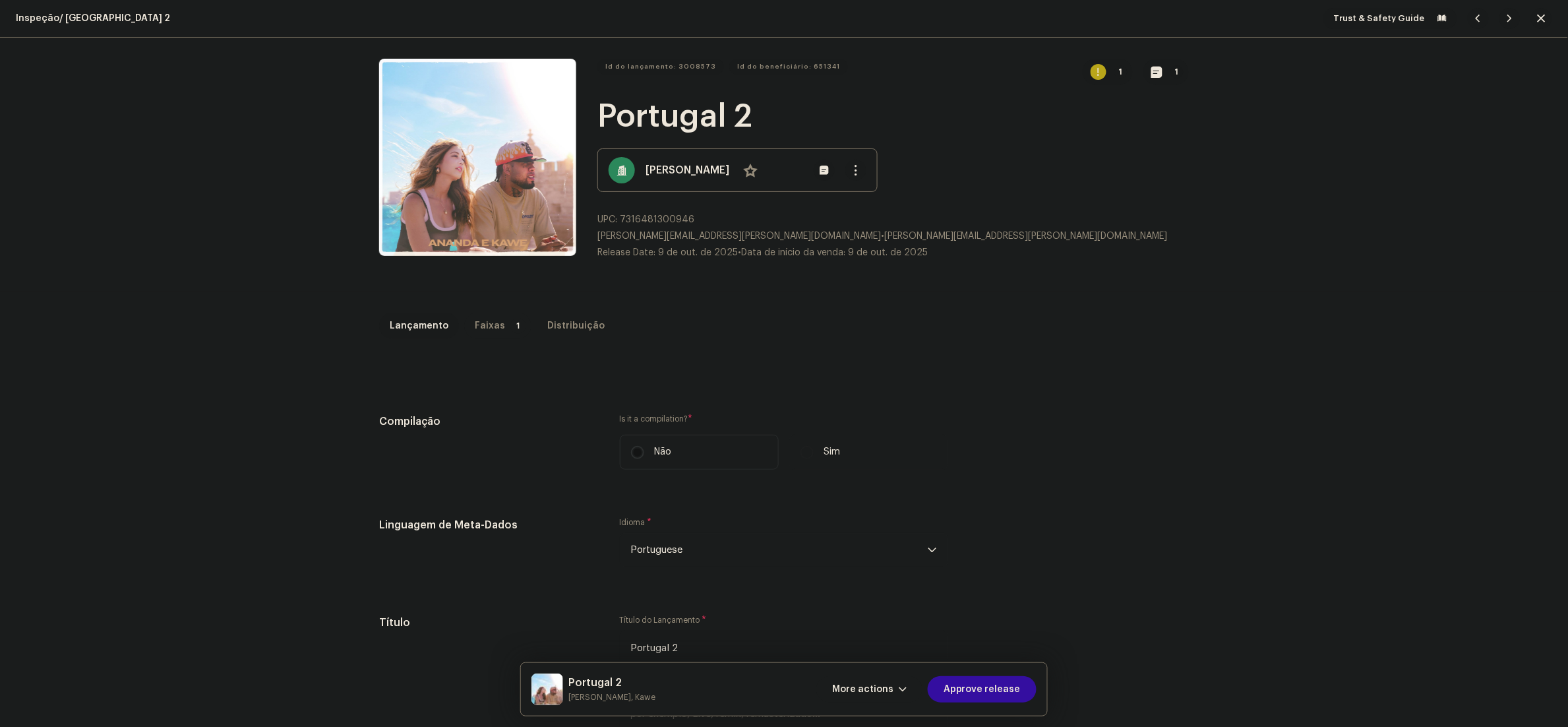
click at [485, 327] on div "Faixas" at bounding box center [490, 326] width 30 height 26
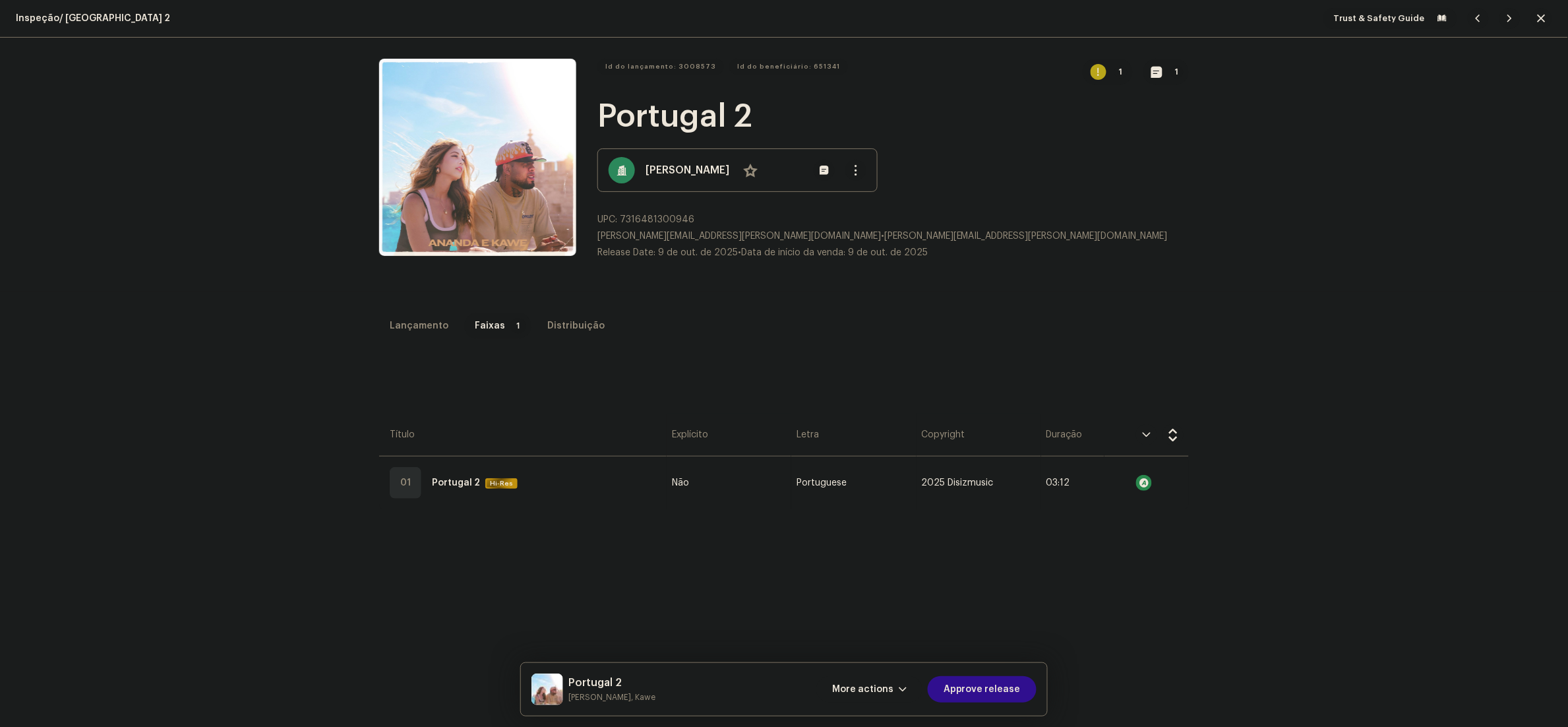
click at [1004, 694] on span "Approve release" at bounding box center [982, 689] width 77 height 26
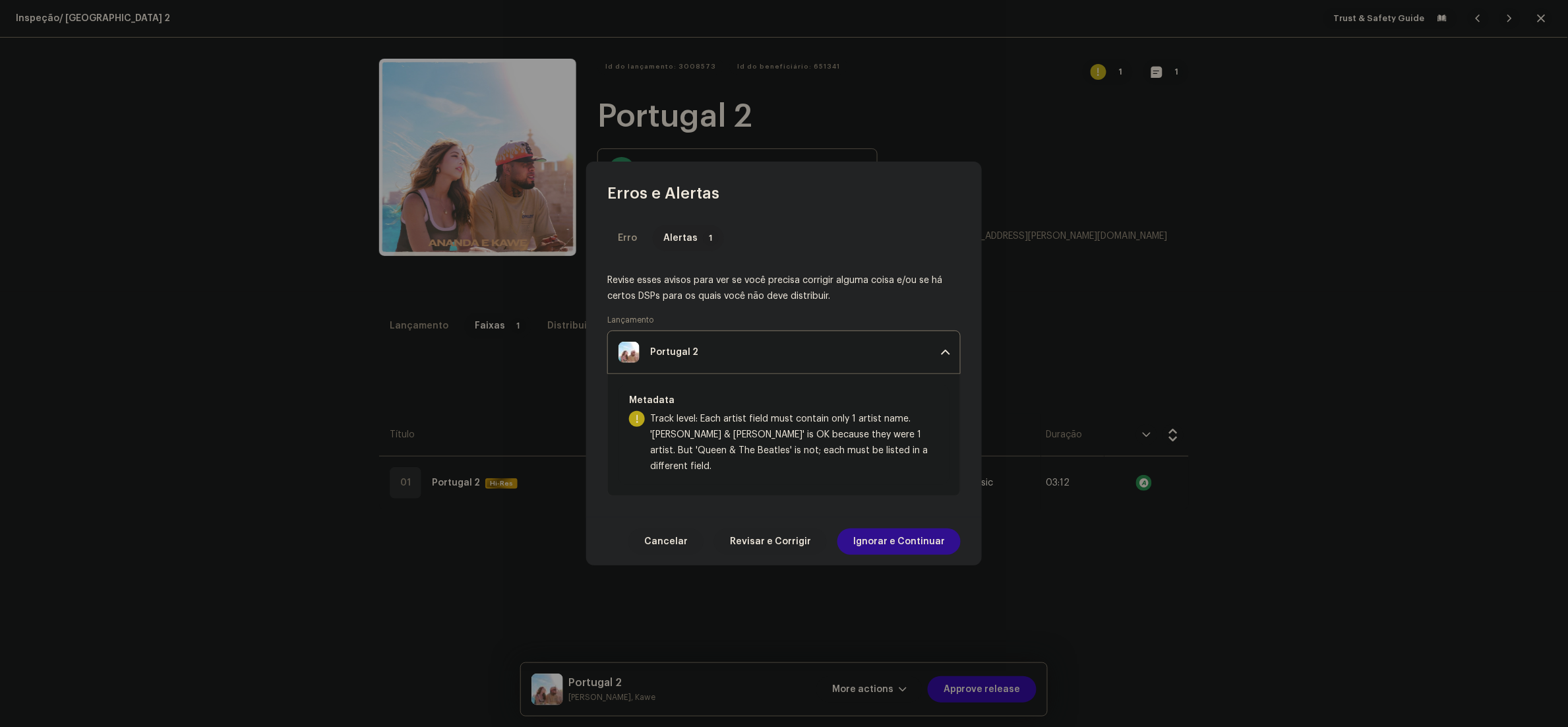
click at [878, 531] on span "Ignorar e Continuar" at bounding box center [899, 541] width 92 height 26
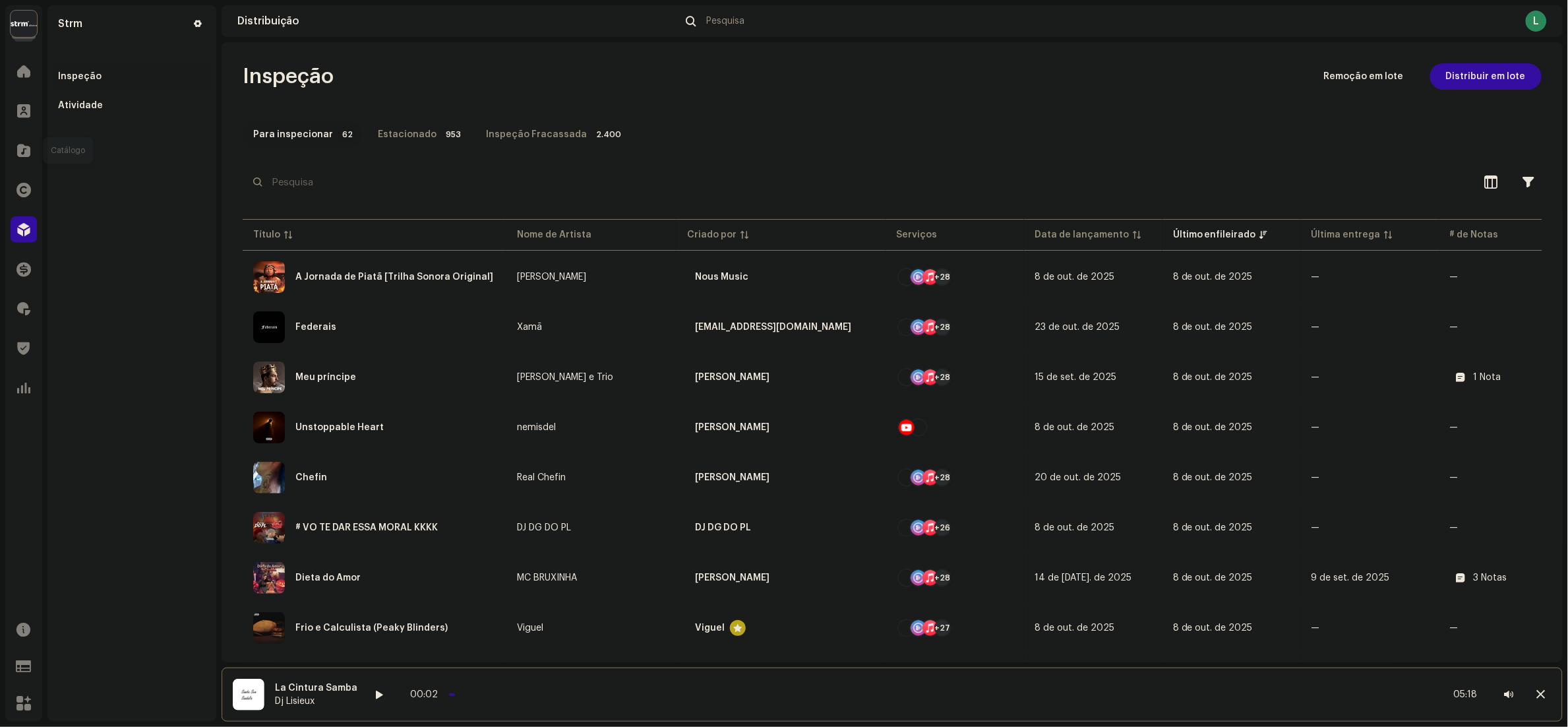
click at [9, 152] on div "Catálogo" at bounding box center [23, 150] width 37 height 37
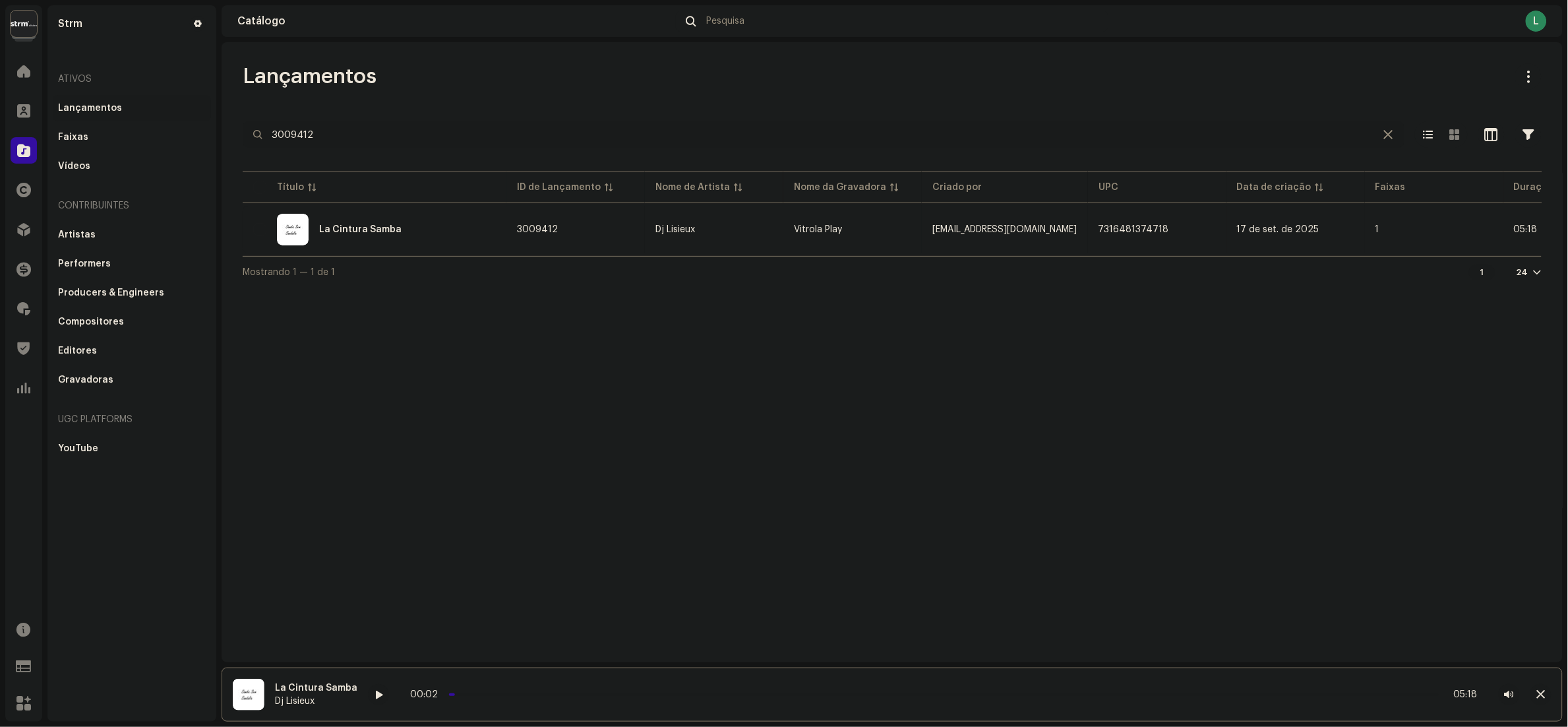
drag, startPoint x: 455, startPoint y: 142, endPoint x: 0, endPoint y: 174, distance: 456.1
click at [0, 177] on html "Strm Home Clientes Catálogo Direitos Distribuição Finanças Royalties Trust & Sa…" at bounding box center [784, 363] width 1568 height 727
paste input "7316481366898"
type input "7316481366898"
click at [420, 235] on div "Libra Tales" at bounding box center [374, 229] width 243 height 32
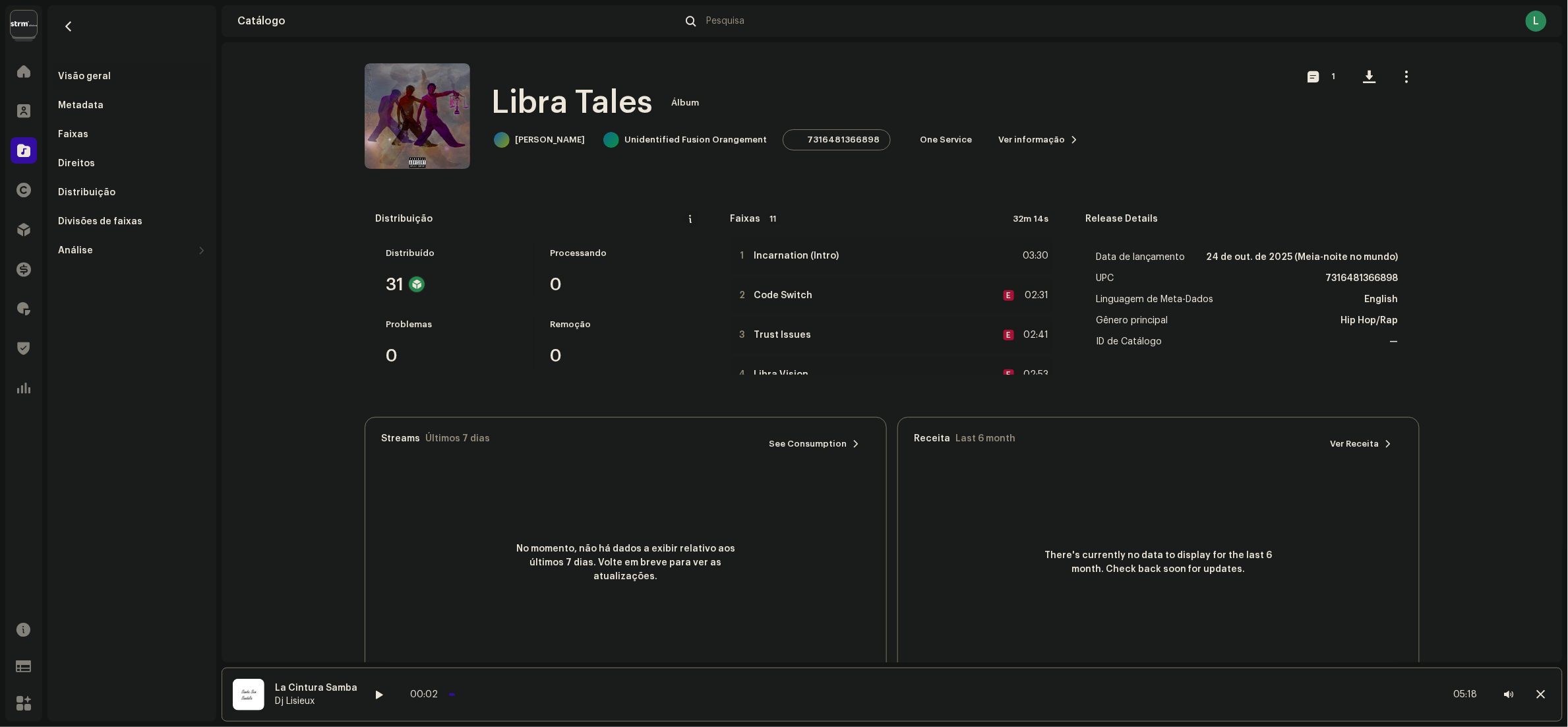
click at [0, 147] on html "Strm Home Clientes Catálogo Direitos Distribuição Finanças Royalties Trust & Sa…" at bounding box center [784, 363] width 1568 height 727
click at [0, 189] on div "Strm Home Clientes Catálogo Direitos Distribuição Finanças Royalties Trust & Sa…" at bounding box center [784, 363] width 1568 height 727
click at [0, 169] on html "Strm Home Clientes Catálogo Direitos Distribuição Finanças Royalties Trust & Sa…" at bounding box center [784, 363] width 1568 height 727
click at [0, 232] on div "Strm Home Clientes Catálogo Direitos Distribuição Finanças Royalties Trust & Sa…" at bounding box center [784, 363] width 1568 height 727
click at [20, 114] on span at bounding box center [24, 111] width 14 height 11
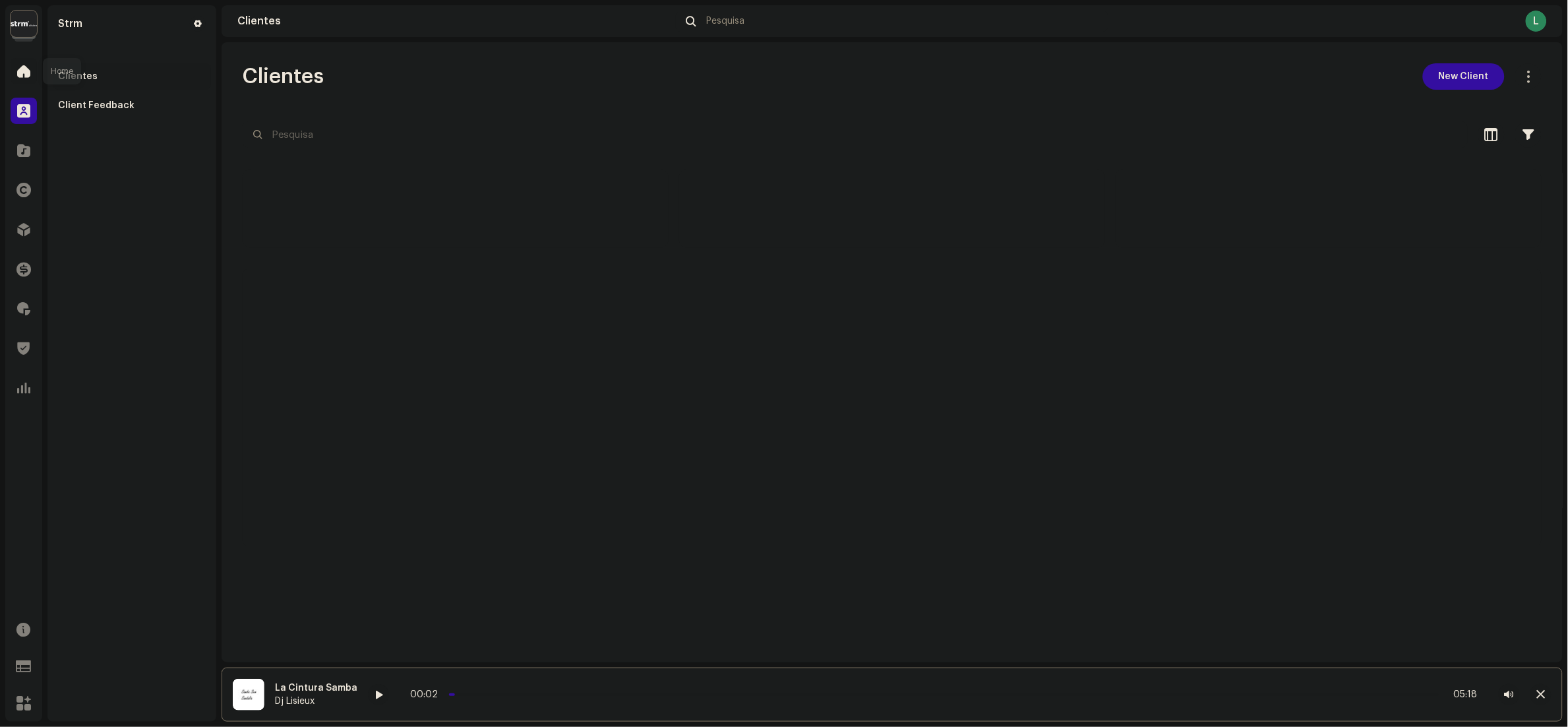
click at [20, 82] on div at bounding box center [23, 71] width 26 height 26
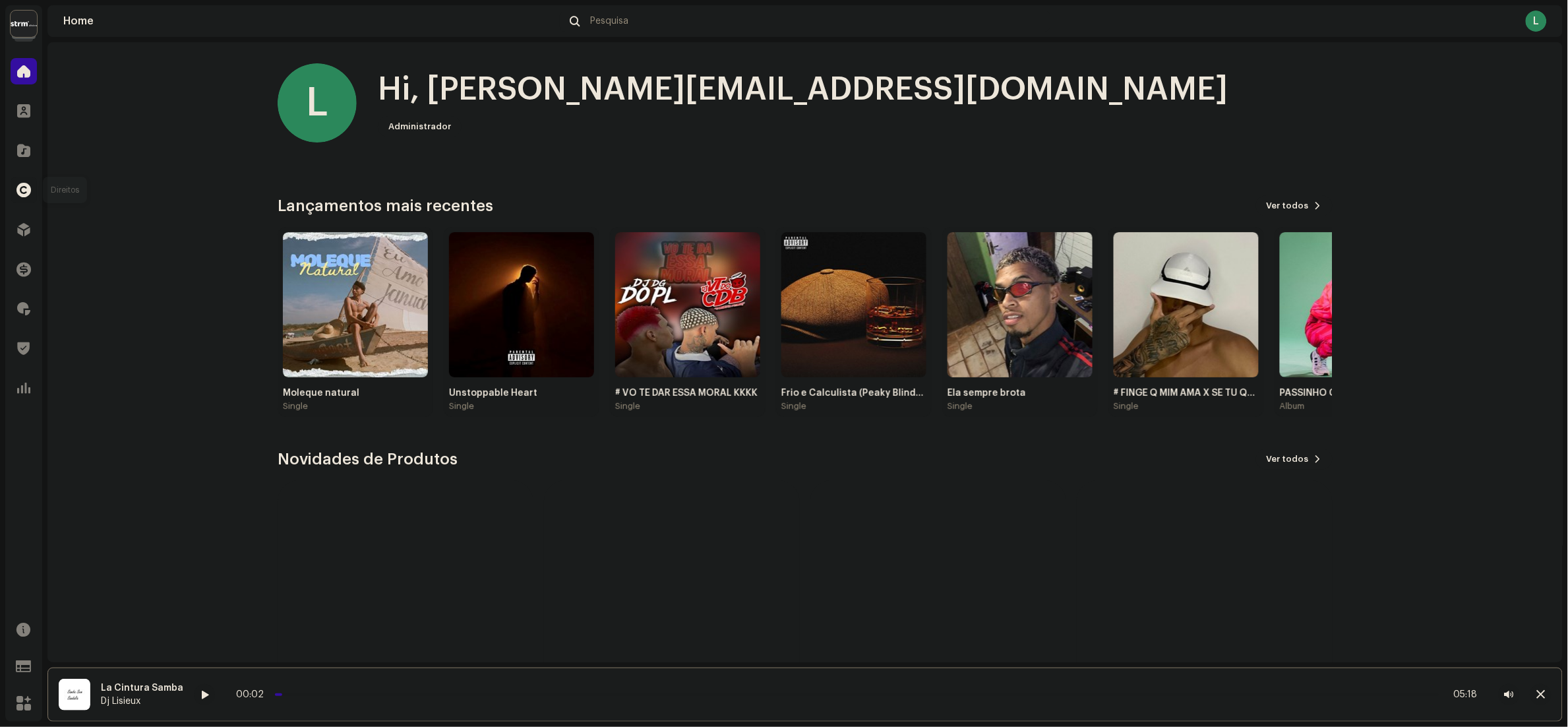
click at [25, 177] on div at bounding box center [23, 189] width 26 height 26
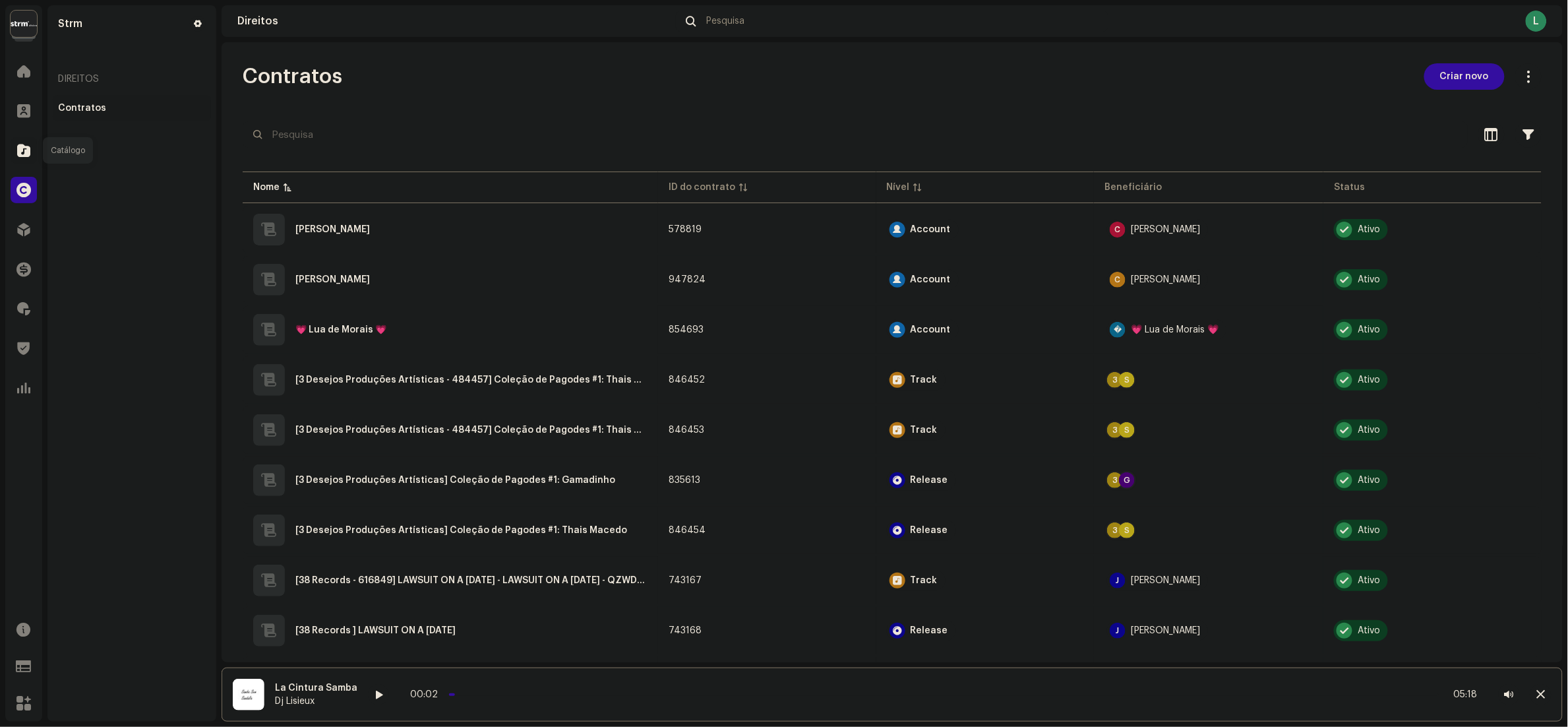
click at [30, 153] on div at bounding box center [23, 150] width 26 height 26
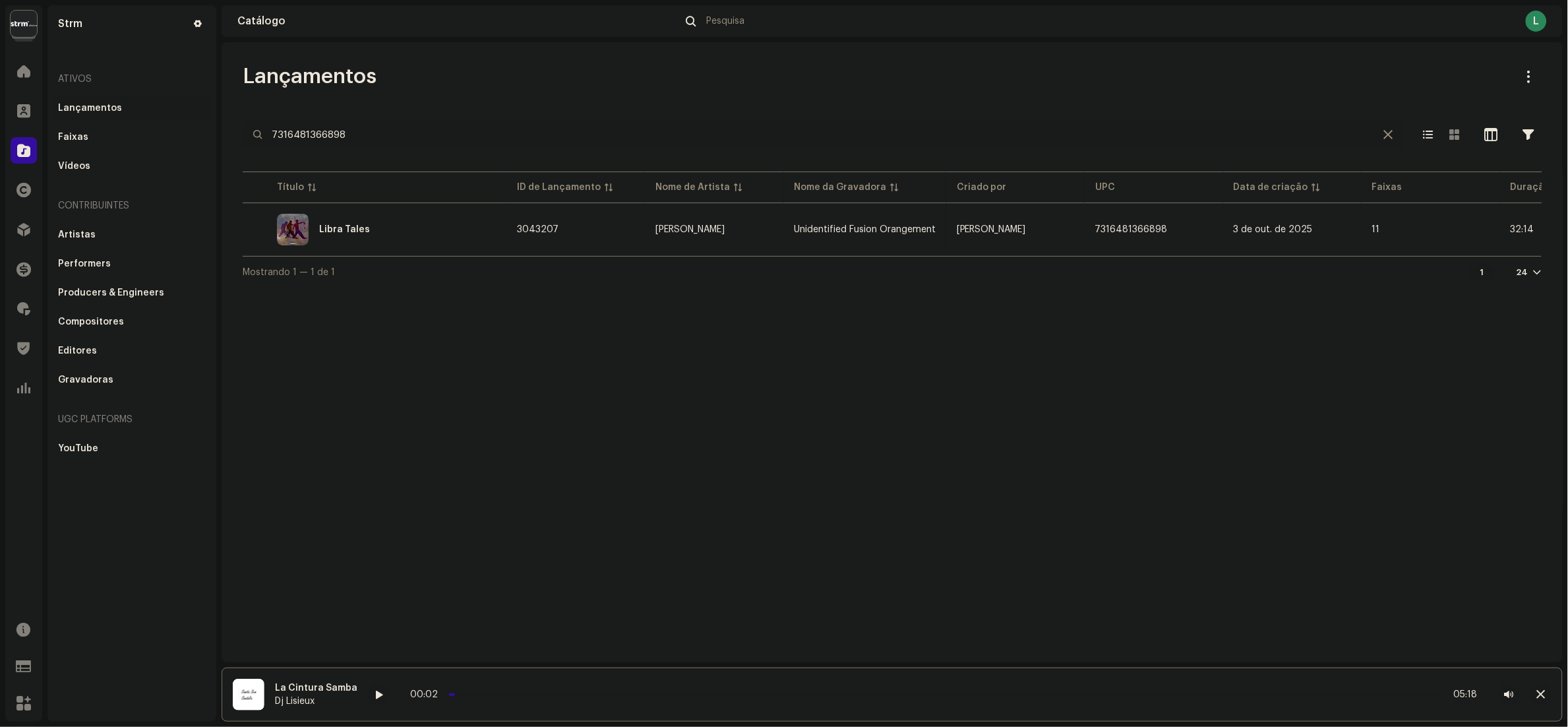
drag, startPoint x: 496, startPoint y: 135, endPoint x: 0, endPoint y: 121, distance: 496.2
click at [0, 128] on html "Strm Home Clientes Catálogo Direitos Distribuição Finanças Royalties Trust & Sa…" at bounding box center [784, 363] width 1568 height 727
paste input "7316481328728"
type input "7316481328728"
click at [431, 228] on div "AO FILHO" at bounding box center [374, 229] width 243 height 32
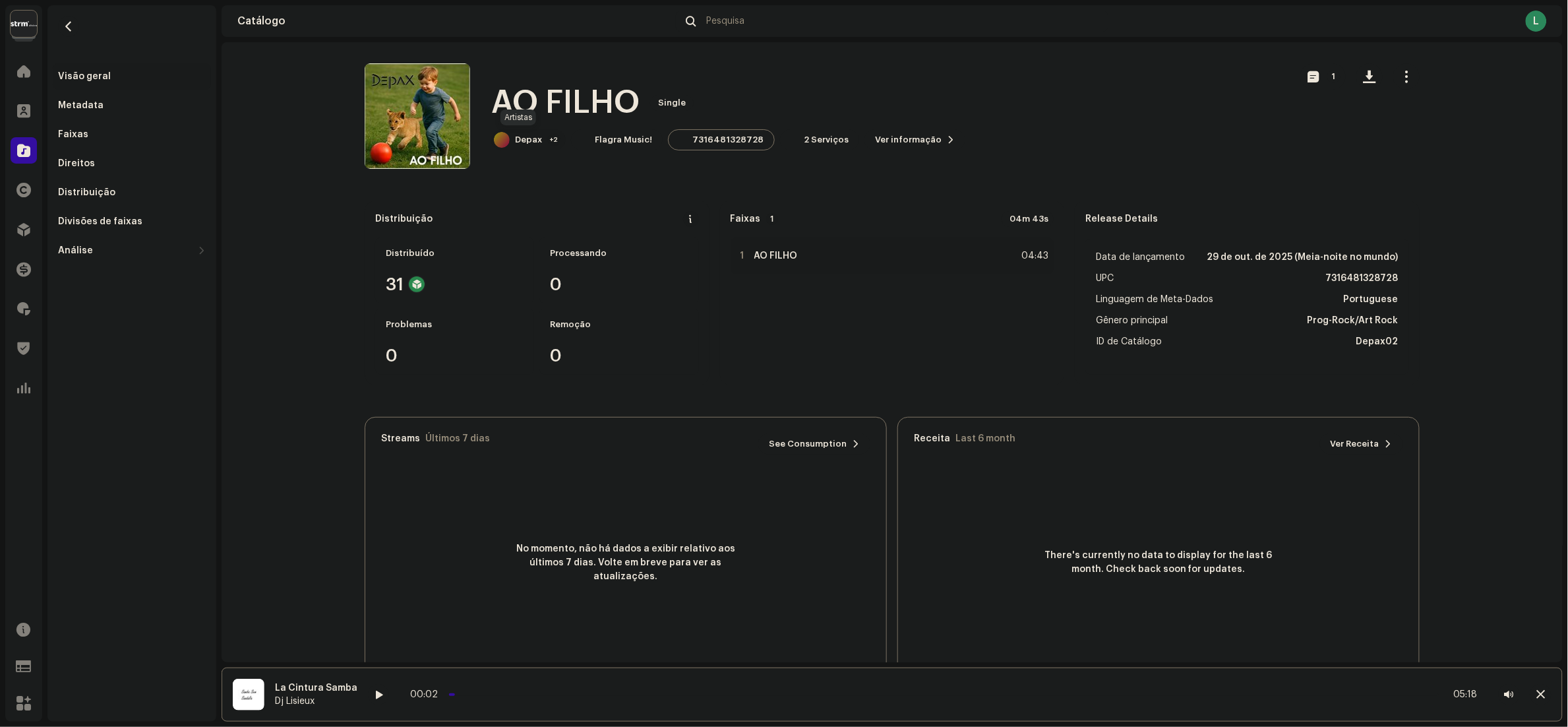
click at [547, 137] on div "+2" at bounding box center [554, 140] width 14 height 14
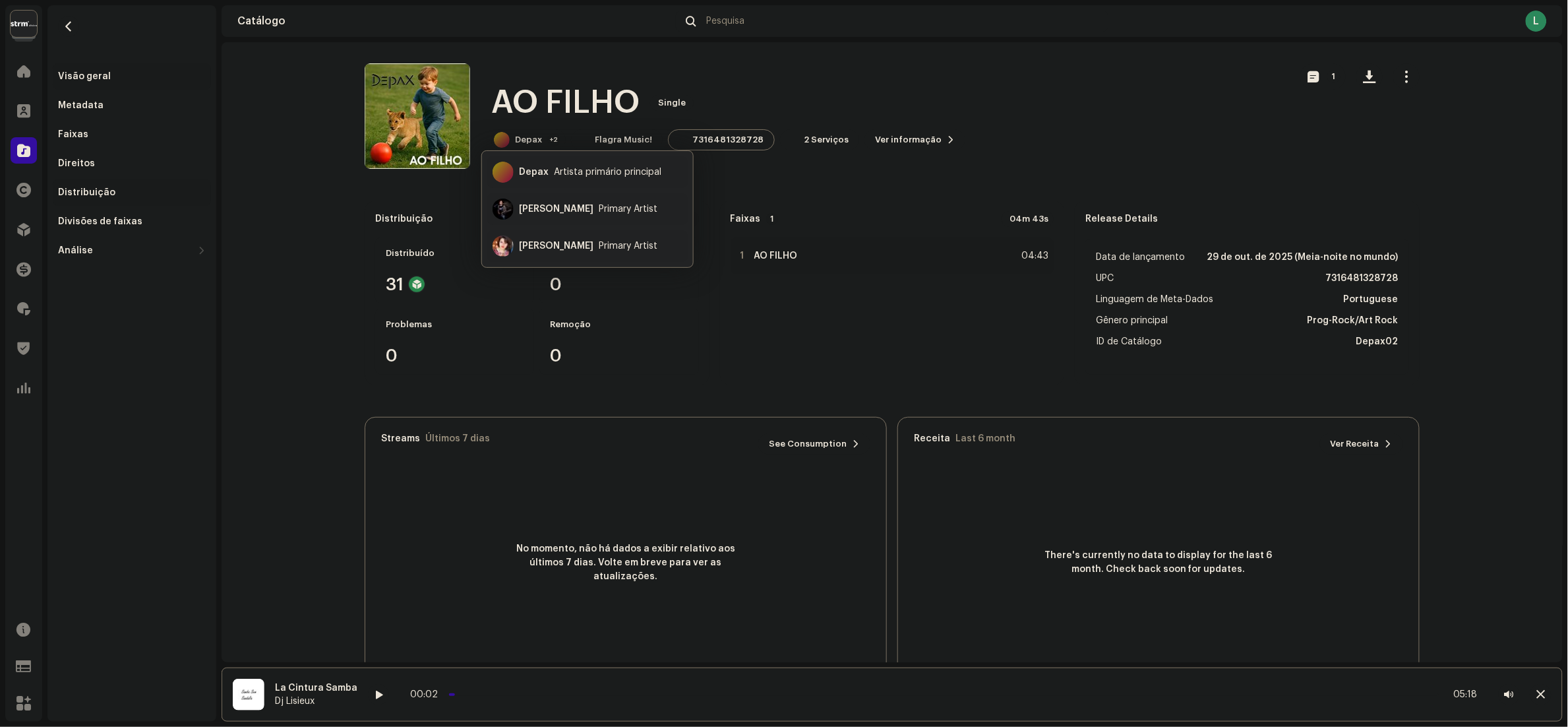
click at [92, 188] on div "Distribuição" at bounding box center [86, 192] width 57 height 11
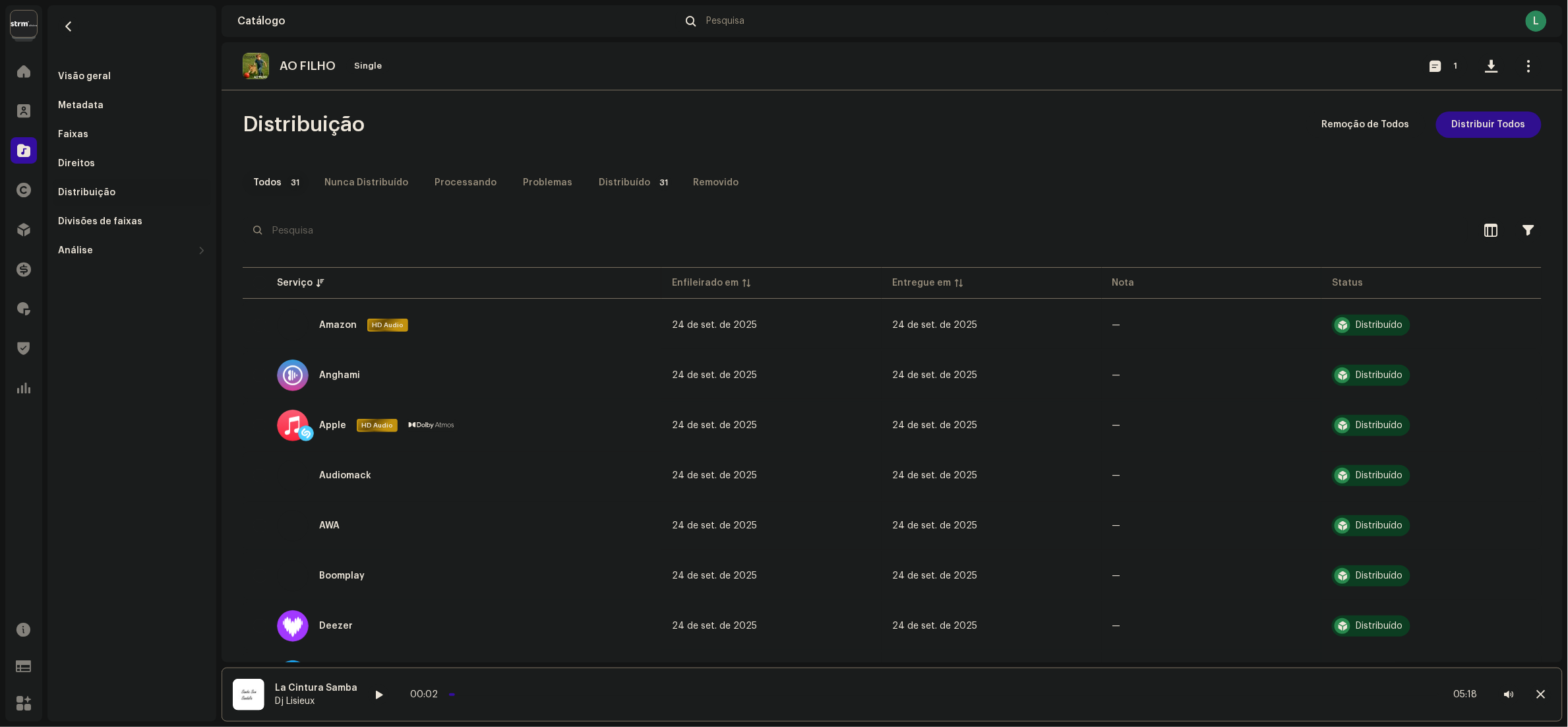
click at [1484, 127] on span "Distribuir Todos" at bounding box center [1488, 124] width 74 height 26
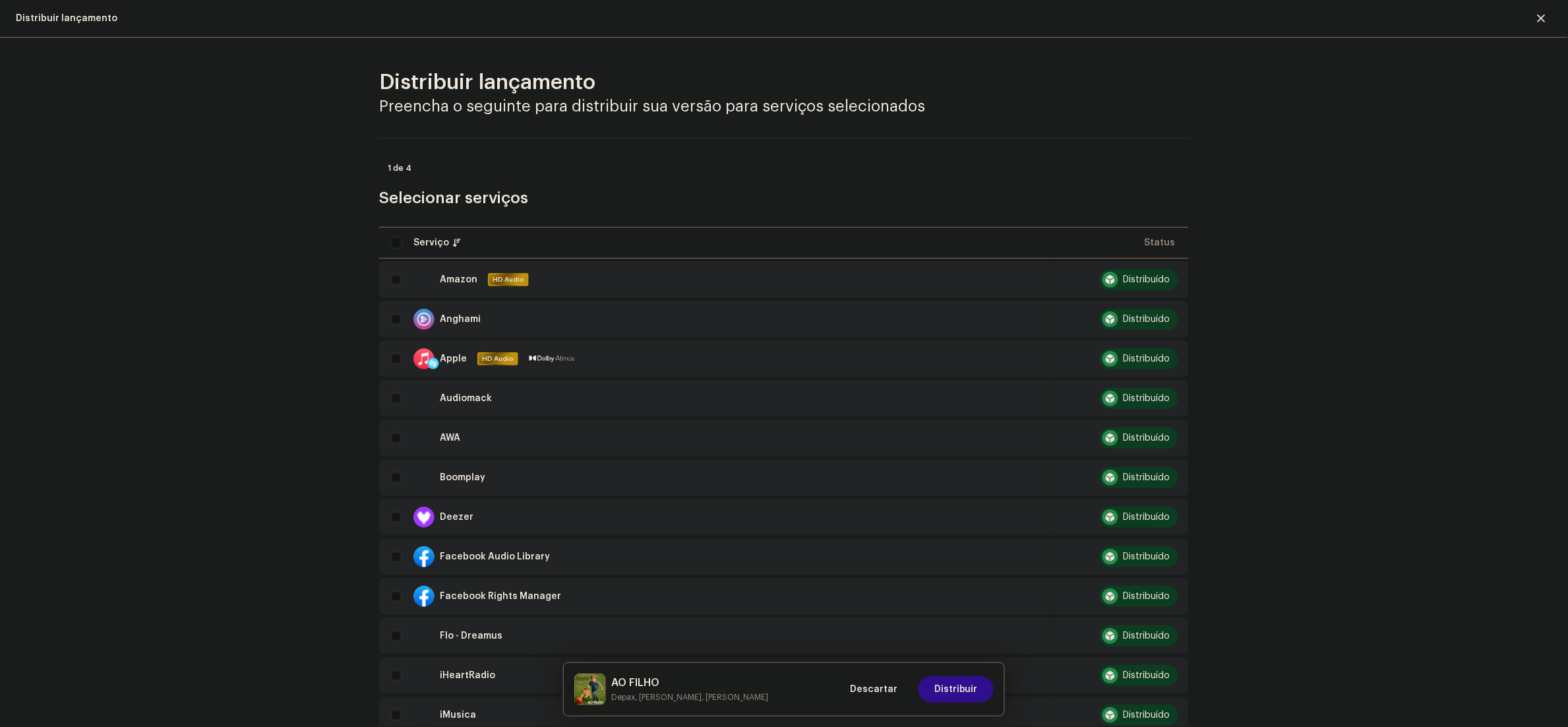
click at [957, 682] on span "Distribuir" at bounding box center [956, 689] width 44 height 26
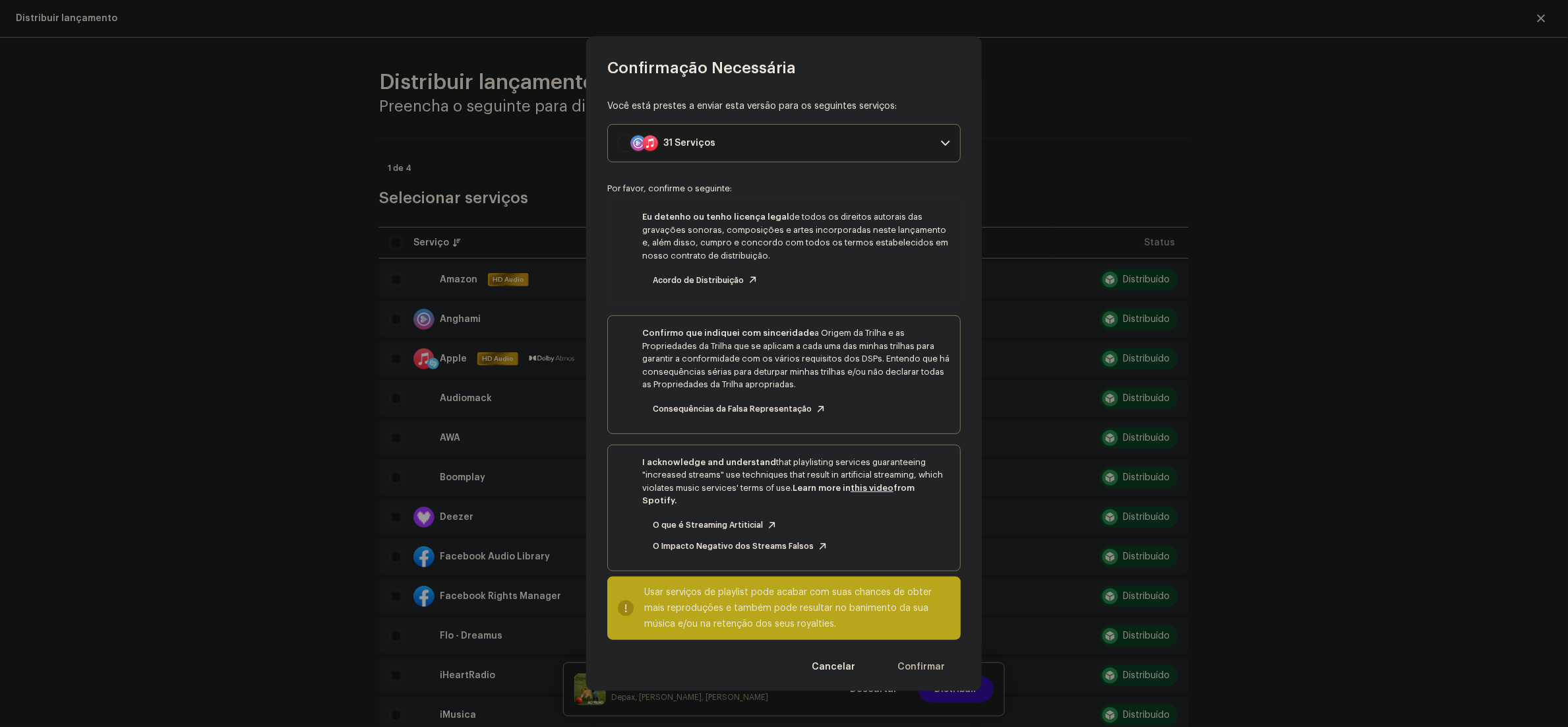
click at [648, 268] on div "Eu detenho ou tenho licença legal de todos os direitos autorais das gravações s…" at bounding box center [796, 250] width 307 height 78
checkbox input "true"
drag, startPoint x: 621, startPoint y: 365, endPoint x: 640, endPoint y: 444, distance: 81.3
click at [623, 368] on div "Confirmo que indiquei com sinceridade a Origem da Trilha e as Propriedades da T…" at bounding box center [784, 371] width 352 height 112
checkbox input "true"
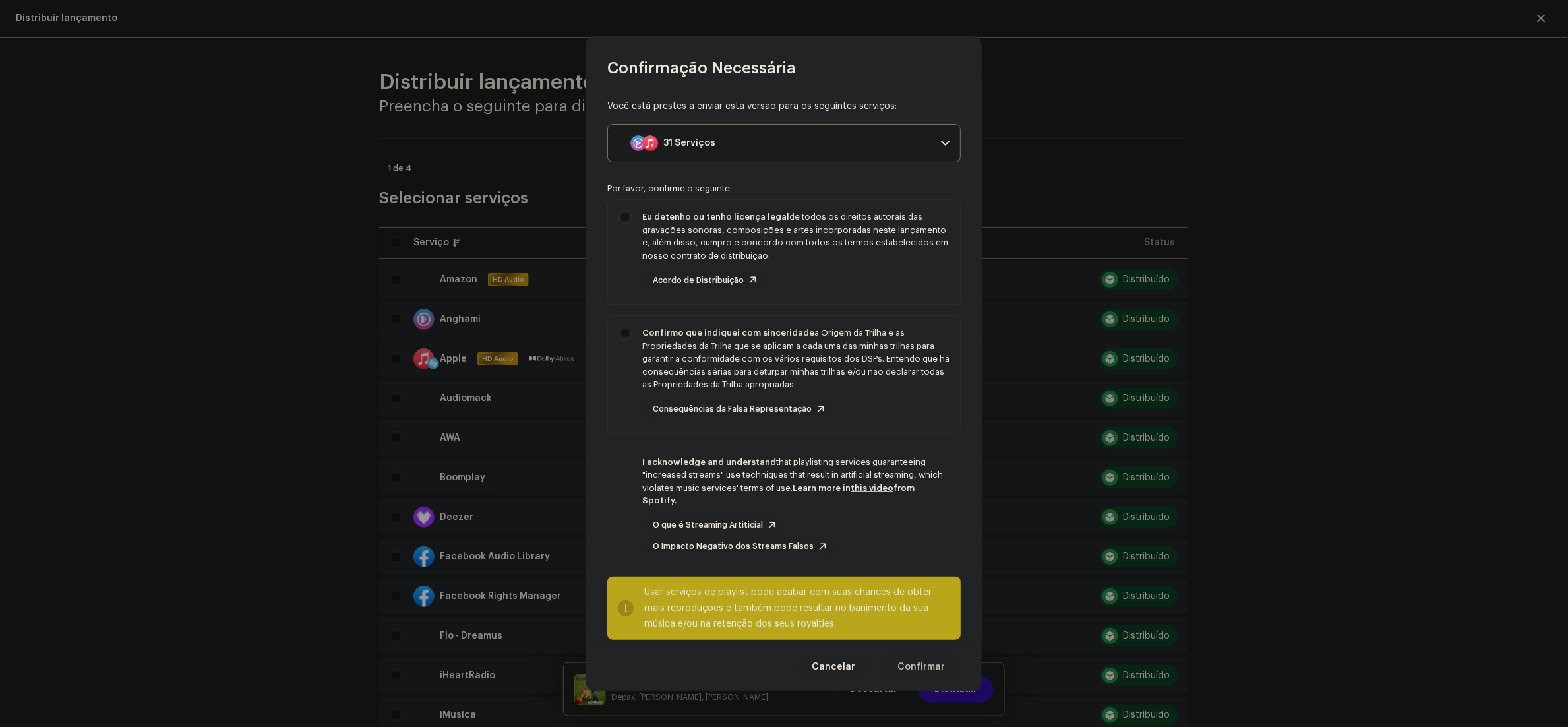
click at [630, 496] on div "I acknowledge and understand that playlisting services guaranteeing "increased …" at bounding box center [784, 505] width 352 height 120
checkbox input "true"
click at [929, 661] on span "Confirmar" at bounding box center [920, 667] width 47 height 26
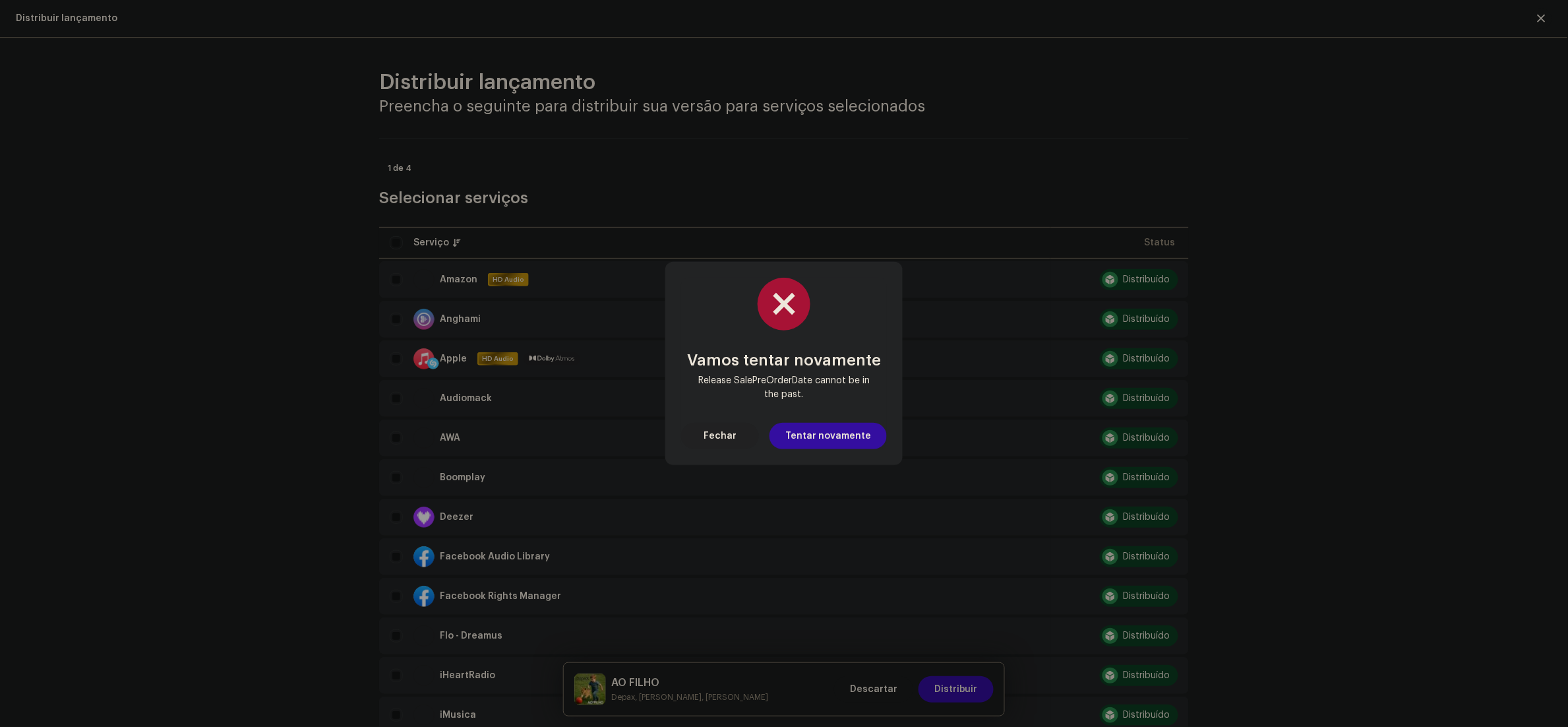
click at [724, 429] on span "Fechar" at bounding box center [720, 436] width 33 height 26
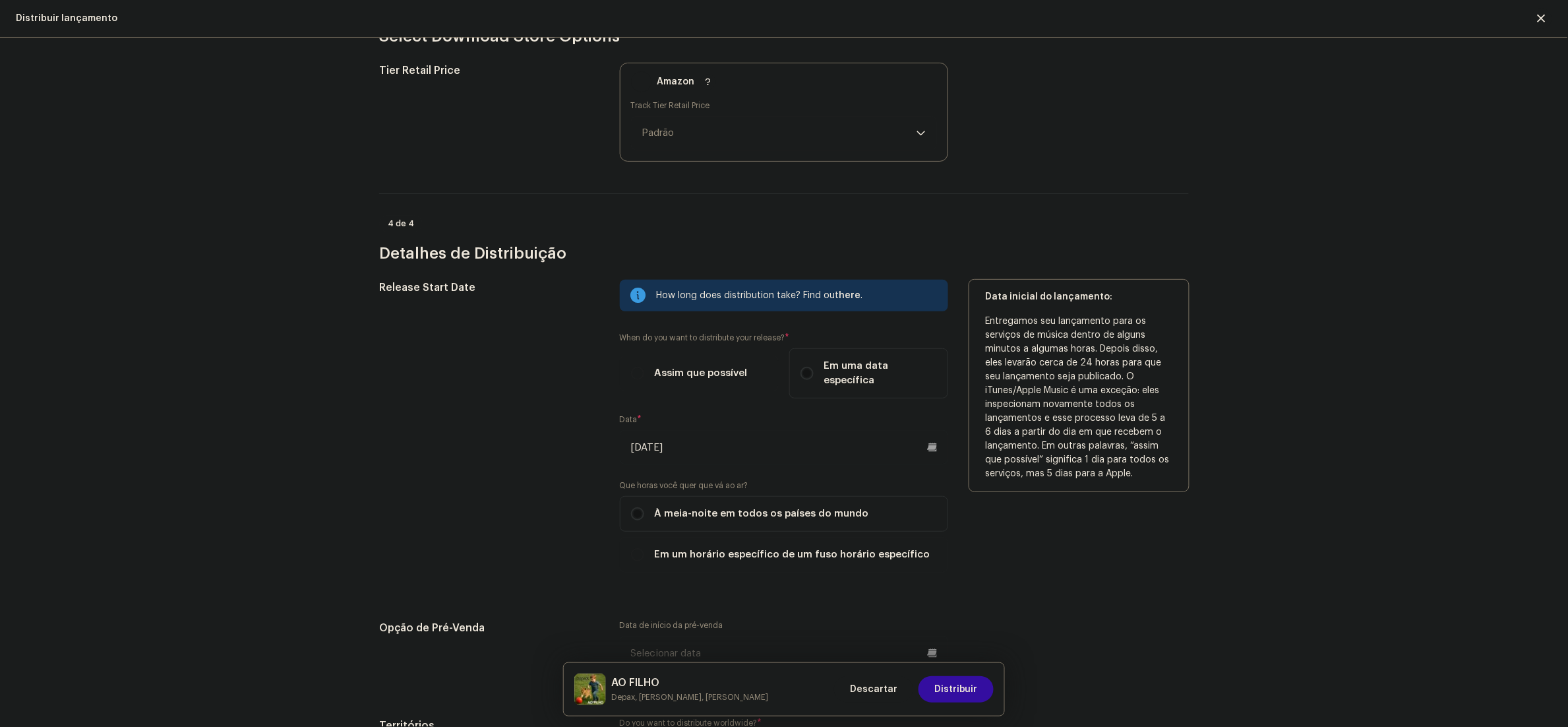
scroll to position [2111, 0]
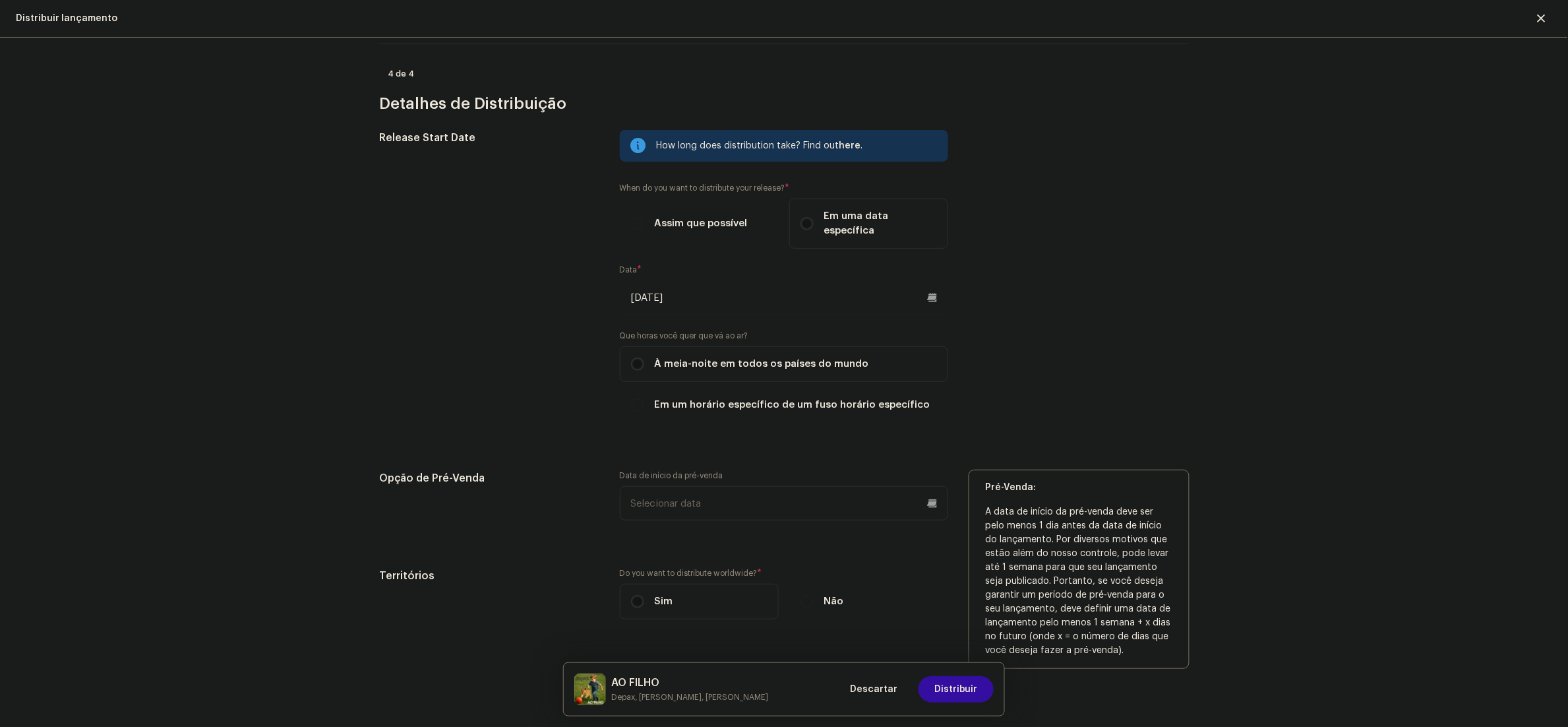
click at [687, 486] on input "text" at bounding box center [784, 504] width 328 height 35
click at [805, 236] on button "Next Month" at bounding box center [807, 249] width 26 height 26
click at [660, 421] on span "28" at bounding box center [670, 432] width 21 height 21
type input "28/10/2025"
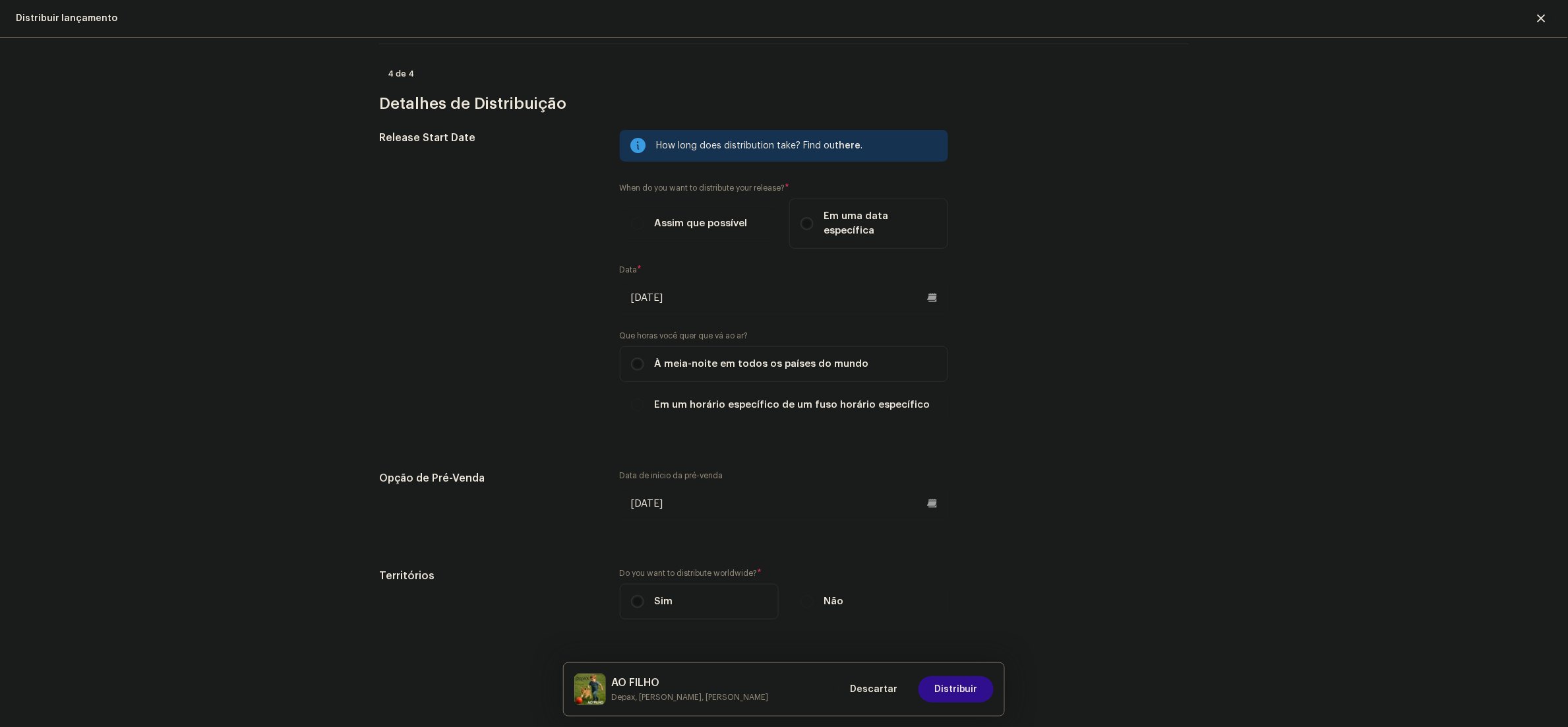
click at [974, 685] on span "Distribuir" at bounding box center [956, 689] width 44 height 26
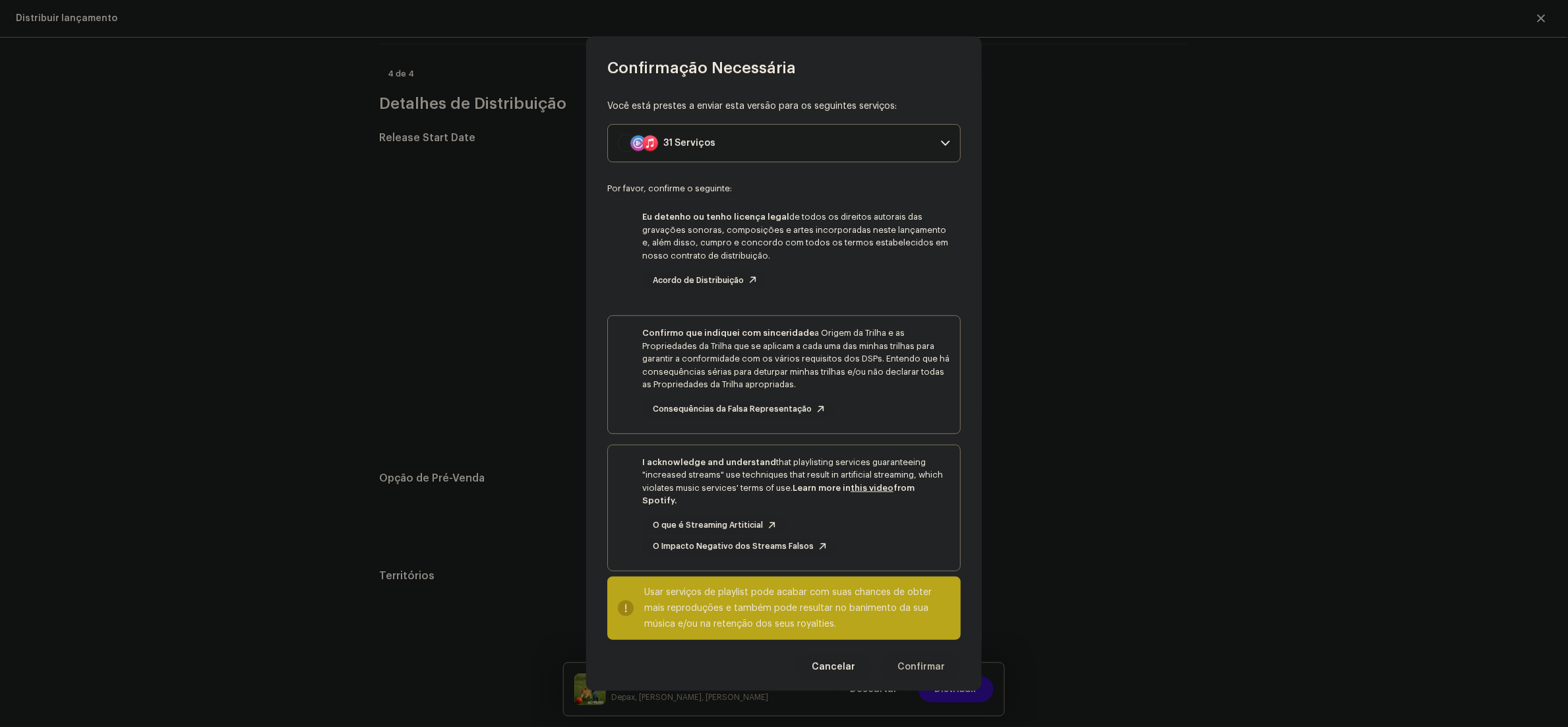
click at [630, 242] on div "Eu detenho ou tenho licença legal de todos os direitos autorais das gravações s…" at bounding box center [784, 250] width 352 height 99
checkbox input "true"
click at [627, 371] on div "Confirmo que indiquei com sinceridade a Origem da Trilha e as Propriedades da T…" at bounding box center [784, 371] width 352 height 112
checkbox input "true"
drag, startPoint x: 620, startPoint y: 488, endPoint x: 688, endPoint y: 559, distance: 98.3
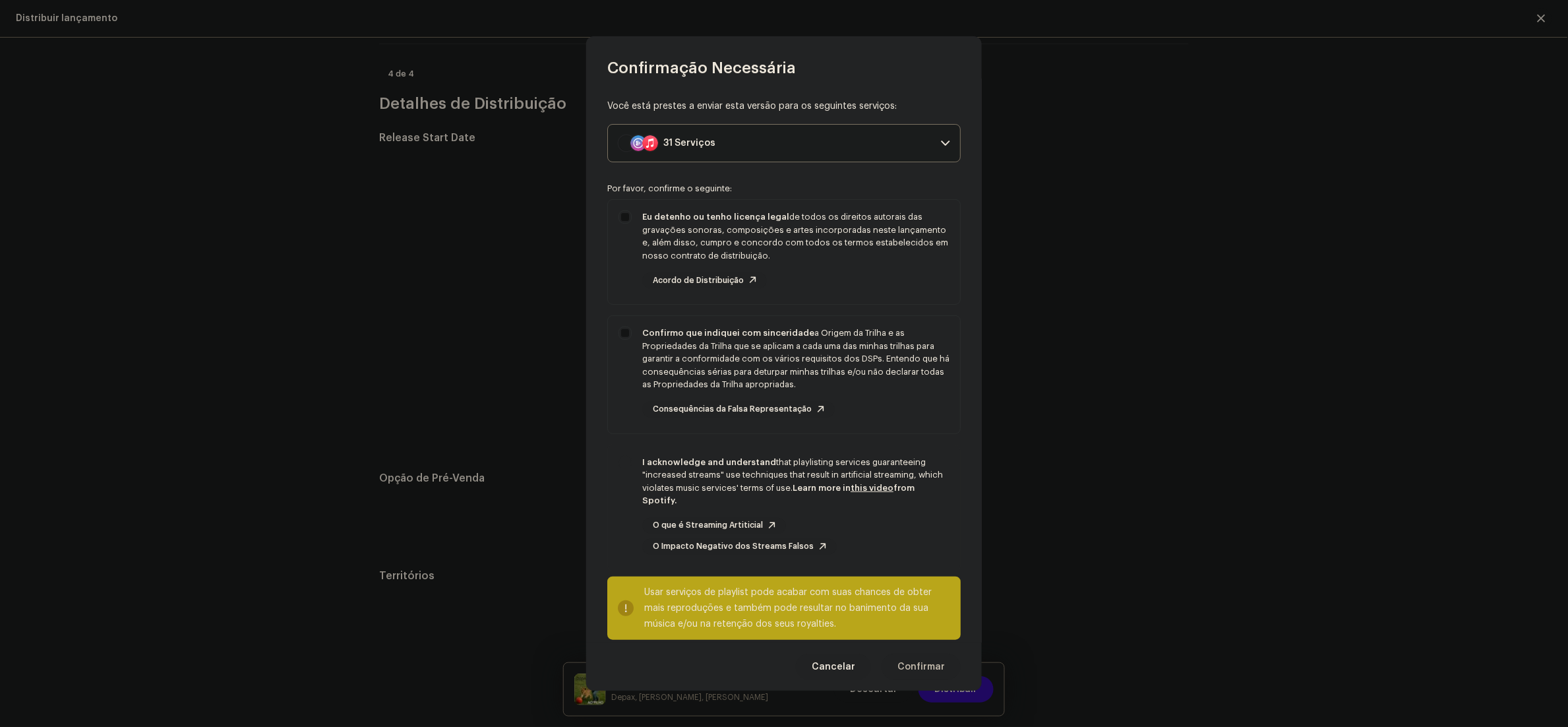
click at [621, 489] on div "I acknowledge and understand that playlisting services guaranteeing "increased …" at bounding box center [784, 505] width 352 height 120
checkbox input "true"
click at [933, 662] on span "Confirmar" at bounding box center [920, 667] width 47 height 26
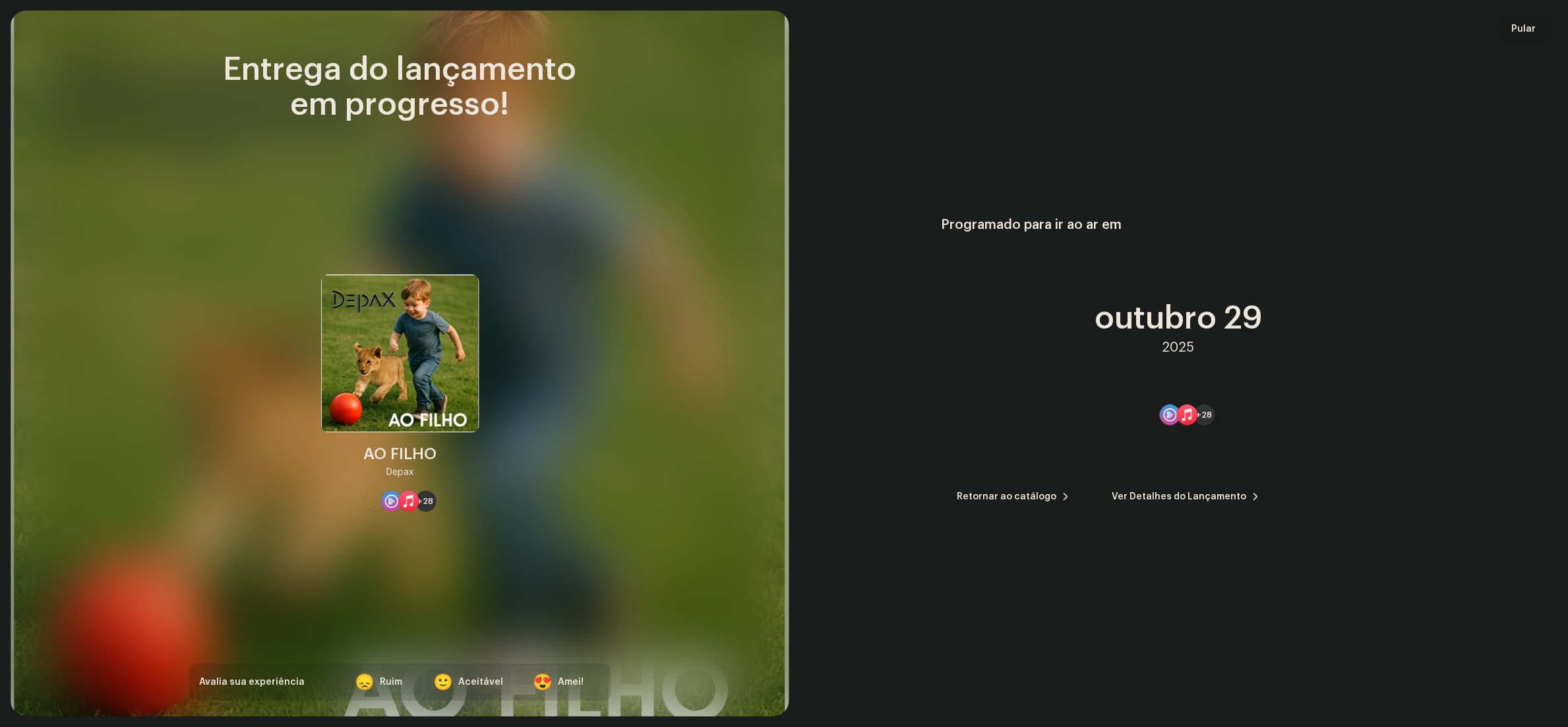
click at [1539, 20] on button "Pular" at bounding box center [1524, 29] width 56 height 26
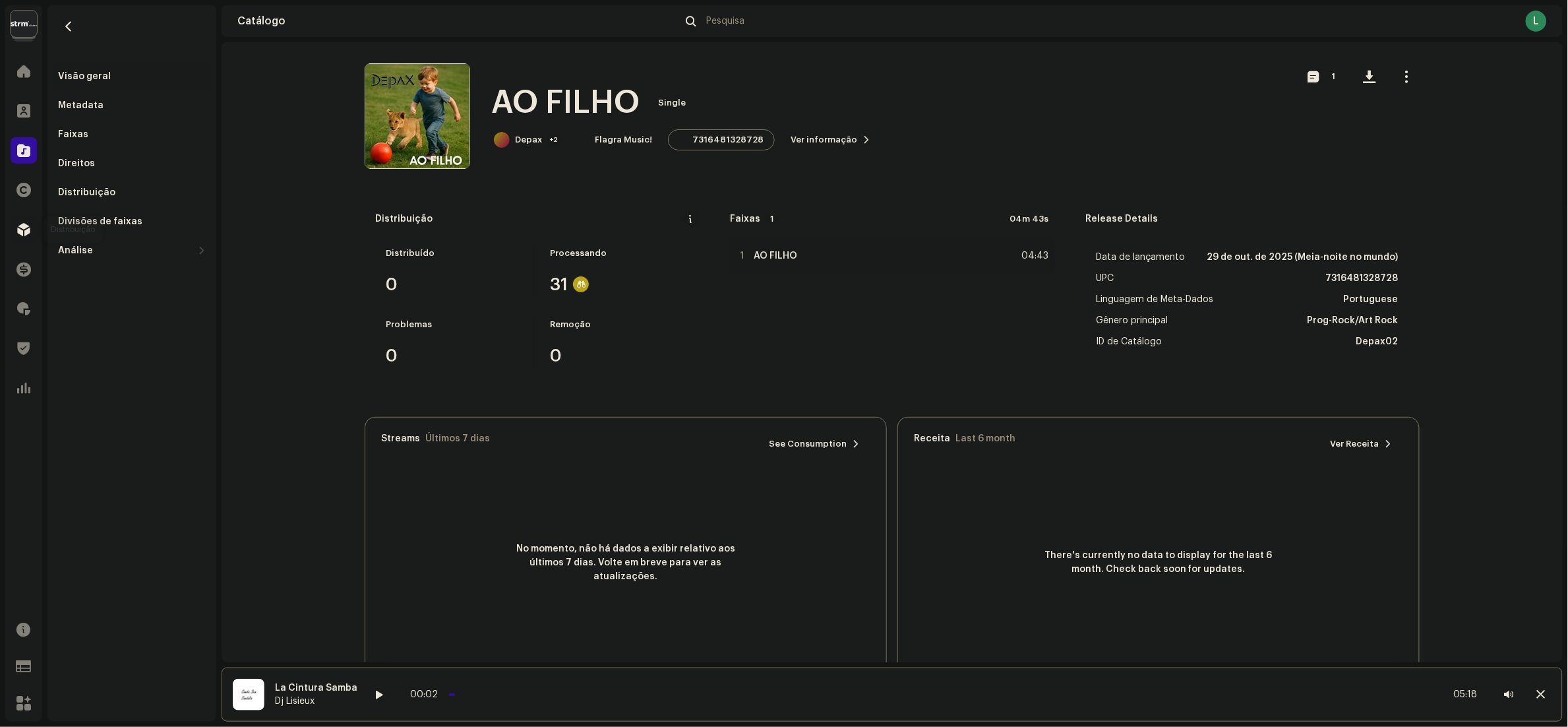
click at [14, 238] on div at bounding box center [23, 229] width 26 height 26
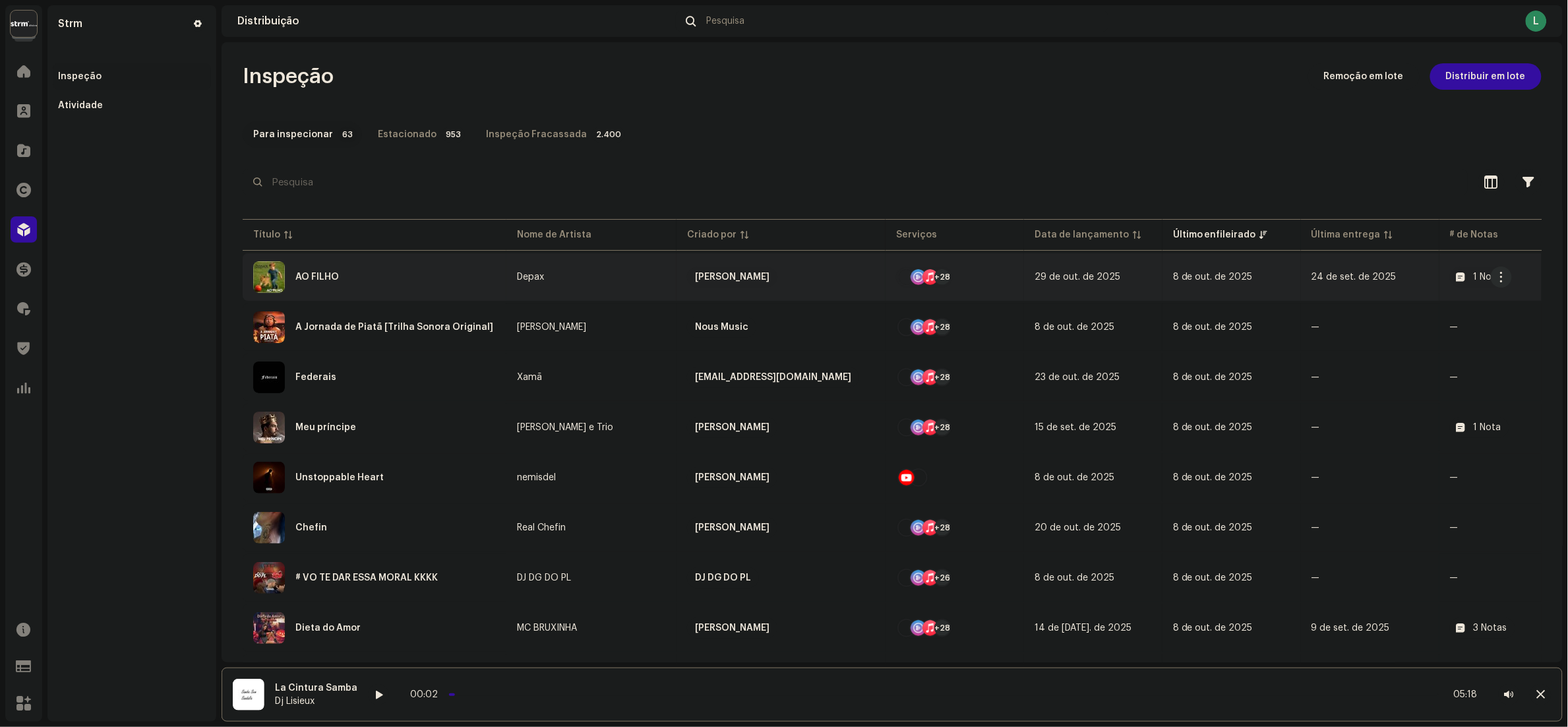
click at [392, 285] on div "AO FILHO" at bounding box center [374, 277] width 243 height 32
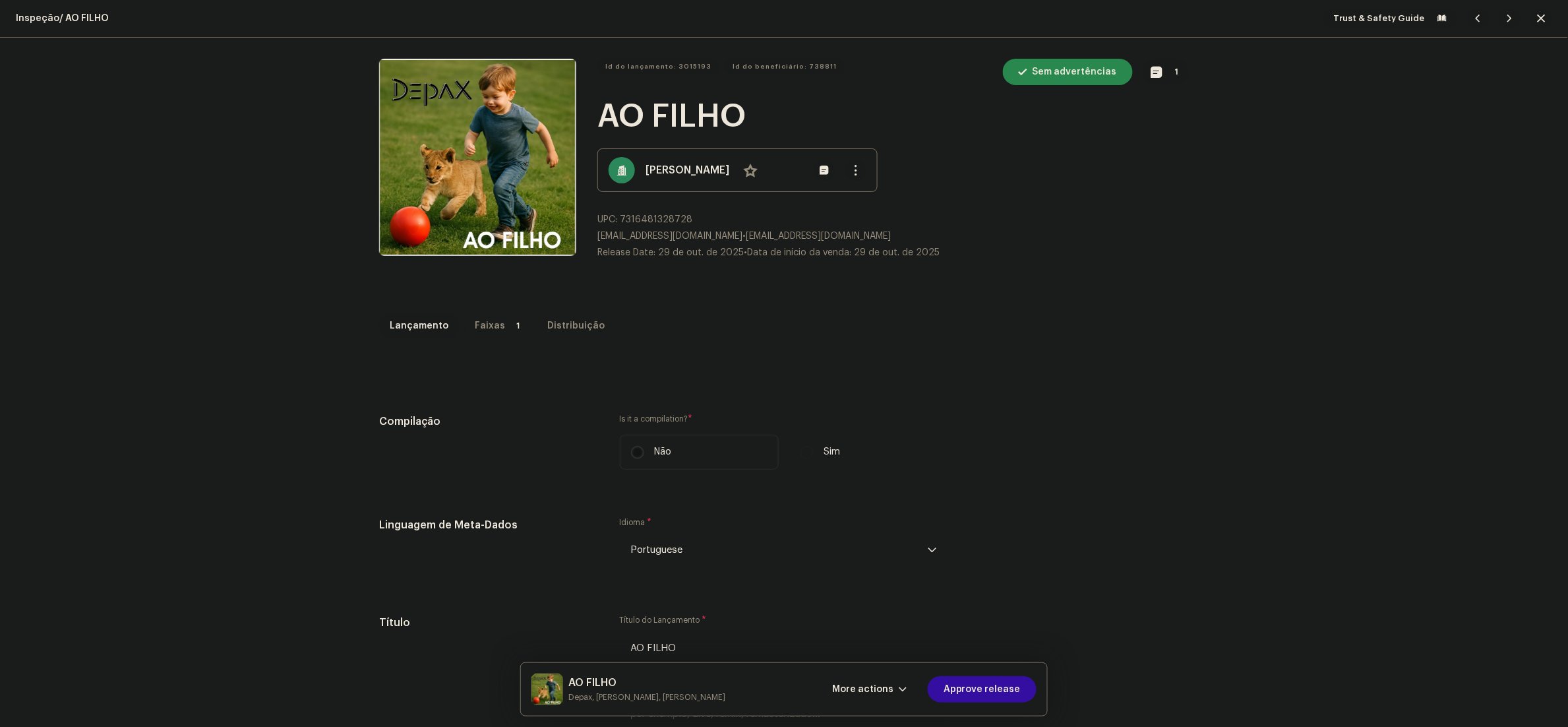
click at [475, 321] on div "Faixas" at bounding box center [490, 326] width 30 height 26
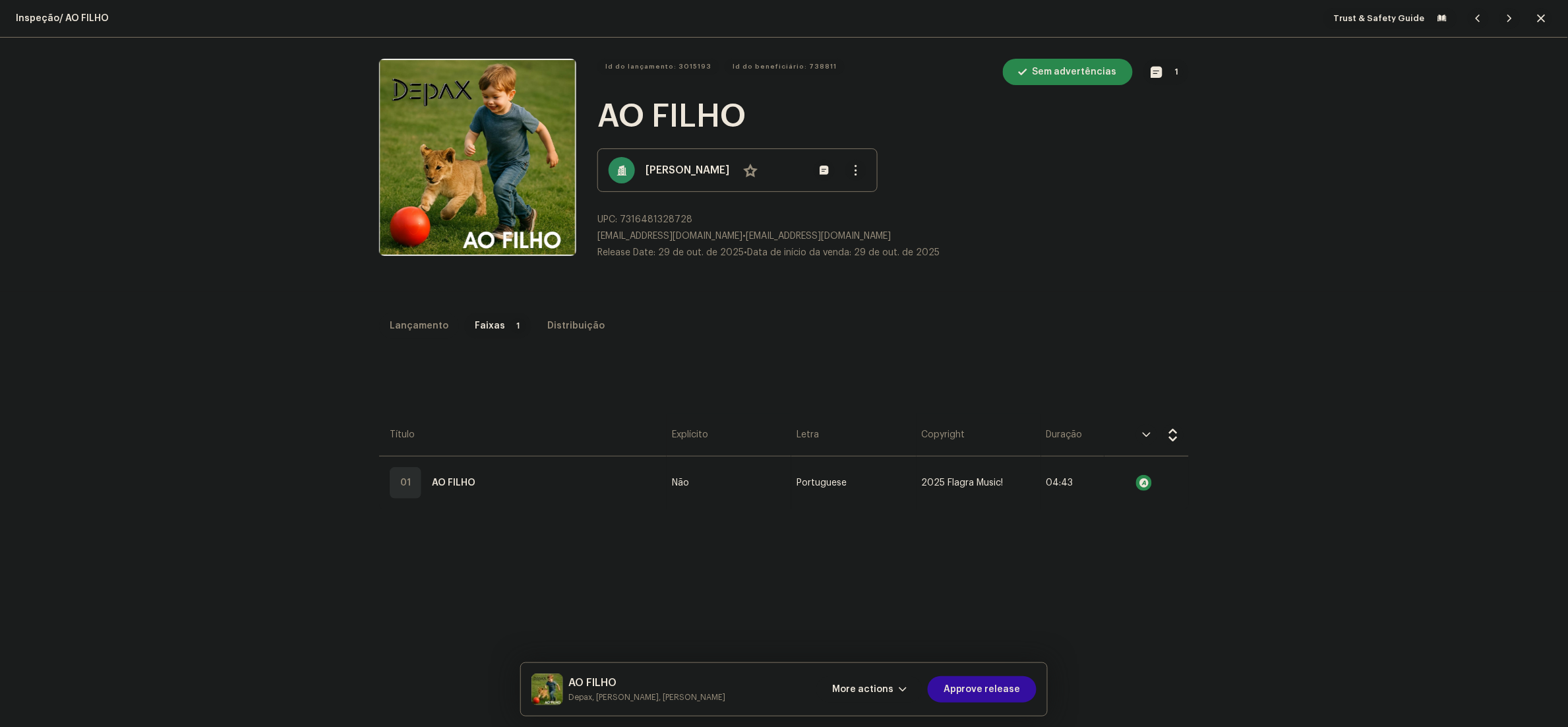
click at [429, 320] on div "Lançamento" at bounding box center [419, 326] width 59 height 26
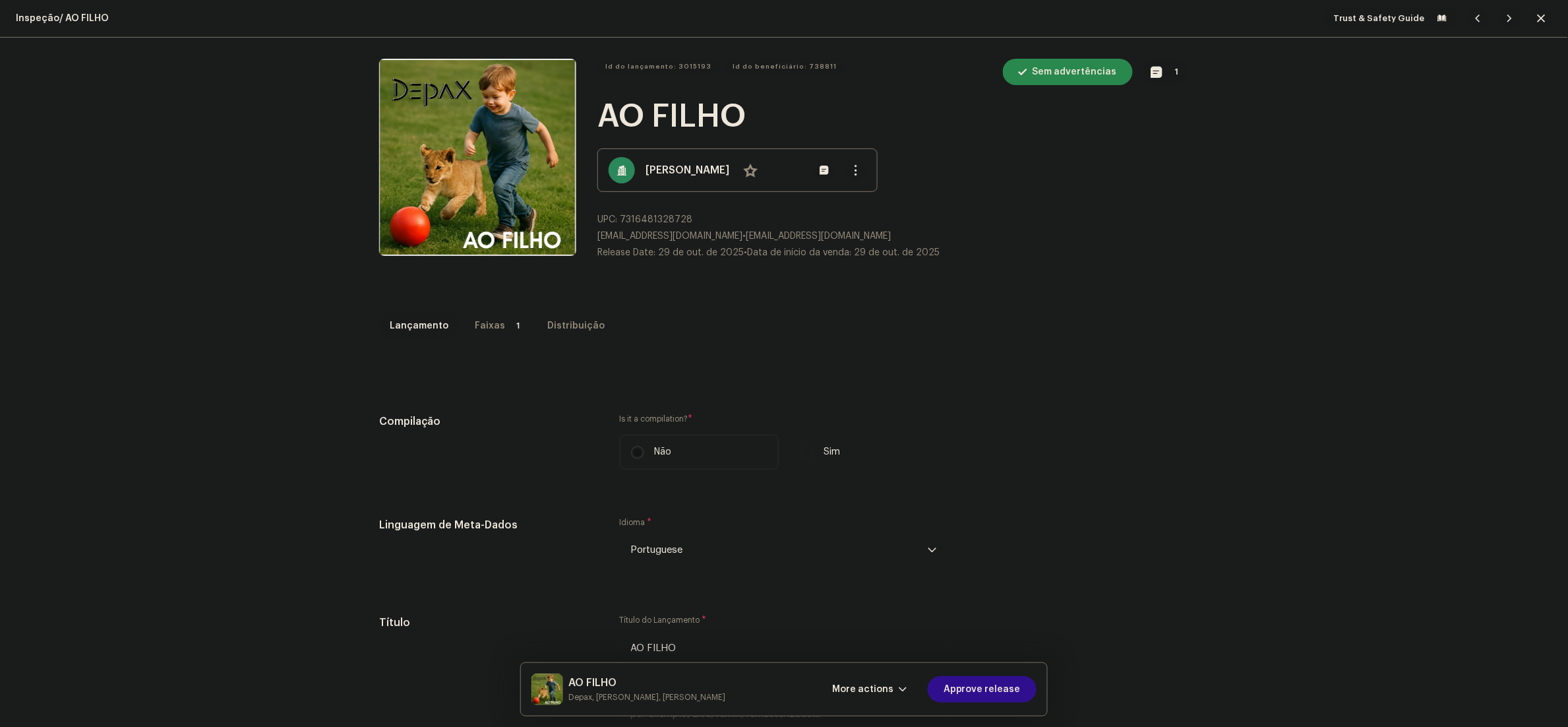
click at [993, 695] on span "Approve release" at bounding box center [982, 689] width 77 height 26
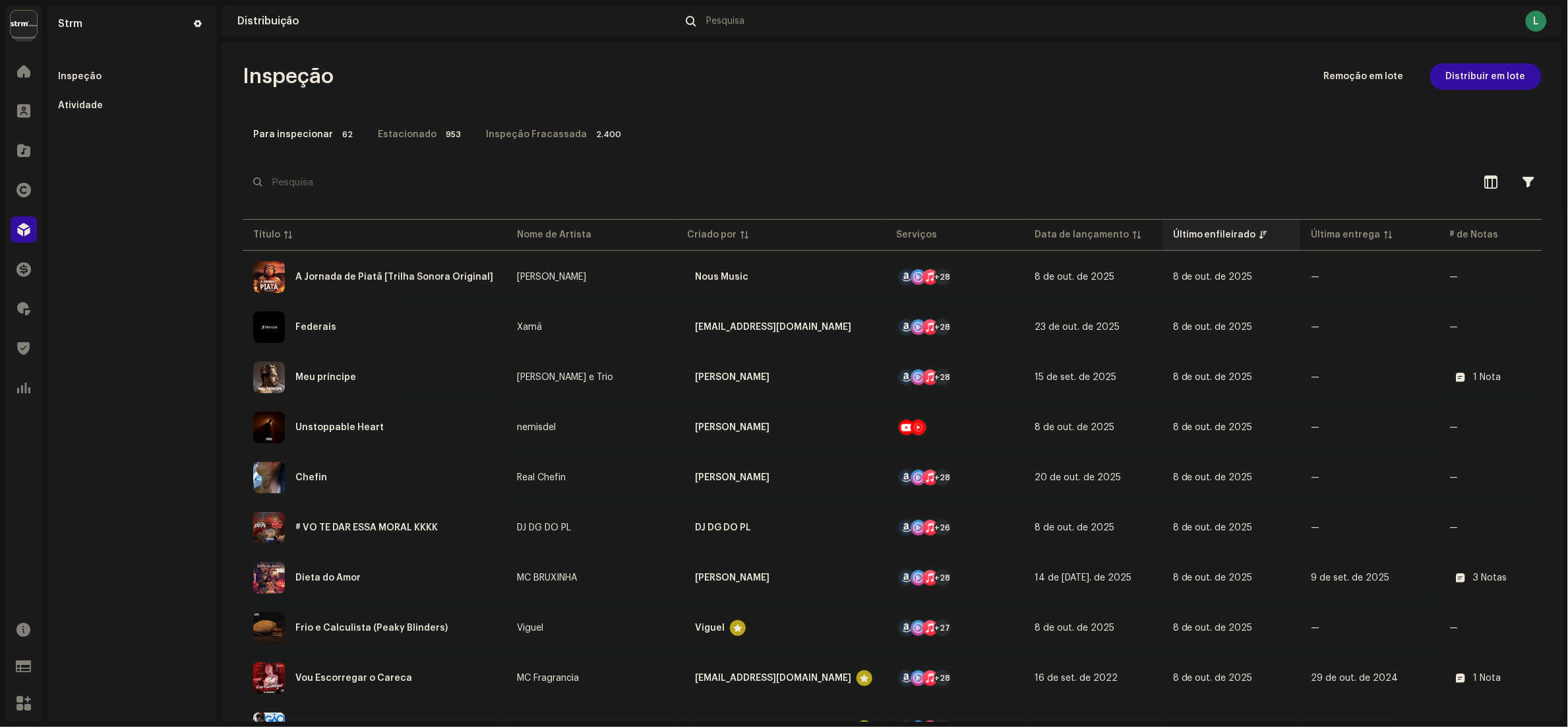
click at [1173, 238] on div "Último enfileirado" at bounding box center [1214, 235] width 83 height 14
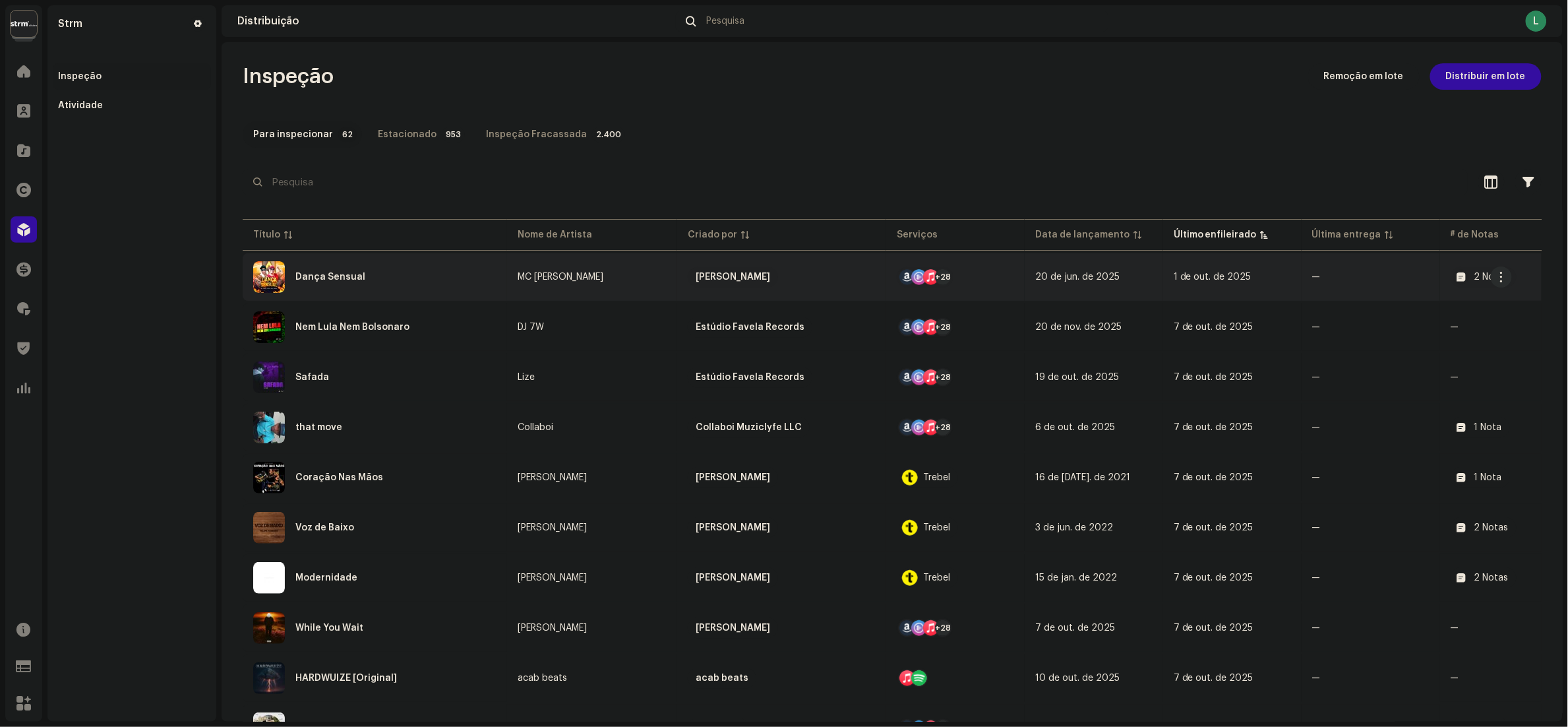
click at [409, 281] on div "Dança Sensual" at bounding box center [375, 277] width 243 height 32
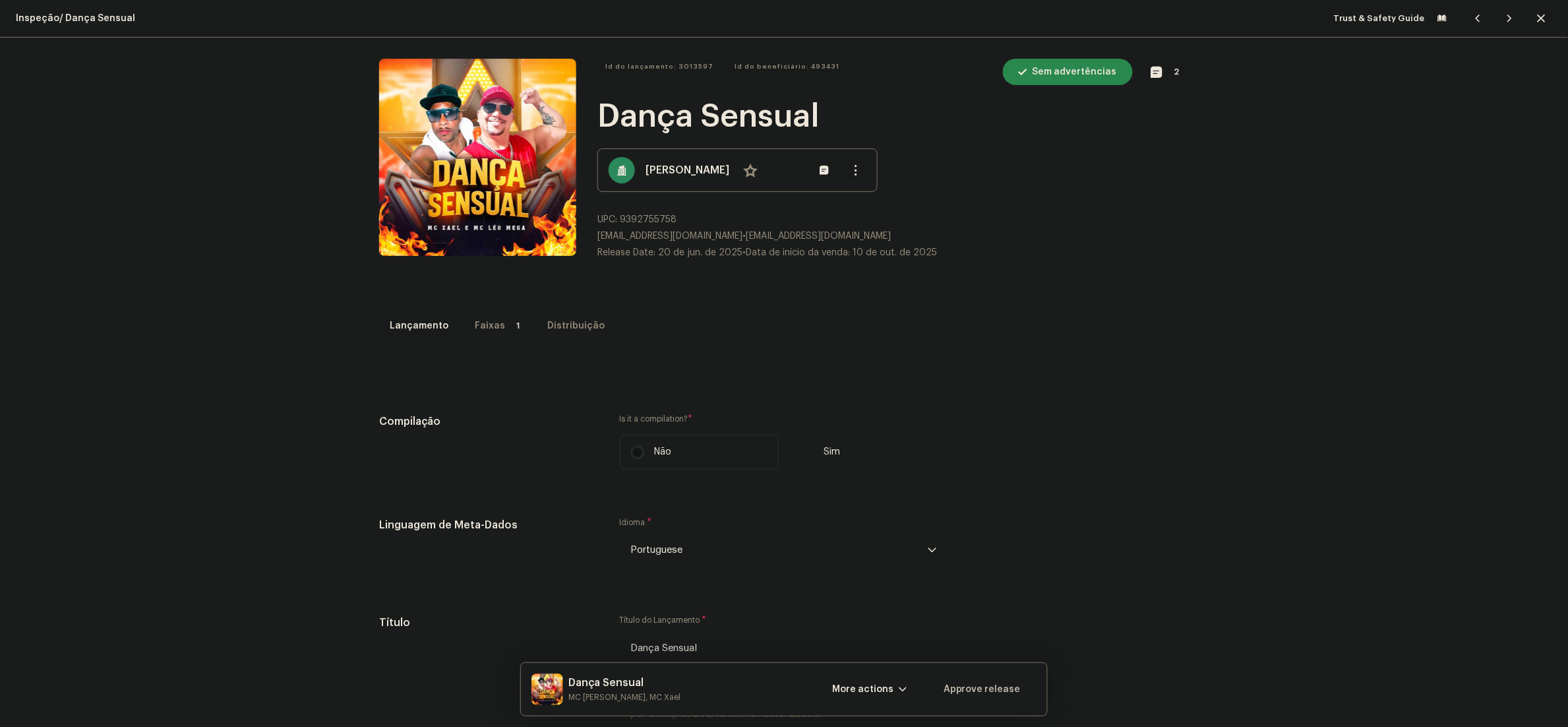
click at [1537, 14] on span "button" at bounding box center [1541, 19] width 8 height 11
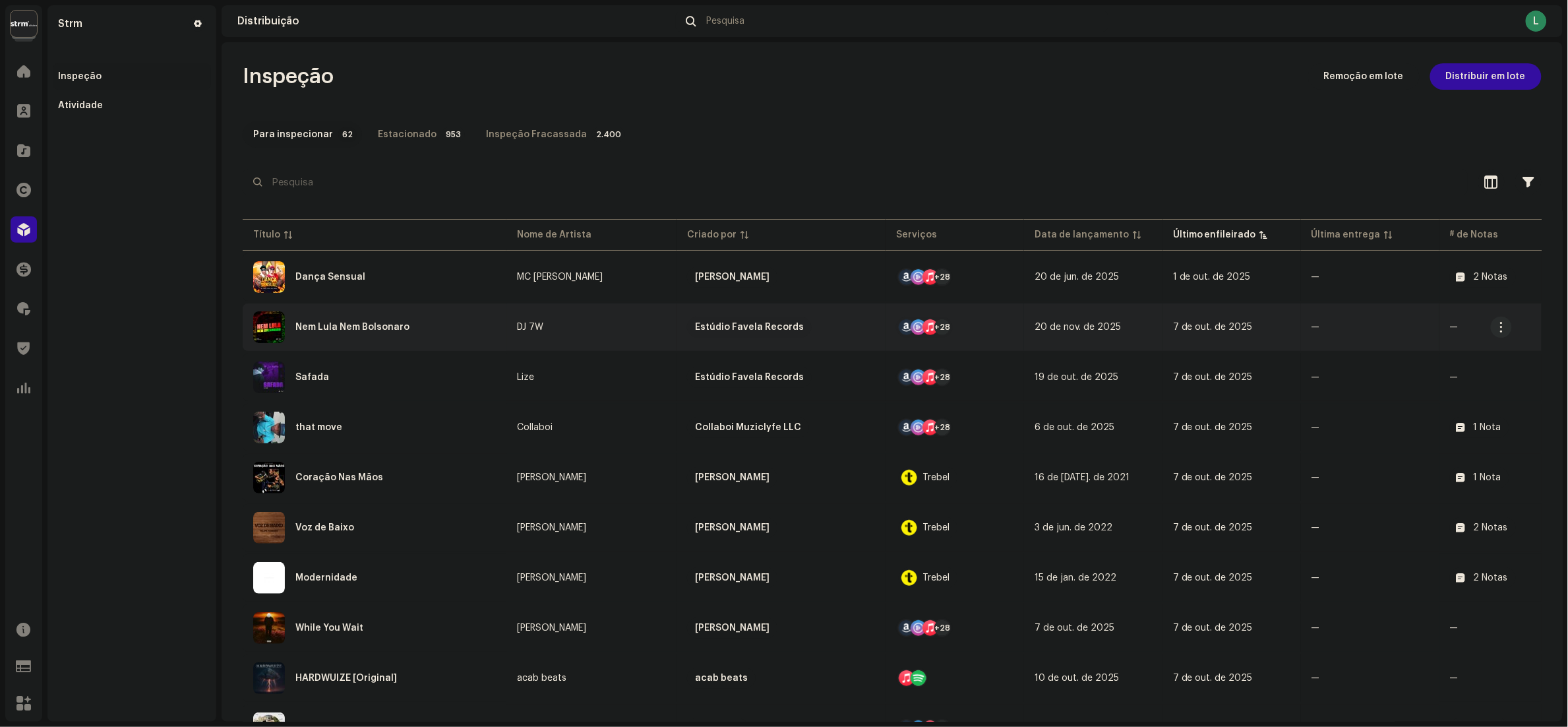
click at [441, 331] on div "Nem Lula Nem Bolsonaro" at bounding box center [374, 327] width 243 height 32
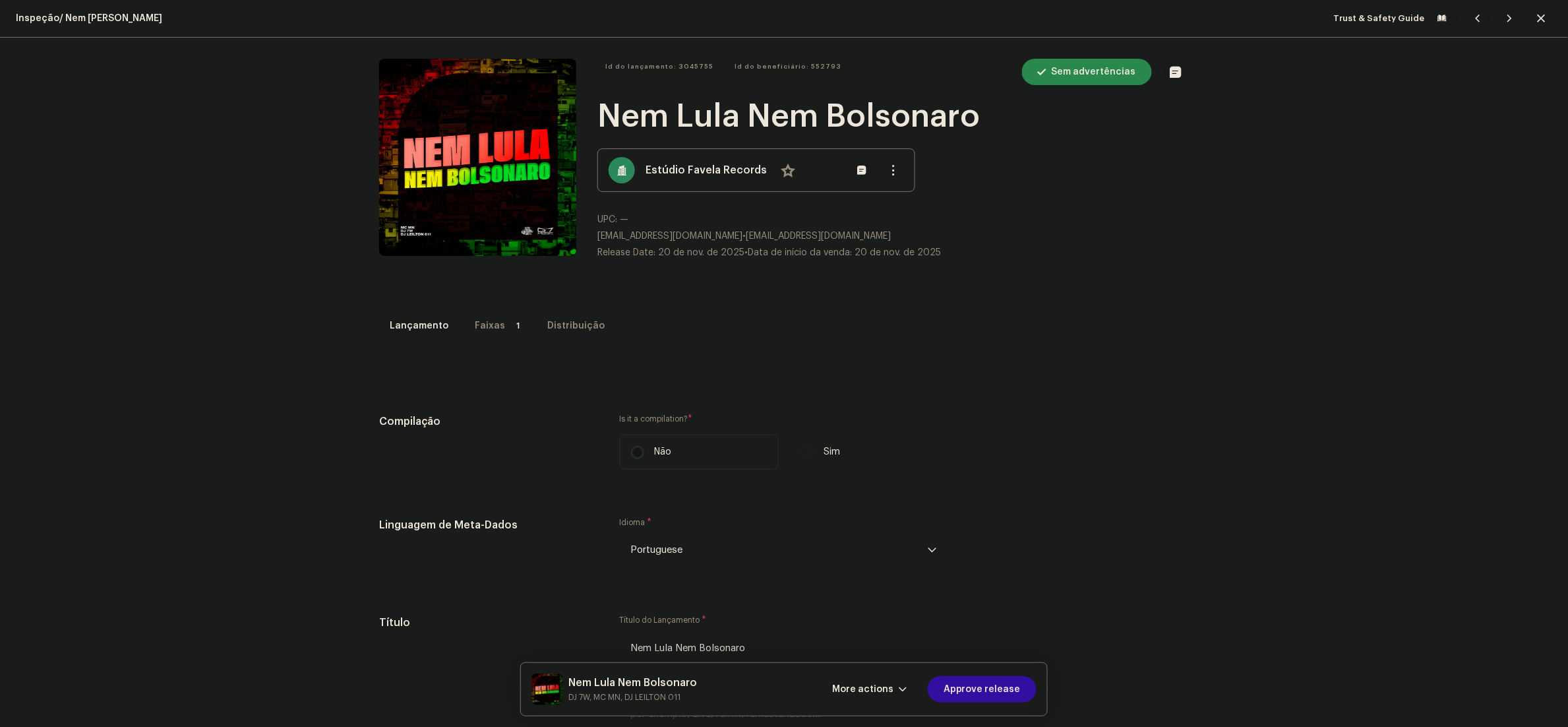
click at [482, 320] on div "Faixas" at bounding box center [490, 326] width 30 height 26
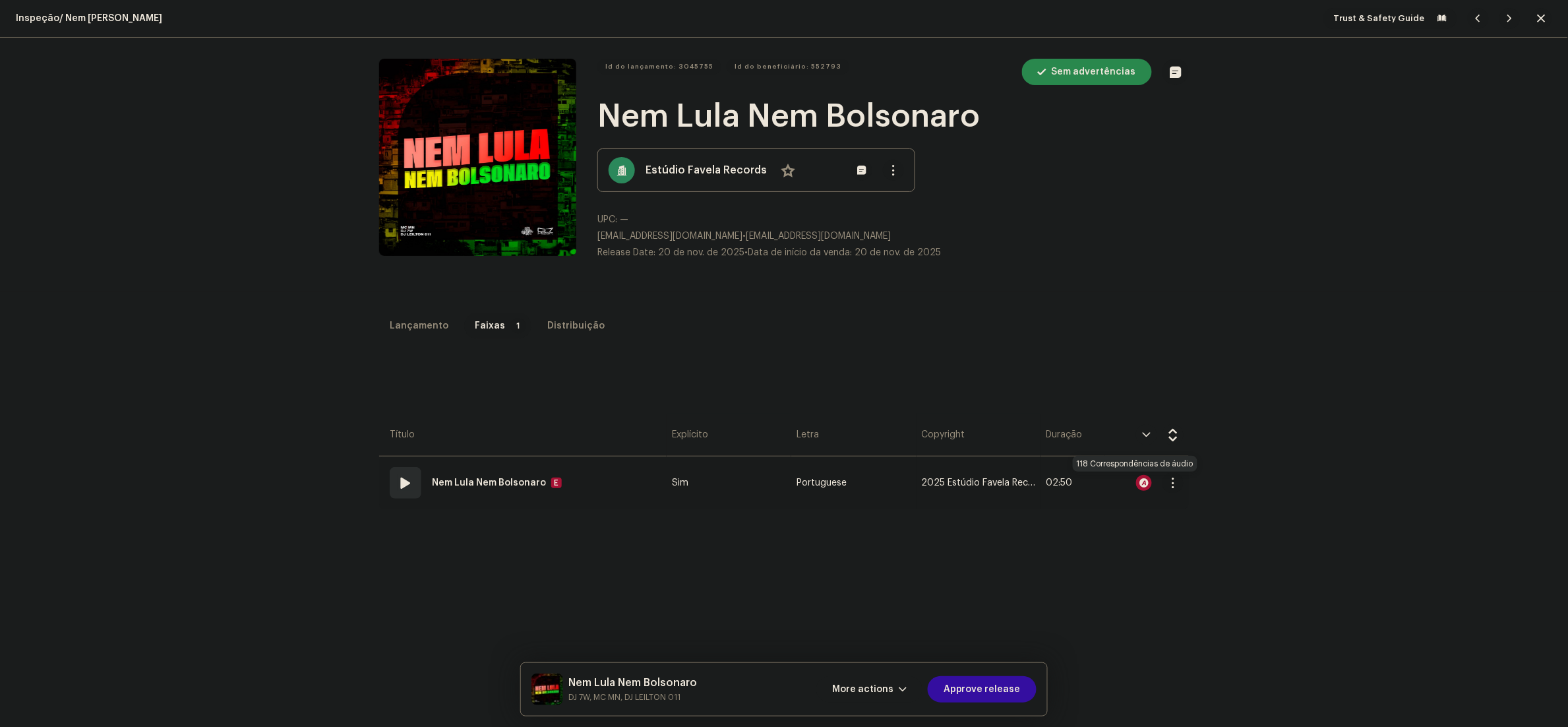
click at [1136, 489] on div at bounding box center [1144, 483] width 16 height 16
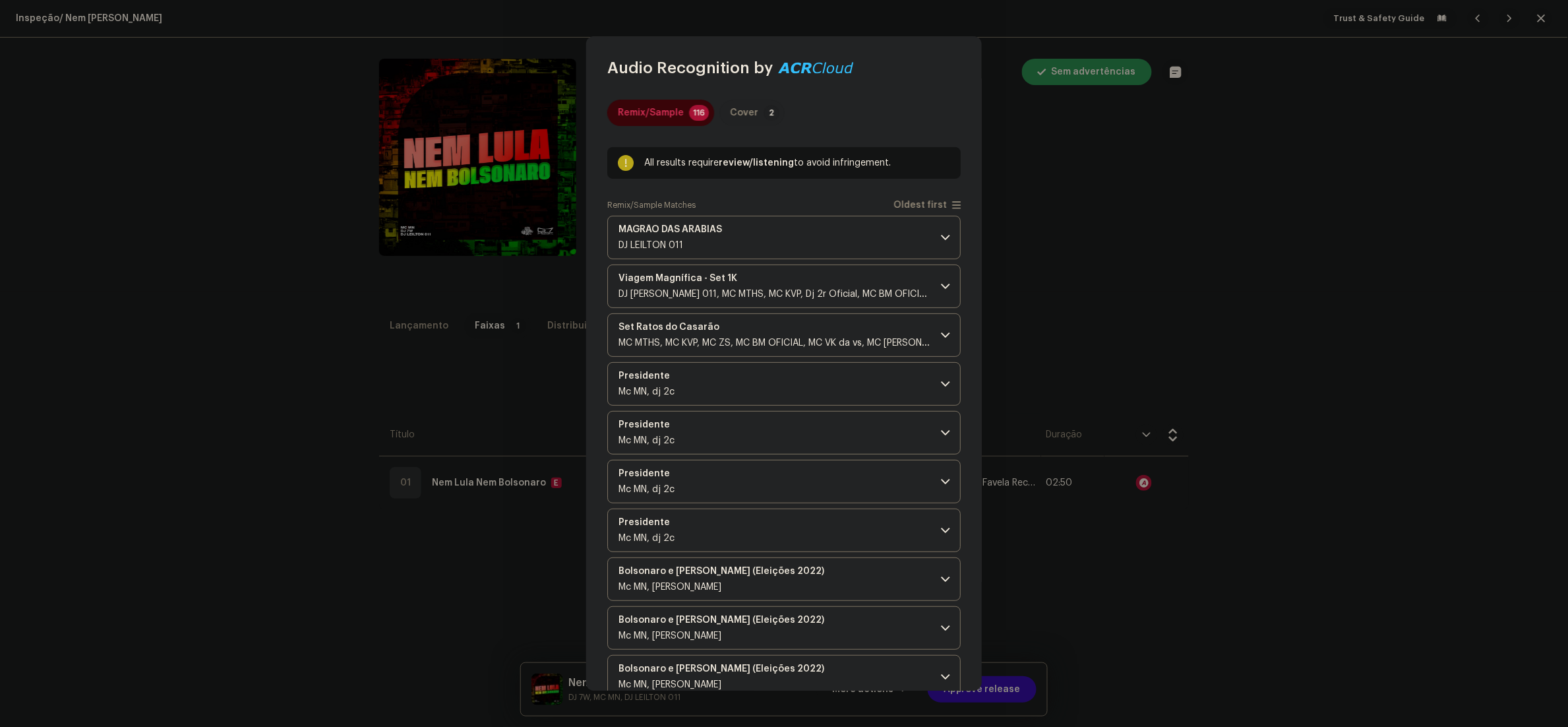
click at [744, 110] on div "Cover" at bounding box center [744, 113] width 29 height 26
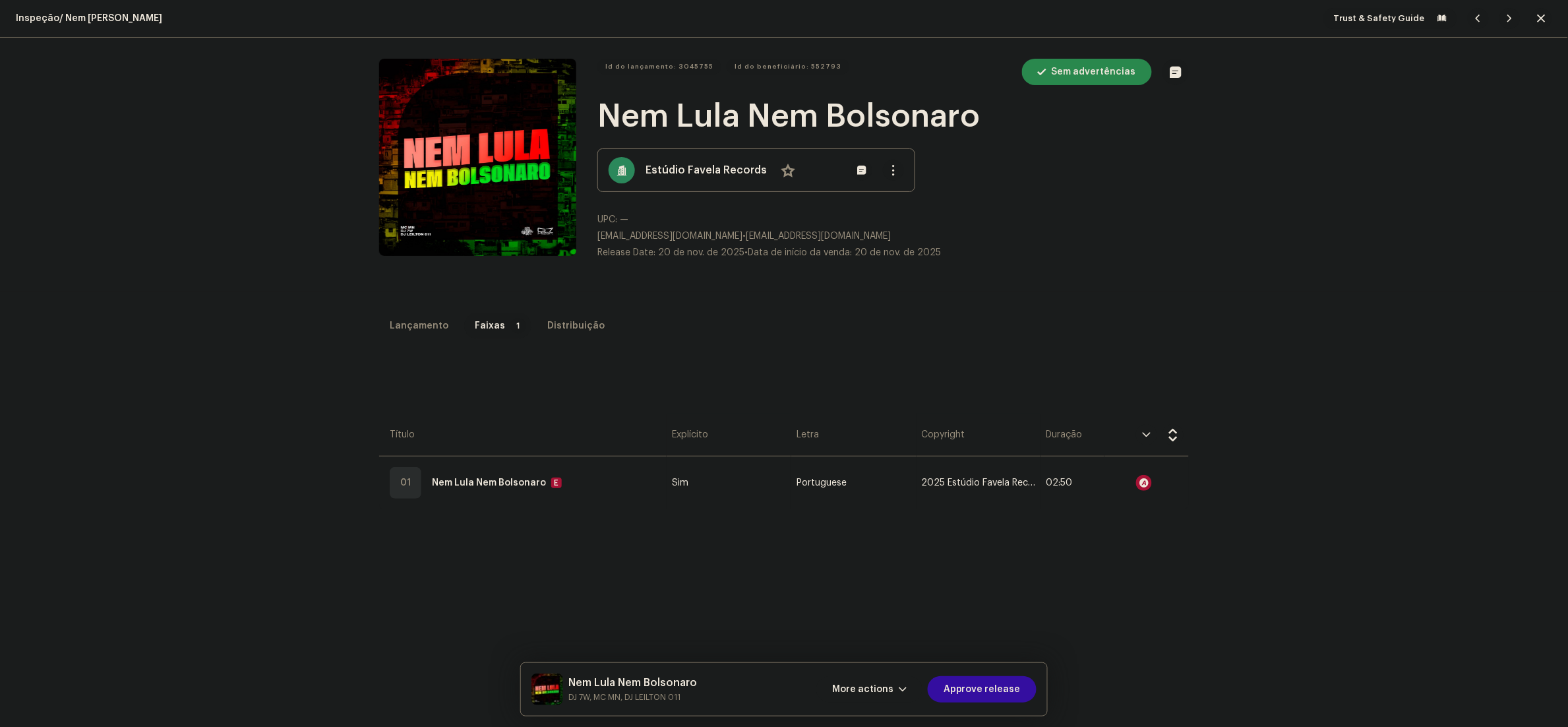
click at [1047, 288] on div "Audio Recognition by Remix/Sample 116 Cover 2 All results require review/listen…" at bounding box center [784, 363] width 1568 height 727
click at [397, 476] on span at bounding box center [405, 483] width 16 height 16
click at [421, 582] on span at bounding box center [427, 579] width 11 height 11
drag, startPoint x: 503, startPoint y: 576, endPoint x: 570, endPoint y: 587, distance: 67.9
click at [570, 587] on div "00:04 02:50" at bounding box center [742, 578] width 555 height 26
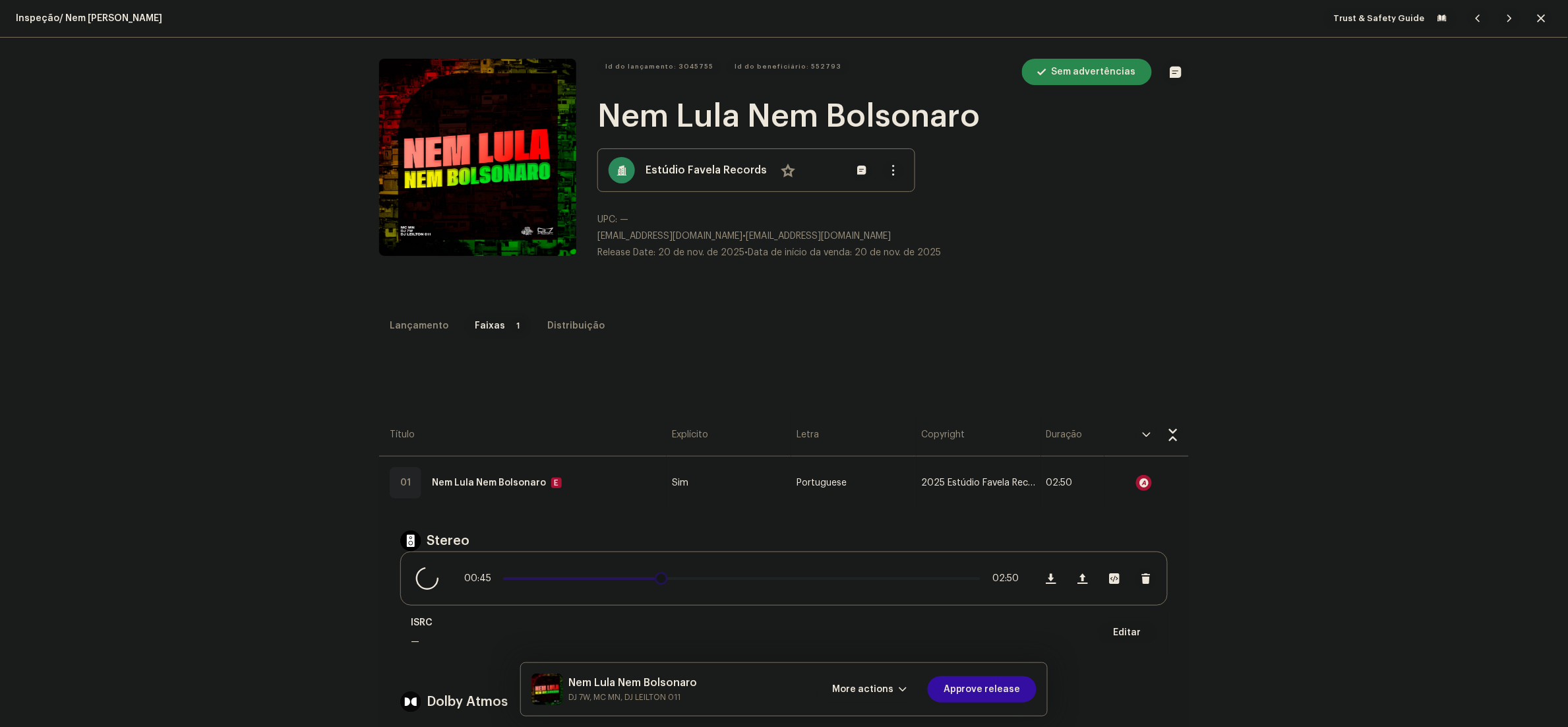
drag, startPoint x: 581, startPoint y: 580, endPoint x: 744, endPoint y: 580, distance: 163.0
click at [744, 580] on div "00:45 02:50" at bounding box center [742, 578] width 555 height 26
click at [423, 575] on span at bounding box center [427, 579] width 11 height 11
click at [857, 699] on span "More actions" at bounding box center [863, 689] width 62 height 26
click at [875, 606] on span "Falha e Retorno" at bounding box center [874, 605] width 73 height 11
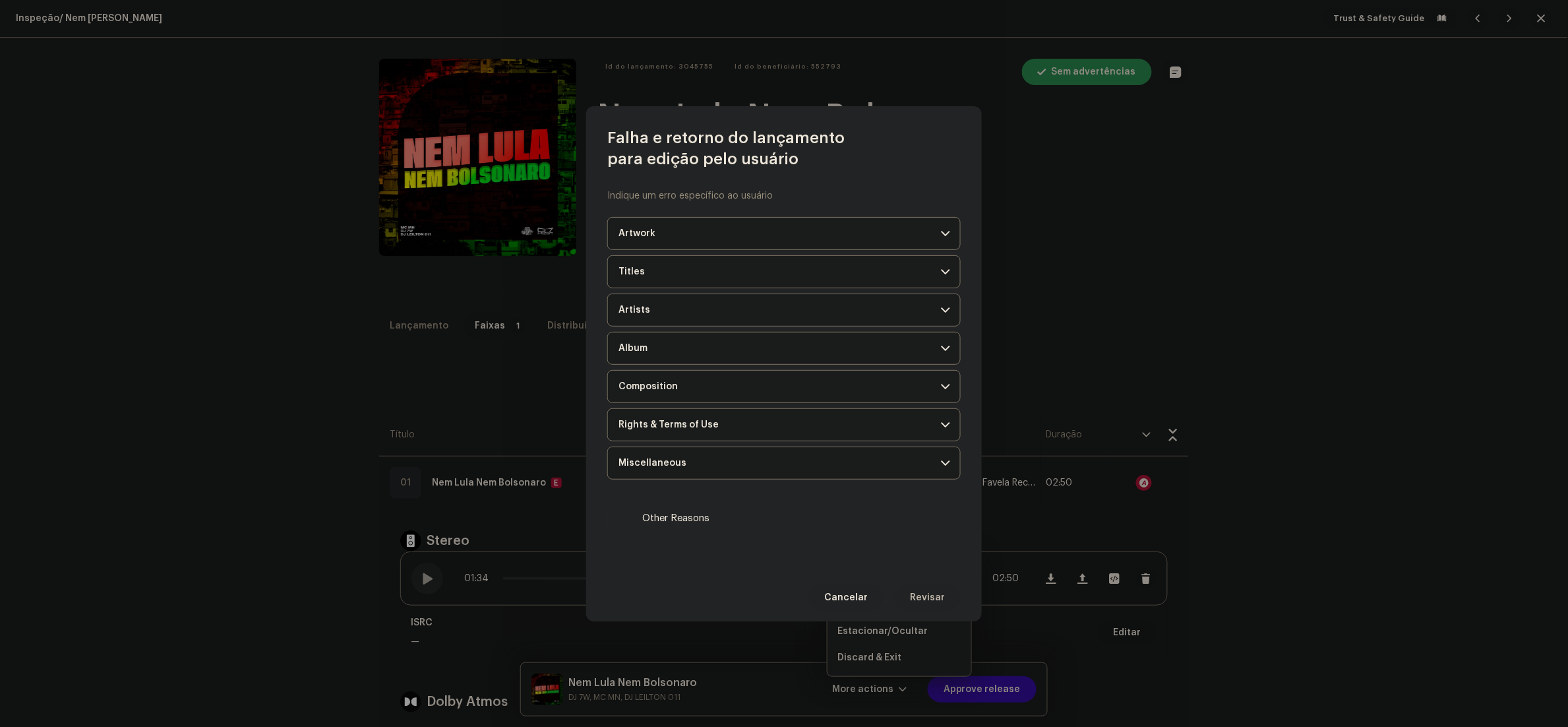
click at [699, 519] on span "Other Reasons" at bounding box center [676, 518] width 68 height 14
click at [632, 519] on input "Other Reasons" at bounding box center [625, 519] width 14 height 14
checkbox input "true"
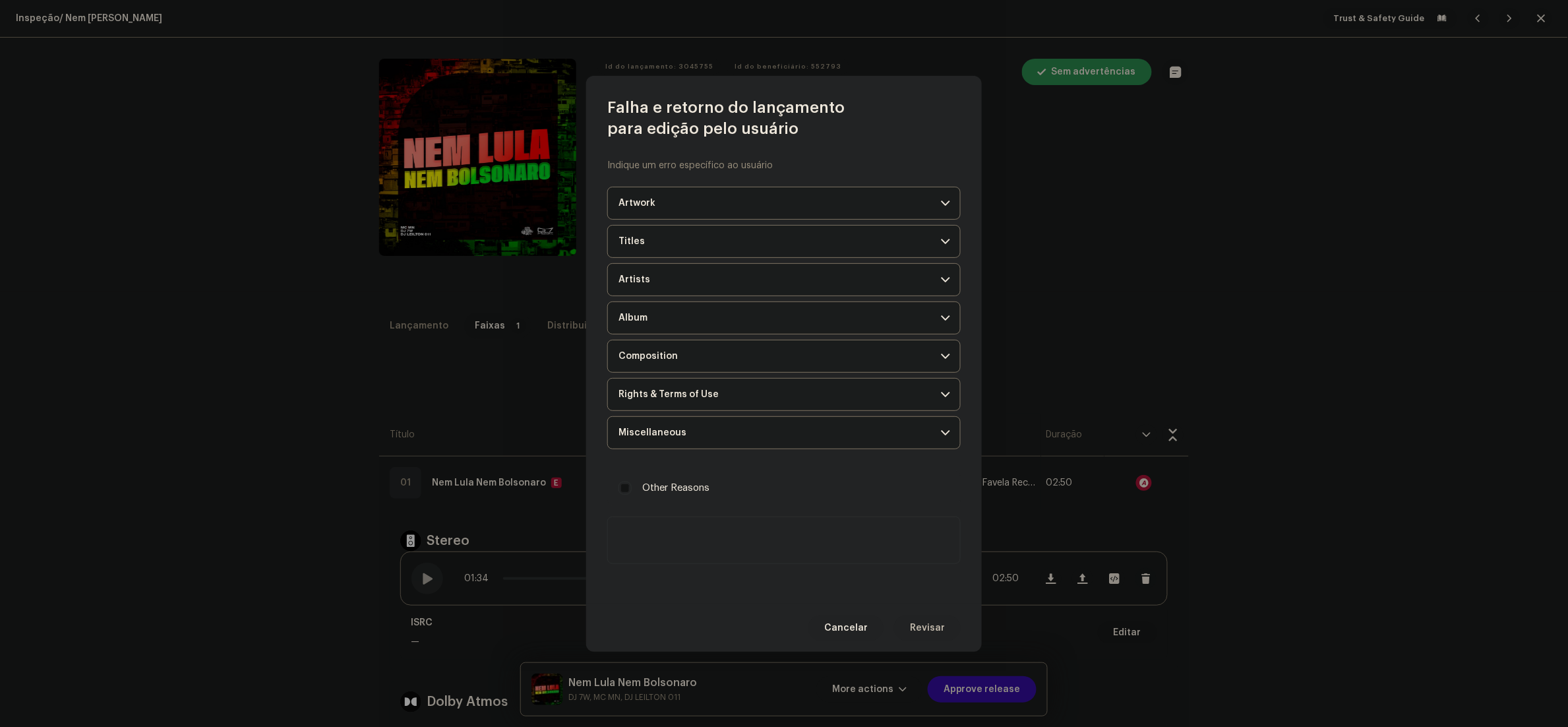
drag, startPoint x: 735, startPoint y: 538, endPoint x: 763, endPoint y: 559, distance: 35.0
click at [737, 538] on textarea at bounding box center [784, 540] width 353 height 47
paste textarea "Loremip d sitametc, adipiscingeli sed doe te inci utlabo et dol magnaaliqu eni …"
type textarea "Loremip d sitametc, adipiscingeli sed doe te inci utlabo et dol magnaaliqu eni …"
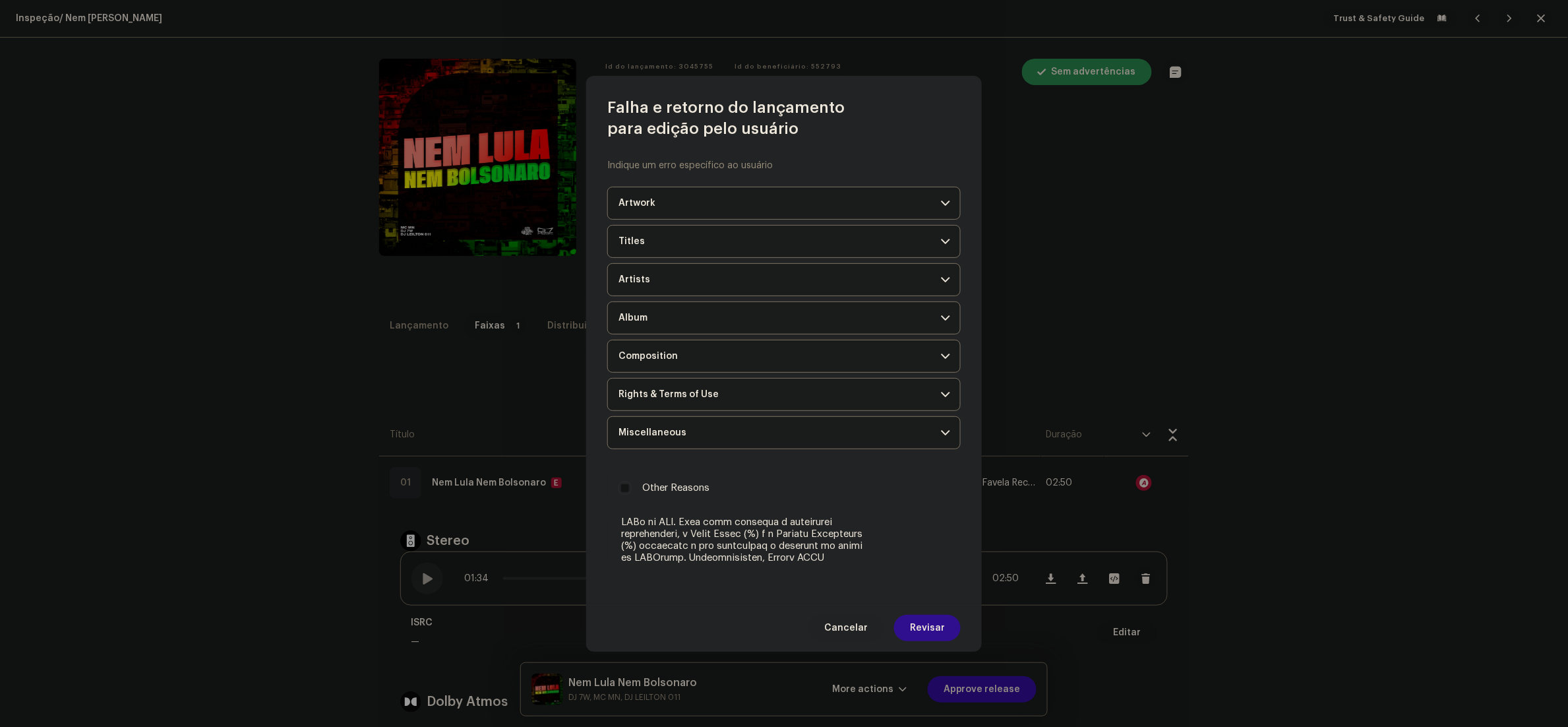
click at [936, 618] on span "Revisar" at bounding box center [927, 628] width 35 height 26
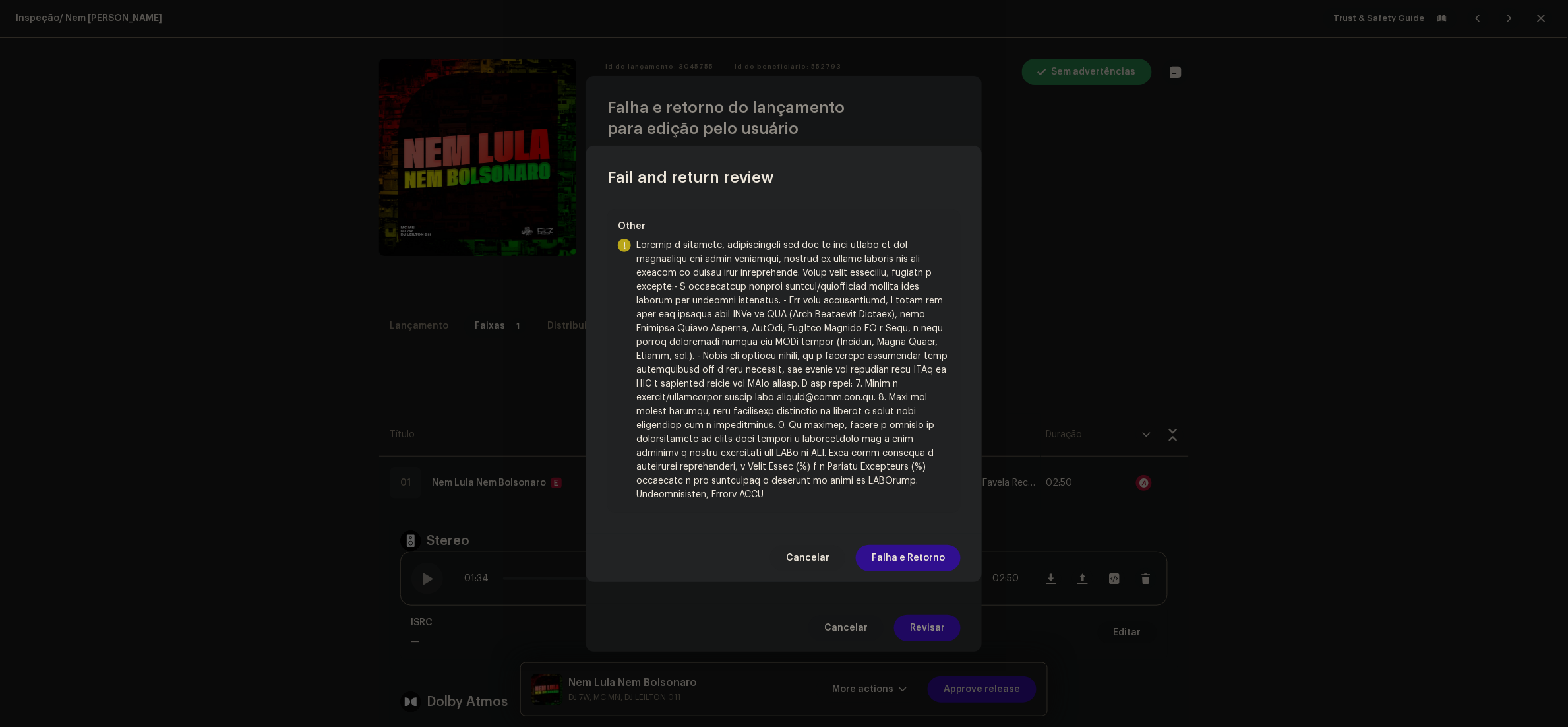
click at [920, 564] on span "Falha e Retorno" at bounding box center [908, 558] width 73 height 26
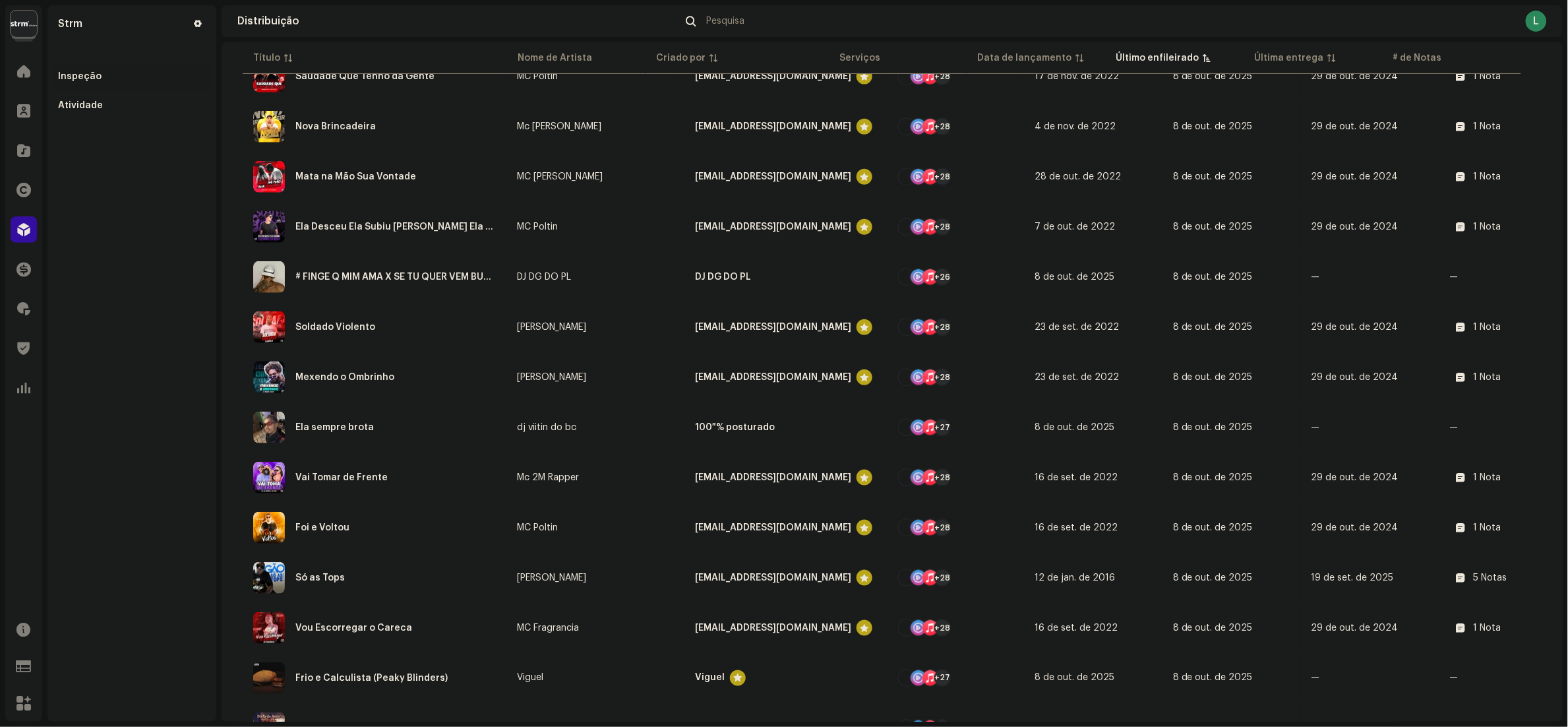
scroll to position [2661, 0]
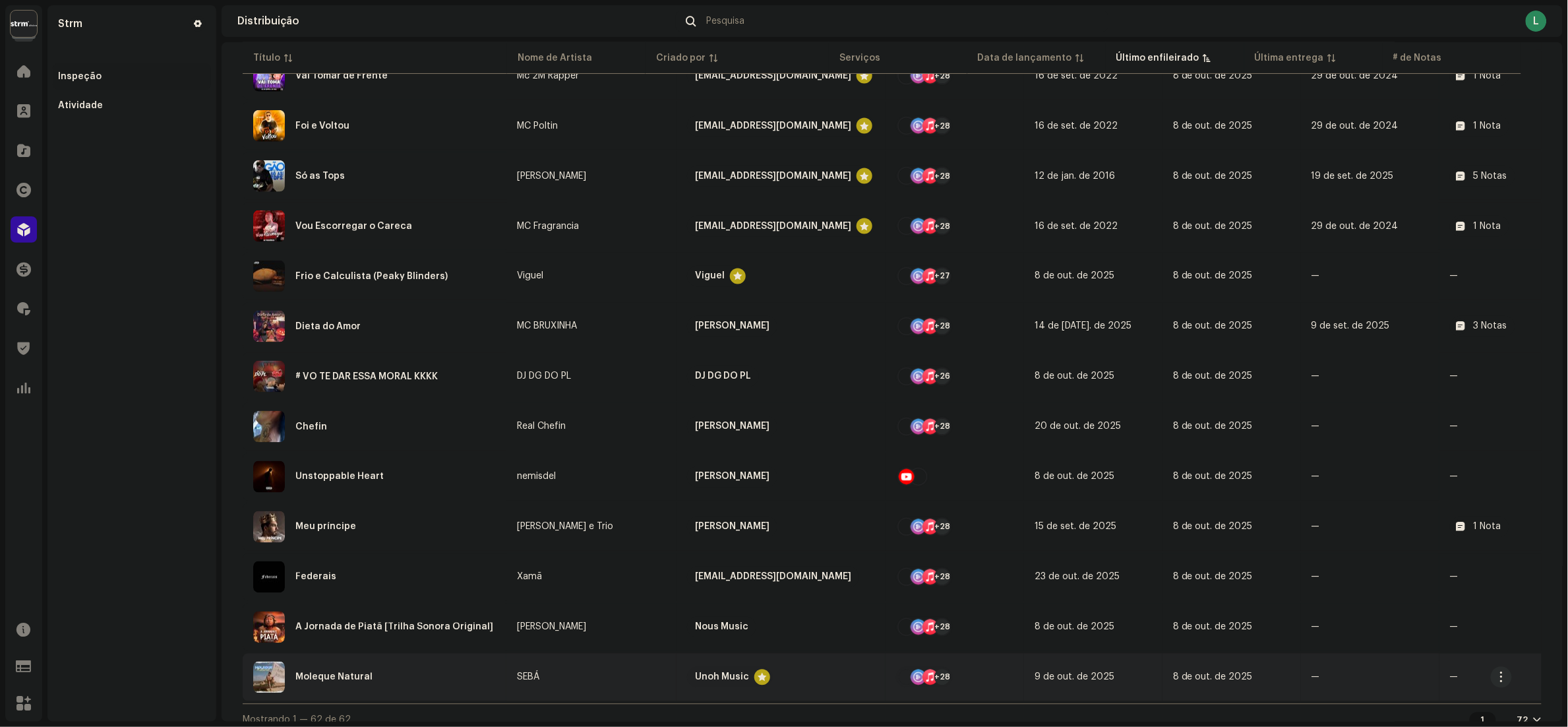
click at [455, 662] on div "Moleque Natural" at bounding box center [374, 677] width 243 height 32
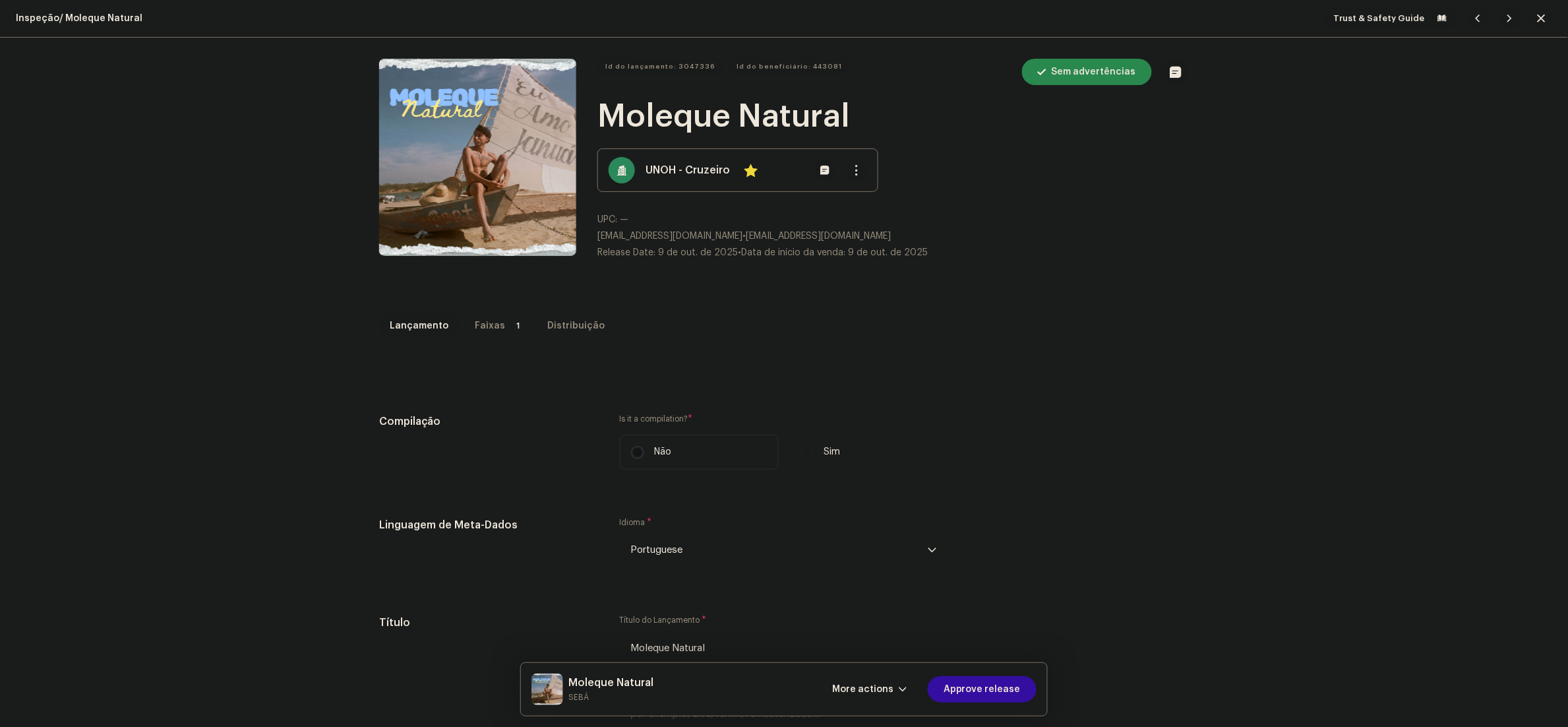
click at [564, 317] on div "Distribuição" at bounding box center [576, 326] width 57 height 26
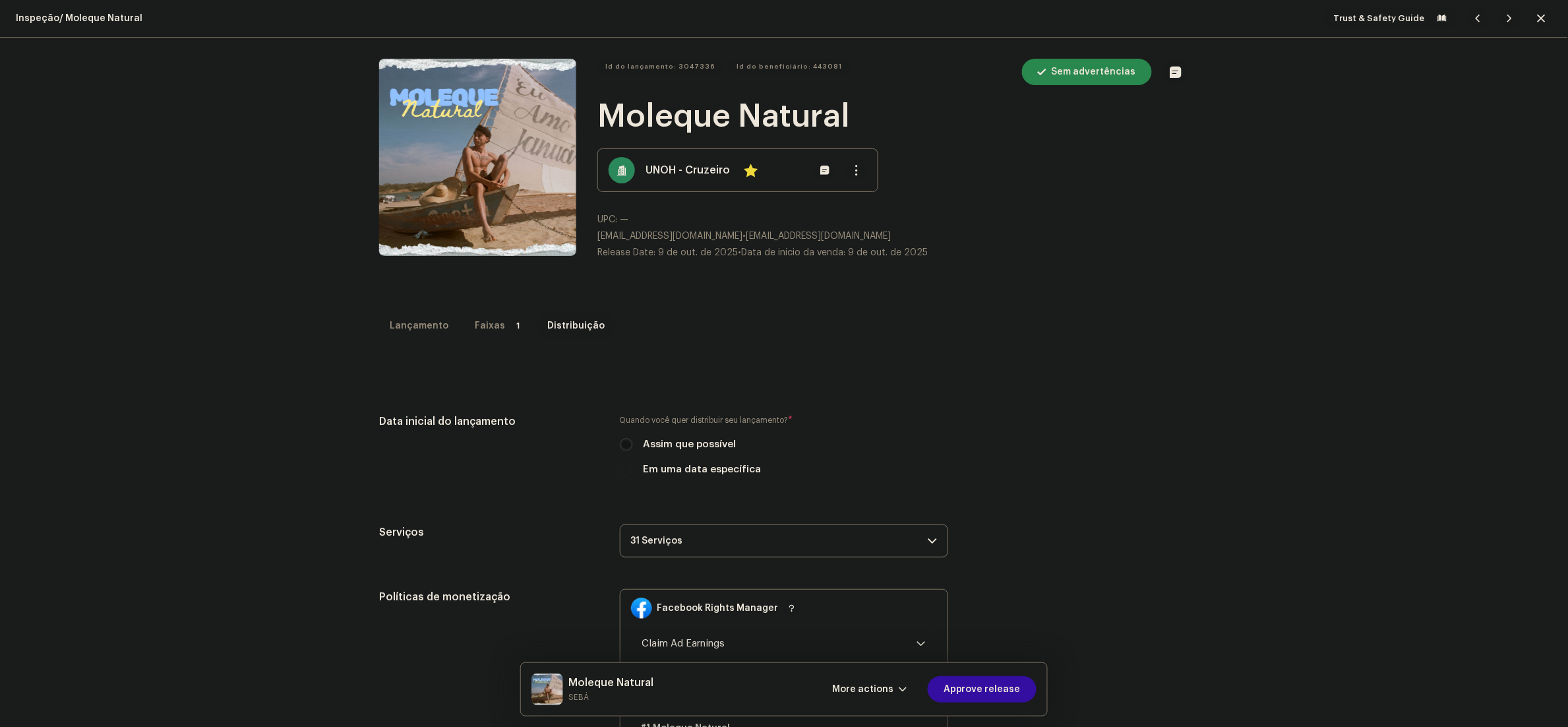
click at [1537, 15] on span "button" at bounding box center [1541, 19] width 8 height 11
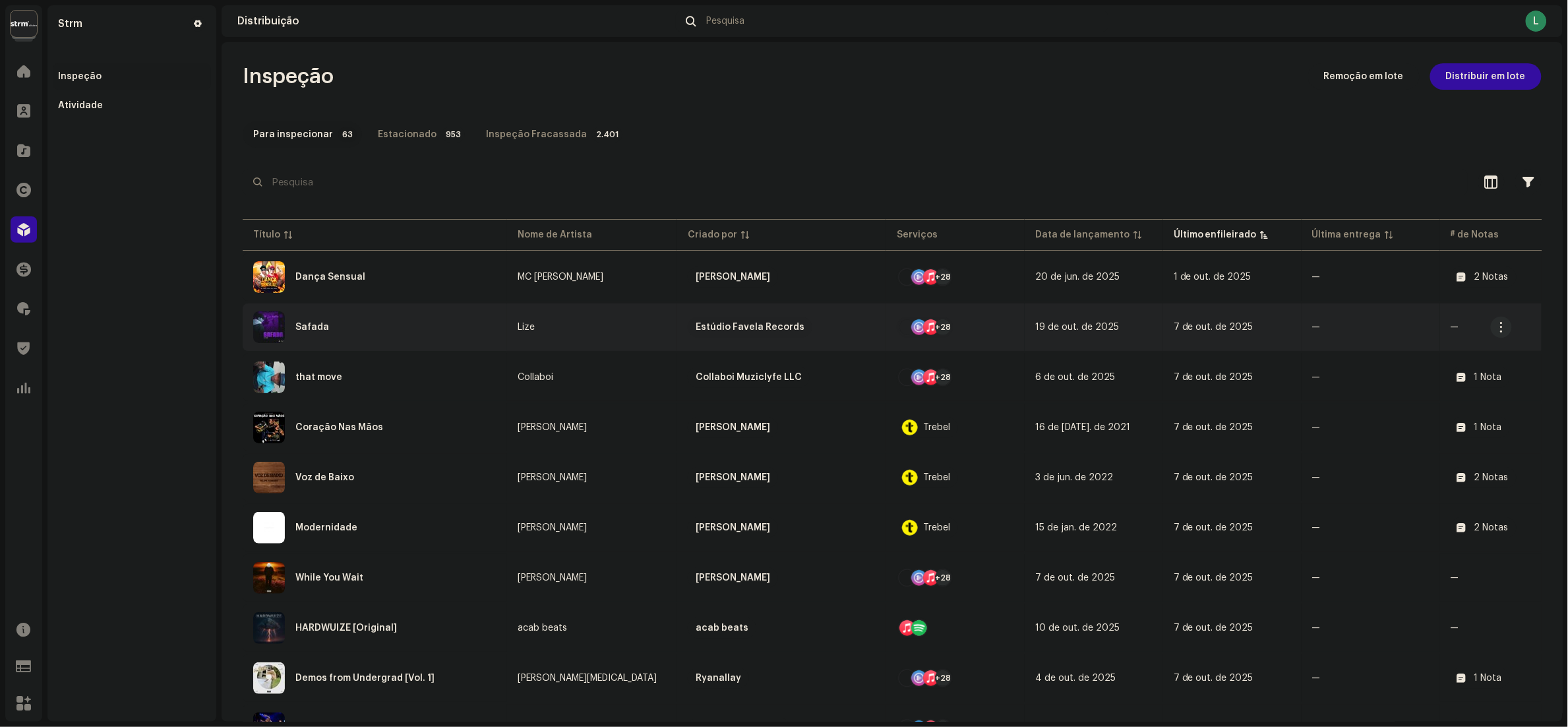
click at [364, 328] on div "Safada" at bounding box center [375, 327] width 243 height 32
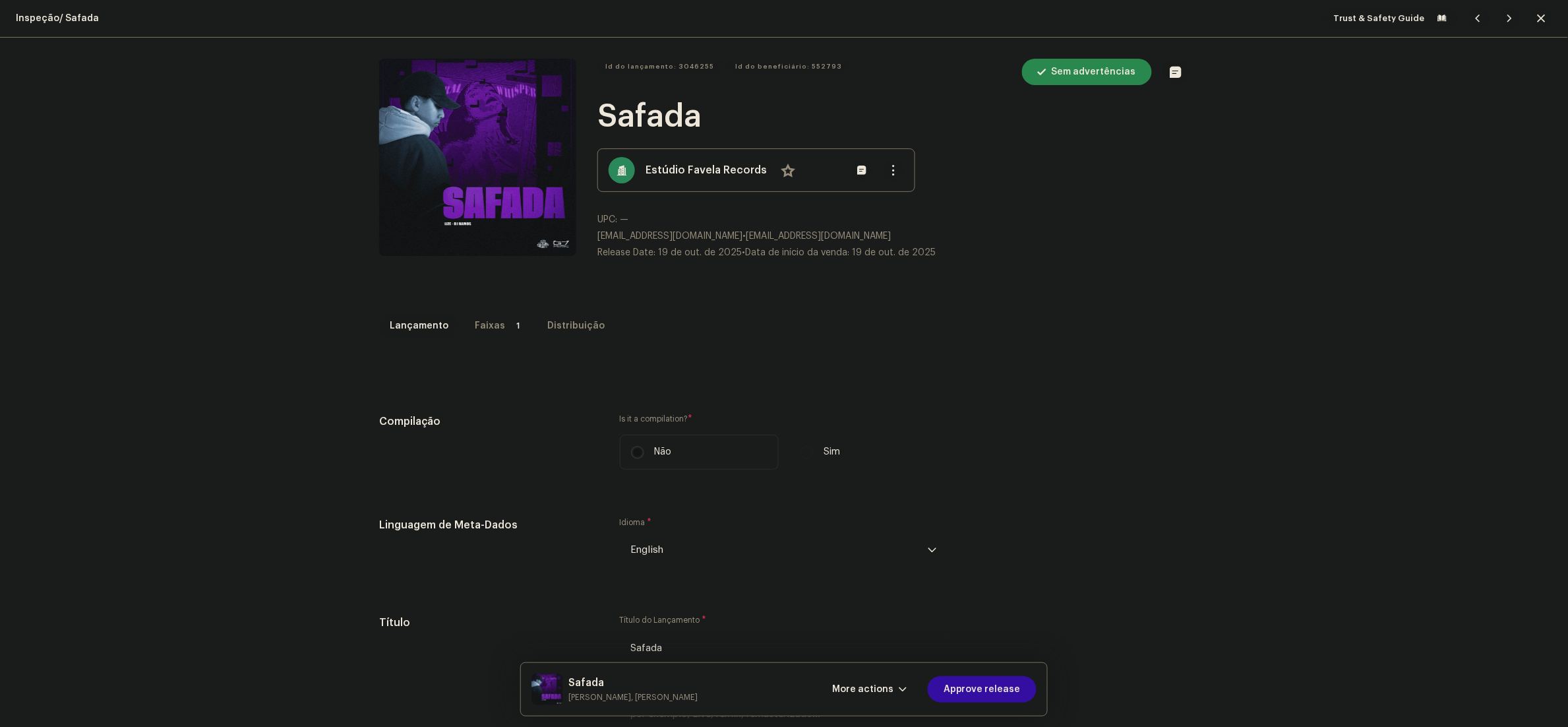
click at [476, 332] on div "Faixas" at bounding box center [490, 326] width 30 height 26
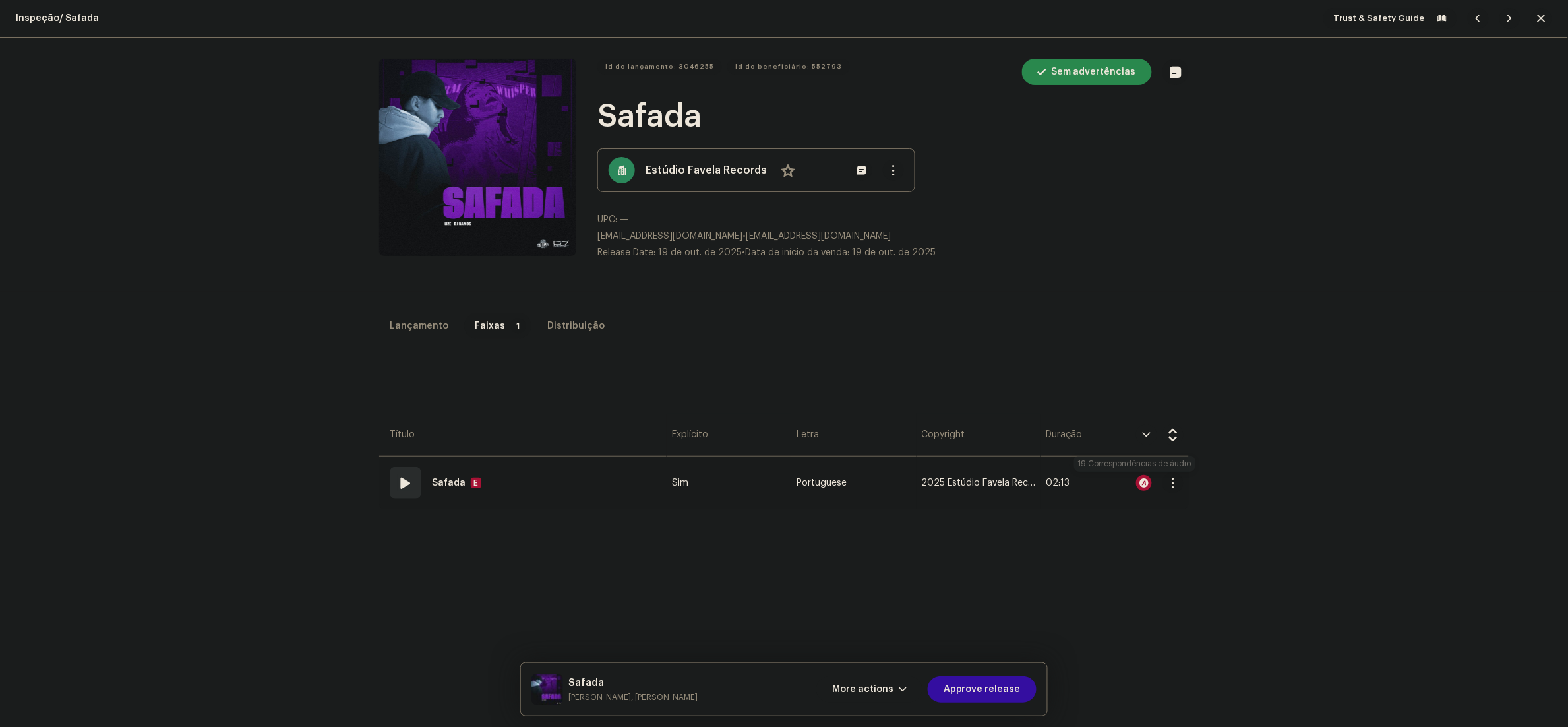
click at [1141, 478] on div at bounding box center [1144, 483] width 16 height 16
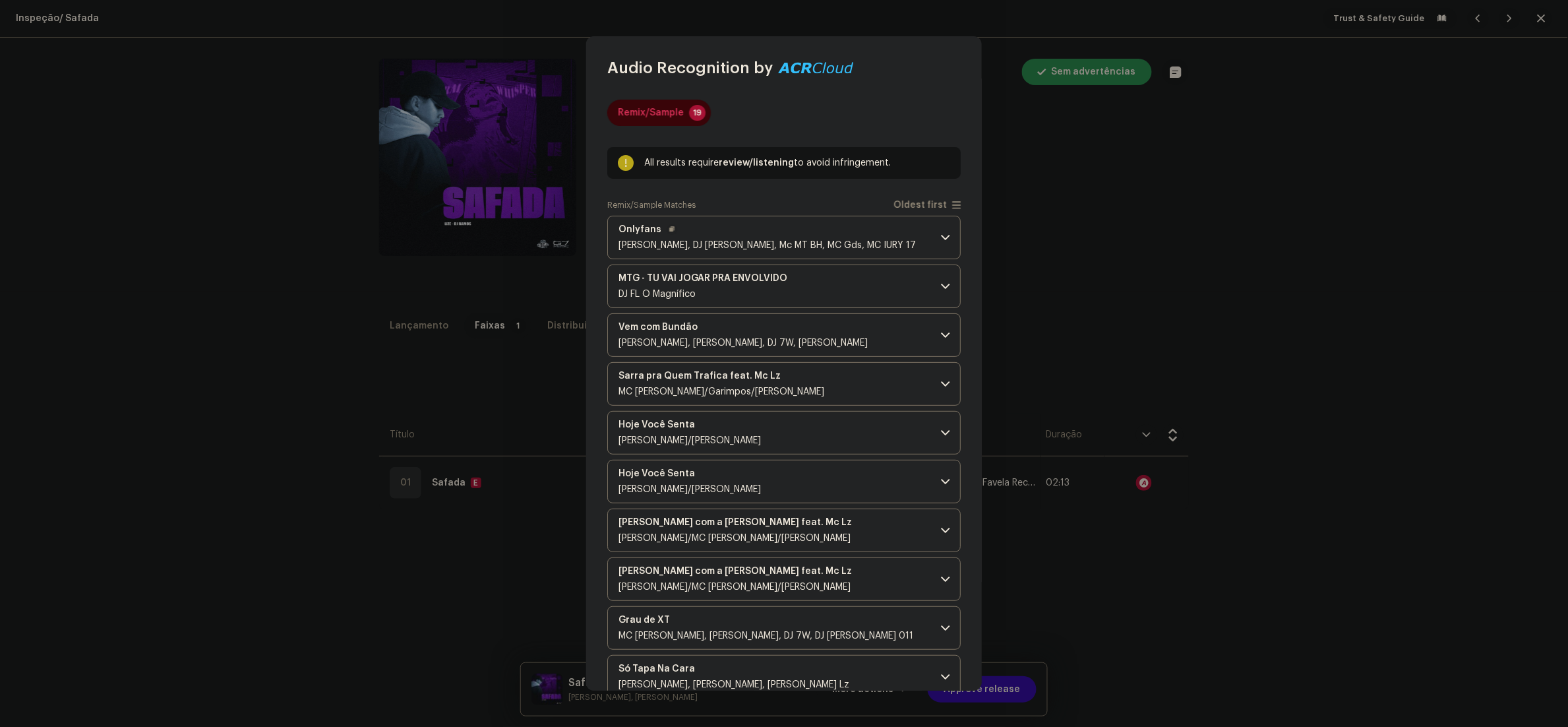
click at [911, 237] on p-accordion-header "Onlyfans [PERSON_NAME], DJ [PERSON_NAME], [PERSON_NAME] MT BH, MC Gds, MC IURY …" at bounding box center [784, 238] width 353 height 44
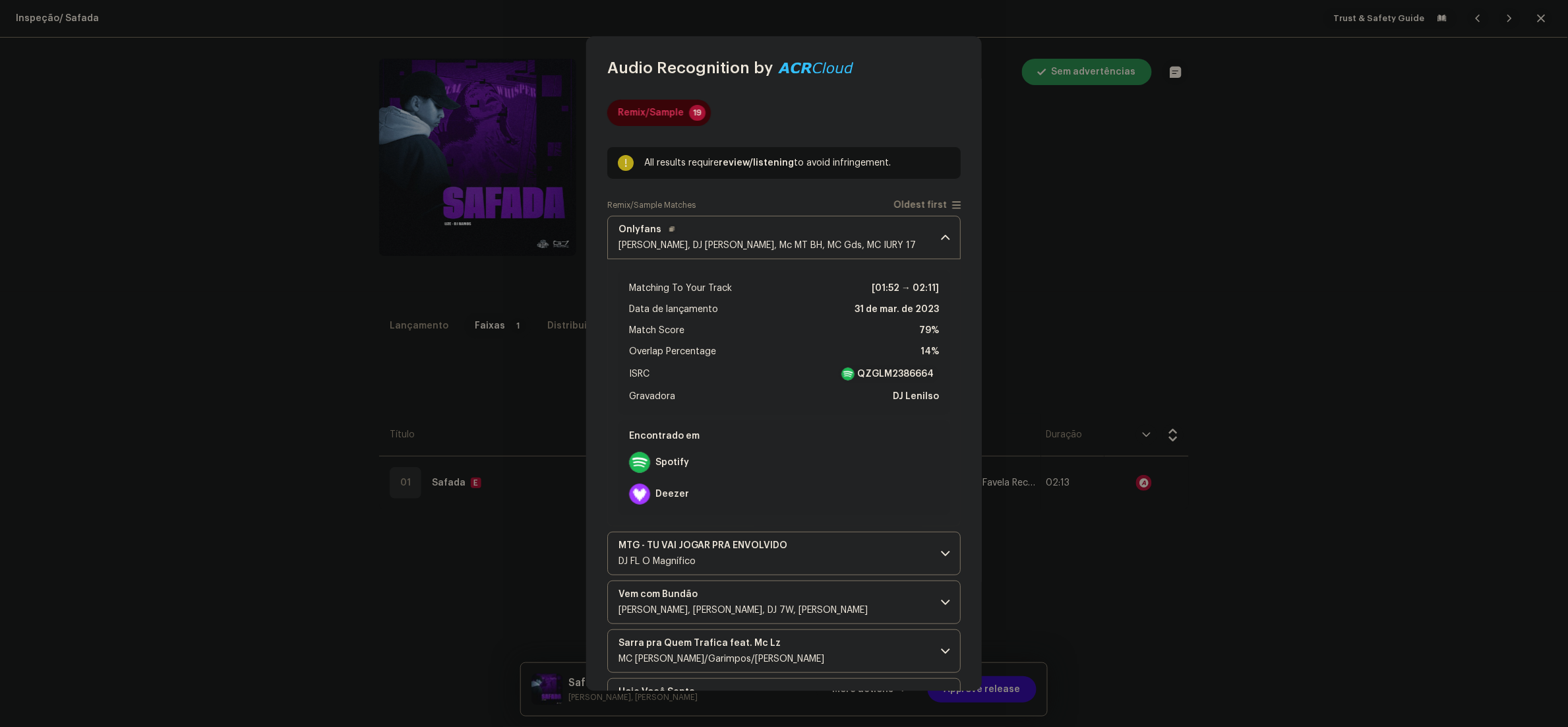
click at [911, 237] on p-accordion-header "Onlyfans [PERSON_NAME], DJ [PERSON_NAME], [PERSON_NAME] MT BH, MC Gds, MC IURY …" at bounding box center [784, 238] width 353 height 44
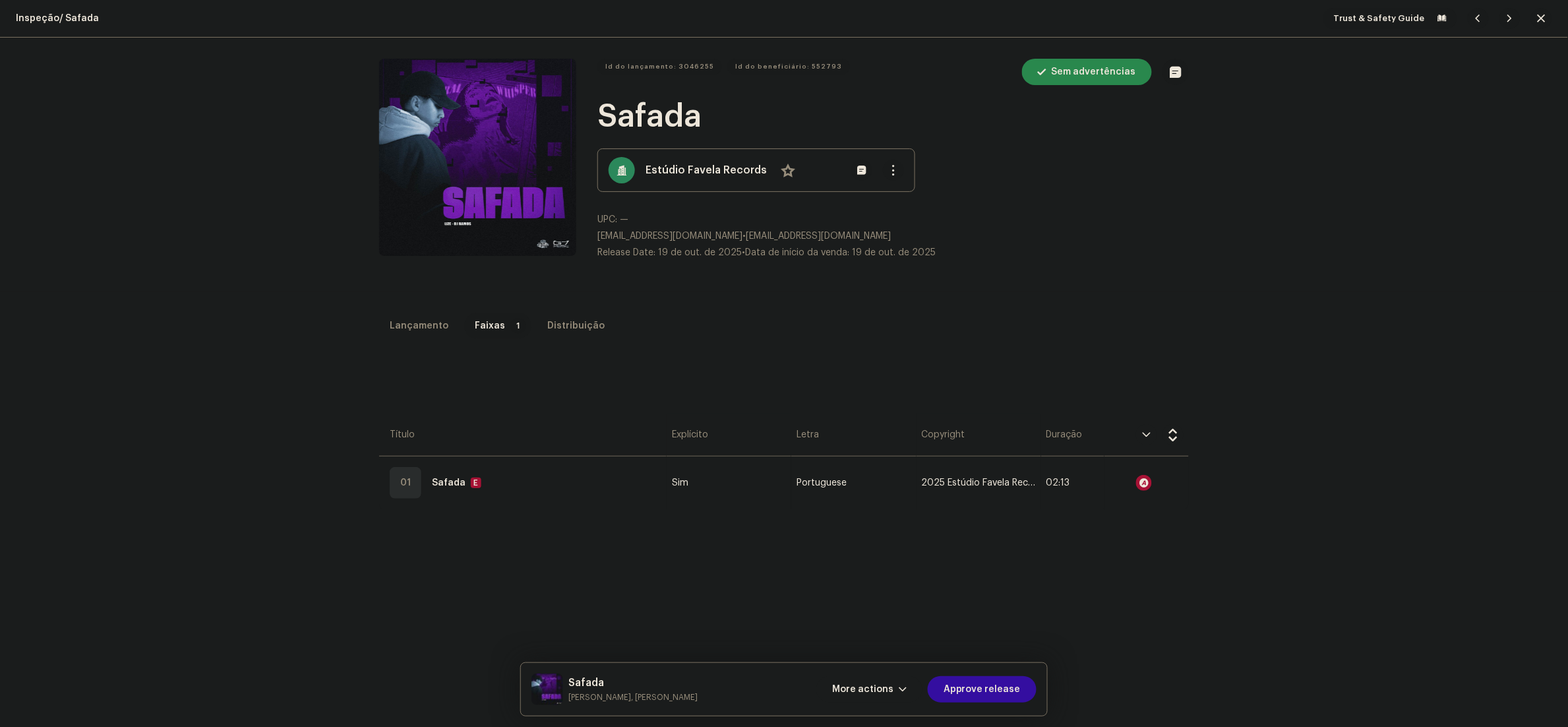
click at [1096, 294] on div "Audio Recognition by Remix/Sample 19 All results require review/listening to av…" at bounding box center [784, 363] width 1568 height 727
click at [881, 692] on span "More actions" at bounding box center [863, 689] width 62 height 26
click at [885, 595] on div "Falha e Retorno" at bounding box center [899, 604] width 133 height 26
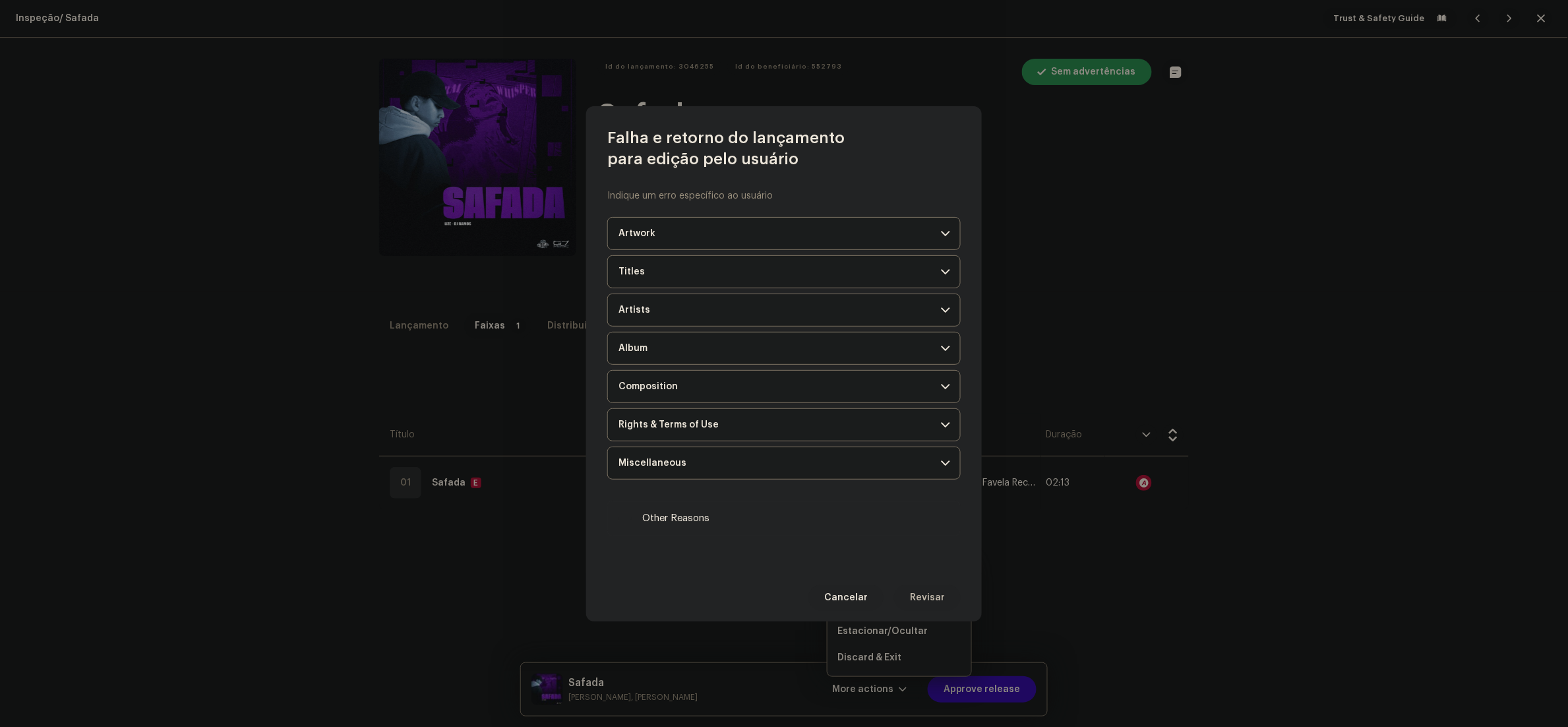
click at [660, 532] on label "Other Reasons" at bounding box center [784, 518] width 353 height 35
click at [632, 526] on input "Other Reasons" at bounding box center [625, 519] width 14 height 14
checkbox input "true"
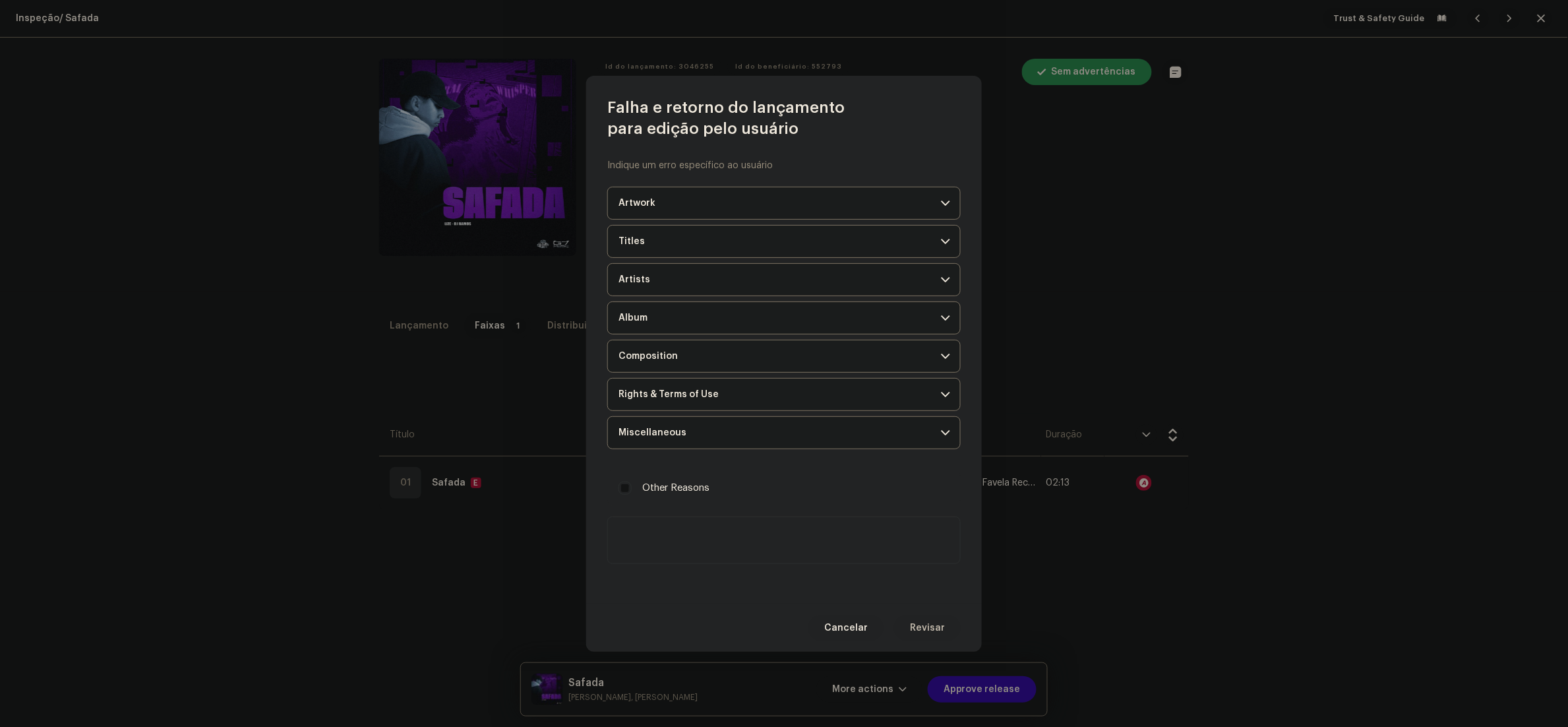
click at [733, 546] on textarea at bounding box center [784, 540] width 353 height 47
paste textarea "Loremip d sitametc, adipiscingeli sed doe te inci utlabo et dol magnaaliqu eni …"
type textarea "Durante a inspeção, identificamos que uma ou mais faixas do seu lançamento são …"
click at [924, 628] on span "Revisar" at bounding box center [927, 628] width 35 height 26
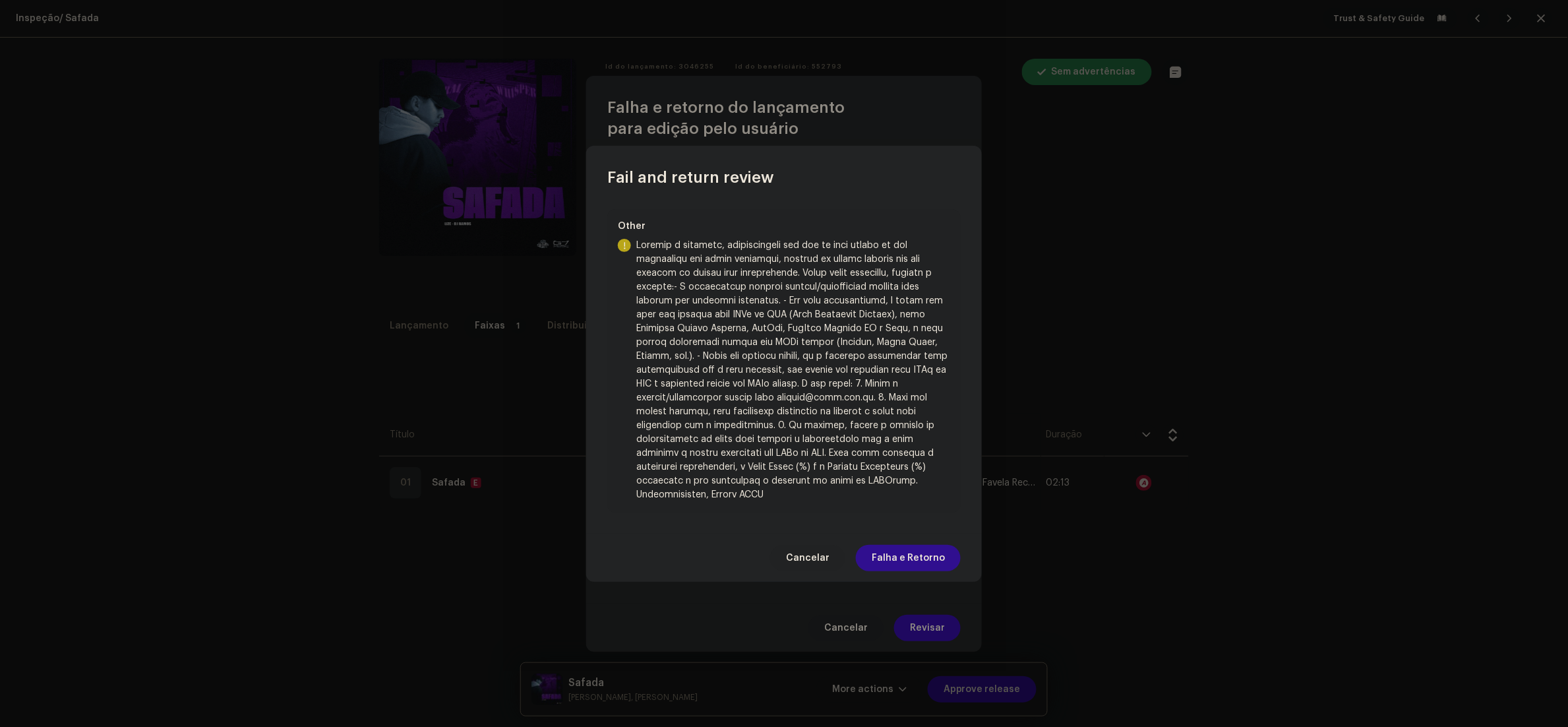
click at [922, 562] on span "Falha e Retorno" at bounding box center [908, 558] width 73 height 26
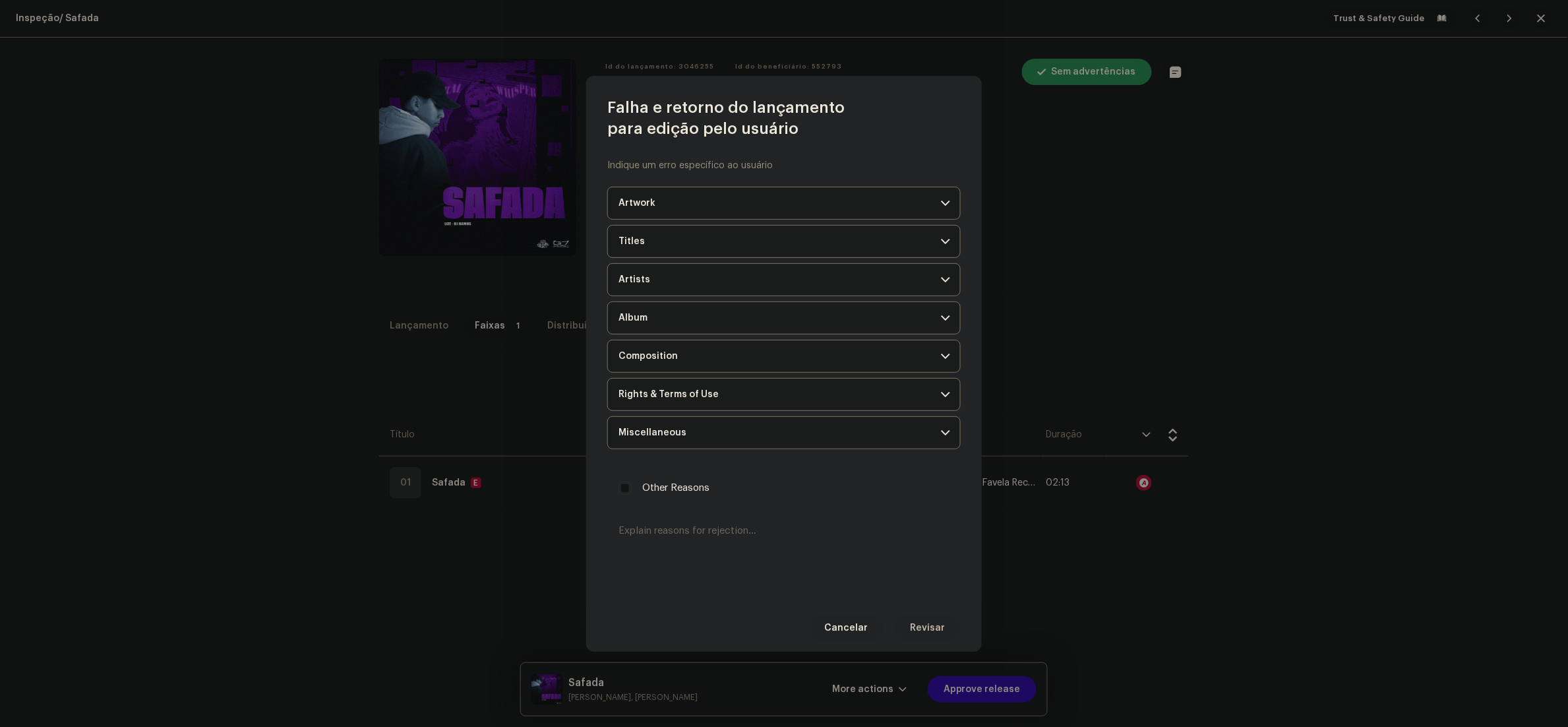
scroll to position [0, 0]
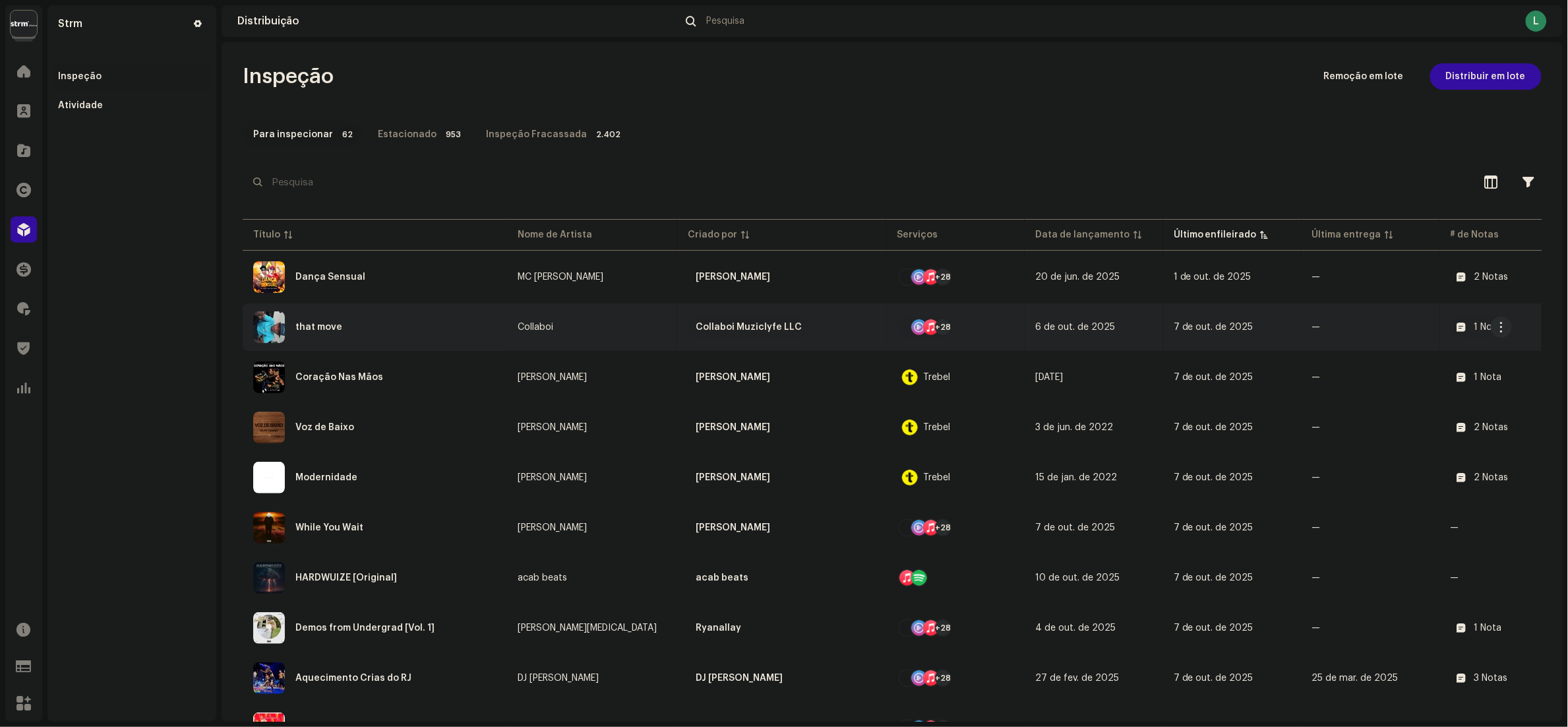
click at [431, 327] on div "that move" at bounding box center [375, 327] width 243 height 32
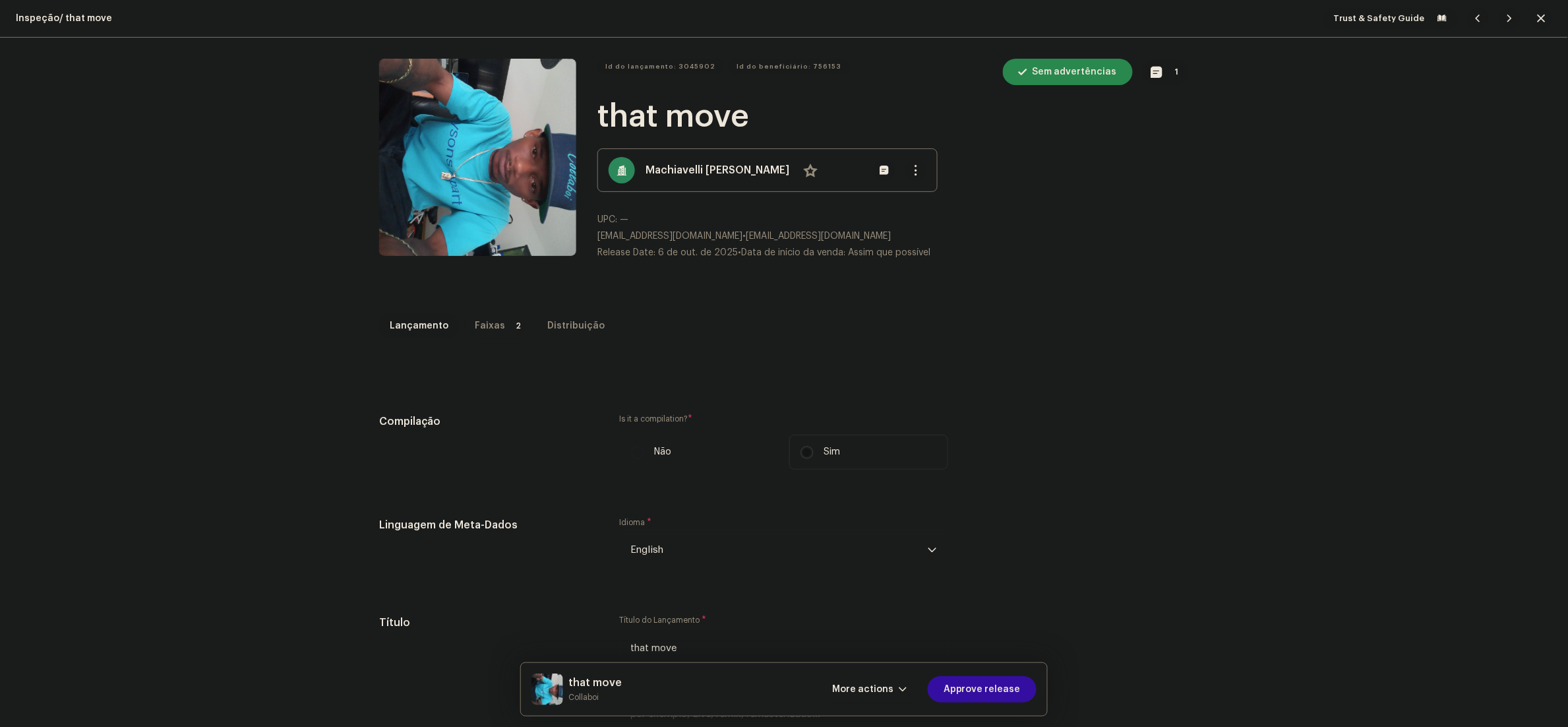
click at [488, 326] on div "Faixas" at bounding box center [490, 326] width 30 height 26
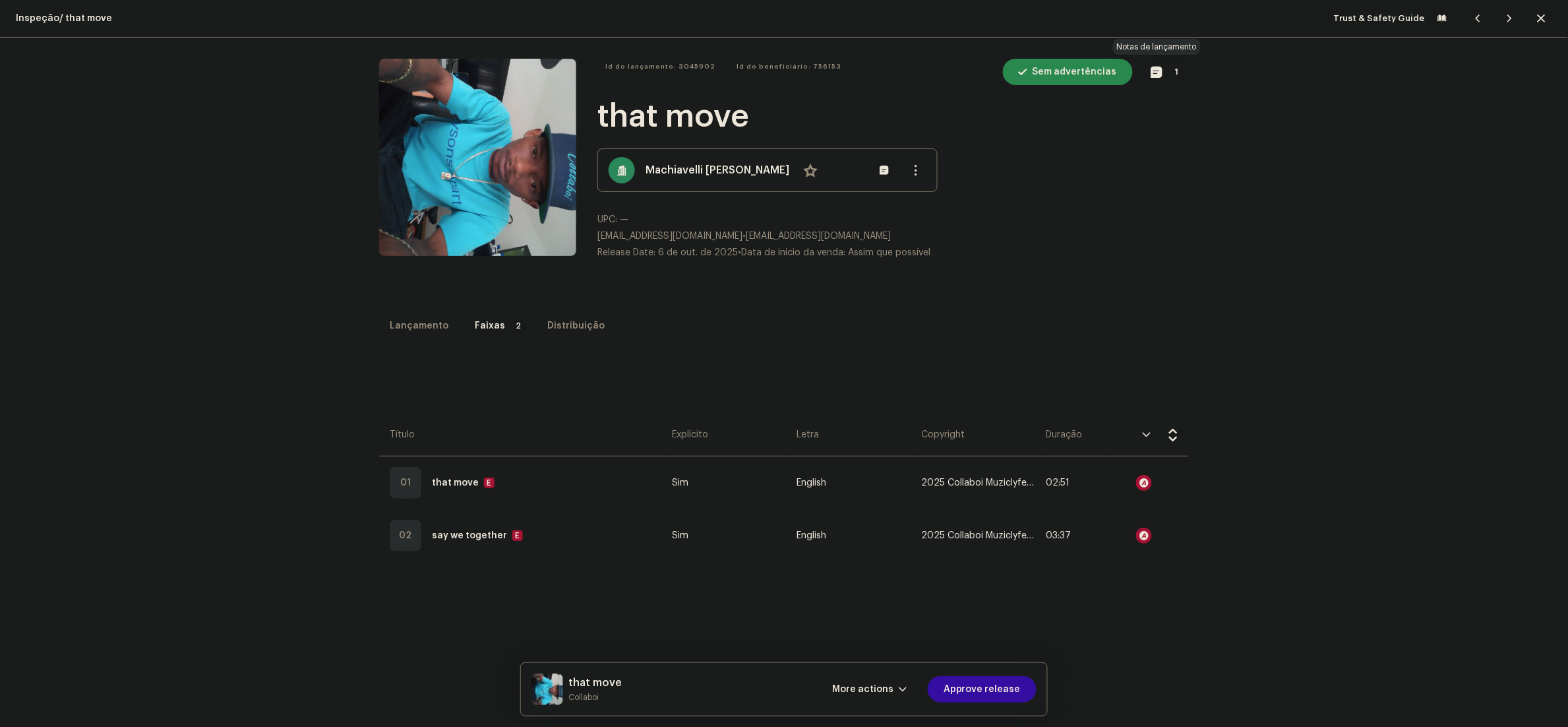
click at [1151, 73] on span "button" at bounding box center [1156, 72] width 11 height 11
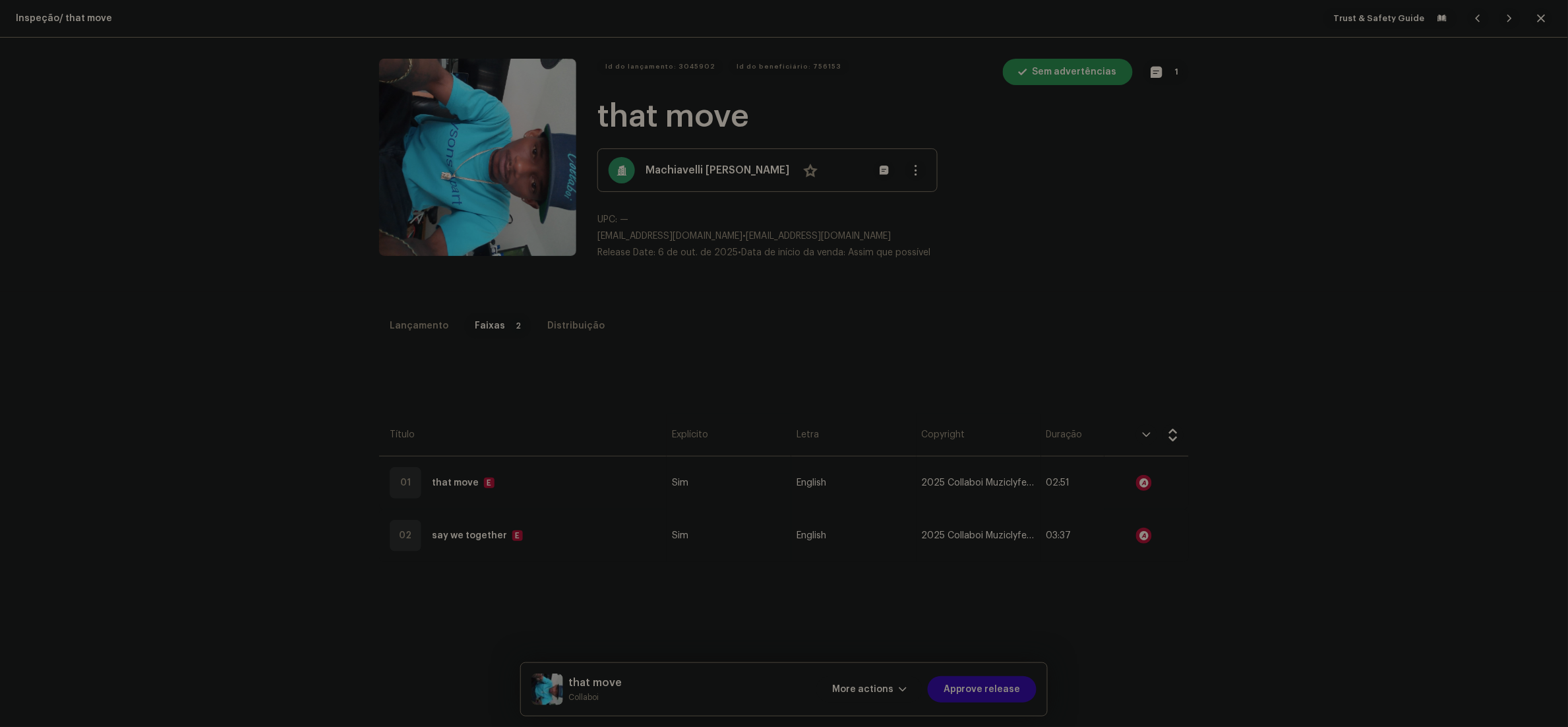
click at [1140, 350] on div "Notas de lançamento [EMAIL_ADDRESS][DOMAIN_NAME] [DATE] AUTO NOTE - RELEASE FAI…" at bounding box center [784, 363] width 1568 height 727
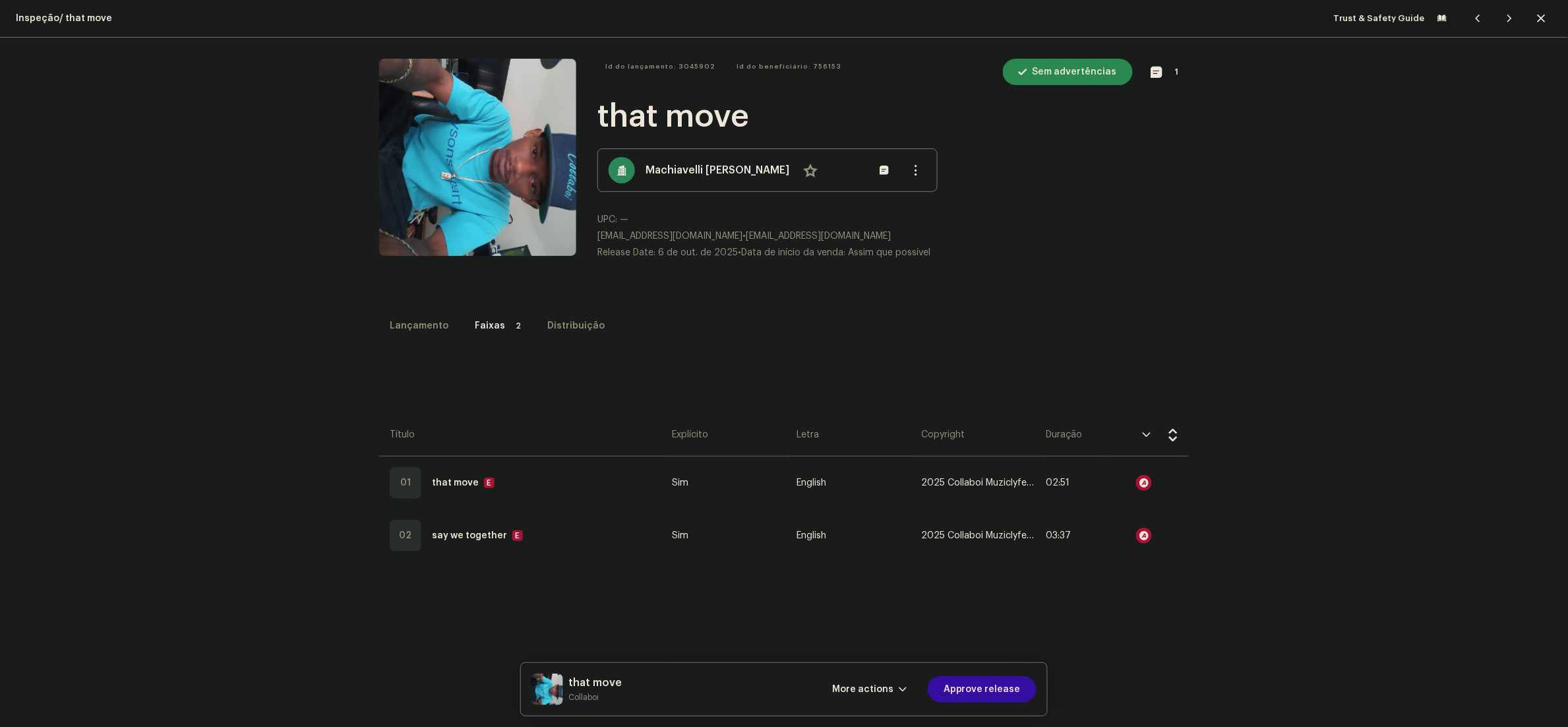
click at [1537, 21] on span "button" at bounding box center [1541, 19] width 8 height 11
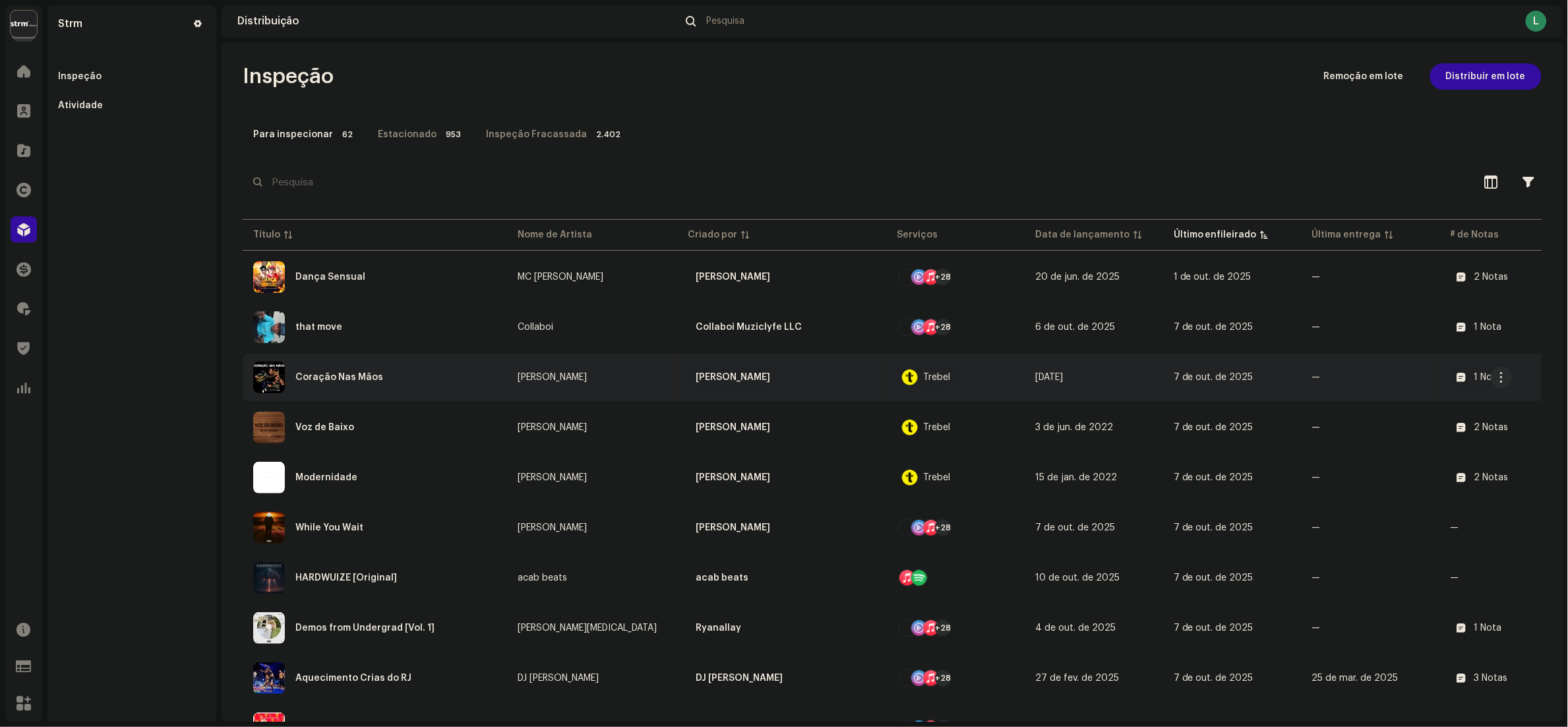
click at [437, 383] on div "Coração Nas Mãos" at bounding box center [375, 377] width 243 height 32
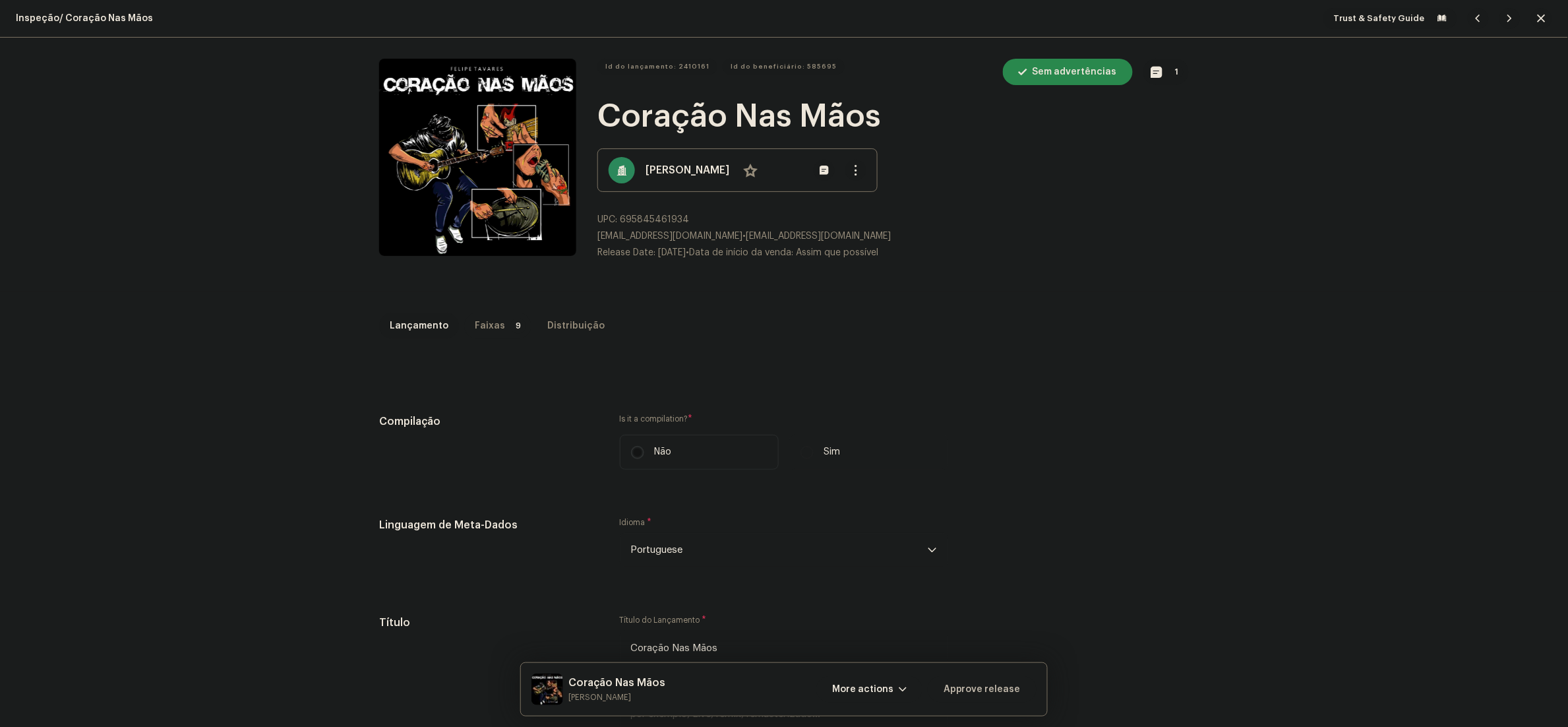
drag, startPoint x: 485, startPoint y: 322, endPoint x: 493, endPoint y: 329, distance: 10.6
click at [493, 331] on p-tab "Faixas 9" at bounding box center [498, 326] width 68 height 26
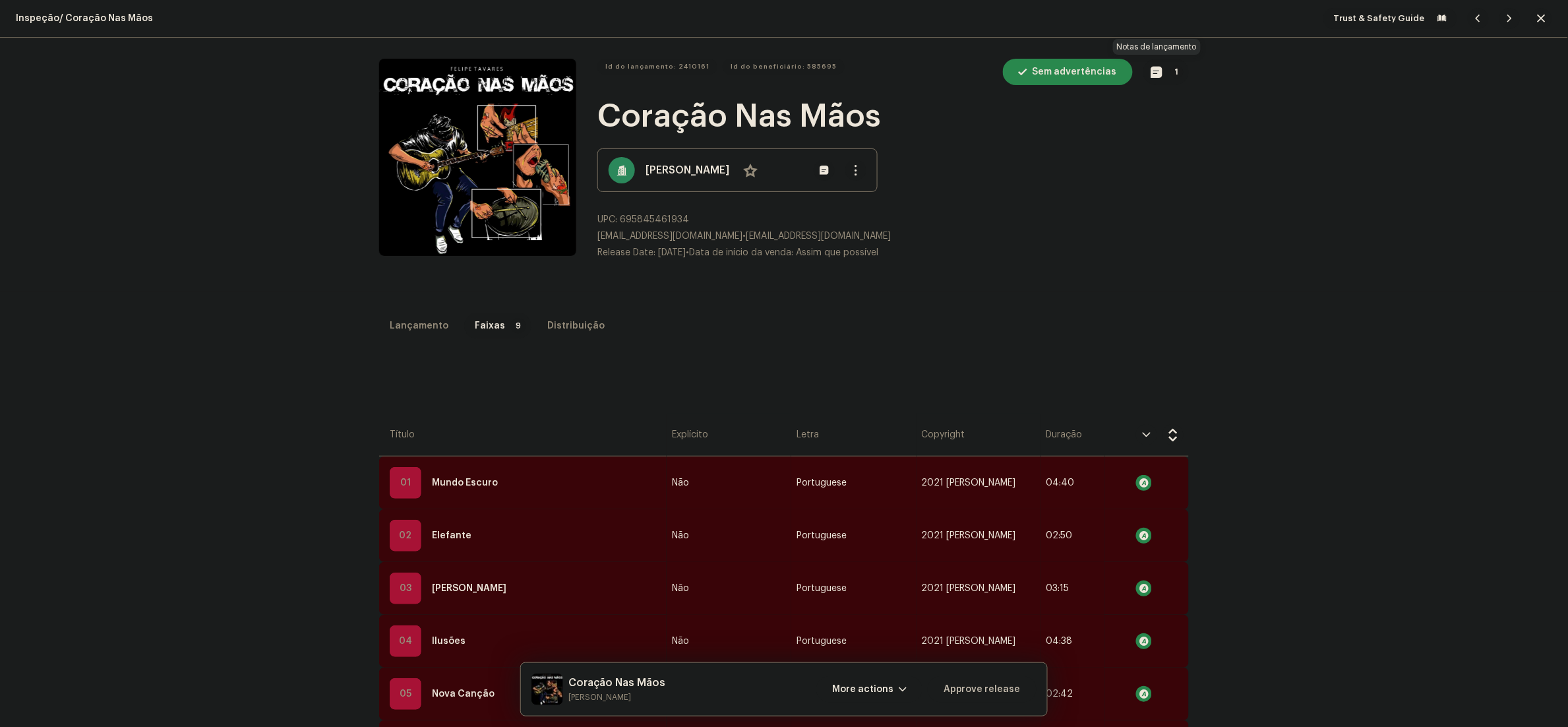
click at [1144, 77] on button "1" at bounding box center [1166, 71] width 46 height 26
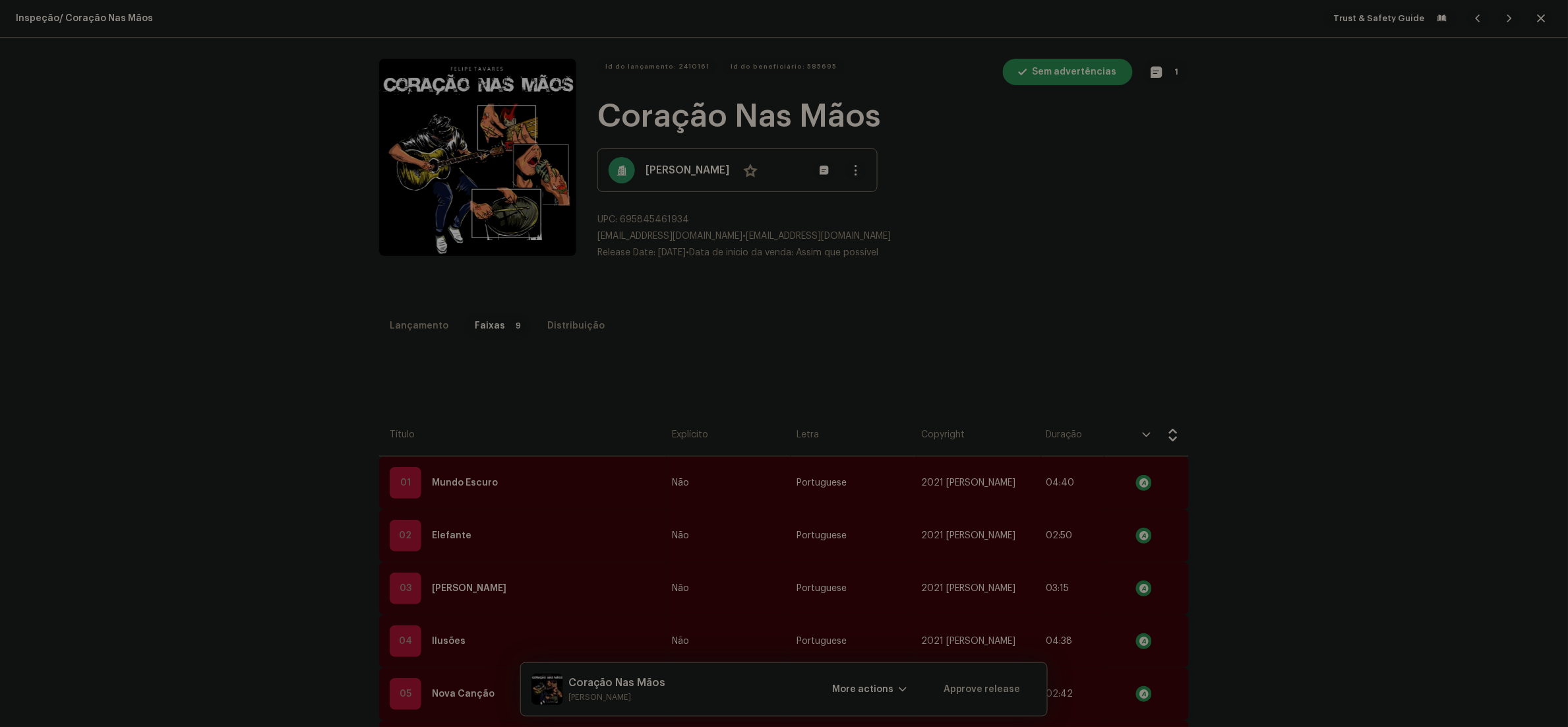
click at [1301, 391] on div "Notas de lançamento [EMAIL_ADDRESS][DOMAIN_NAME] [DATE] AUTO NOTE - RELEASE PAS…" at bounding box center [784, 363] width 1568 height 727
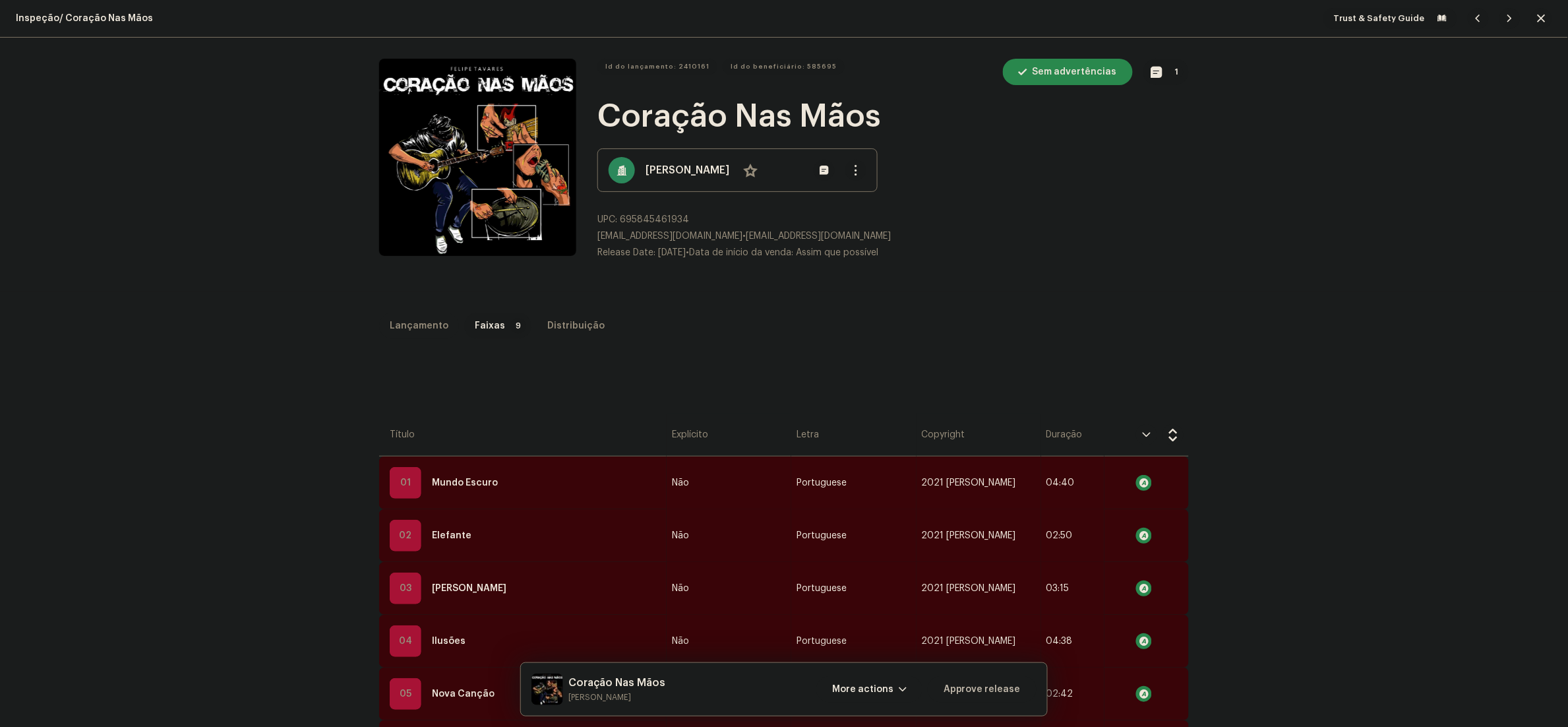
click at [413, 332] on div "Lançamento" at bounding box center [419, 326] width 59 height 26
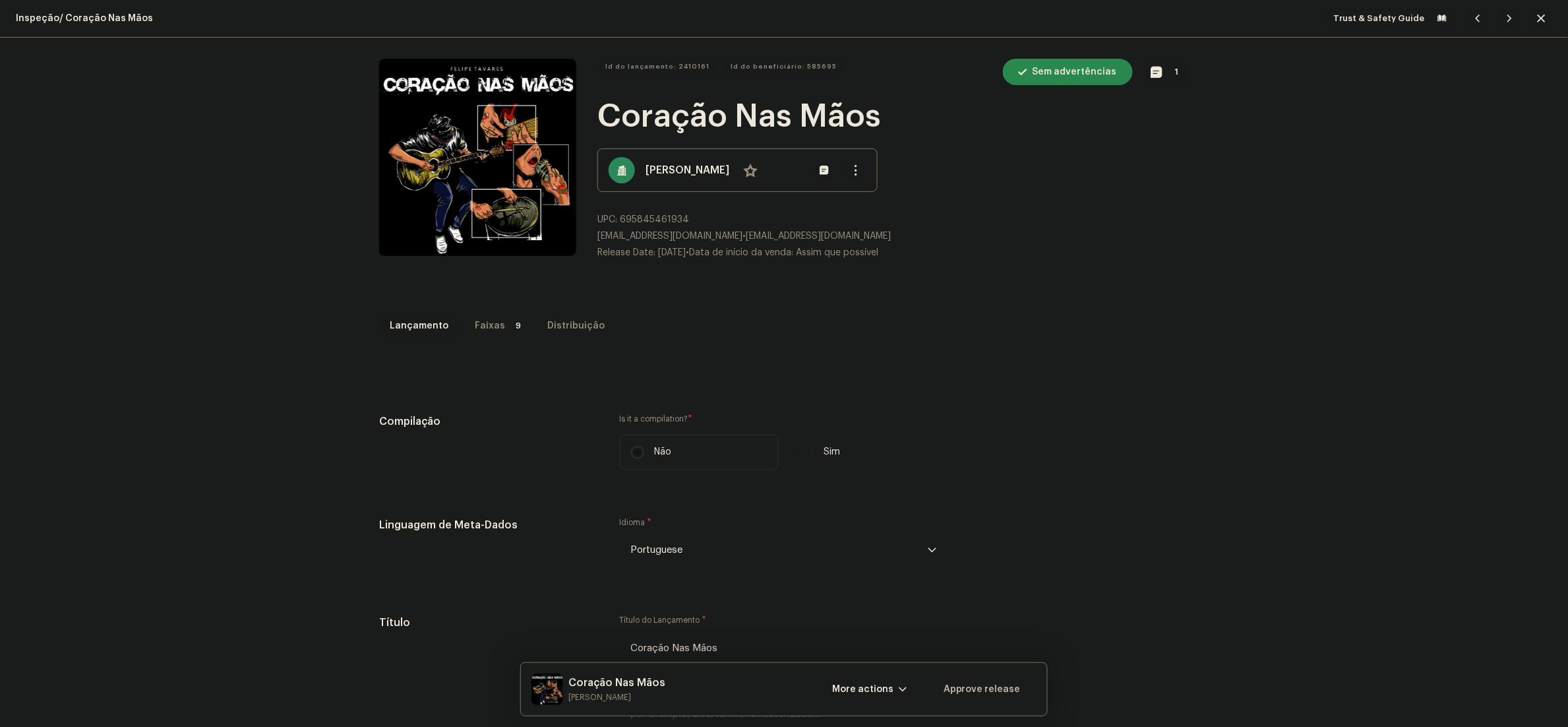
click at [477, 325] on div "Faixas" at bounding box center [490, 326] width 30 height 26
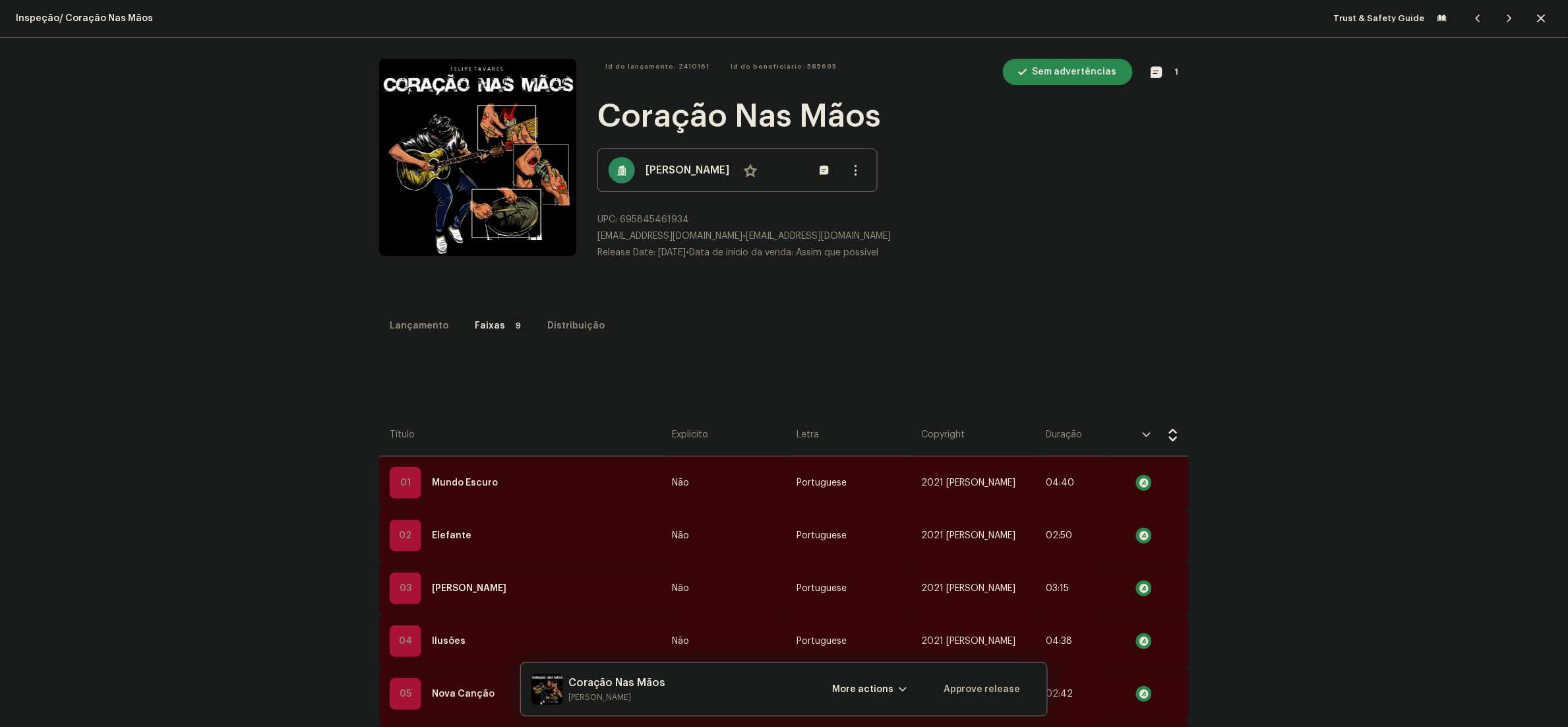
click at [411, 307] on div "Inspeção / Coração Nas Mãos Trust & Safety Guide Id do lançamento: 2410161 Id d…" at bounding box center [784, 363] width 1568 height 727
click at [413, 326] on div "Lançamento" at bounding box center [419, 326] width 59 height 26
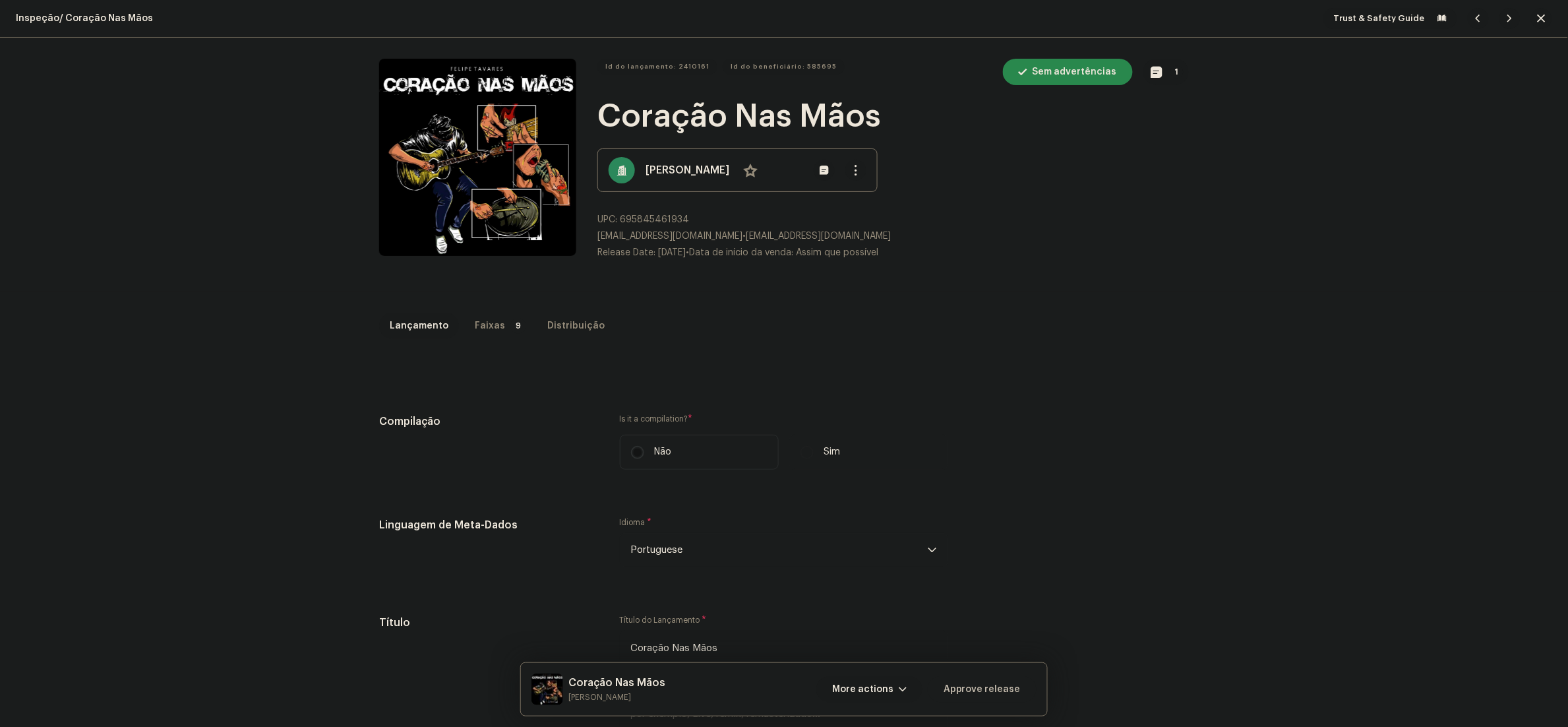
click at [875, 681] on span "More actions" at bounding box center [863, 689] width 62 height 26
click at [880, 593] on div "Falha e Retorno" at bounding box center [899, 604] width 133 height 26
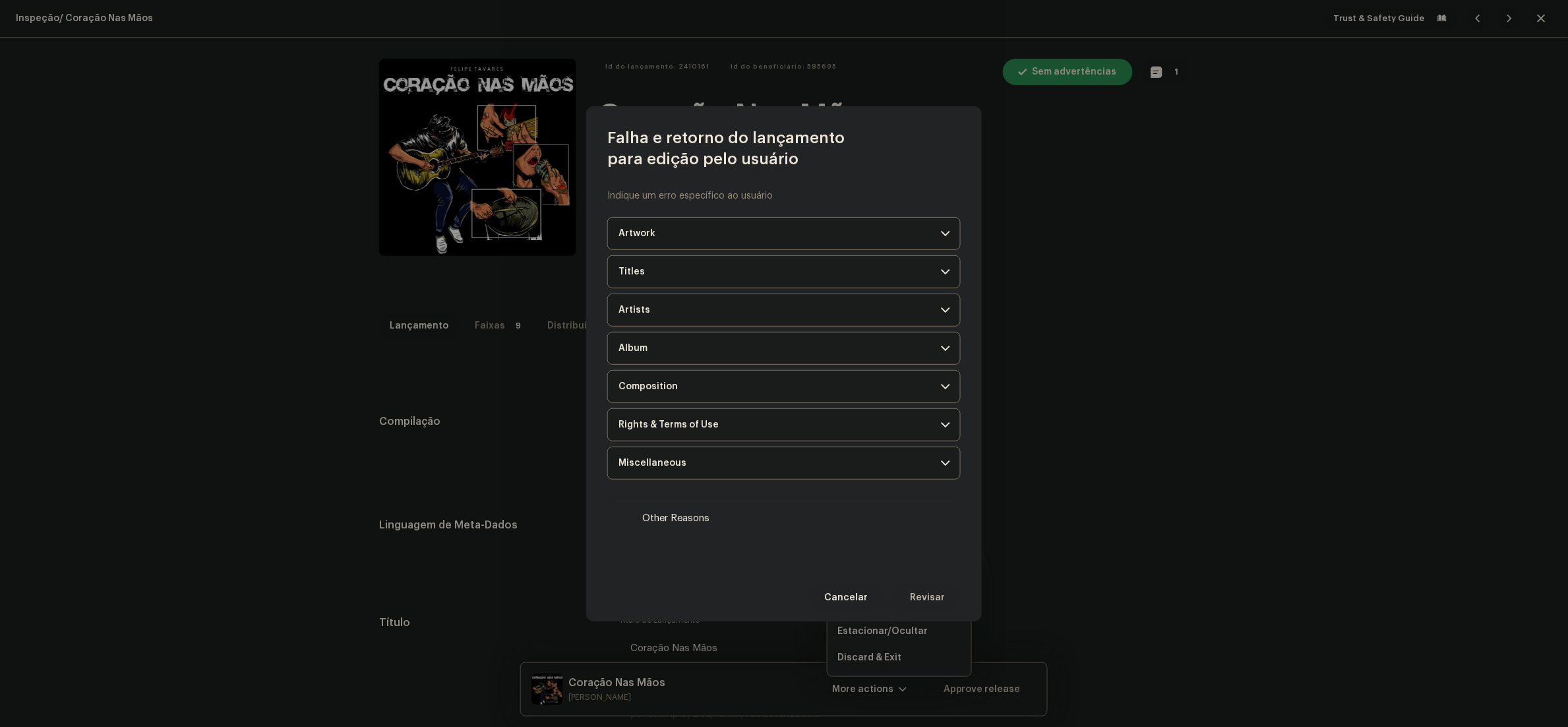
click at [669, 526] on span "Other Reasons" at bounding box center [676, 518] width 68 height 14
click at [632, 526] on input "Other Reasons" at bounding box center [625, 519] width 14 height 14
checkbox input "true"
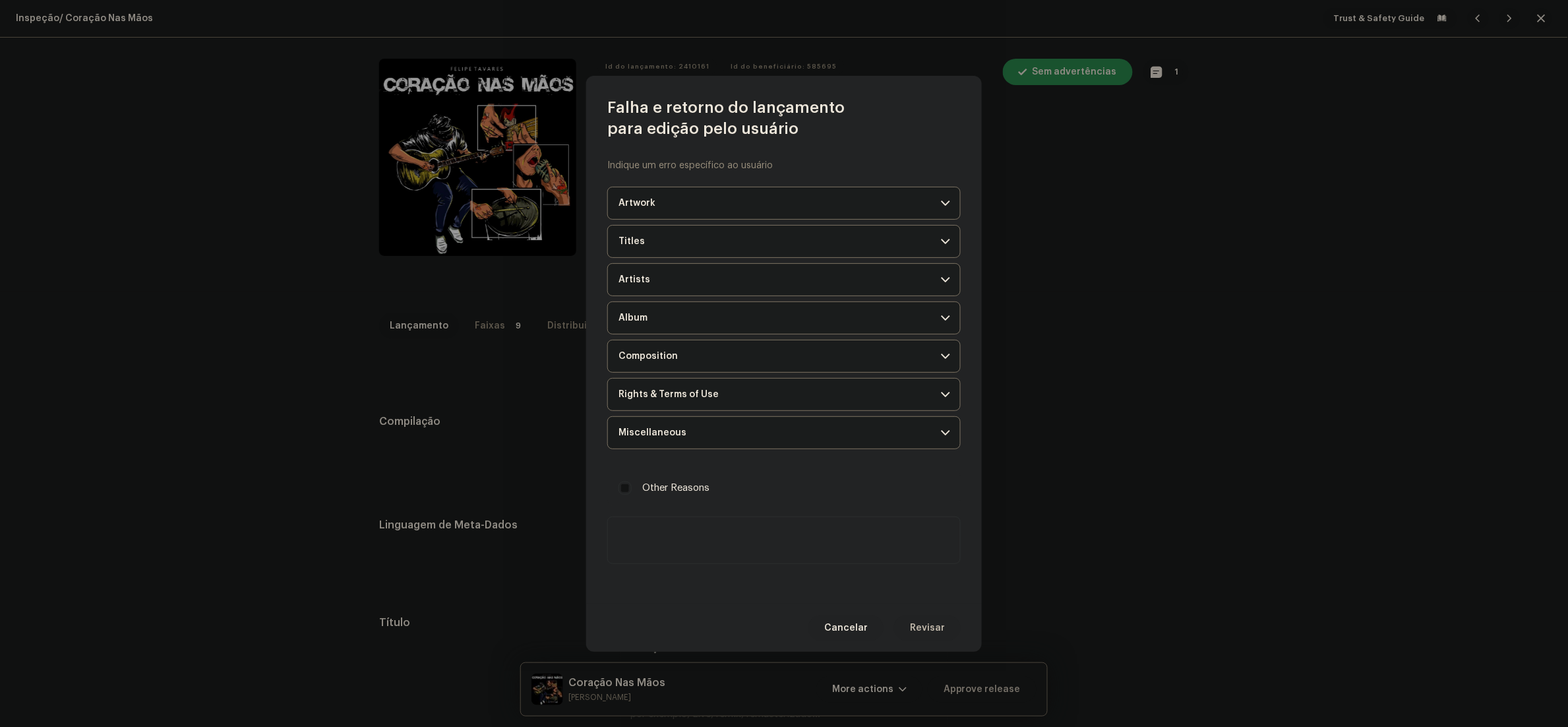
click at [699, 559] on textarea at bounding box center [784, 540] width 353 height 47
drag, startPoint x: 730, startPoint y: 550, endPoint x: 585, endPoint y: 509, distance: 150.7
click at [585, 509] on div "Falha e retorno do lançamento para edição pelo usuário Indique um erro específi…" at bounding box center [784, 363] width 1568 height 727
type textarea "Olá! Para que possamos seguir com a aprovação do seu lançamento, precisamos que…"
click at [930, 622] on span "Revisar" at bounding box center [927, 628] width 35 height 26
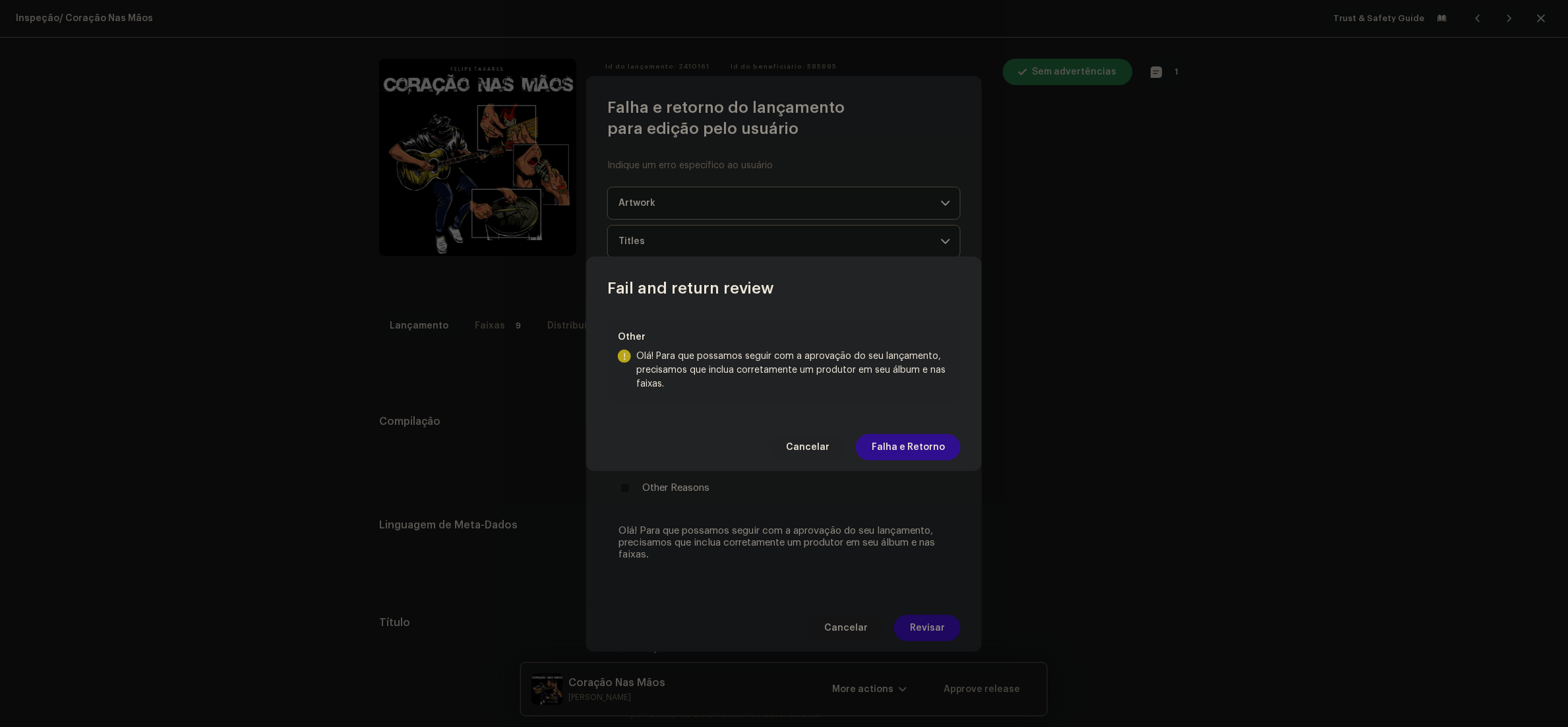
click at [897, 457] on span "Falha e Retorno" at bounding box center [908, 447] width 73 height 26
